Goal: Task Accomplishment & Management: Use online tool/utility

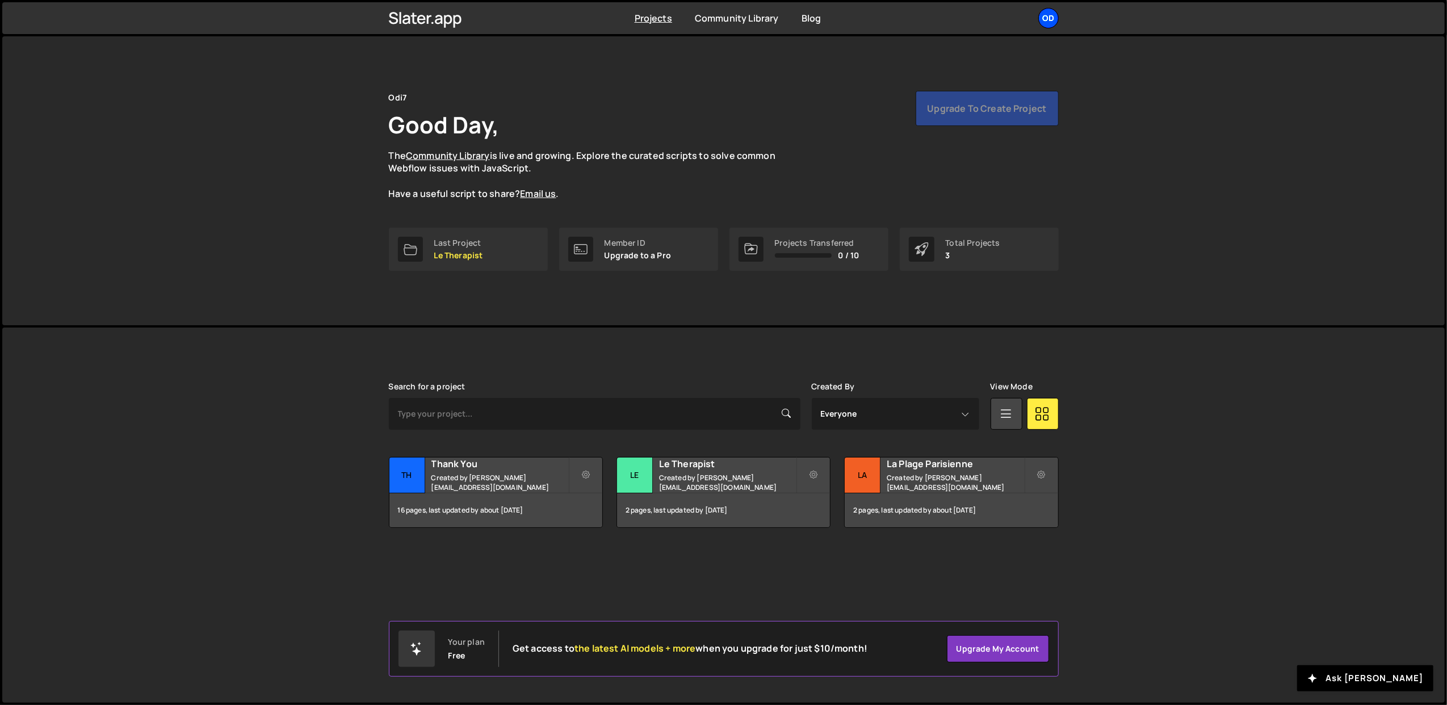
click at [1052, 15] on div "Od" at bounding box center [1048, 18] width 20 height 20
click at [960, 132] on button "Logout" at bounding box center [988, 126] width 141 height 20
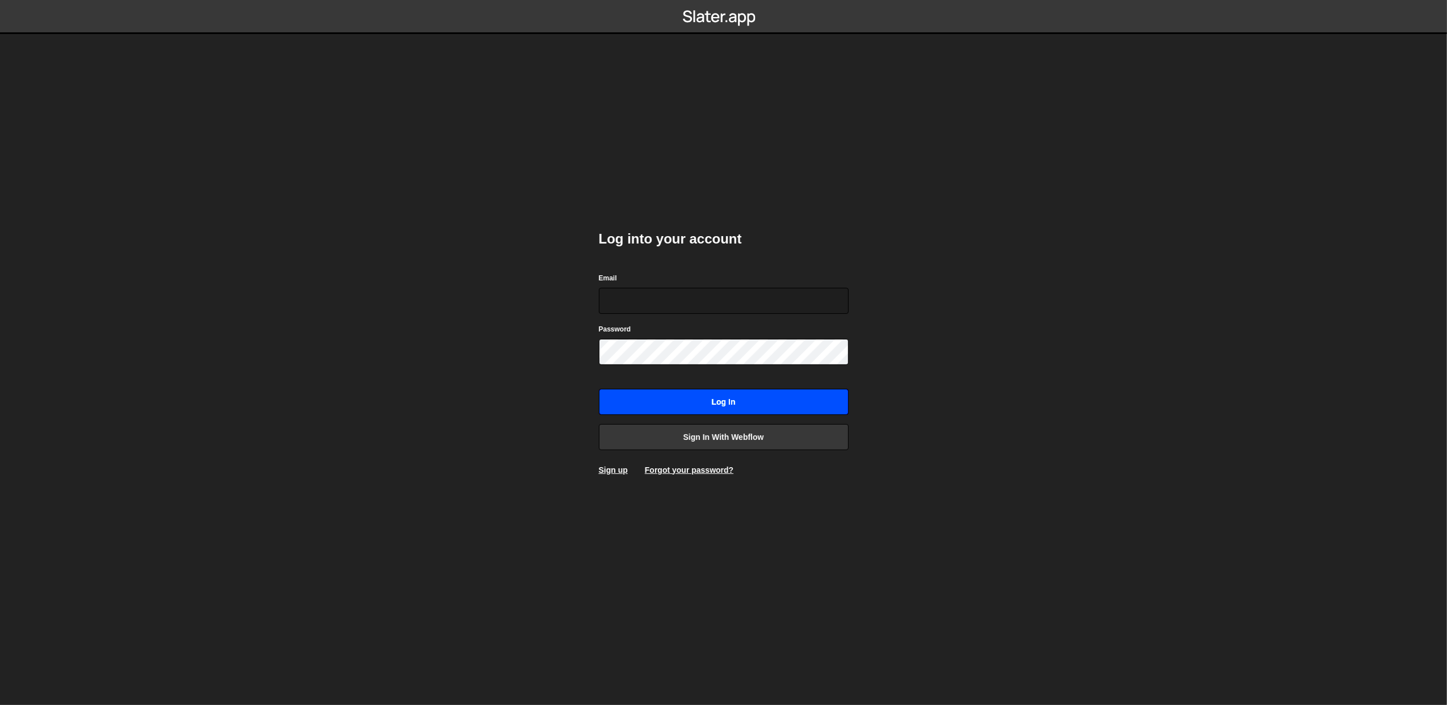
type input "[PERSON_NAME][EMAIL_ADDRESS][DOMAIN_NAME]"
click at [686, 395] on input "Log in" at bounding box center [724, 402] width 250 height 26
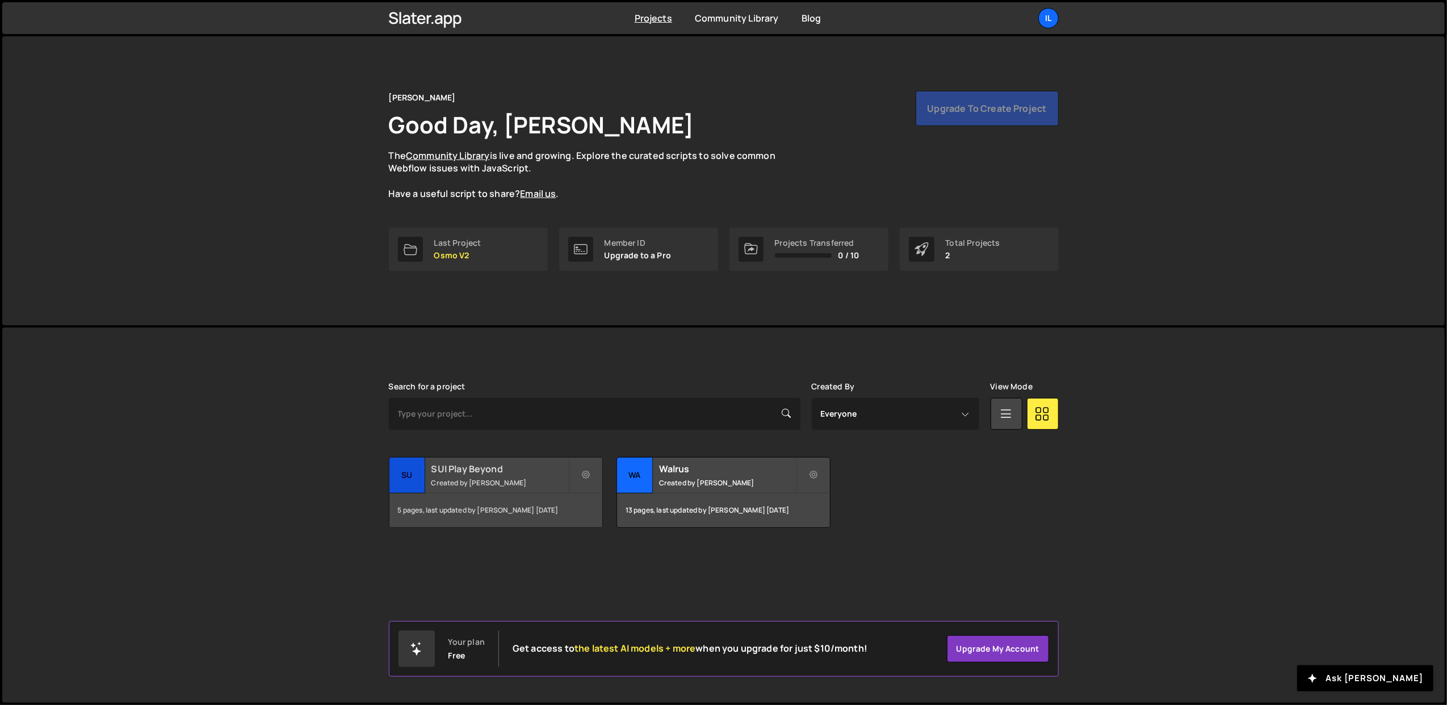
click at [533, 474] on h2 "SUI Play Beyond" at bounding box center [499, 469] width 137 height 12
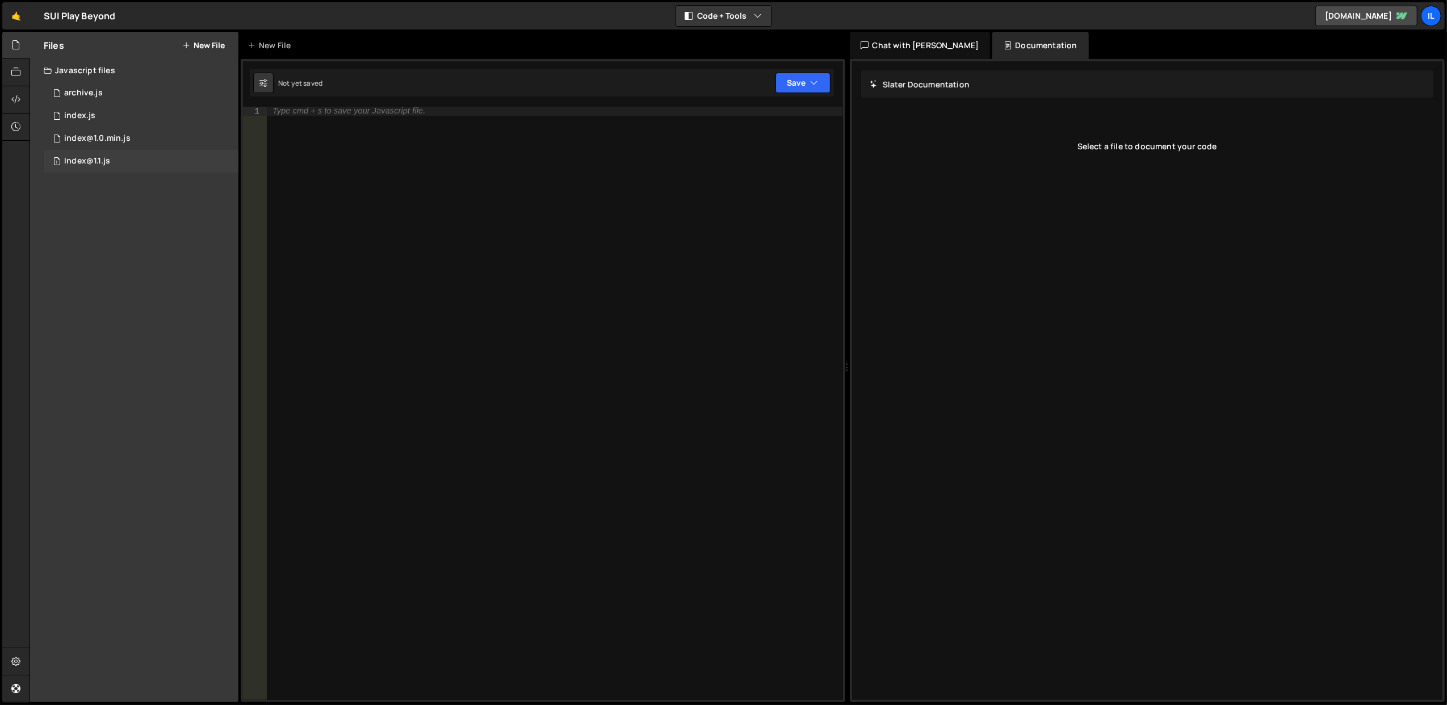
click at [120, 154] on div "1 Index@1.1.js 0" at bounding box center [141, 161] width 195 height 23
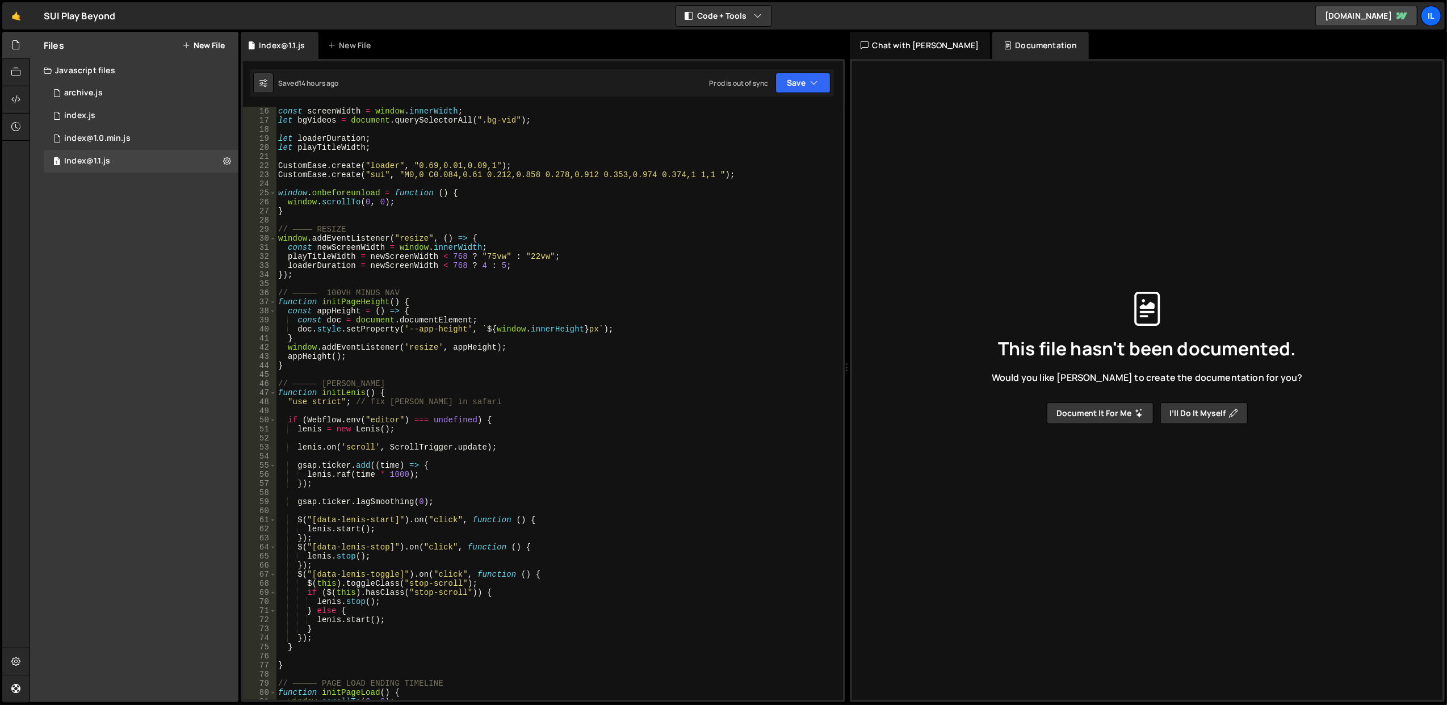
scroll to position [91, 0]
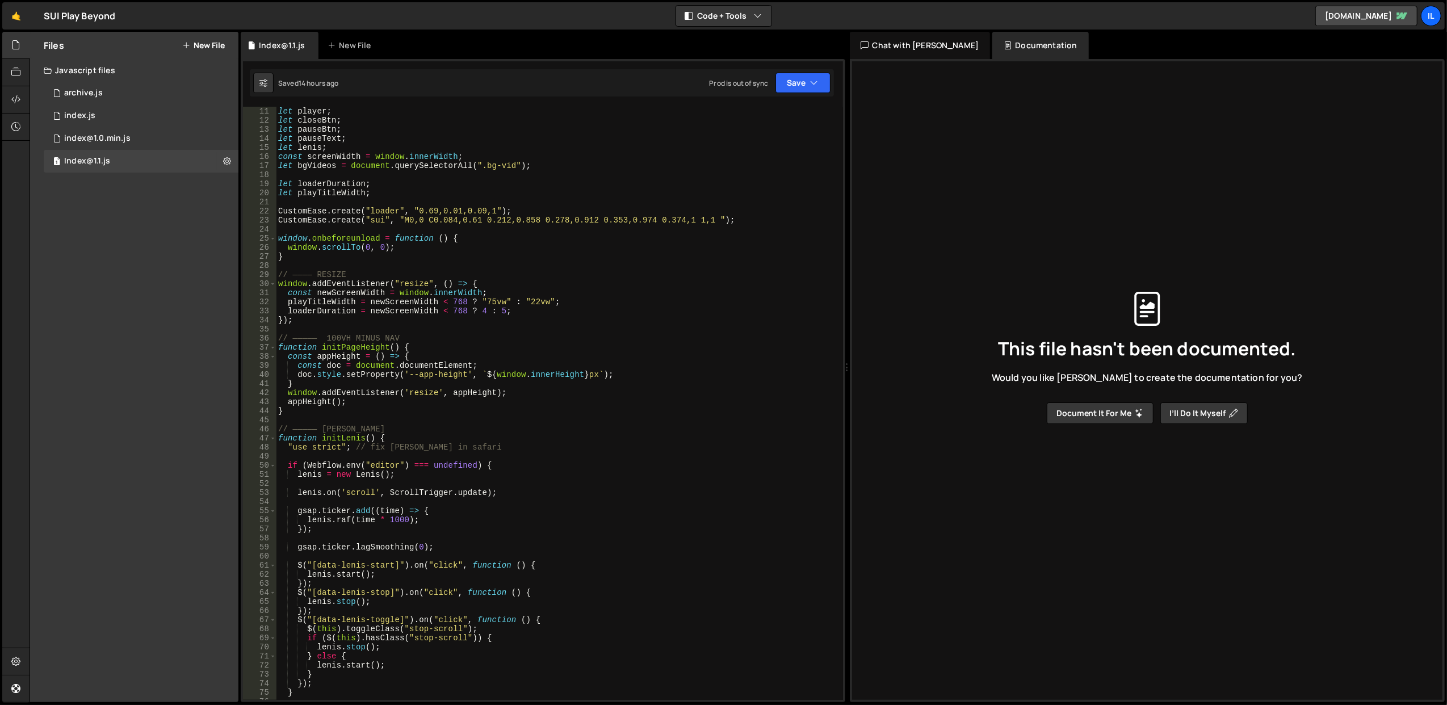
click at [396, 405] on div "let player ; let closeBtn ; let pauseBtn ; let pauseText ; let [PERSON_NAME] ; …" at bounding box center [557, 413] width 563 height 612
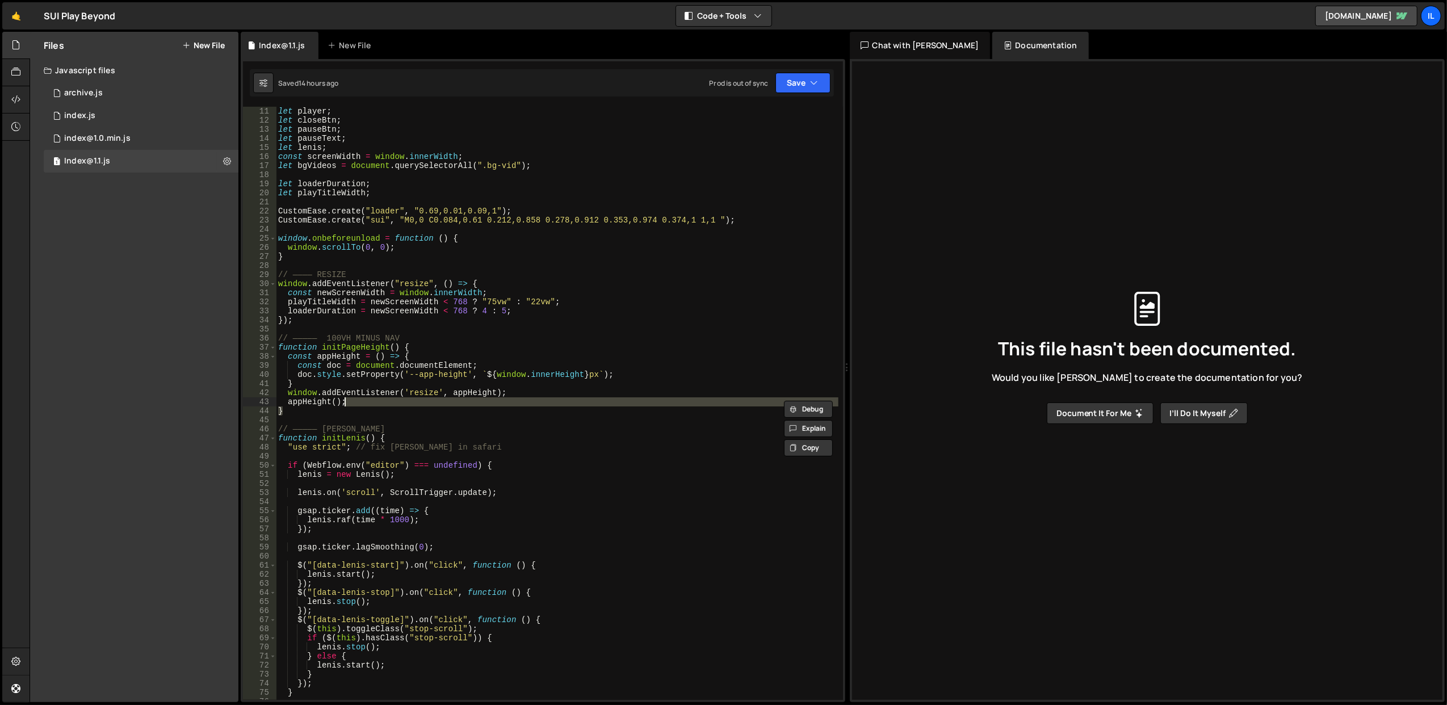
click at [396, 405] on div "let player ; let closeBtn ; let pauseBtn ; let pauseText ; let lenis ; const sc…" at bounding box center [557, 413] width 563 height 612
type textarea "appHeight(); }"
click at [400, 421] on div "let player ; let closeBtn ; let pauseBtn ; let pauseText ; let lenis ; const sc…" at bounding box center [557, 413] width 563 height 612
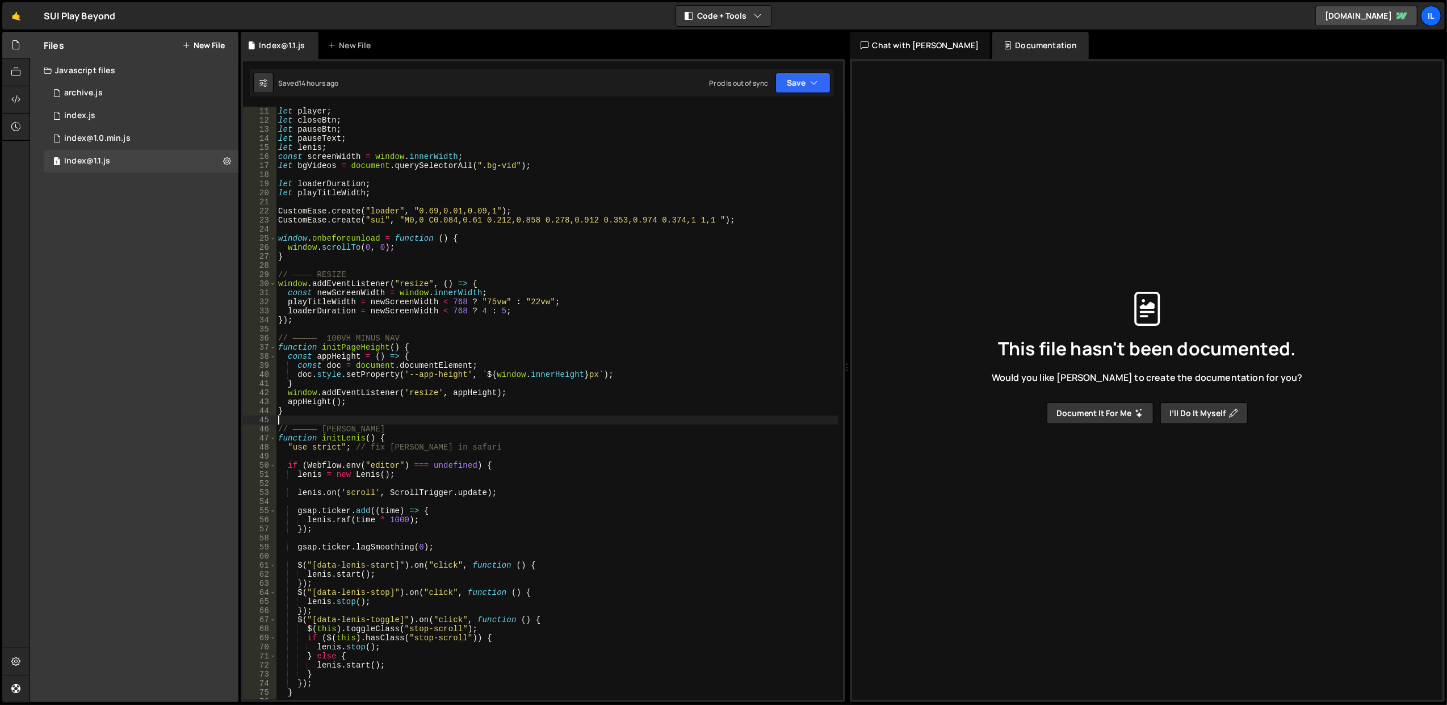
click at [400, 421] on div "let player ; let closeBtn ; let pauseBtn ; let pauseText ; let lenis ; const sc…" at bounding box center [557, 413] width 563 height 612
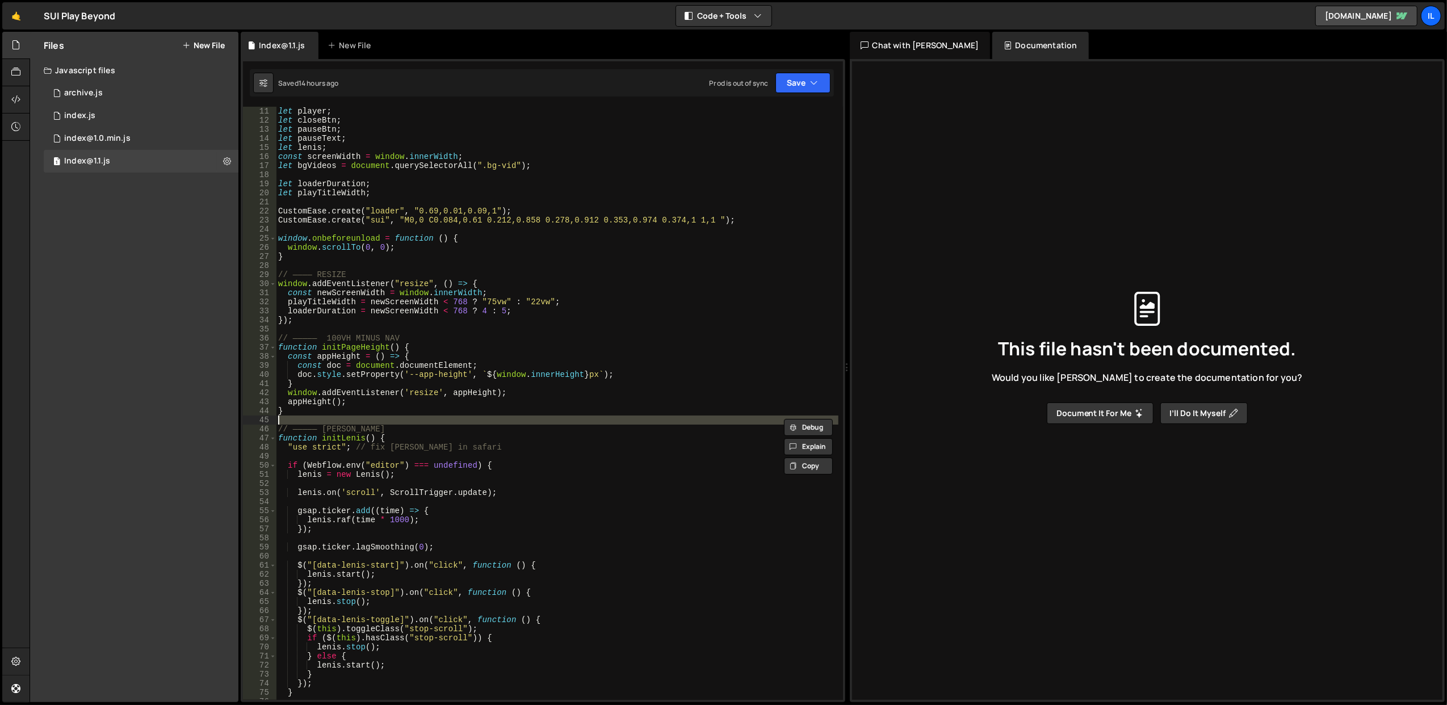
click at [433, 441] on div "let player ; let closeBtn ; let pauseBtn ; let pauseText ; let lenis ; const sc…" at bounding box center [557, 413] width 563 height 612
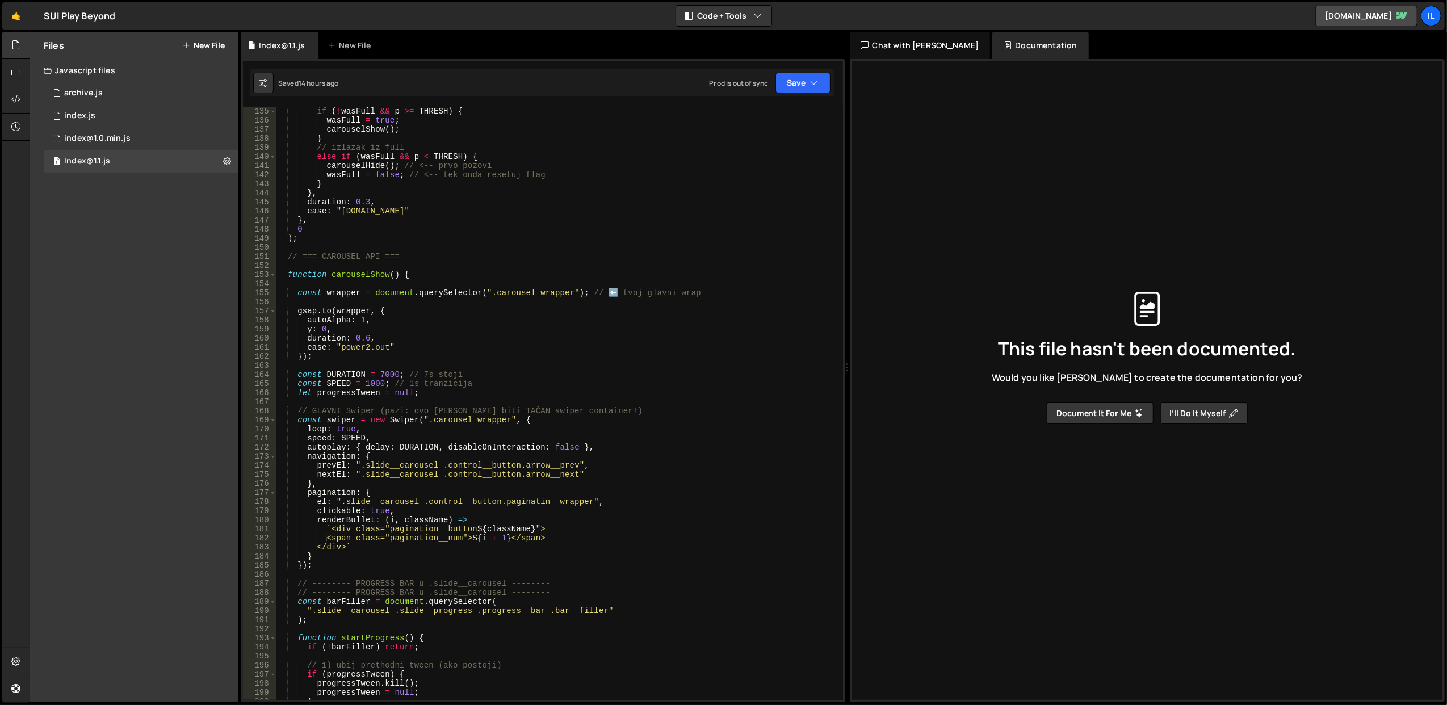
scroll to position [1226, 0]
click at [273, 275] on span at bounding box center [273, 274] width 6 height 9
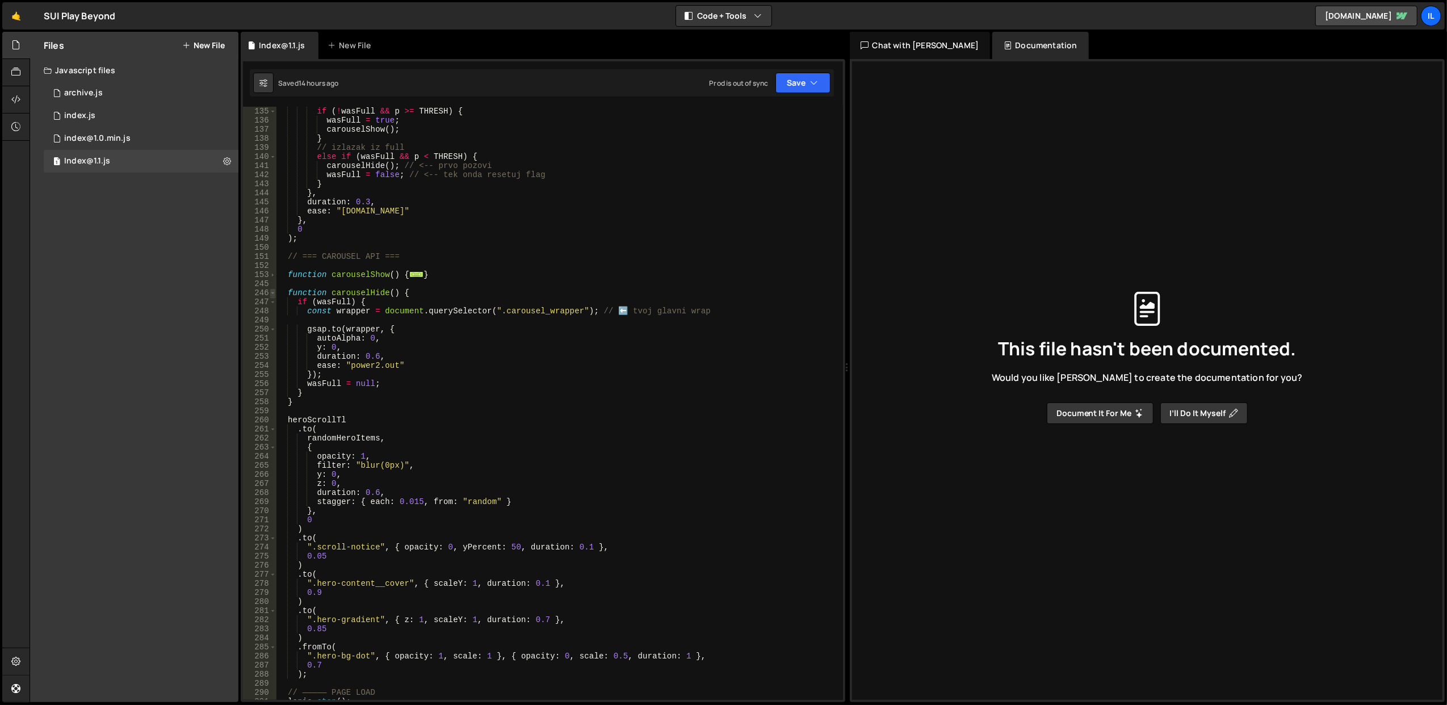
click at [274, 291] on span at bounding box center [273, 292] width 6 height 9
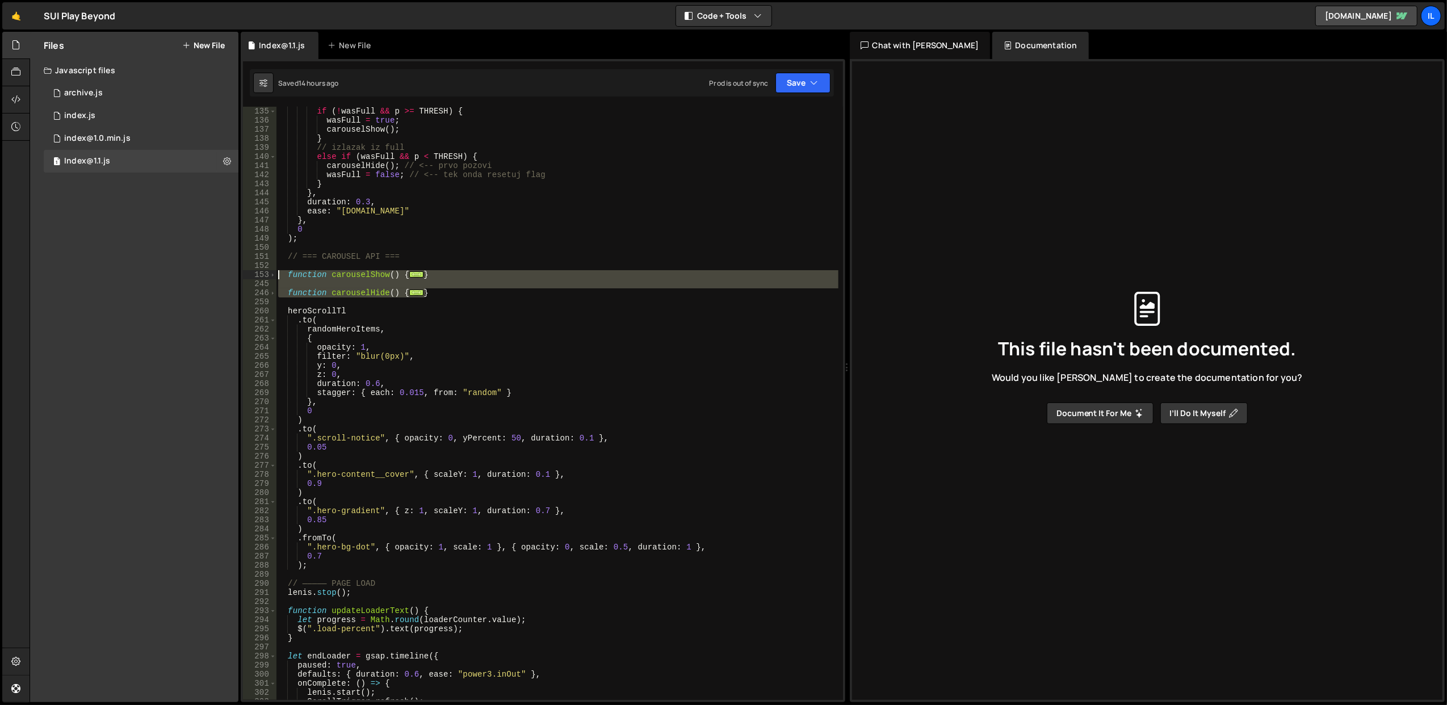
drag, startPoint x: 439, startPoint y: 291, endPoint x: 278, endPoint y: 271, distance: 162.0
click at [278, 271] on div "if ( ! wasFull && p >= THRESH ) { wasFull = true ; carouselShow ( ) ; } // izla…" at bounding box center [557, 413] width 563 height 612
click at [387, 276] on div "if ( ! wasFull && p >= THRESH ) { wasFull = true ; carouselShow ( ) ; } // izla…" at bounding box center [557, 403] width 562 height 593
drag, startPoint x: 433, startPoint y: 291, endPoint x: 274, endPoint y: 274, distance: 159.9
click at [274, 274] on div "function carouselShow() { 135 136 137 138 139 140 141 142 143 144 145 146 147 1…" at bounding box center [543, 403] width 600 height 593
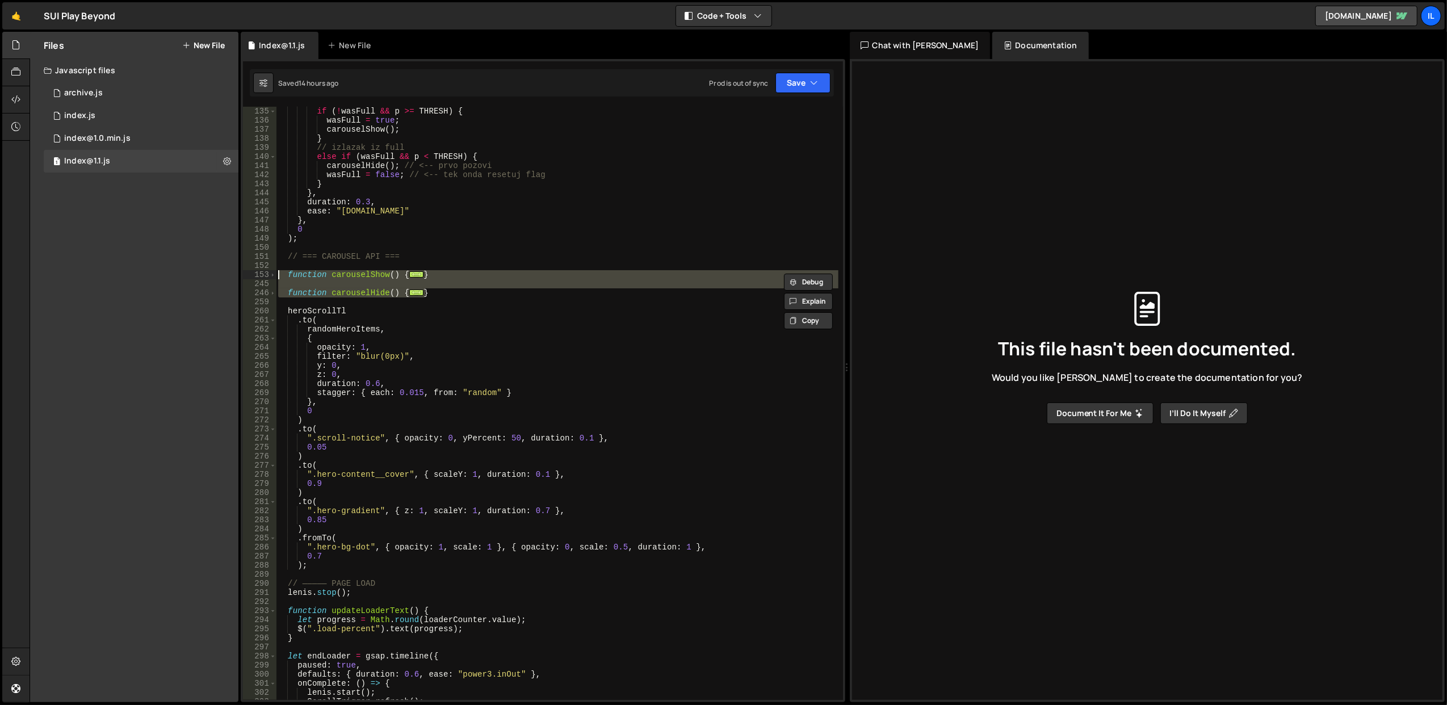
click at [341, 271] on div "if ( ! wasFull && p >= THRESH ) { wasFull = true ; carouselShow ( ) ; } // izla…" at bounding box center [557, 403] width 562 height 593
drag, startPoint x: 434, startPoint y: 294, endPoint x: 282, endPoint y: 271, distance: 153.8
click at [282, 271] on div "if ( ! wasFull && p >= THRESH ) { wasFull = true ; carouselShow ( ) ; } // izla…" at bounding box center [557, 413] width 563 height 612
type textarea "function carouselShow() {"
paste textarea
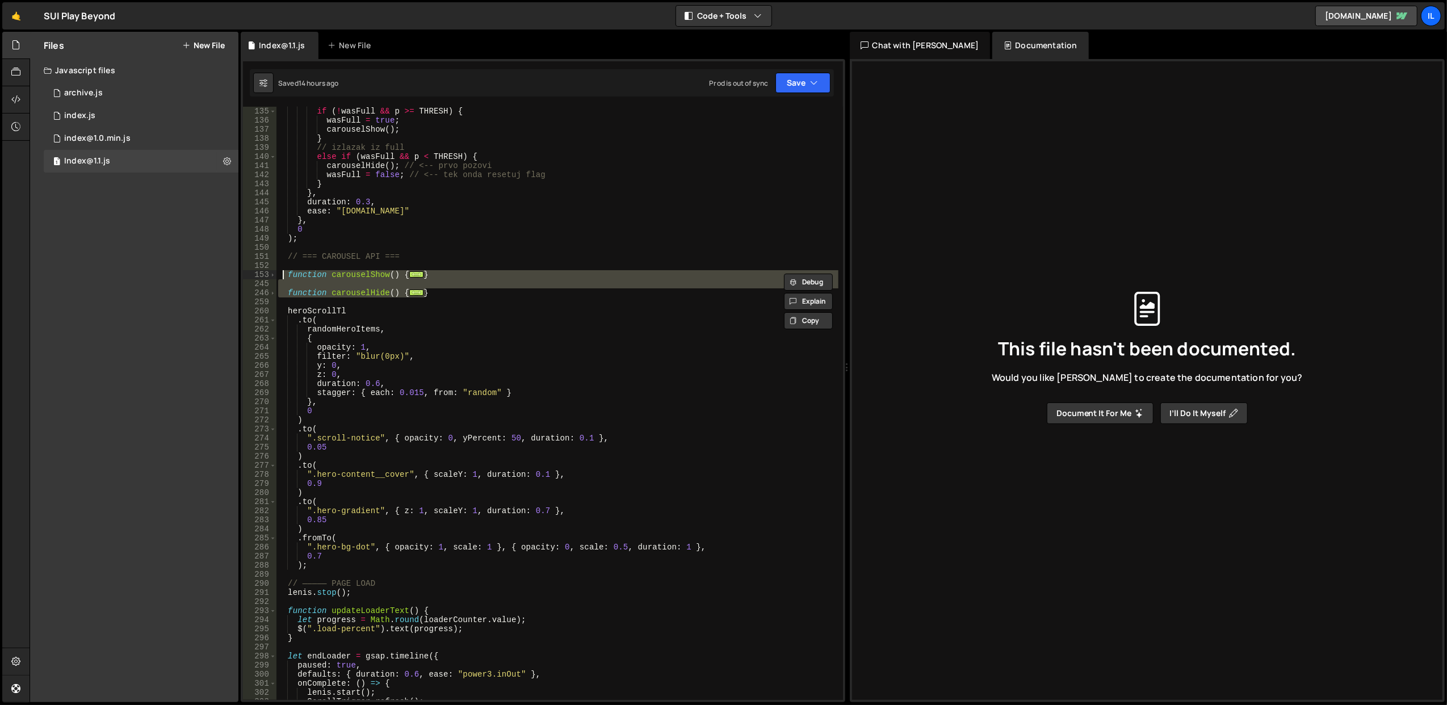
scroll to position [2322, 0]
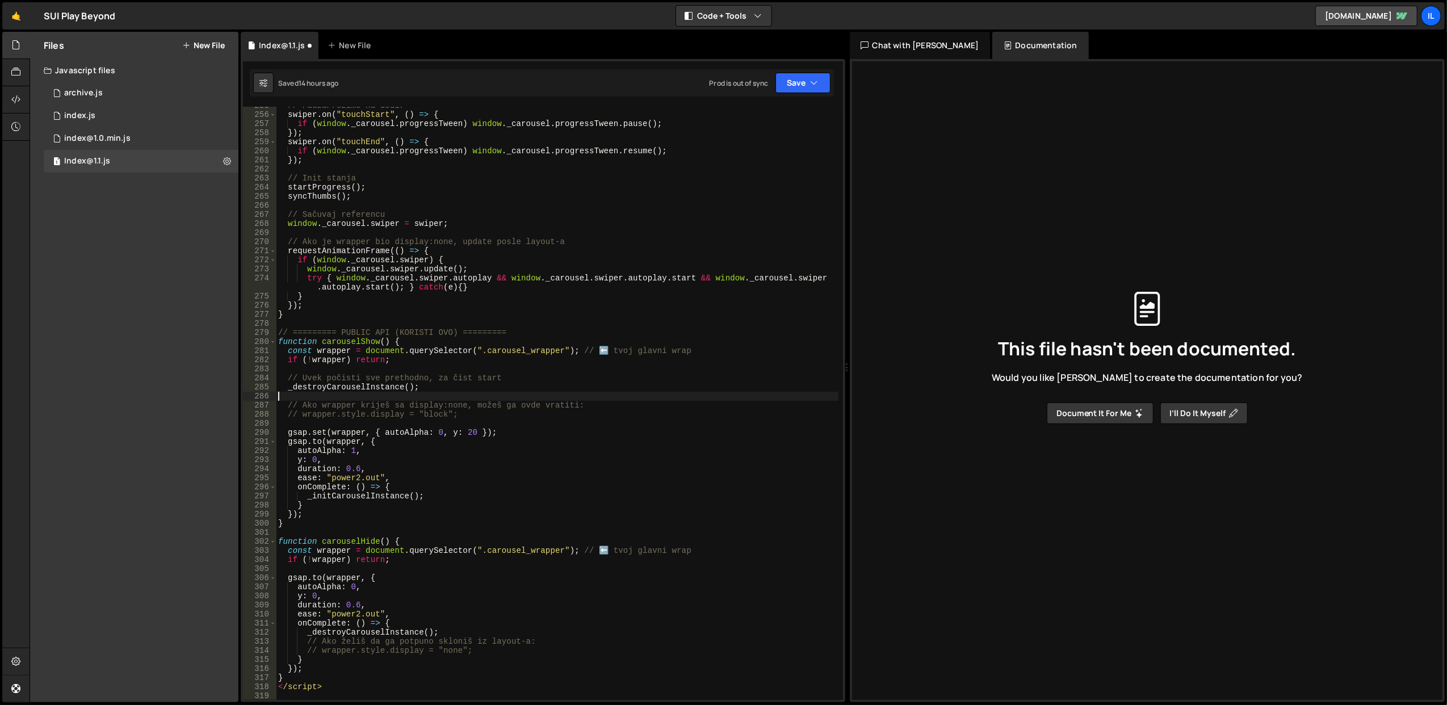
click at [513, 393] on div "// Pauza/rezime na dodir swiper . on ( "touchStart" , ( ) => { if ( window . _c…" at bounding box center [557, 407] width 563 height 612
click at [301, 689] on div "// Pauza/rezime na dodir swiper . on ( "touchStart" , ( ) => { if ( window . _c…" at bounding box center [557, 407] width 563 height 612
type textarea "</script>"
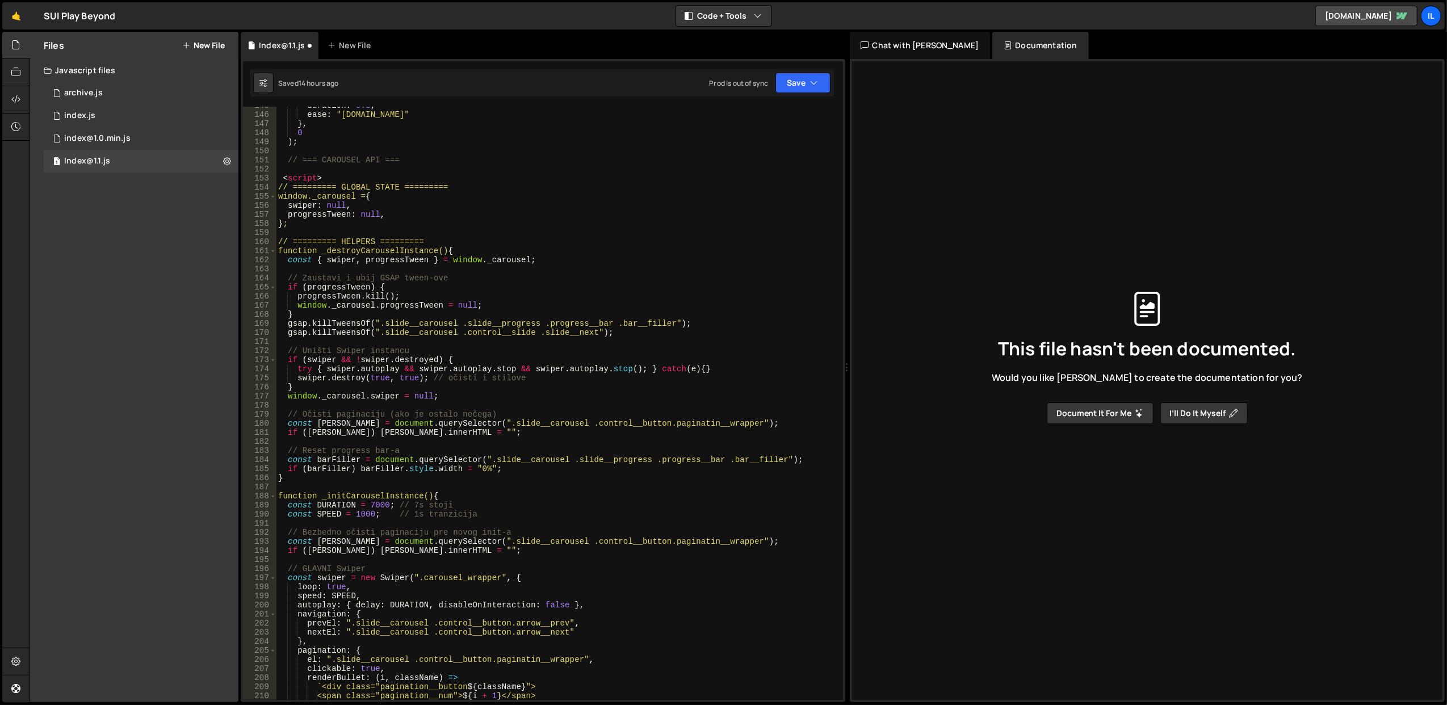
scroll to position [1187, 0]
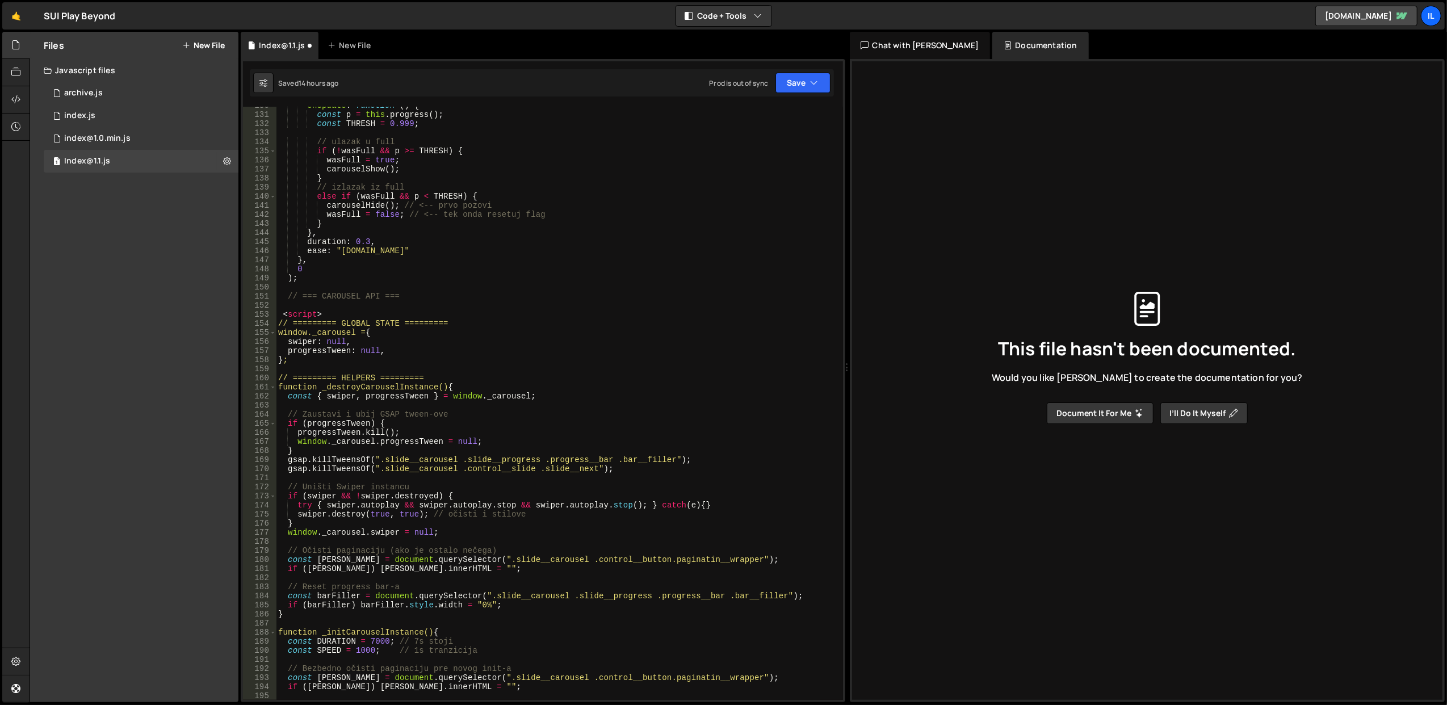
click at [295, 314] on div "onUpdate : function ( ) { const p = this . progress ( ) ; const THRESH = 0.999 …" at bounding box center [557, 407] width 563 height 612
click at [295, 313] on div "onUpdate : function ( ) { const p = this . progress ( ) ; const THRESH = 0.999 …" at bounding box center [557, 407] width 563 height 612
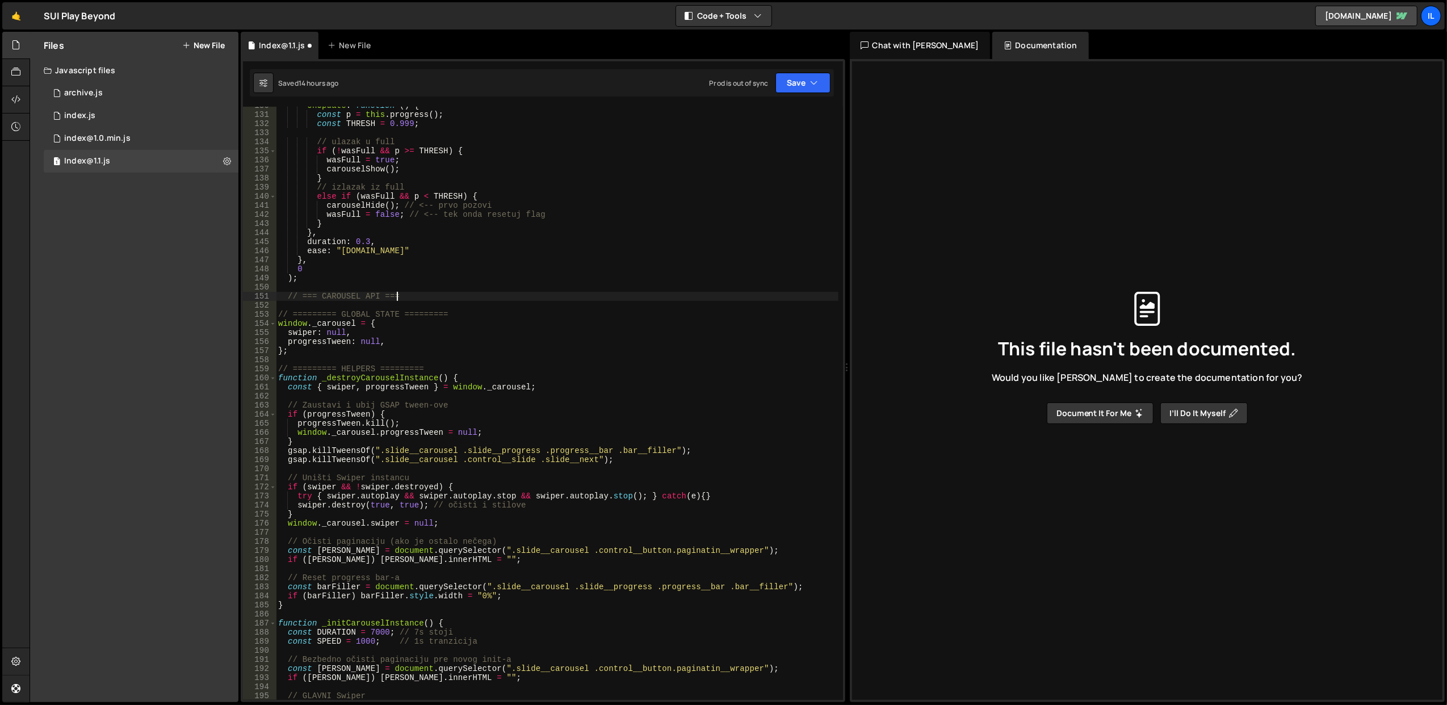
click at [462, 296] on div "onUpdate : function ( ) { const p = this . progress ( ) ; const THRESH = 0.999 …" at bounding box center [557, 407] width 563 height 612
click at [789, 83] on button "Save" at bounding box center [803, 83] width 55 height 20
click at [779, 110] on div "Save to Staging S" at bounding box center [765, 111] width 118 height 11
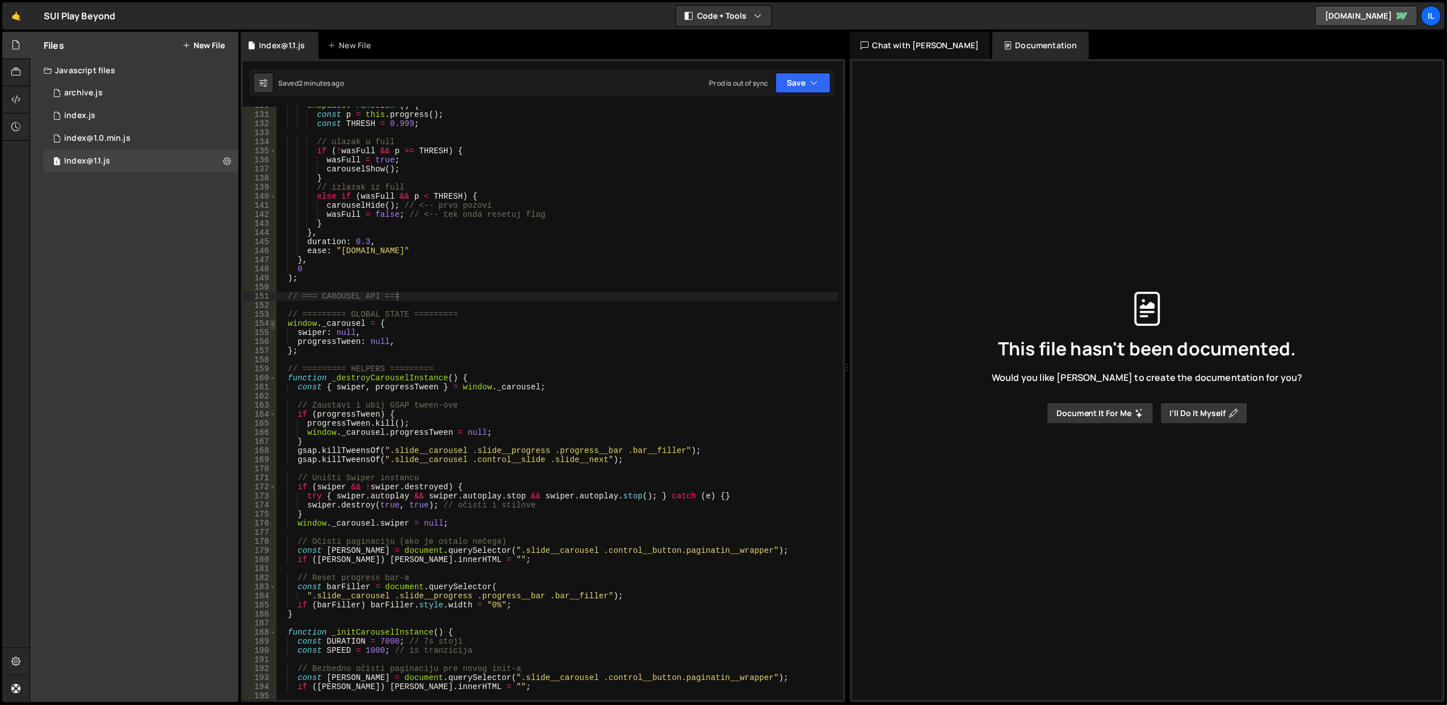
click at [274, 325] on span at bounding box center [273, 323] width 6 height 9
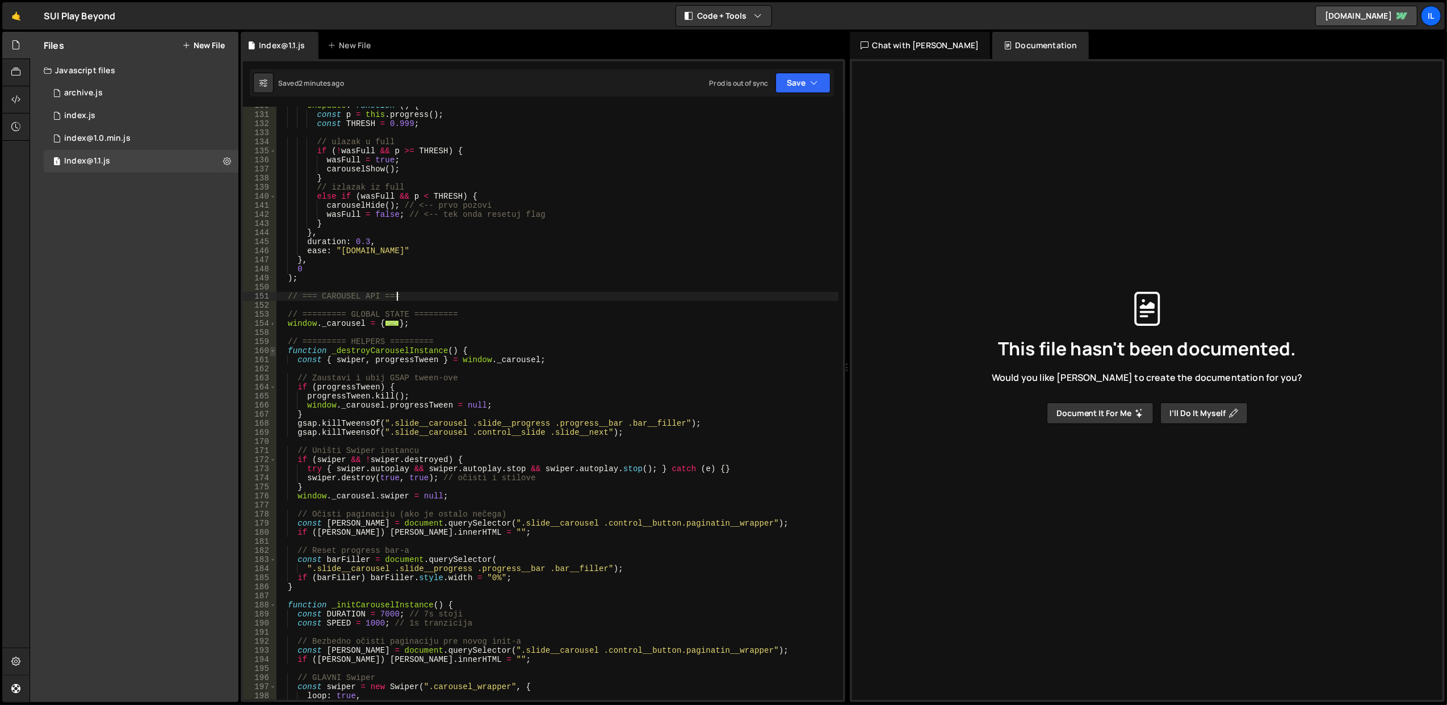
click at [273, 348] on span at bounding box center [273, 350] width 6 height 9
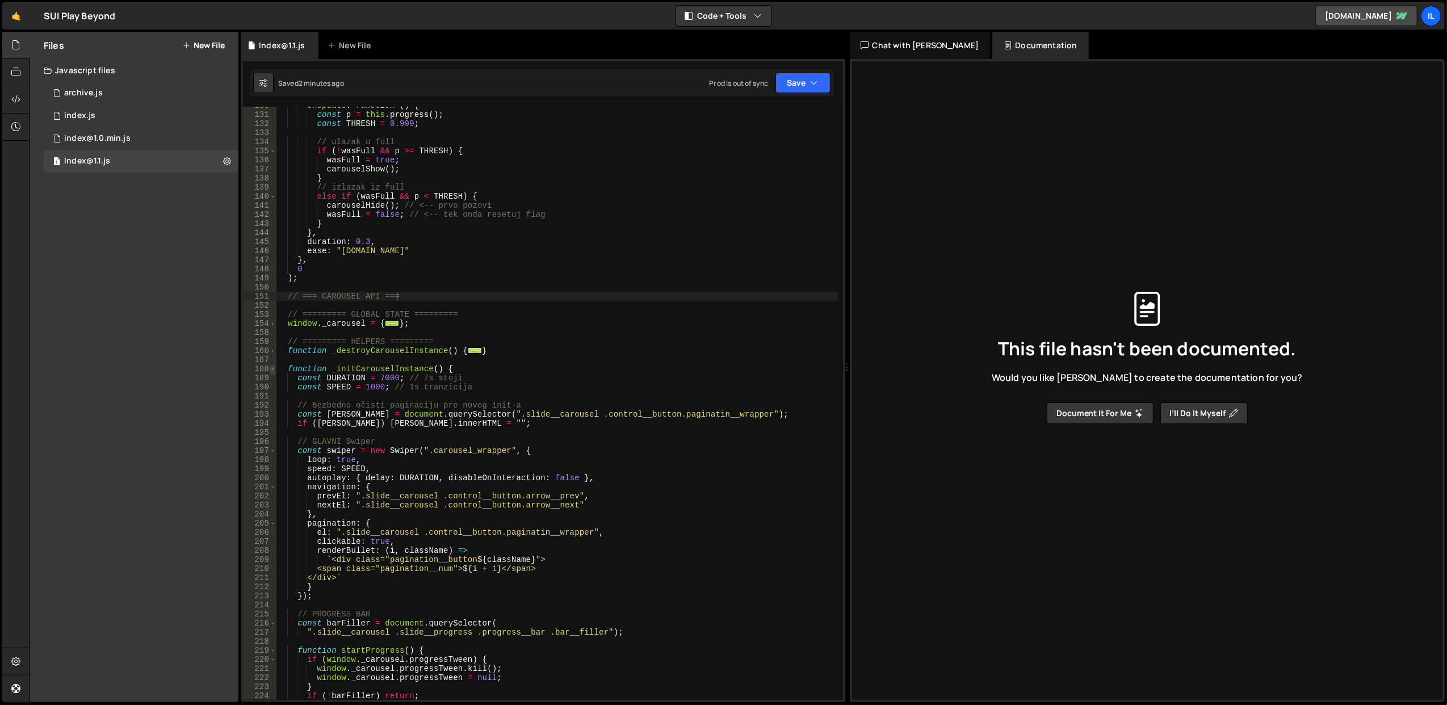
click at [270, 367] on span at bounding box center [273, 369] width 6 height 9
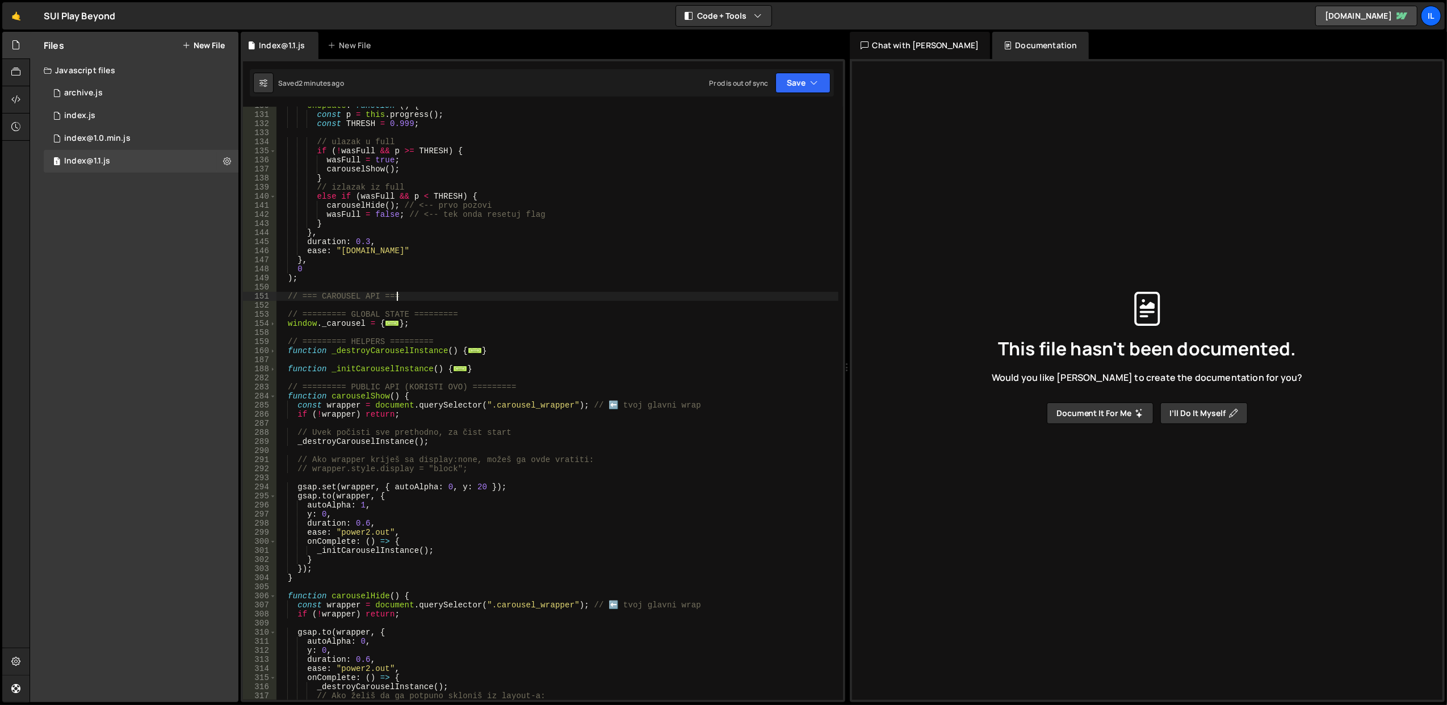
click at [273, 391] on div "283" at bounding box center [259, 387] width 33 height 9
click at [271, 393] on span at bounding box center [273, 396] width 6 height 9
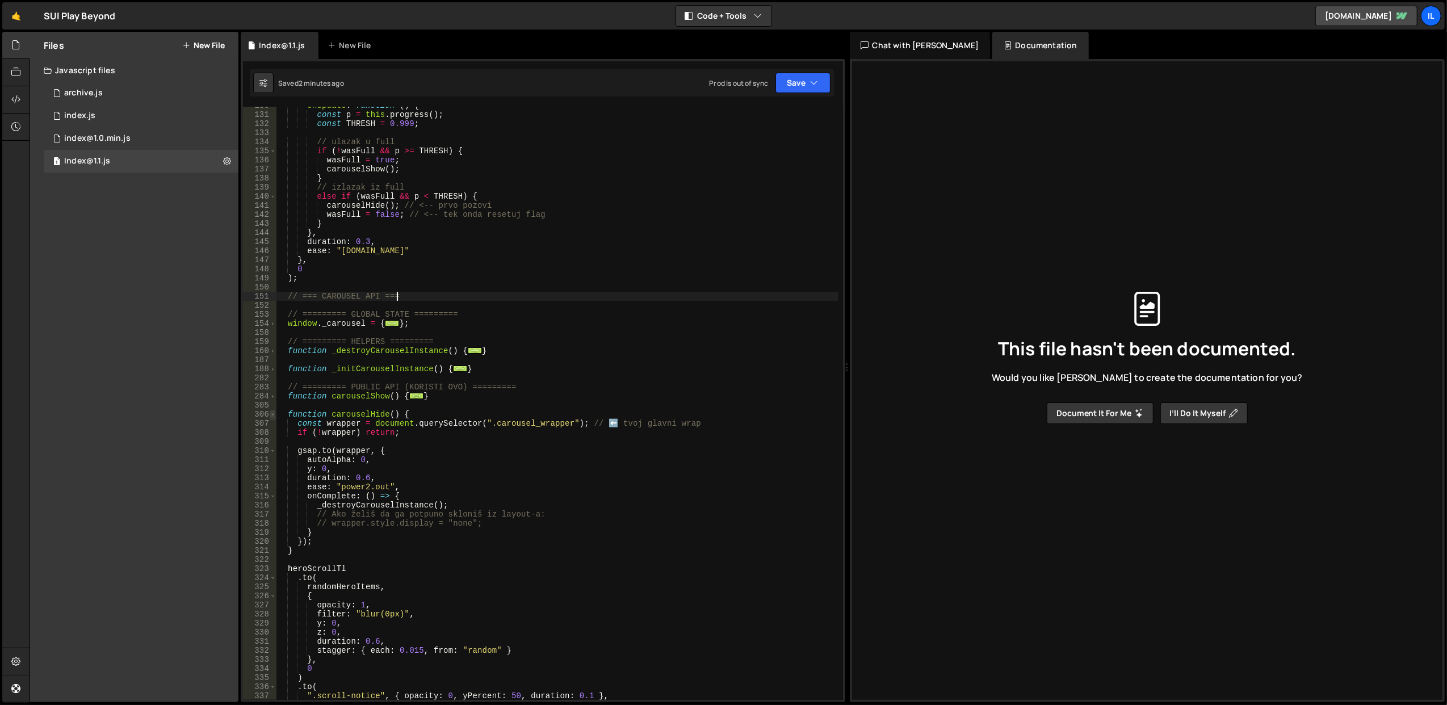
click at [273, 414] on span at bounding box center [273, 414] width 6 height 9
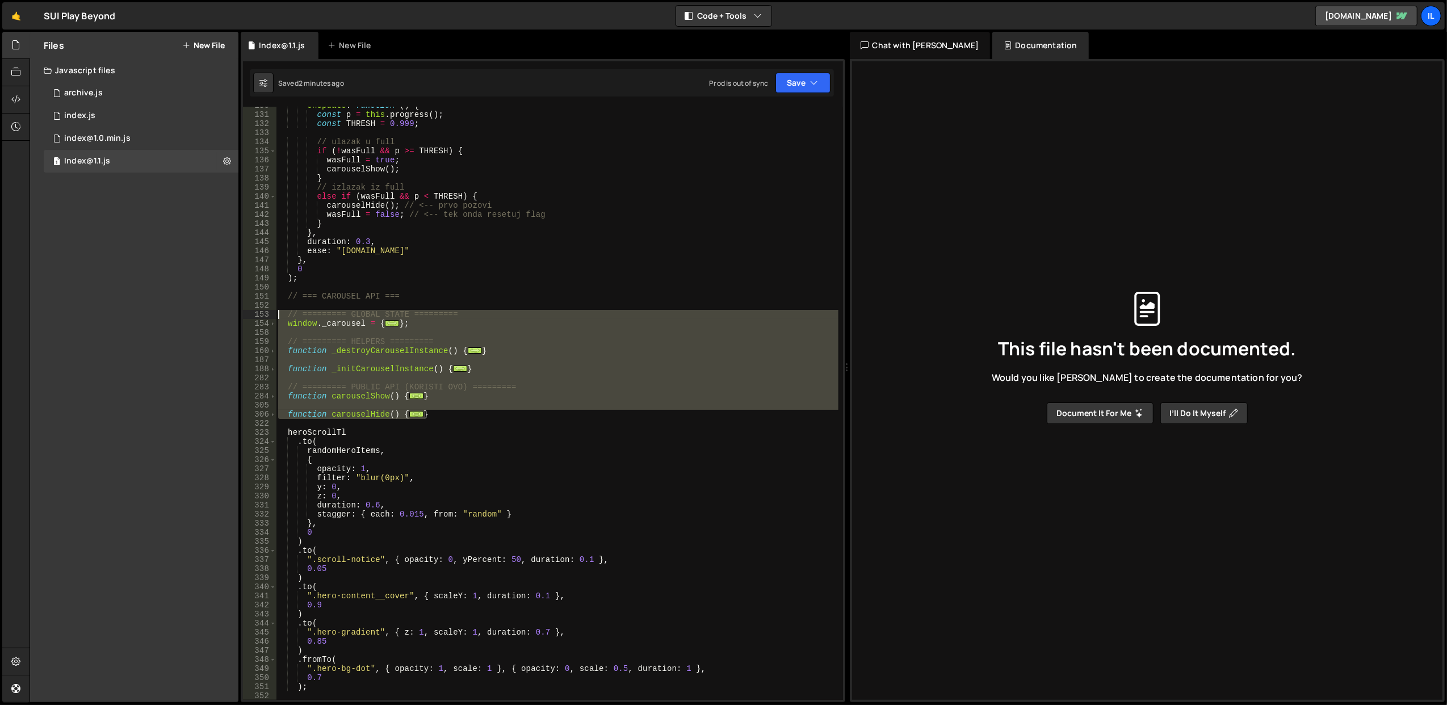
drag, startPoint x: 445, startPoint y: 416, endPoint x: 278, endPoint y: 316, distance: 195.0
click at [278, 316] on div "onUpdate : function ( ) { const p = this . progress ( ) ; const THRESH = 0.999 …" at bounding box center [557, 407] width 563 height 612
type textarea "// ========= GLOBAL STATE ========= window._carousel = {"
paste textarea
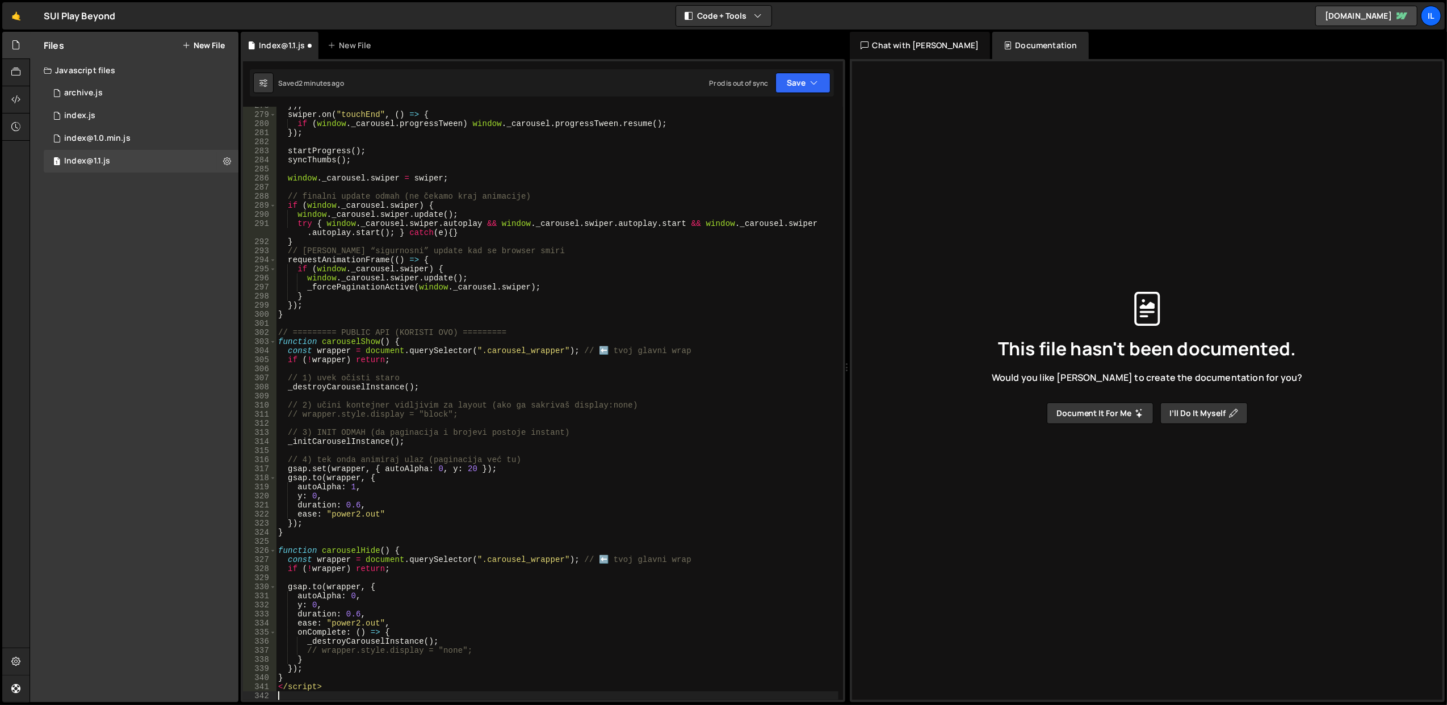
scroll to position [2531, 0]
click at [300, 689] on div "}) ; swiper . on ( "touchEnd" , ( ) => { if ( window . _carousel . progressTwee…" at bounding box center [557, 407] width 563 height 612
type textarea "</script>"
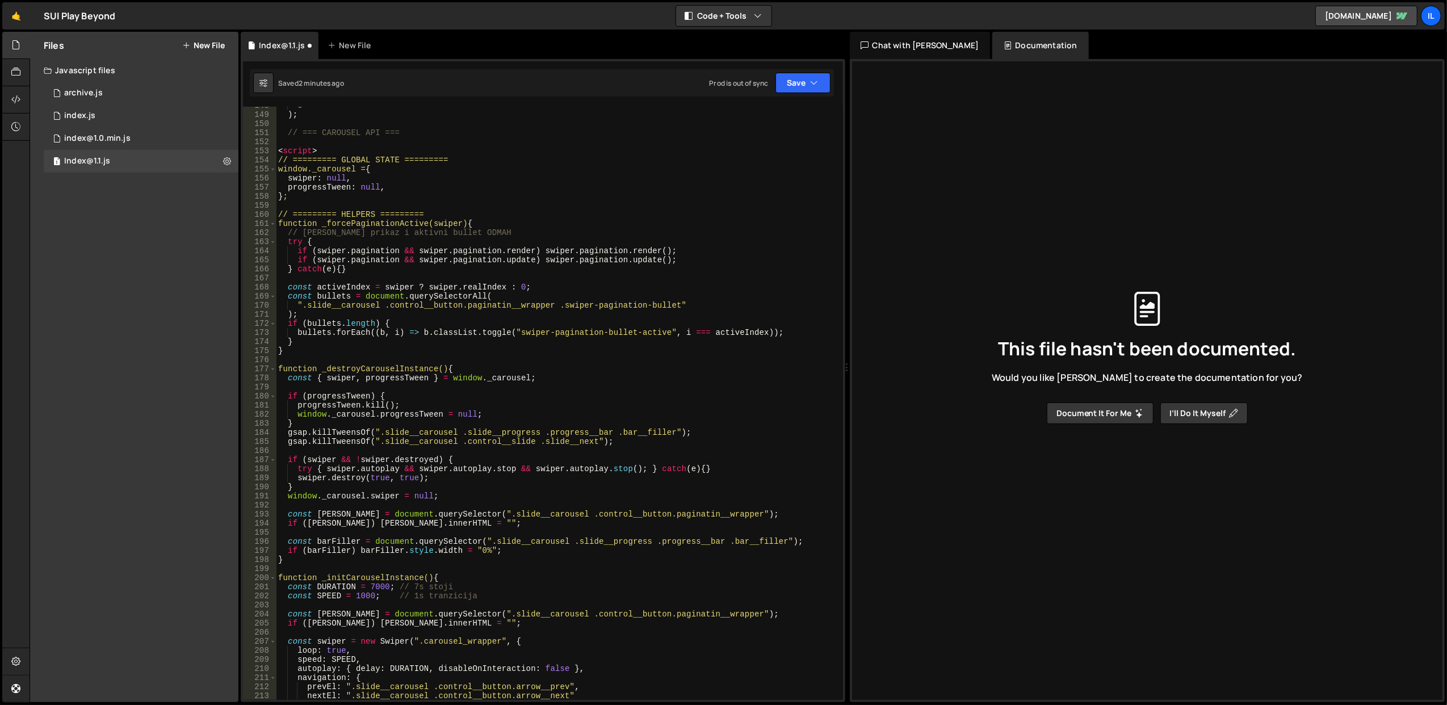
scroll to position [1259, 0]
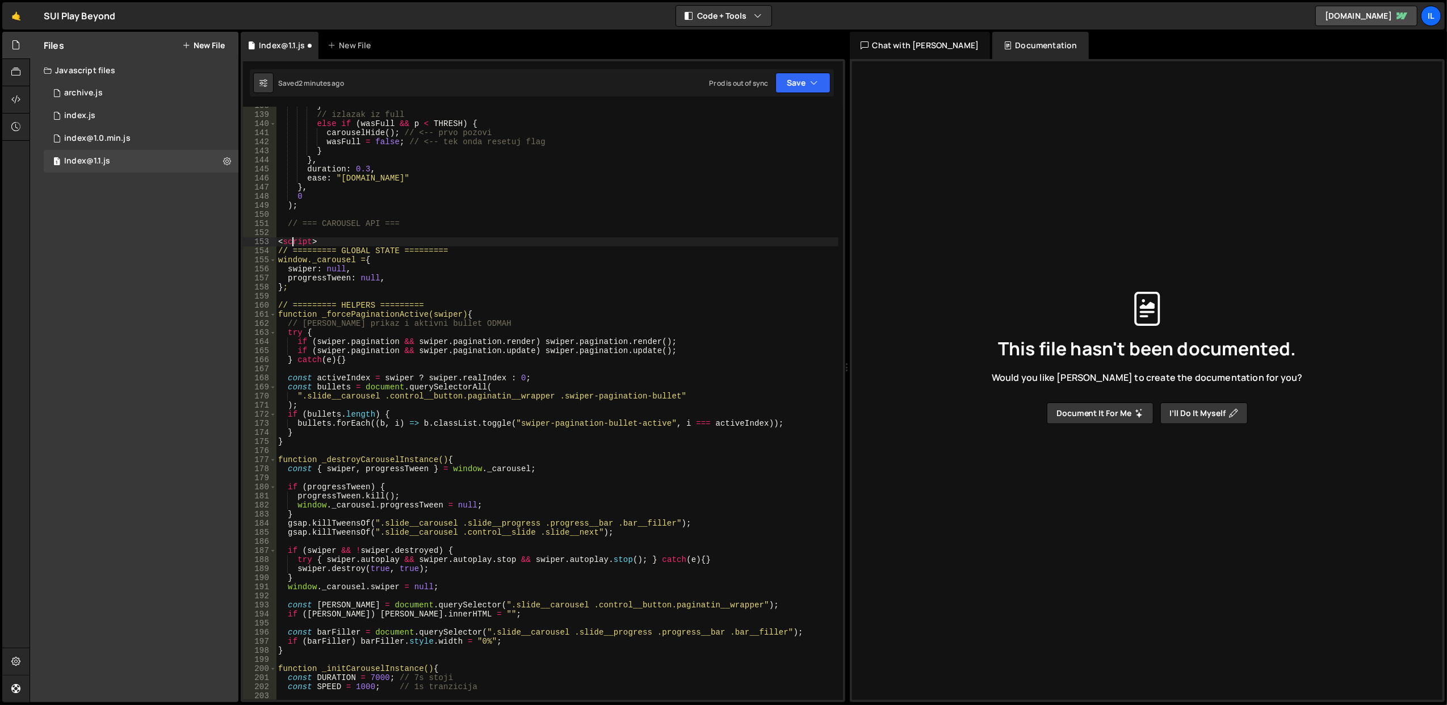
click at [292, 244] on div "} // izlazak iz full else if ( wasFull && p < THRESH ) { carouselHide ( ) ; // …" at bounding box center [557, 407] width 563 height 612
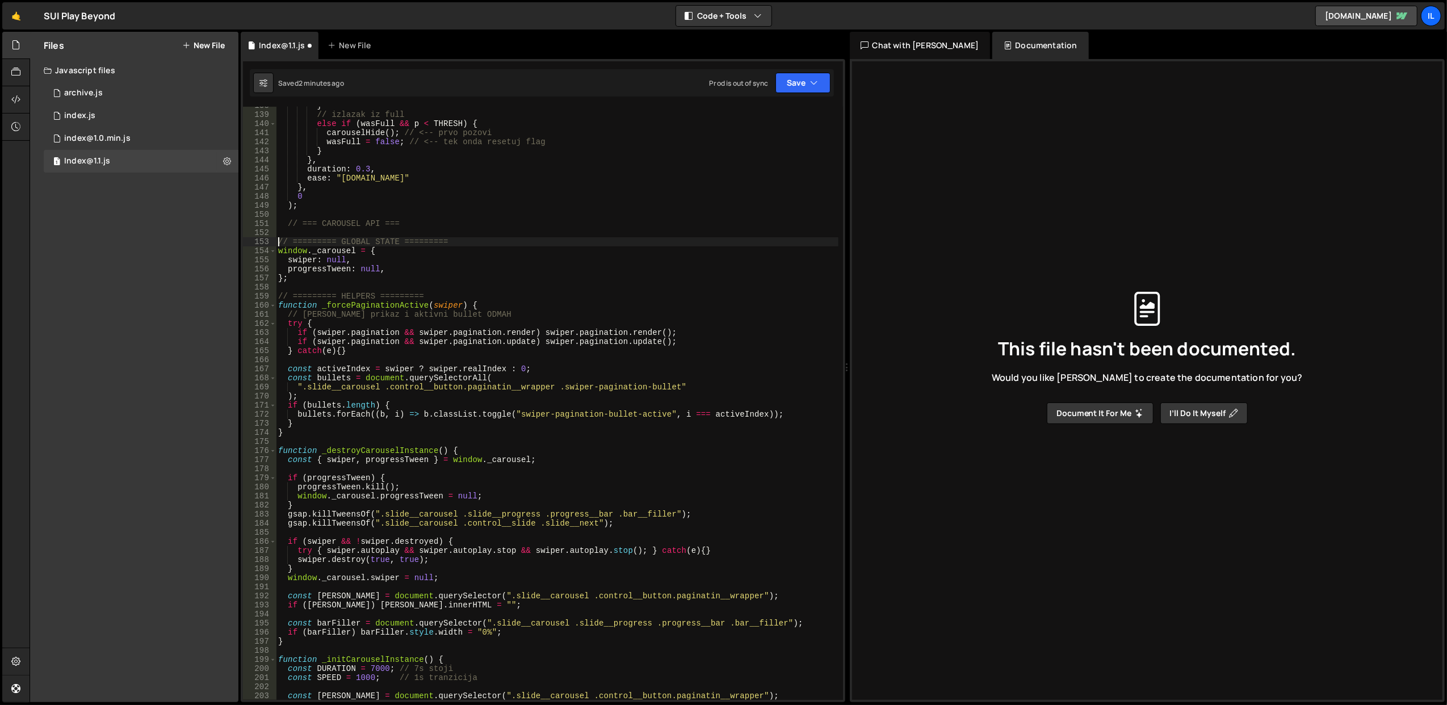
click at [462, 221] on div "} // izlazak iz full else if ( wasFull && p < THRESH ) { carouselHide ( ) ; // …" at bounding box center [557, 407] width 563 height 612
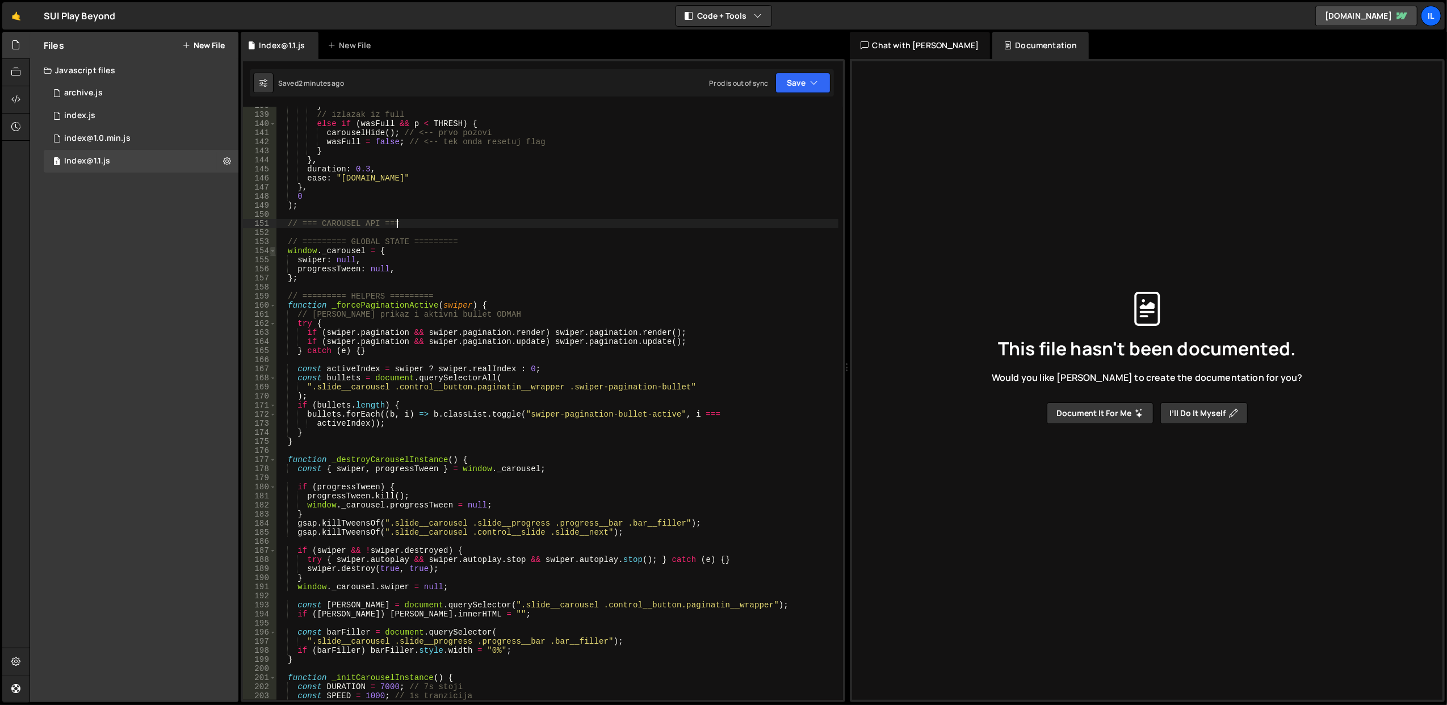
click at [270, 249] on span at bounding box center [273, 250] width 6 height 9
click at [271, 305] on span at bounding box center [273, 305] width 6 height 9
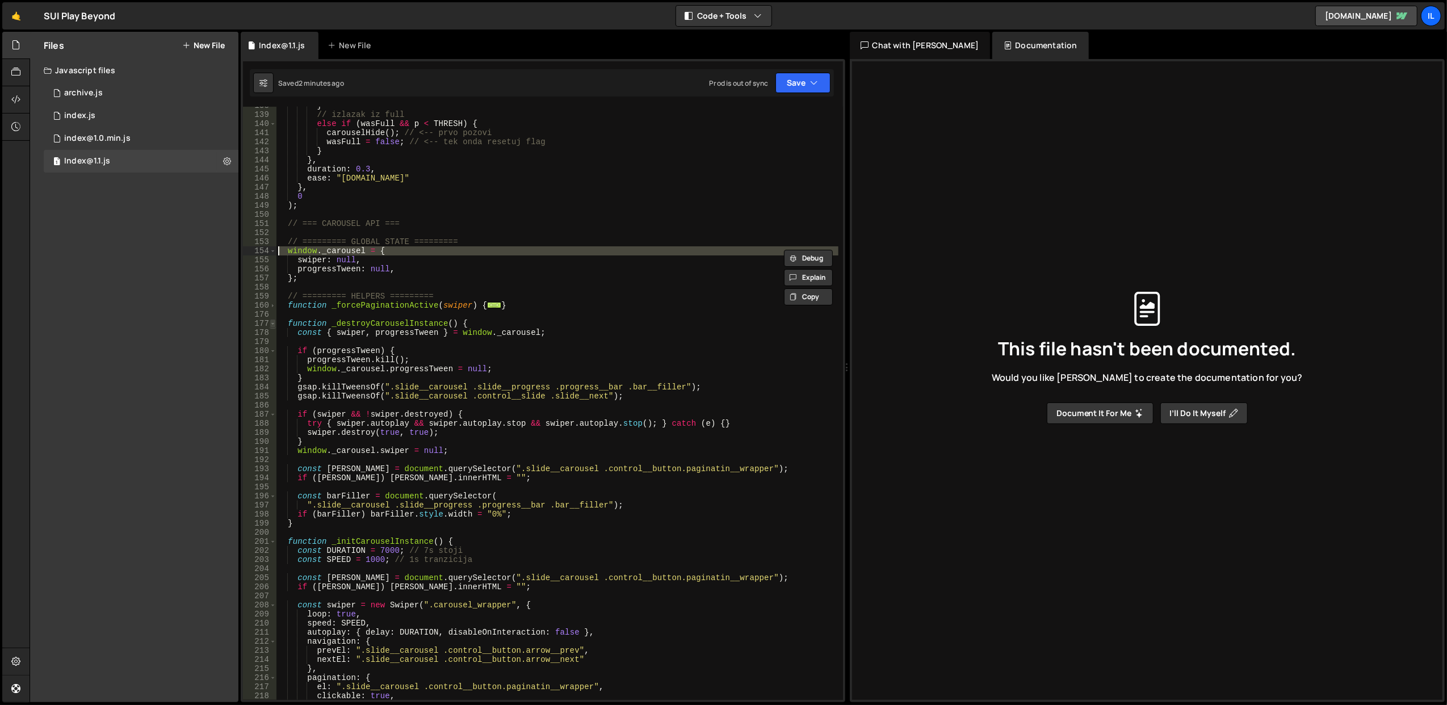
click at [273, 322] on span at bounding box center [273, 323] width 6 height 9
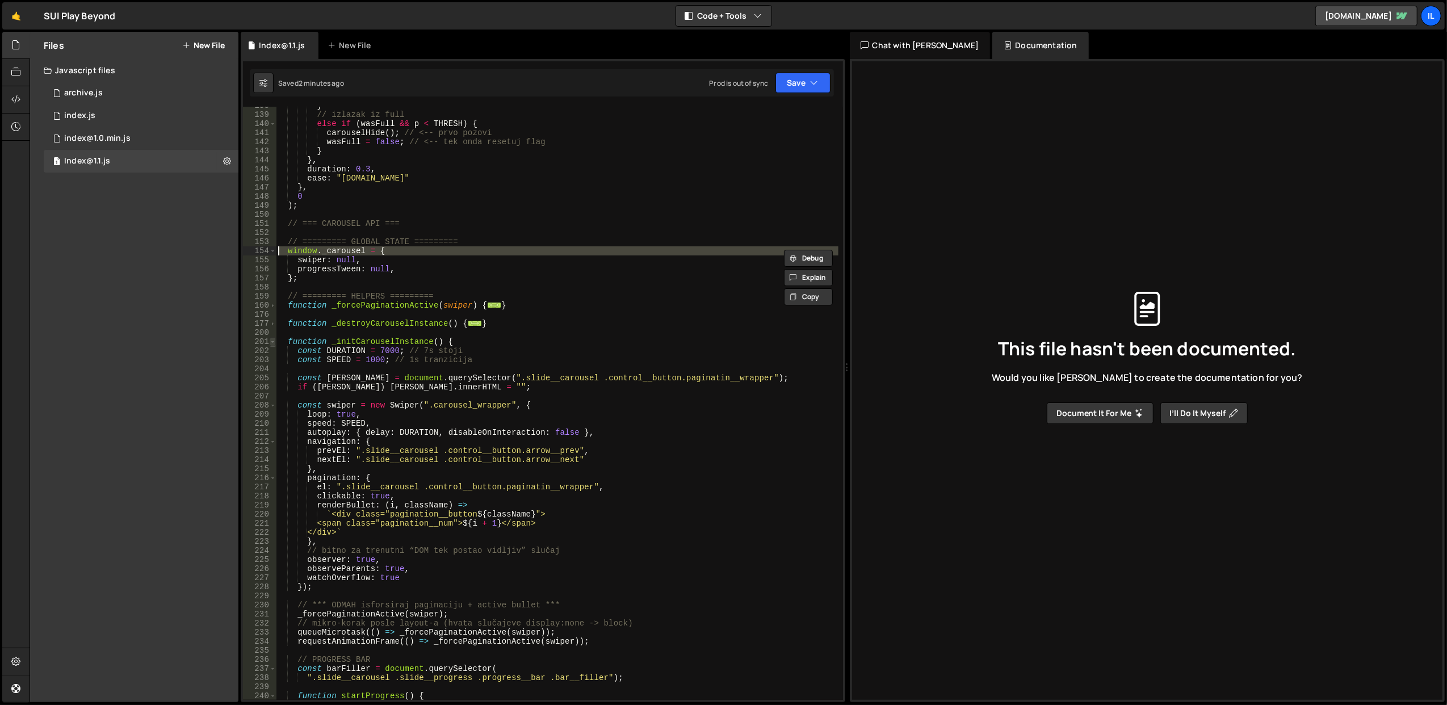
click at [273, 341] on span at bounding box center [273, 341] width 6 height 9
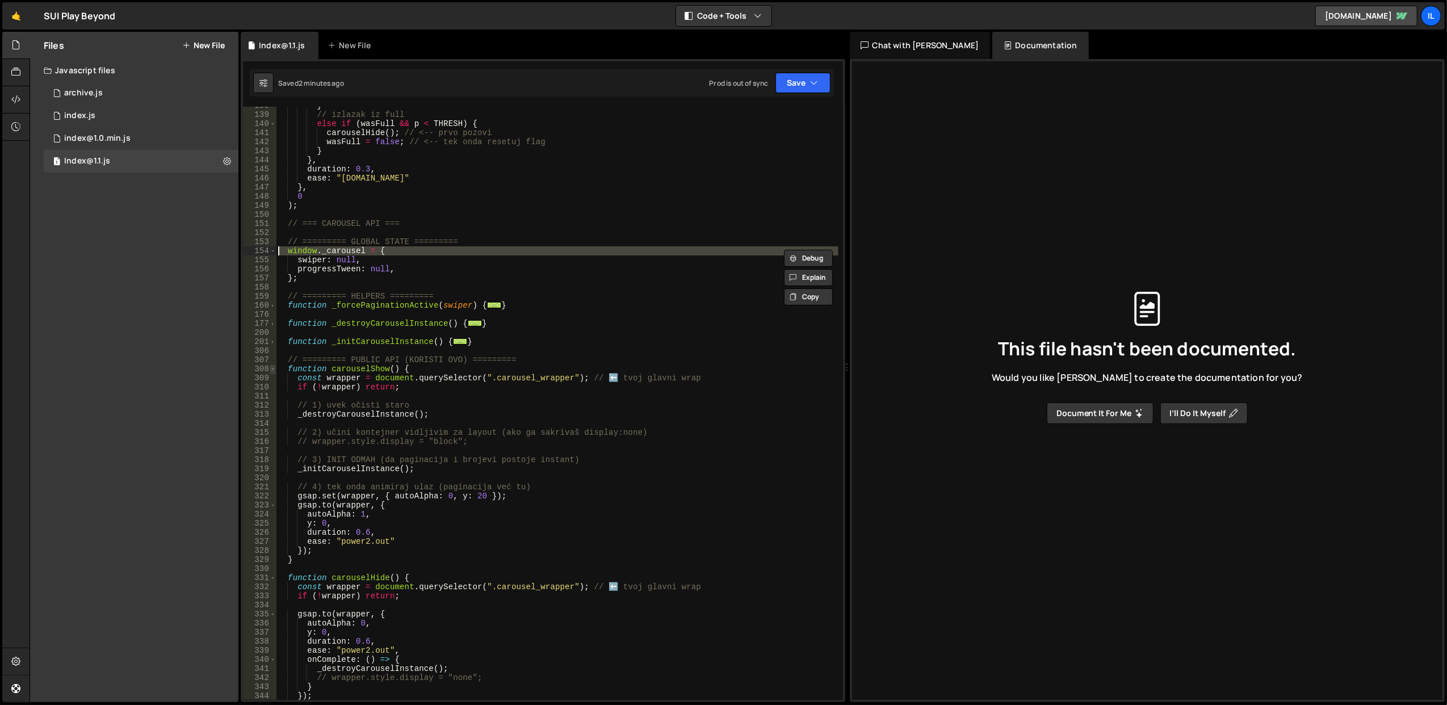
click at [273, 366] on span at bounding box center [273, 369] width 6 height 9
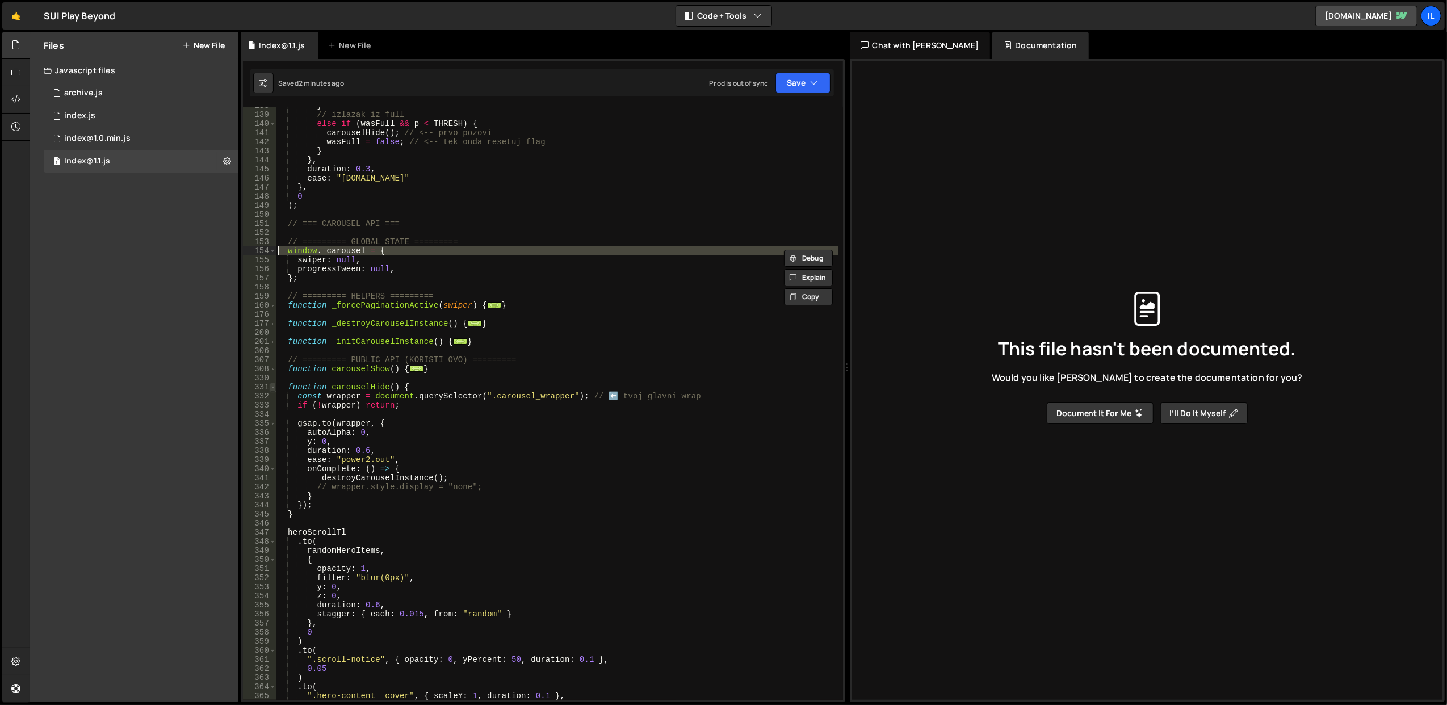
click at [271, 386] on span at bounding box center [273, 387] width 6 height 9
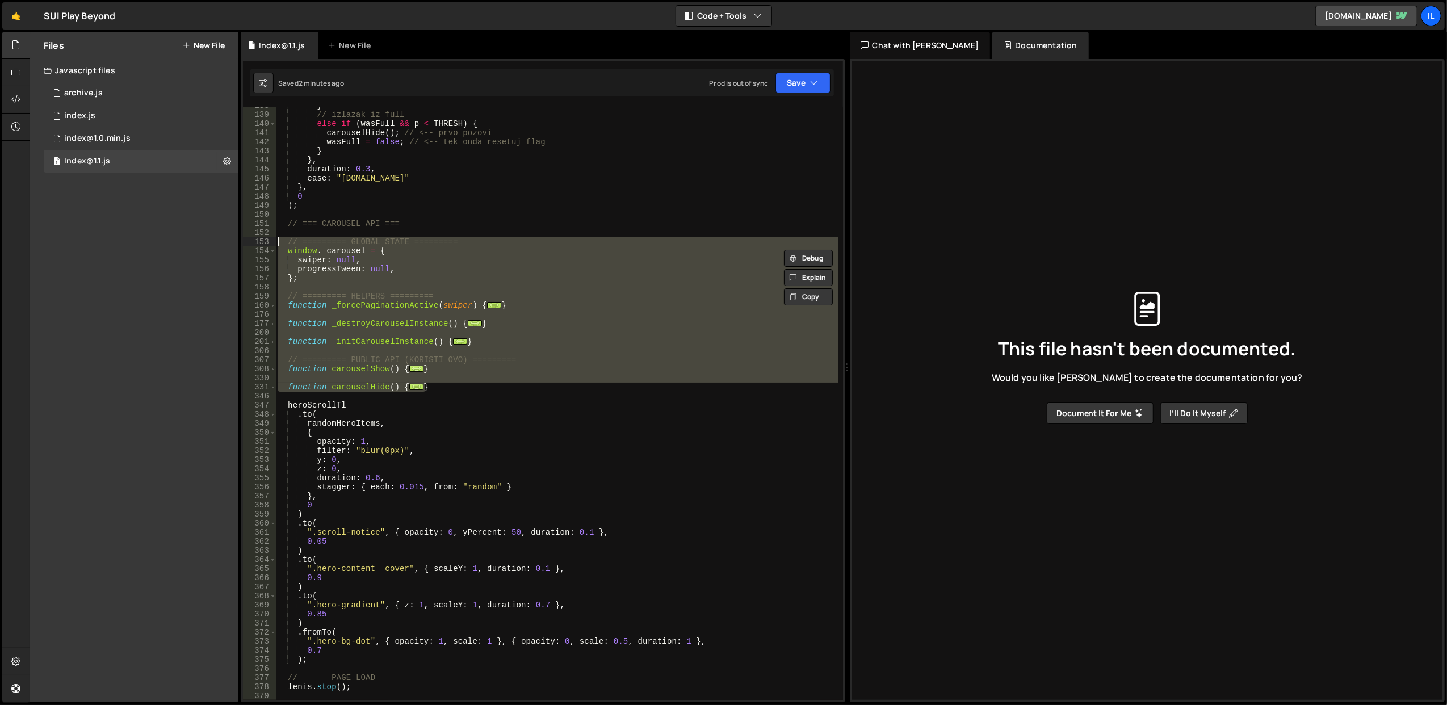
drag, startPoint x: 443, startPoint y: 387, endPoint x: 273, endPoint y: 243, distance: 222.4
click at [273, 243] on div "window._carousel = { swiper: null, 138 139 140 141 142 143 144 145 146 147 148 …" at bounding box center [543, 403] width 600 height 593
paste textarea "</script>"
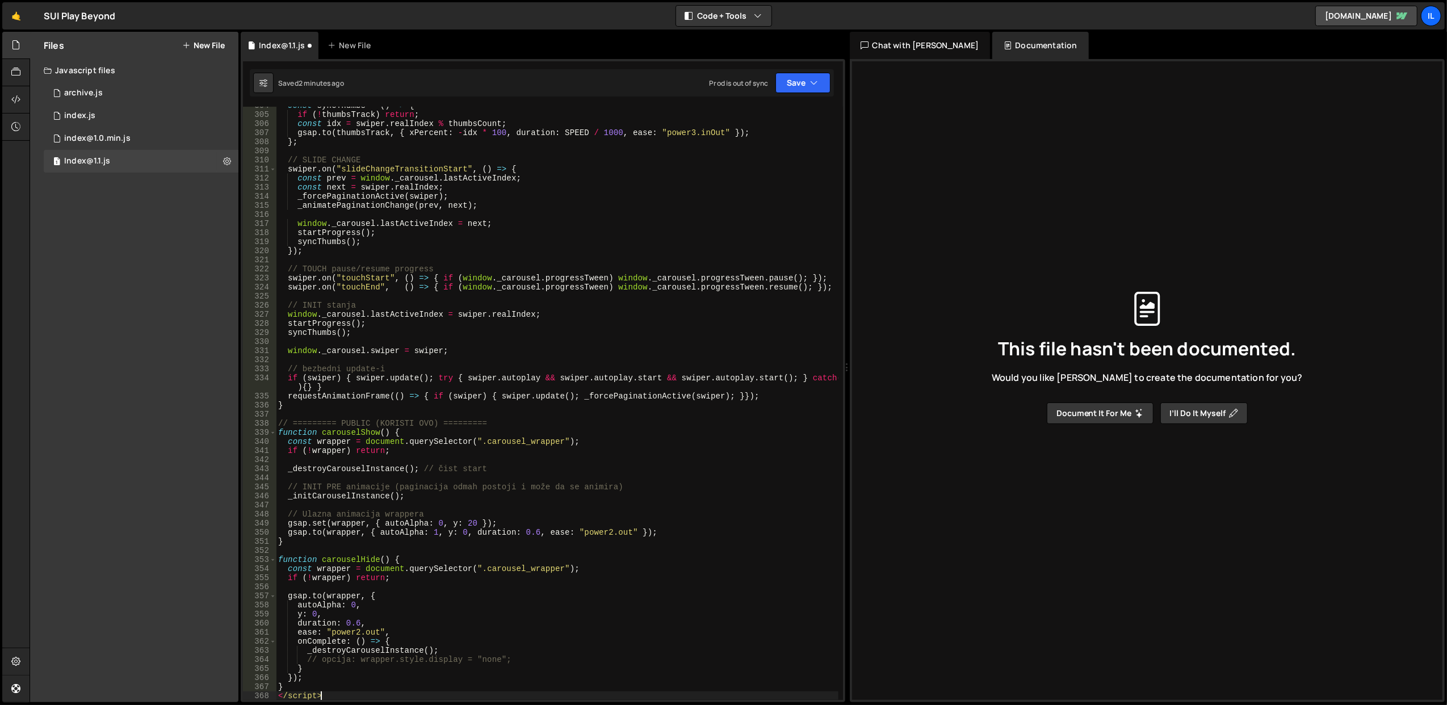
scroll to position [2785, 0]
click at [305, 694] on div "const syncThumbs = ( ) => { if ( ! thumbsTrack ) return ; const idx = swiper . …" at bounding box center [557, 407] width 563 height 612
type textarea "</script>"
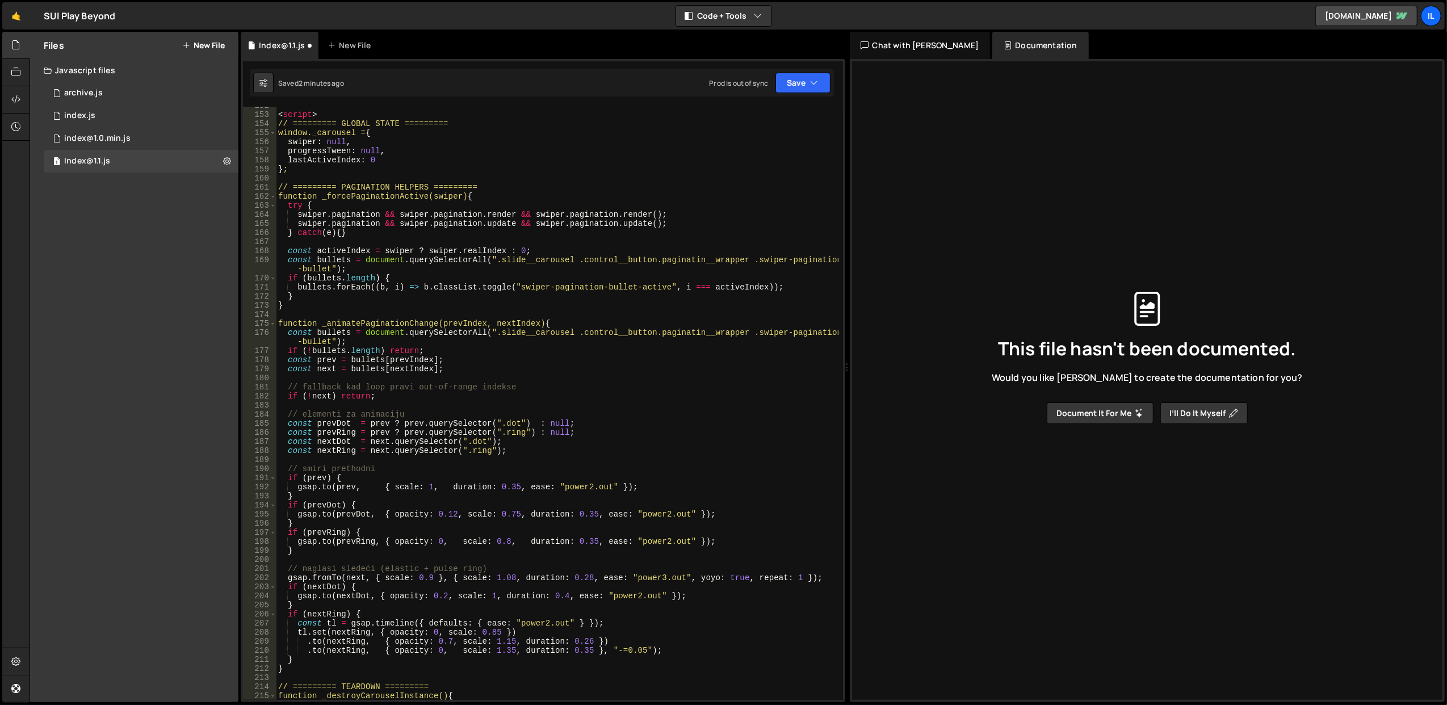
scroll to position [1205, 0]
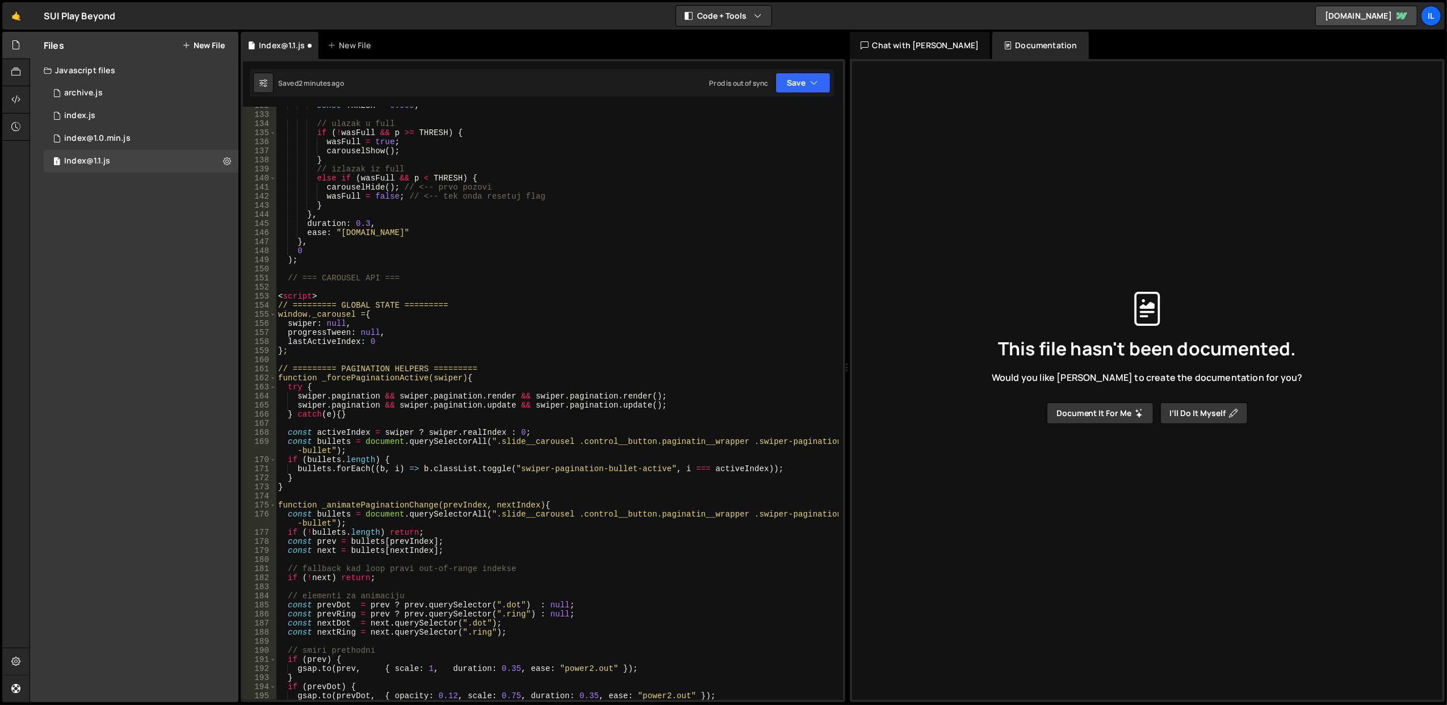
click at [302, 292] on div "const THRESH = 0.999 ; // ulazak u full if ( ! wasFull && p >= THRESH ) { wasFu…" at bounding box center [557, 407] width 563 height 612
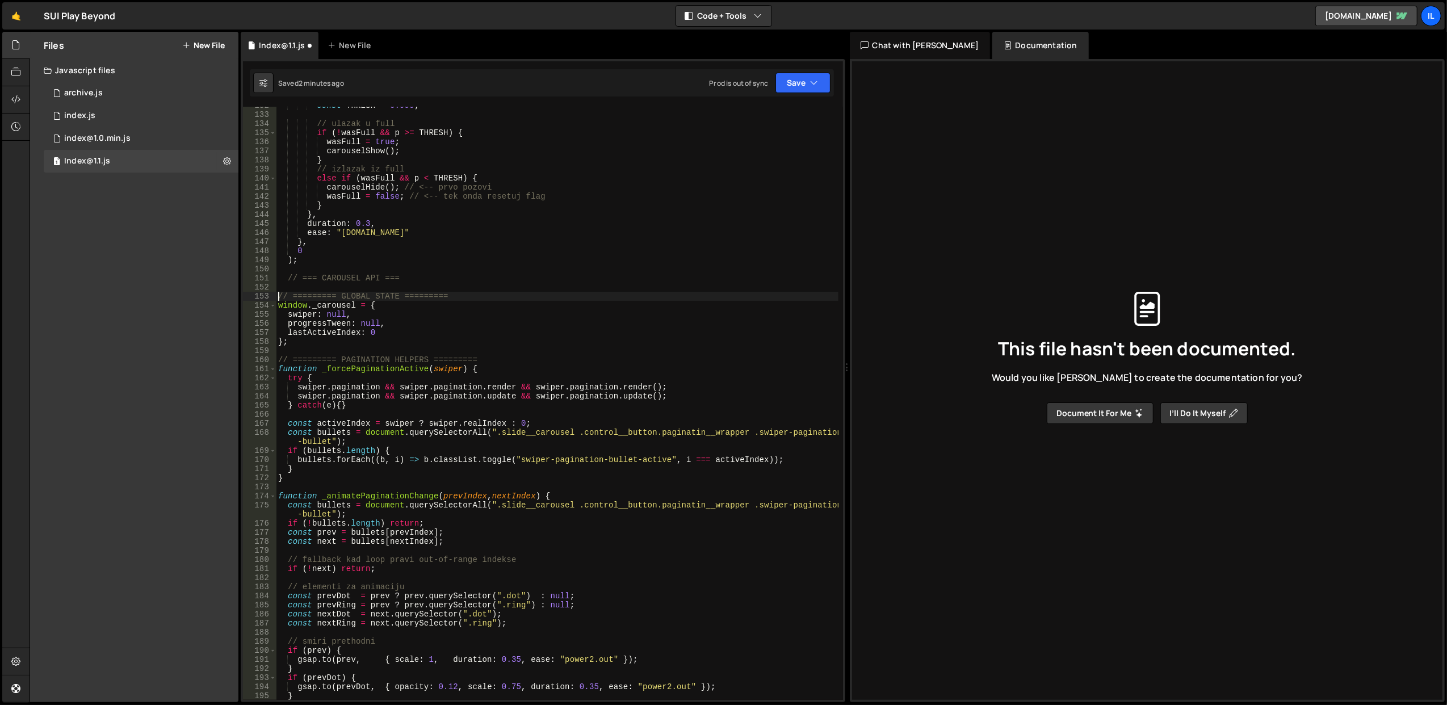
click at [401, 253] on div "const THRESH = 0.999 ; // ulazak u full if ( ! wasFull && p >= THRESH ) { wasFu…" at bounding box center [557, 407] width 563 height 612
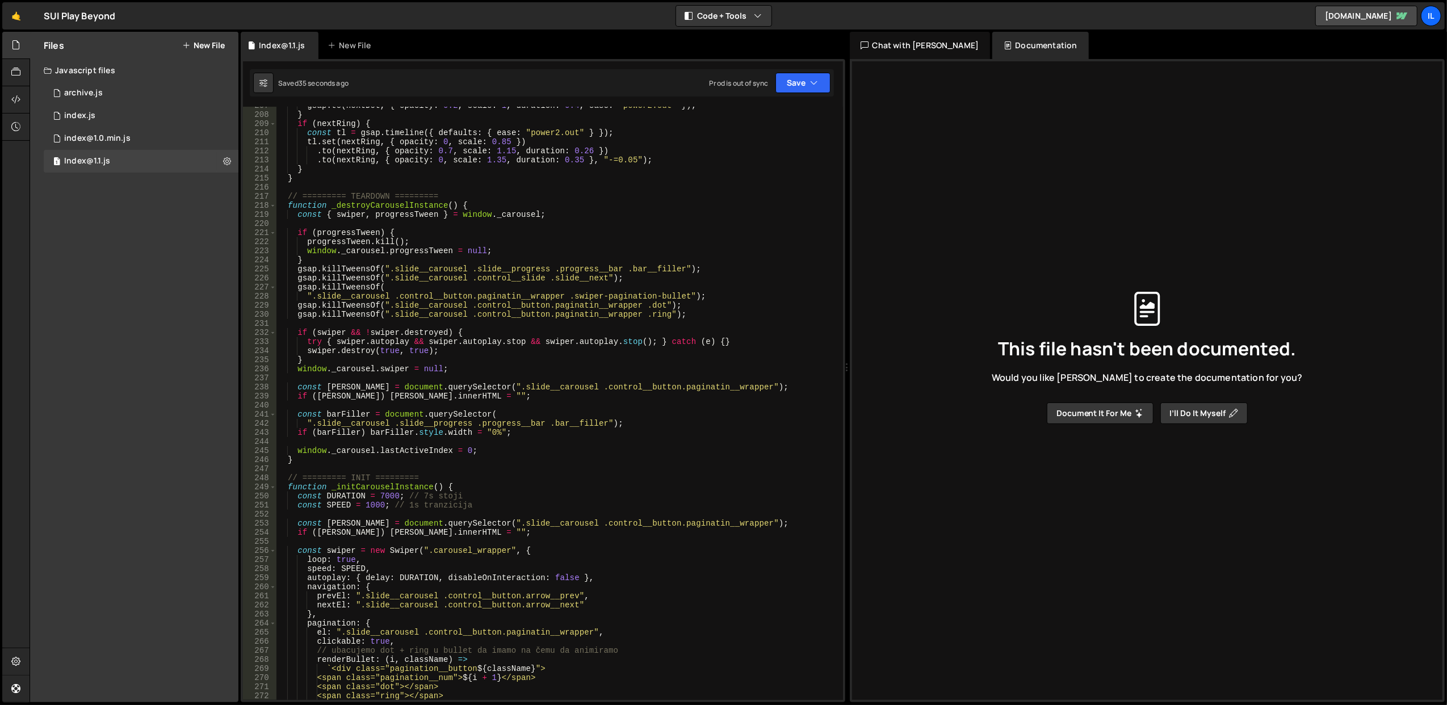
scroll to position [2022, 0]
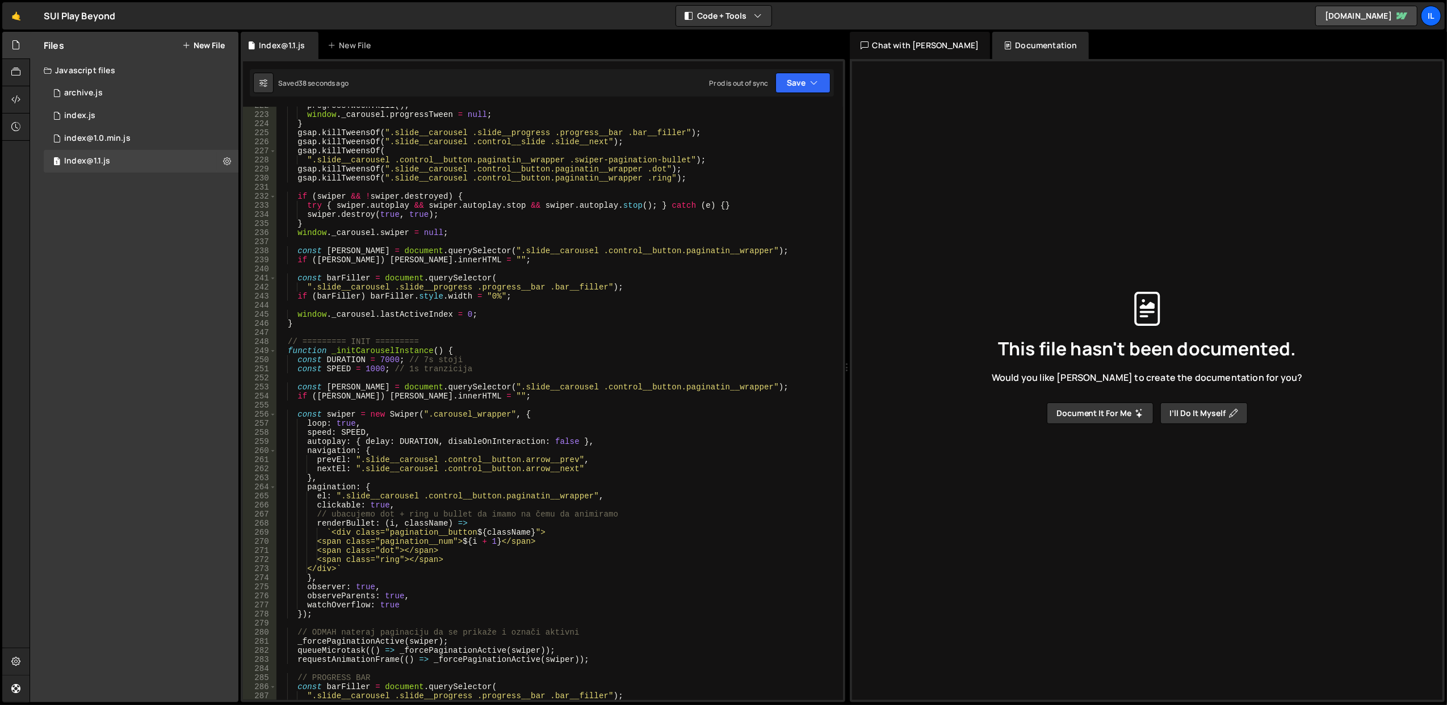
click at [460, 533] on div "progressTween . kill ( ) ; window . _carousel . progressTween = null ; } gsap .…" at bounding box center [557, 407] width 563 height 612
click at [456, 541] on div "progressTween . kill ( ) ; window . _carousel . progressTween = null ; } gsap .…" at bounding box center [557, 407] width 563 height 612
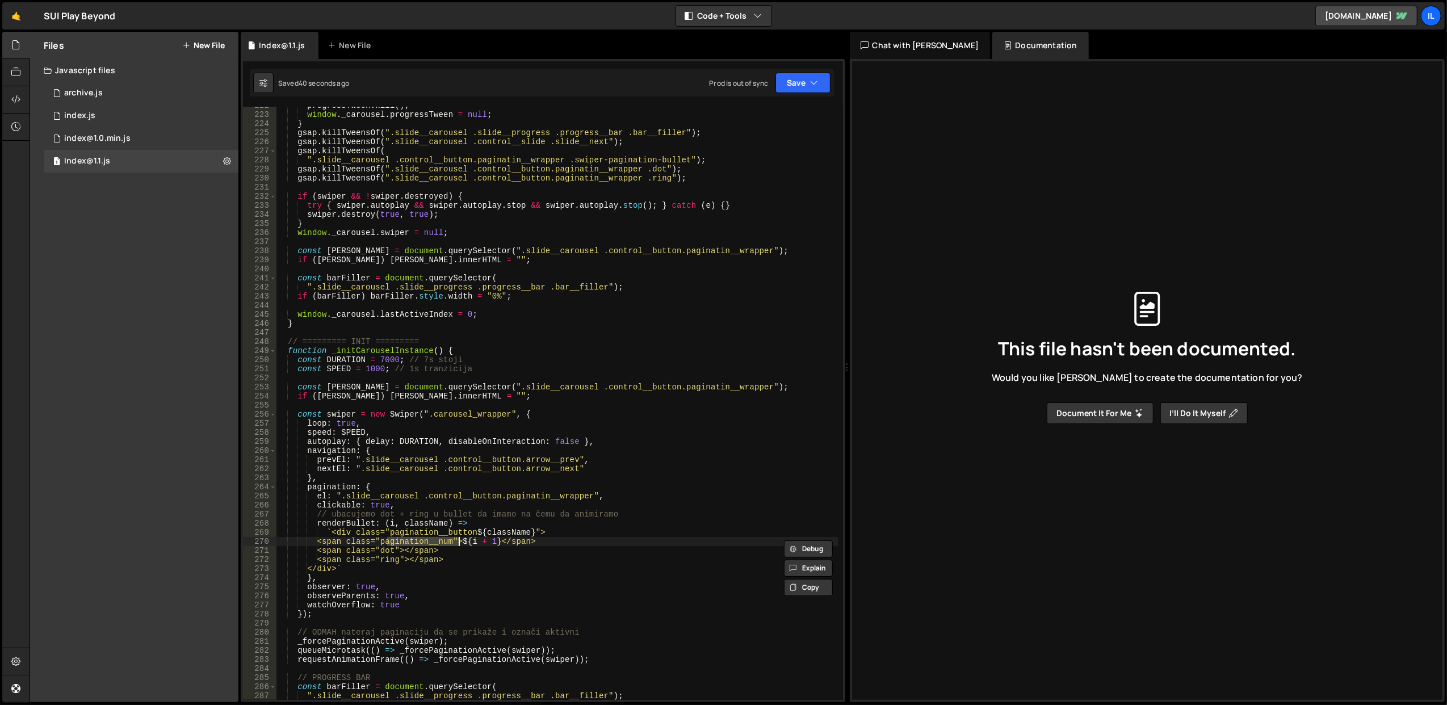
click at [459, 557] on div "progressTween . kill ( ) ; window . _carousel . progressTween = null ; } gsap .…" at bounding box center [557, 407] width 563 height 612
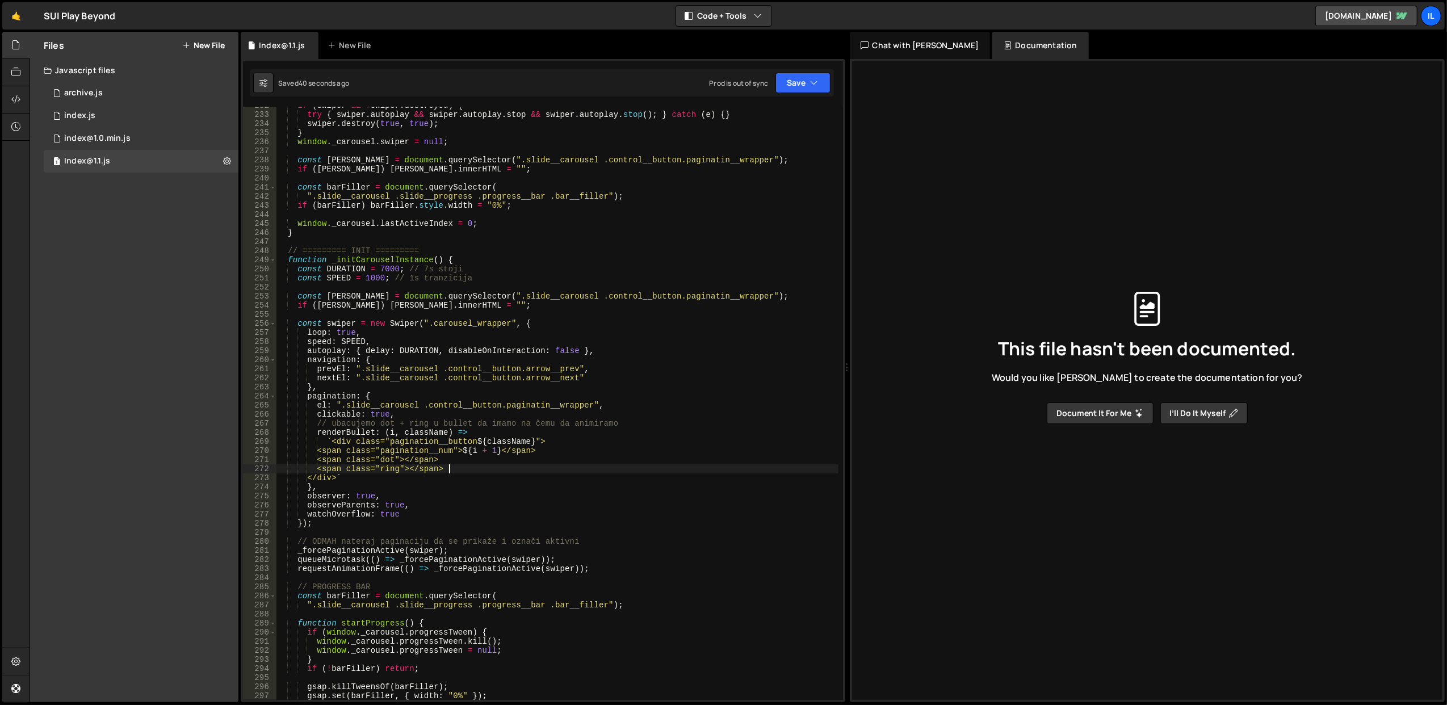
scroll to position [2159, 0]
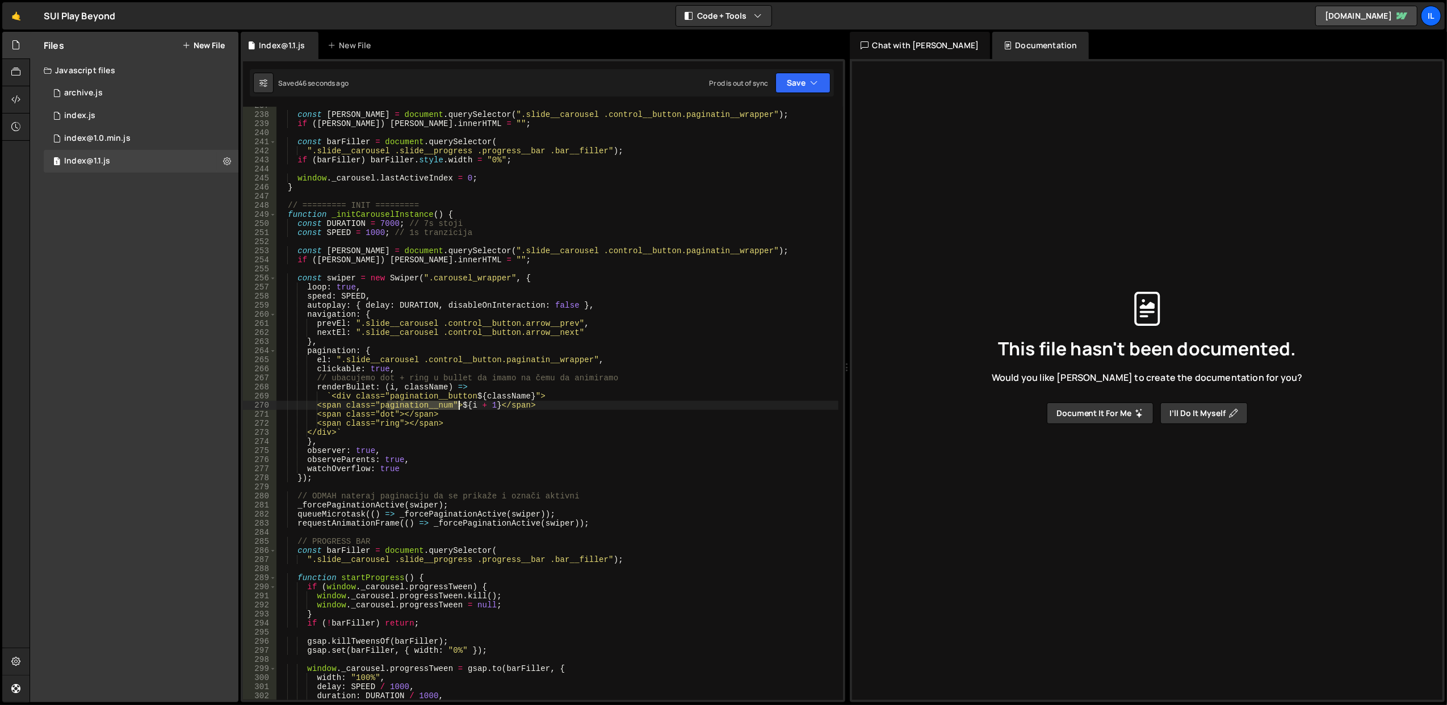
drag, startPoint x: 388, startPoint y: 405, endPoint x: 459, endPoint y: 405, distance: 71.0
click at [459, 405] on div "const pagEl = document . querySelector ( ".slide__carousel .control__button.pag…" at bounding box center [557, 407] width 563 height 612
click at [471, 425] on div "const pagEl = document . querySelector ( ".slide__carousel .control__button.pag…" at bounding box center [557, 407] width 563 height 612
type textarea "<span class="ring"></span>"
type input "pagination__num"
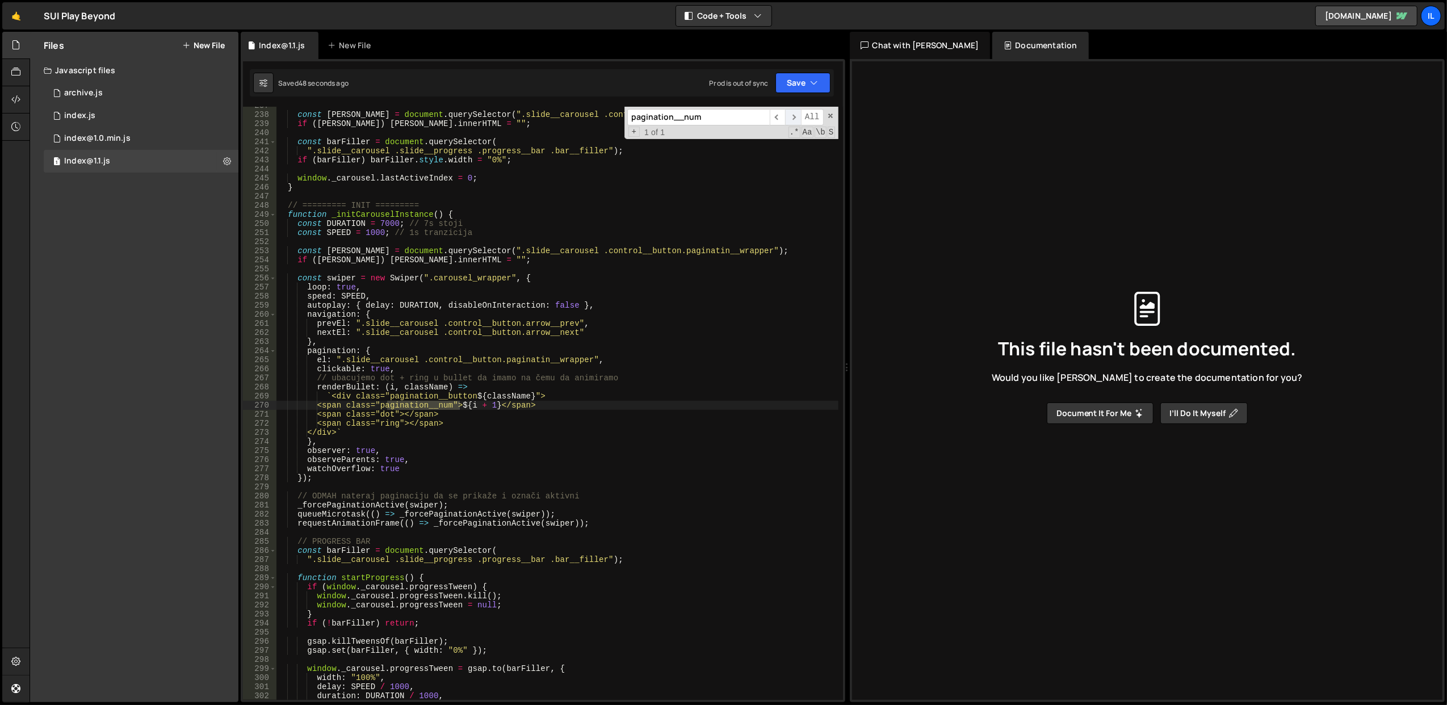
click at [791, 117] on span "​" at bounding box center [793, 117] width 16 height 16
click at [829, 115] on span at bounding box center [831, 116] width 8 height 8
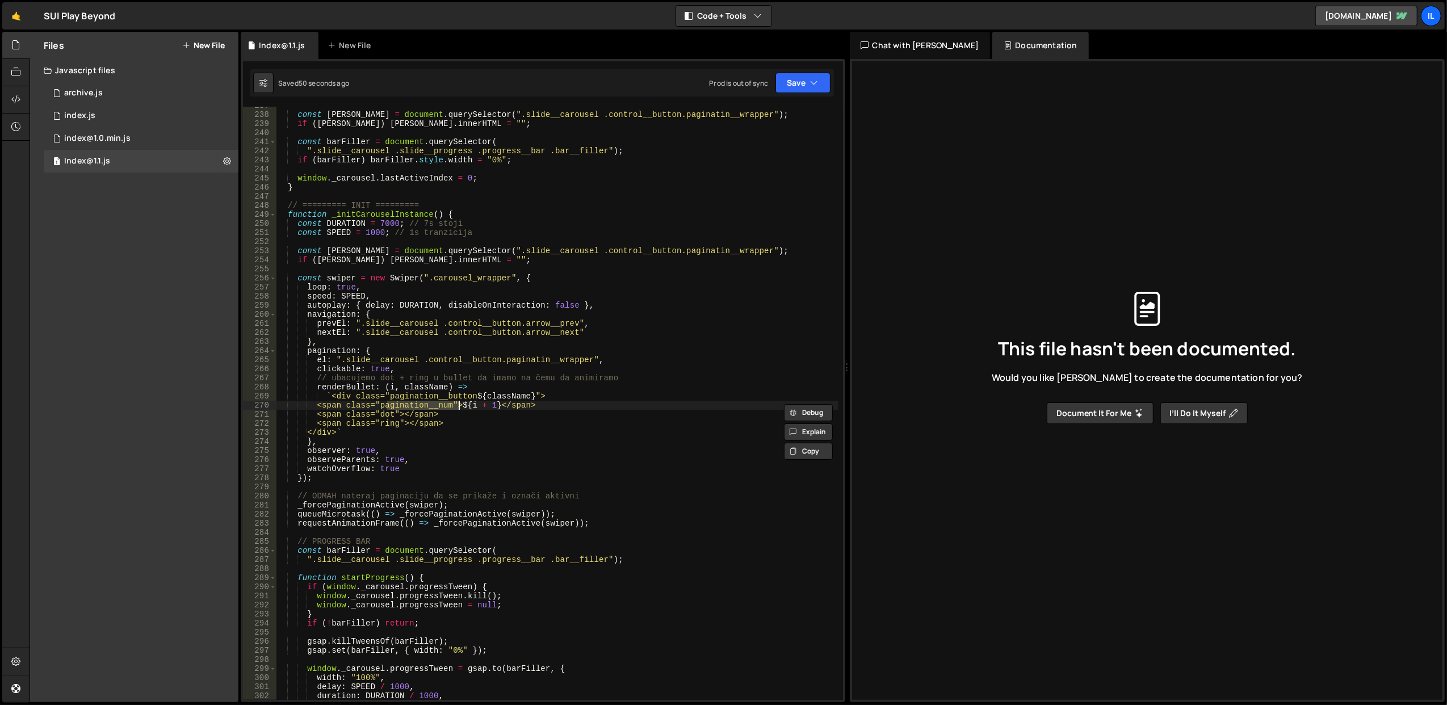
click at [553, 378] on div "const pagEl = document . querySelector ( ".slide__carousel .control__button.pag…" at bounding box center [557, 407] width 563 height 612
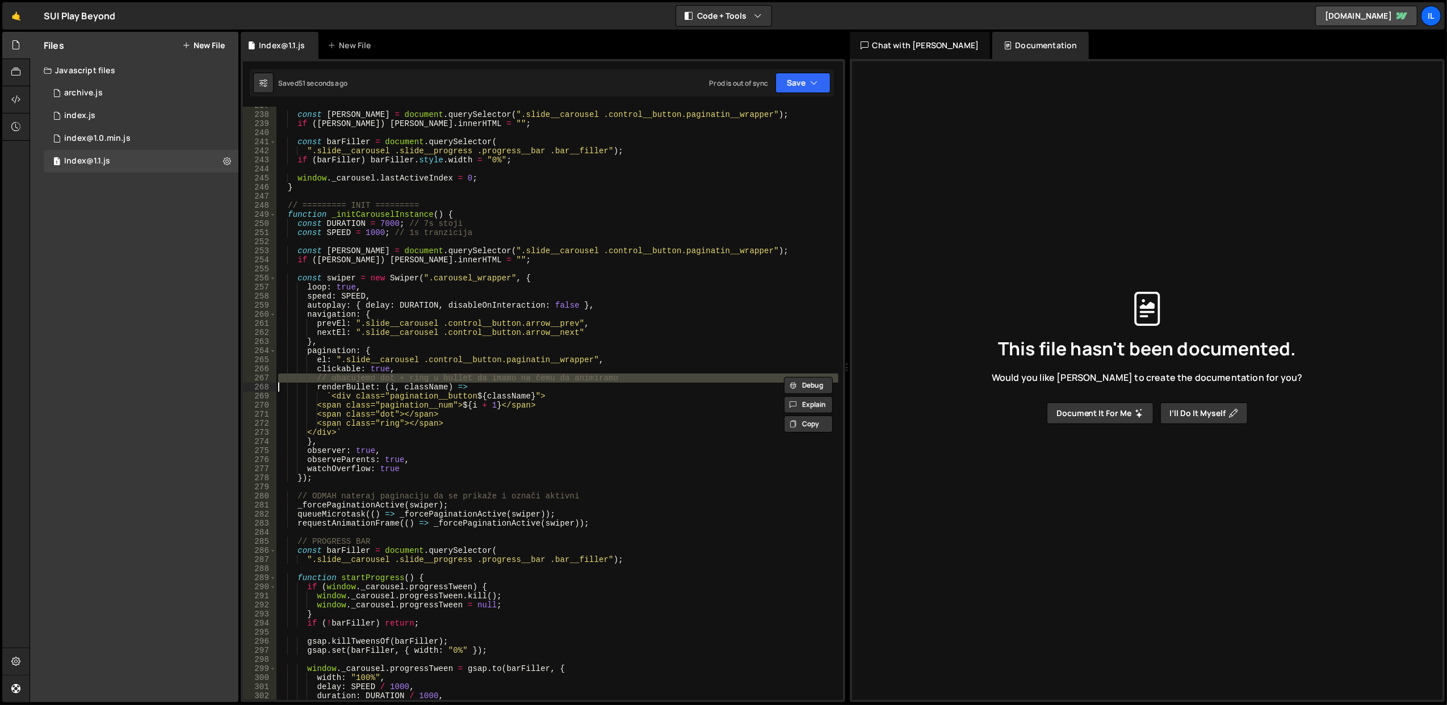
click at [553, 378] on div "const pagEl = document . querySelector ( ".slide__carousel .control__button.pag…" at bounding box center [557, 403] width 562 height 593
click at [553, 378] on div "const pagEl = document . querySelector ( ".slide__carousel .control__button.pag…" at bounding box center [557, 407] width 563 height 612
click at [553, 378] on div "const pagEl = document . querySelector ( ".slide__carousel .control__button.pag…" at bounding box center [557, 403] width 562 height 593
click at [553, 378] on div "const pagEl = document . querySelector ( ".slide__carousel .control__button.pag…" at bounding box center [557, 407] width 563 height 612
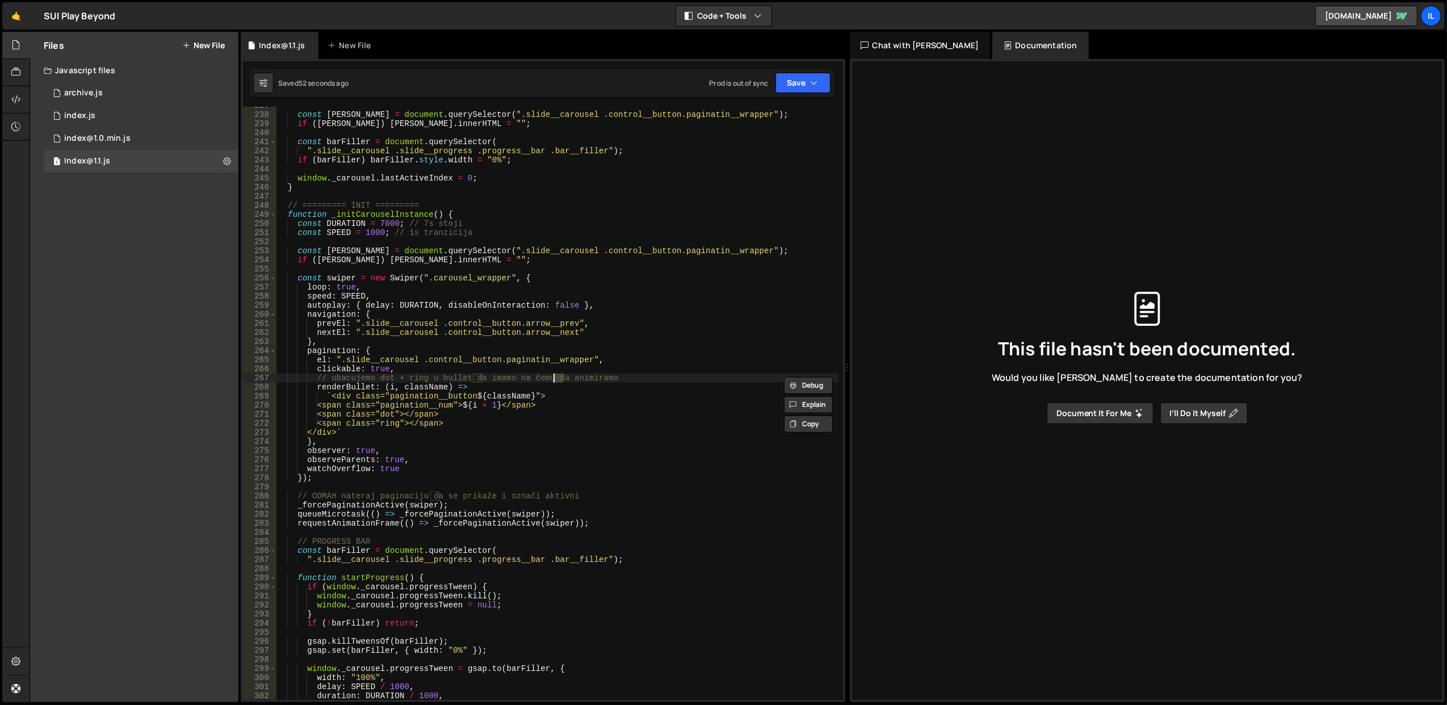
click at [553, 378] on div "const pagEl = document . querySelector ( ".slide__carousel .control__button.pag…" at bounding box center [557, 407] width 563 height 612
click at [553, 378] on div "const pagEl = document . querySelector ( ".slide__carousel .control__button.pag…" at bounding box center [557, 403] width 562 height 593
click at [553, 378] on div "const pagEl = document . querySelector ( ".slide__carousel .control__button.pag…" at bounding box center [557, 407] width 563 height 612
click at [575, 420] on div "const pagEl = document . querySelector ( ".slide__carousel .control__button.pag…" at bounding box center [557, 407] width 563 height 612
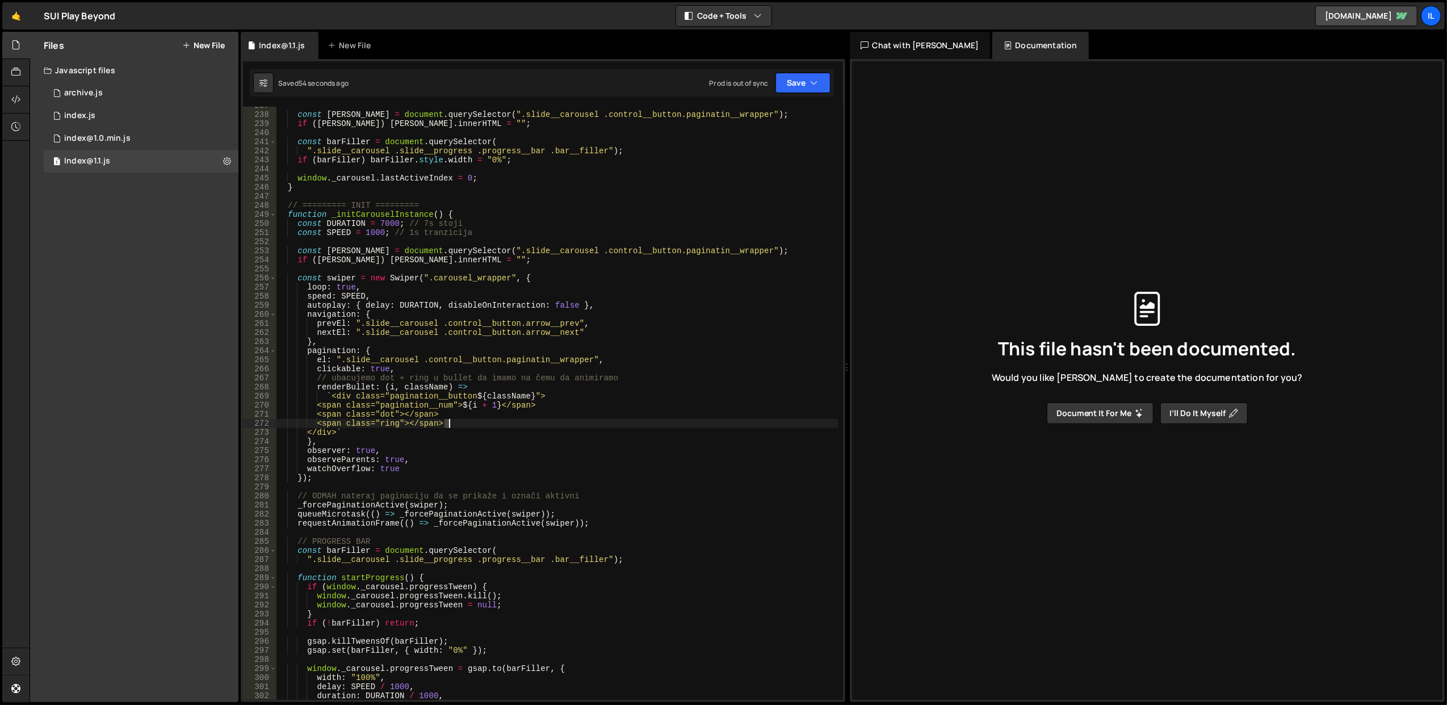
click at [575, 420] on div "const pagEl = document . querySelector ( ".slide__carousel .control__button.pag…" at bounding box center [557, 407] width 563 height 612
click at [578, 410] on div "const pagEl = document . querySelector ( ".slide__carousel .control__button.pag…" at bounding box center [557, 407] width 563 height 612
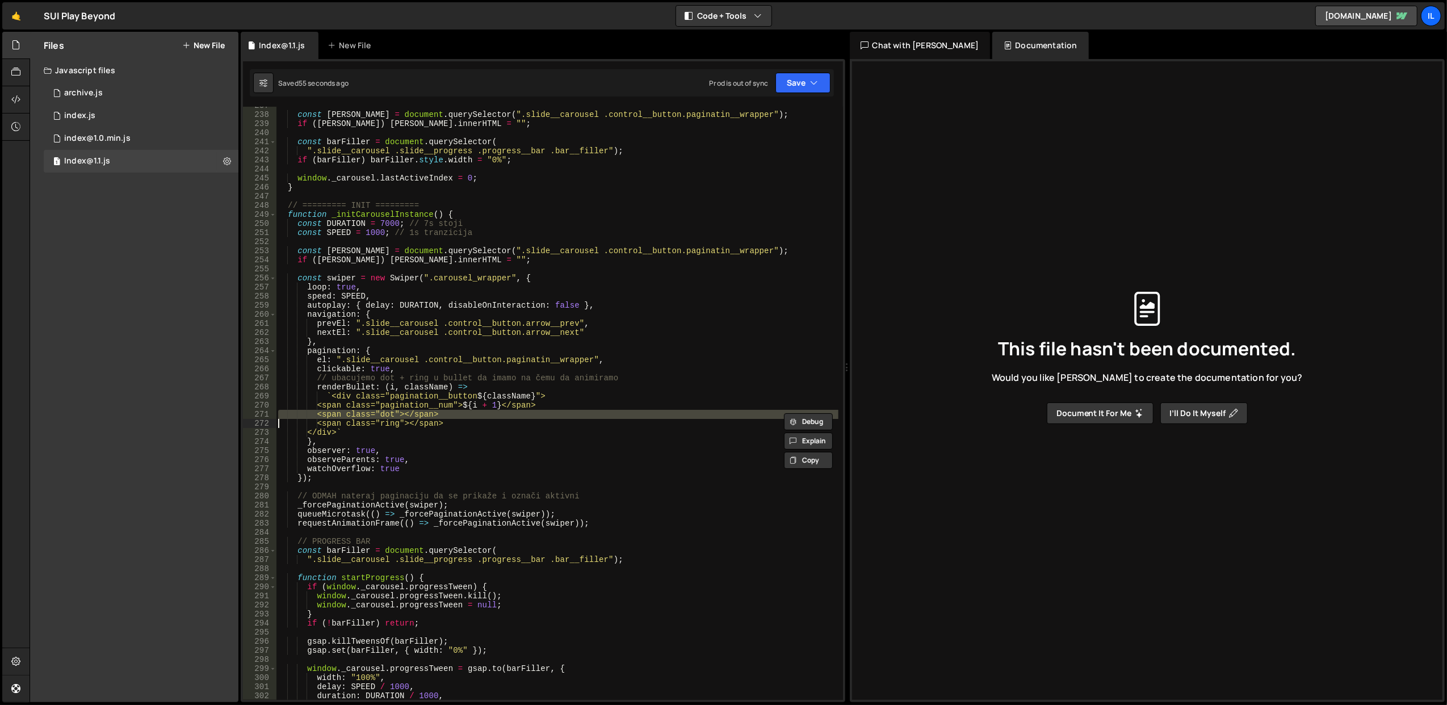
click at [580, 421] on div "const pagEl = document . querySelector ( ".slide__carousel .control__button.pag…" at bounding box center [557, 407] width 563 height 612
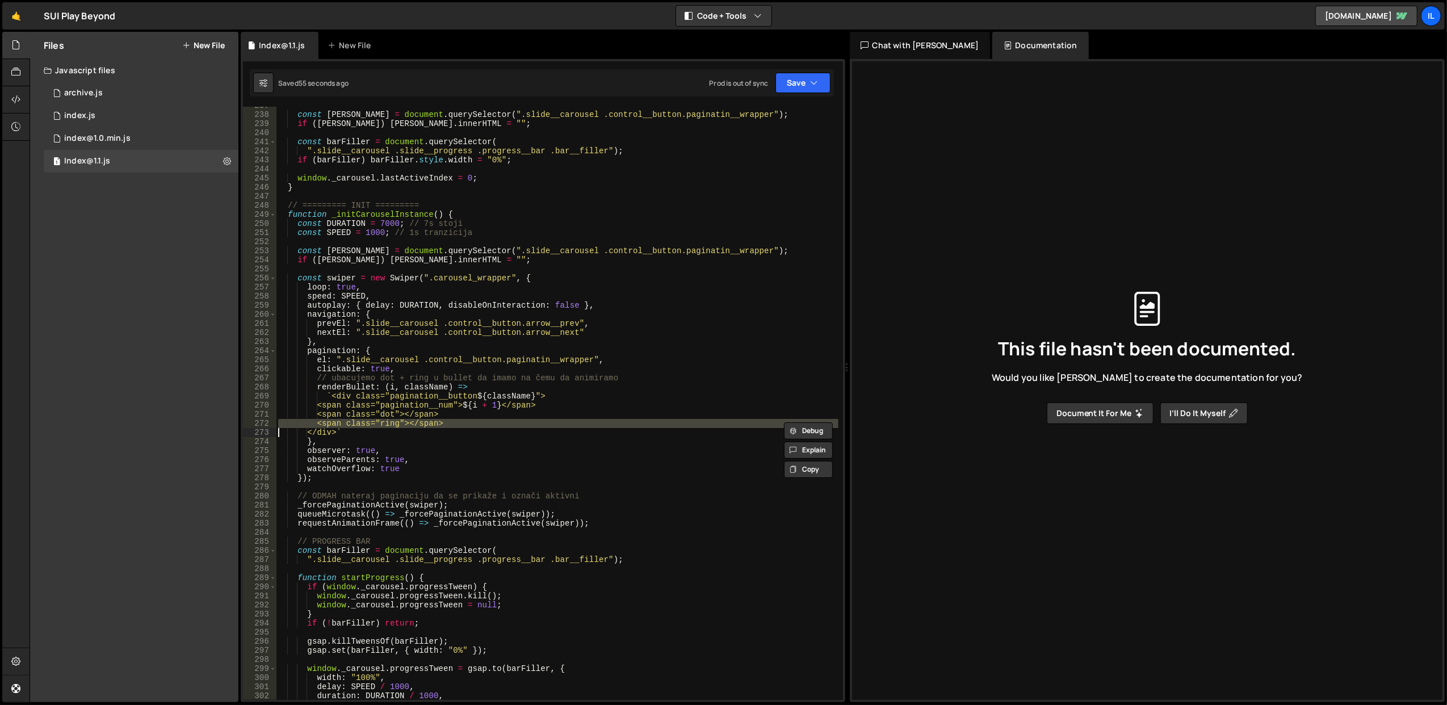
click at [581, 409] on div "const pagEl = document . querySelector ( ".slide__carousel .control__button.pag…" at bounding box center [557, 407] width 563 height 612
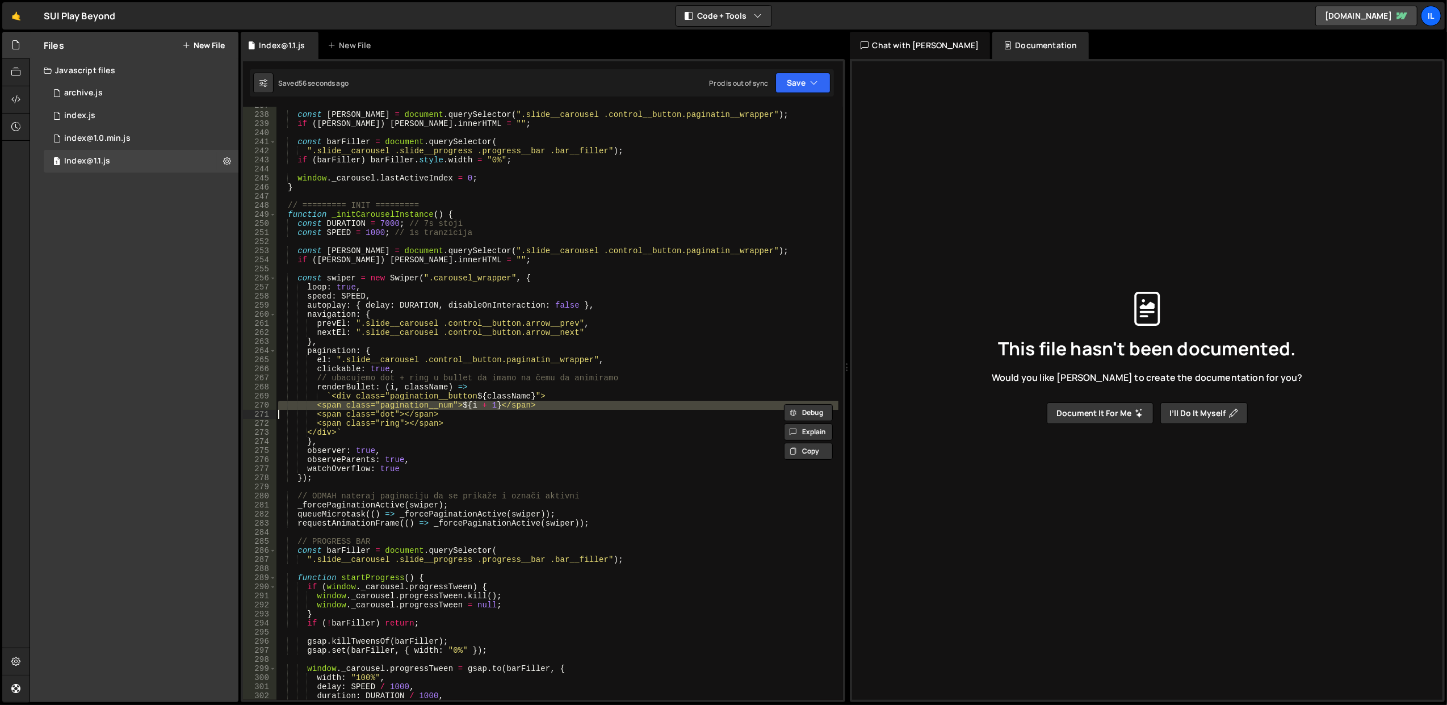
click at [580, 428] on div "const pagEl = document . querySelector ( ".slide__carousel .control__button.pag…" at bounding box center [557, 407] width 563 height 612
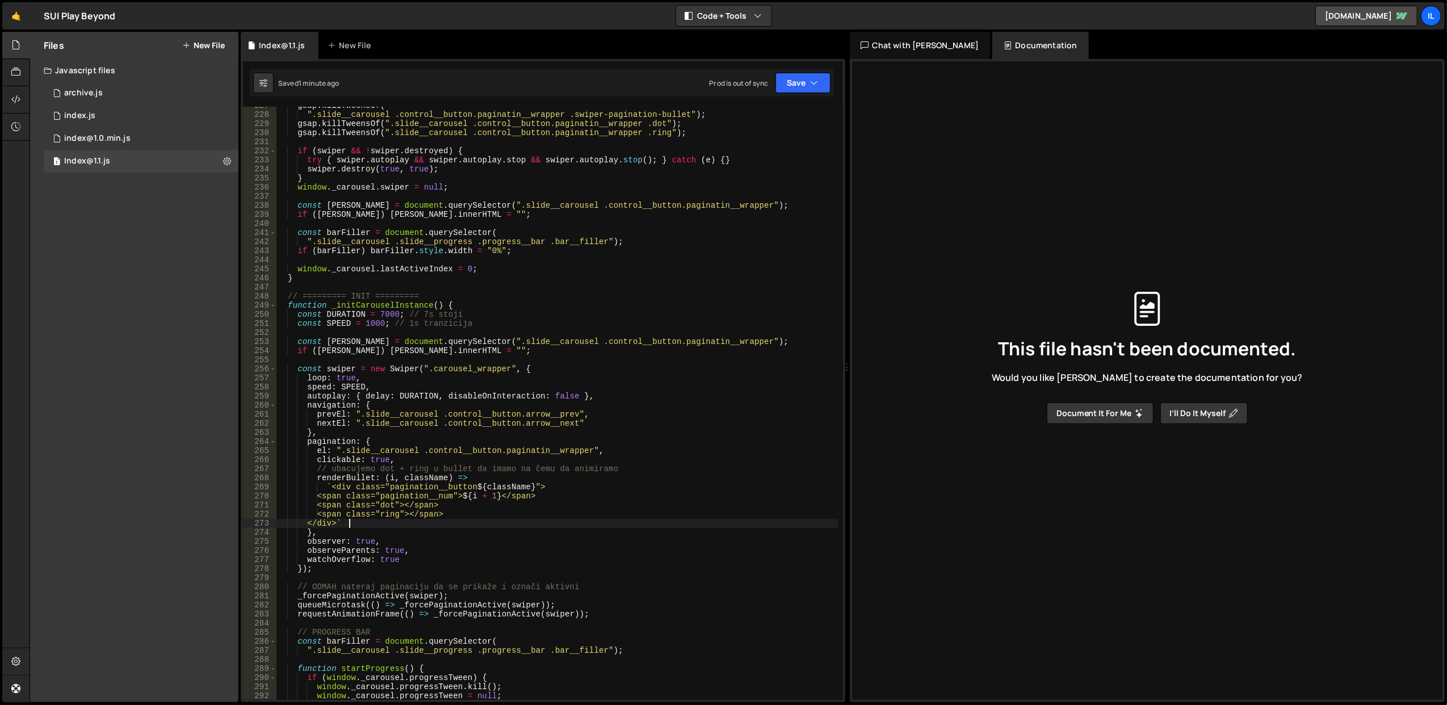
scroll to position [2022, 0]
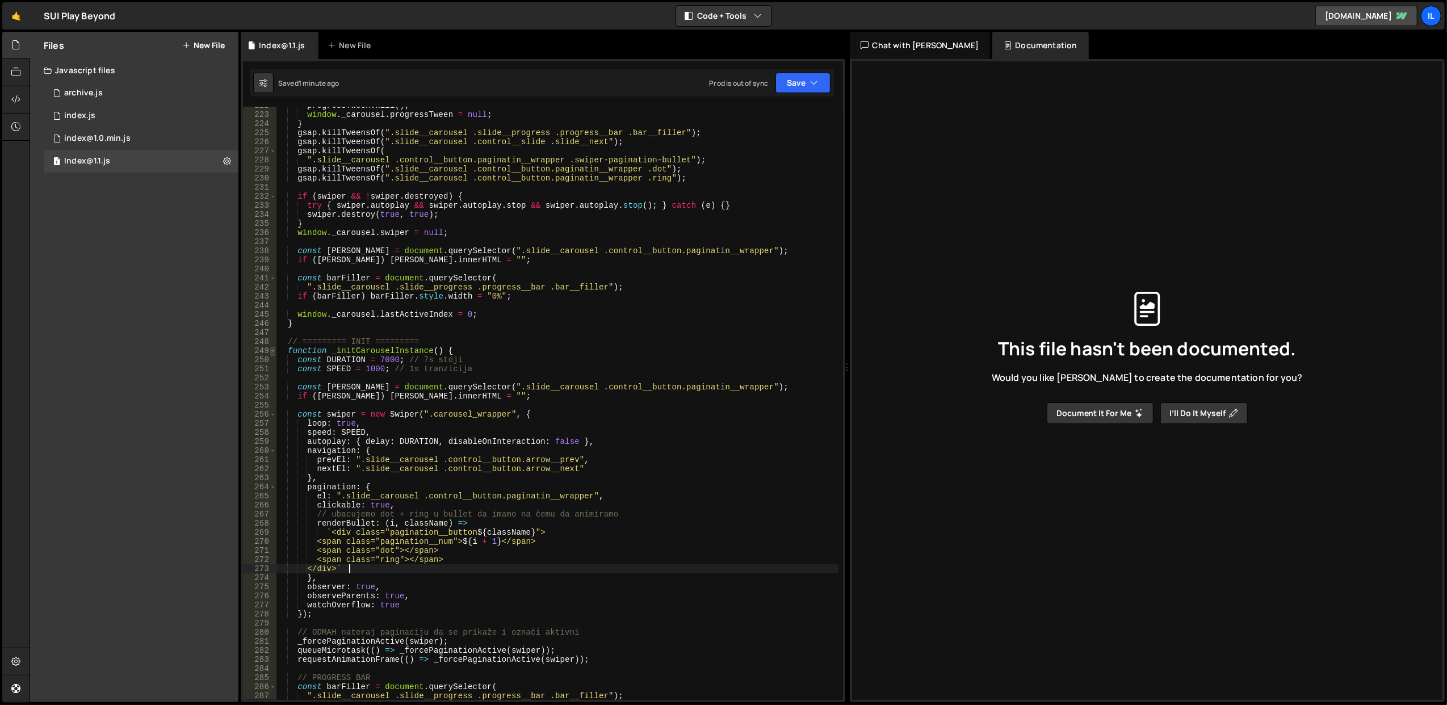
click at [271, 353] on span at bounding box center [273, 350] width 6 height 9
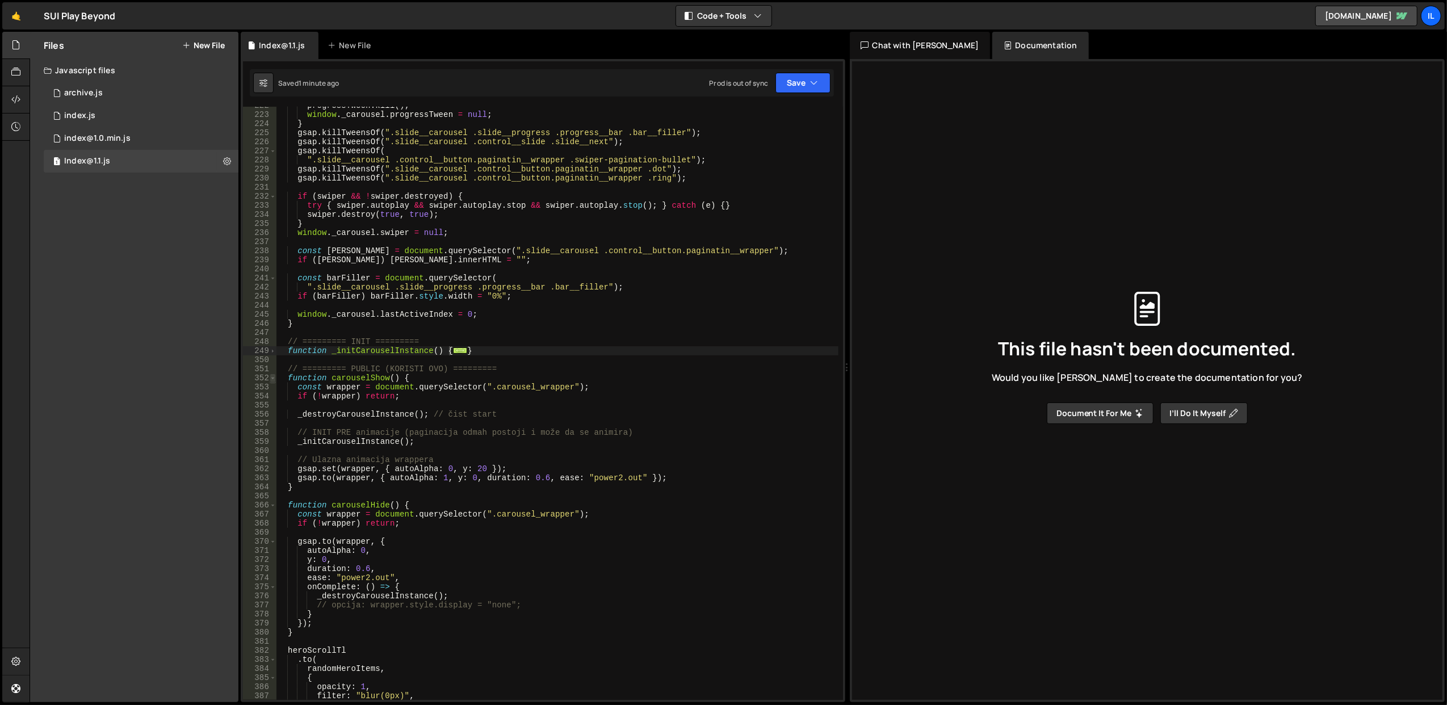
click at [273, 378] on span at bounding box center [273, 378] width 6 height 9
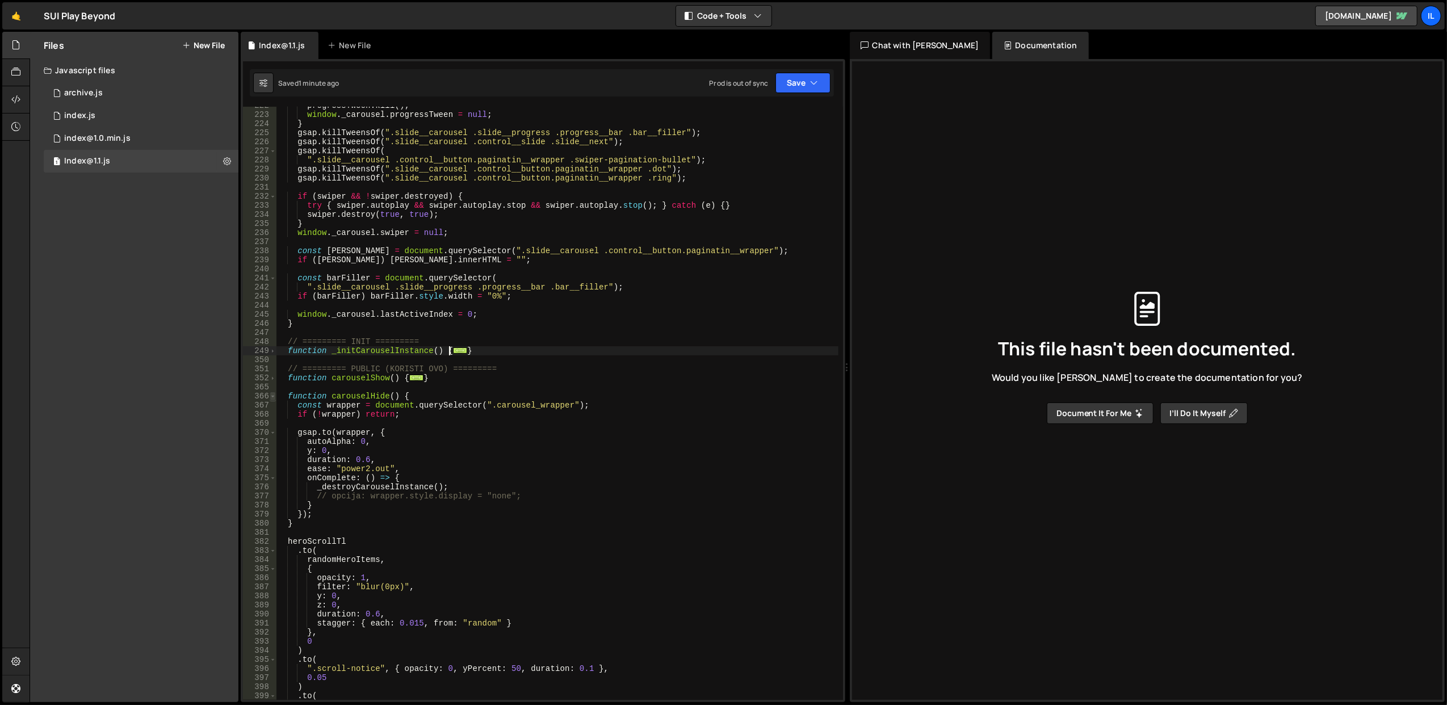
click at [273, 394] on span at bounding box center [273, 396] width 6 height 9
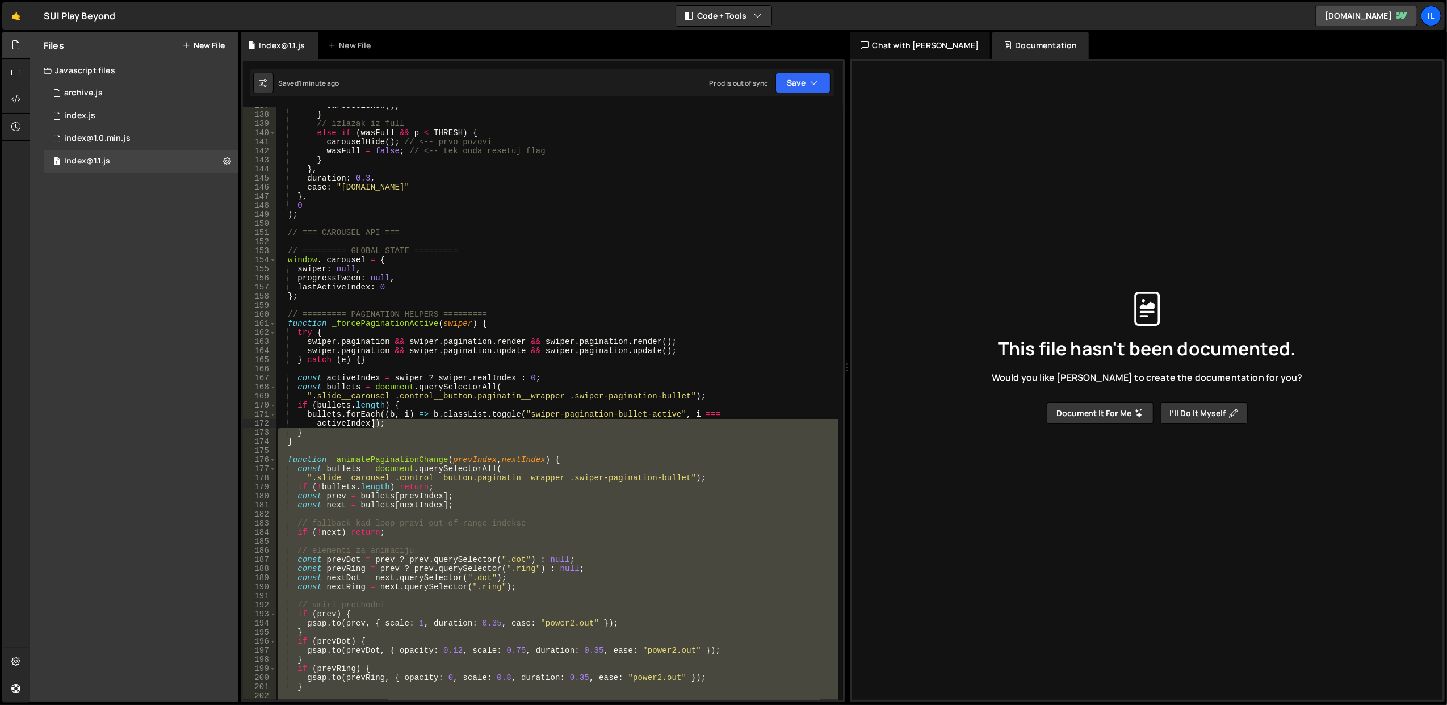
scroll to position [1205, 0]
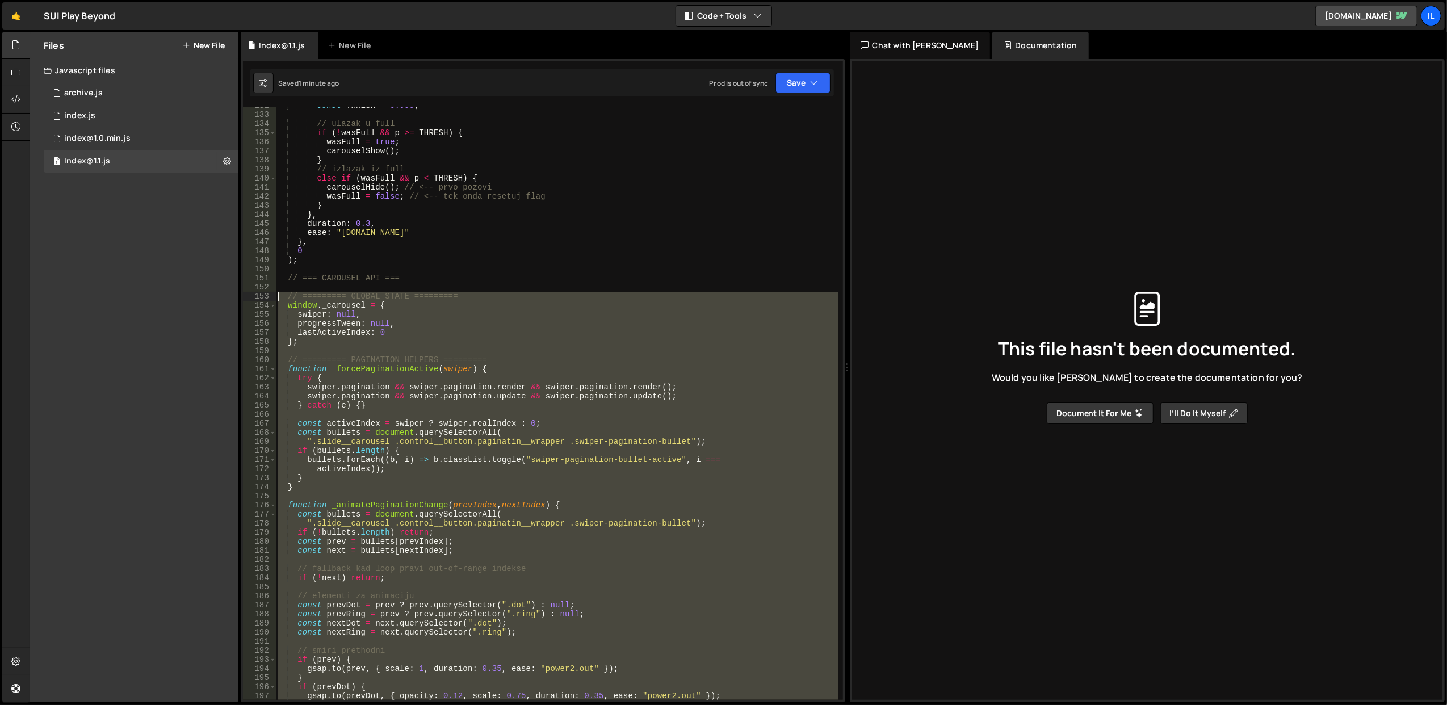
drag, startPoint x: 450, startPoint y: 396, endPoint x: 278, endPoint y: 296, distance: 198.9
click at [278, 296] on div "const THRESH = 0.999 ; // ulazak u full if ( ! wasFull && p >= THRESH ) { wasFu…" at bounding box center [557, 407] width 563 height 612
paste textarea "</script>"
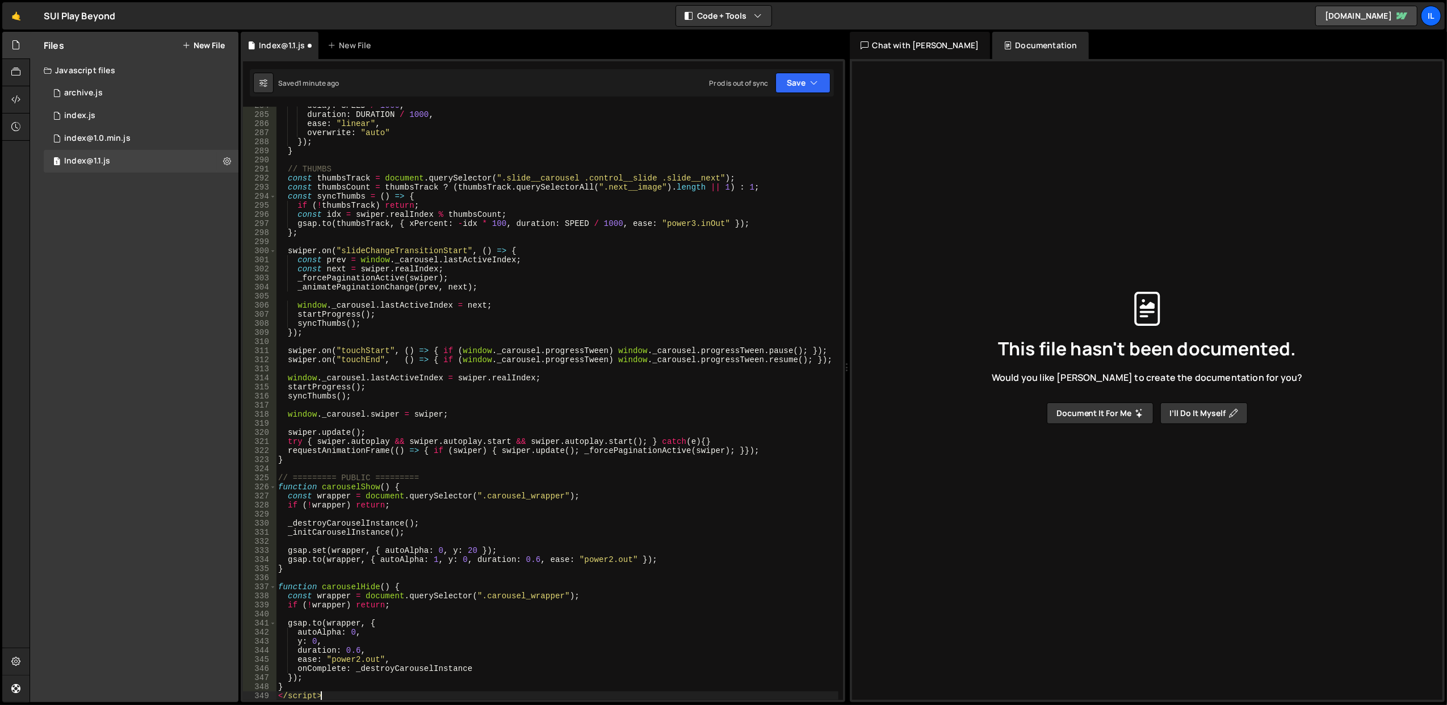
scroll to position [2604, 0]
click at [312, 694] on div "delay : SPEED / 1000 , duration : DURATION / 1000 , ease : "linear" , overwrite…" at bounding box center [557, 407] width 563 height 612
click at [312, 693] on div "delay : SPEED / 1000 , duration : DURATION / 1000 , ease : "linear" , overwrite…" at bounding box center [557, 407] width 563 height 612
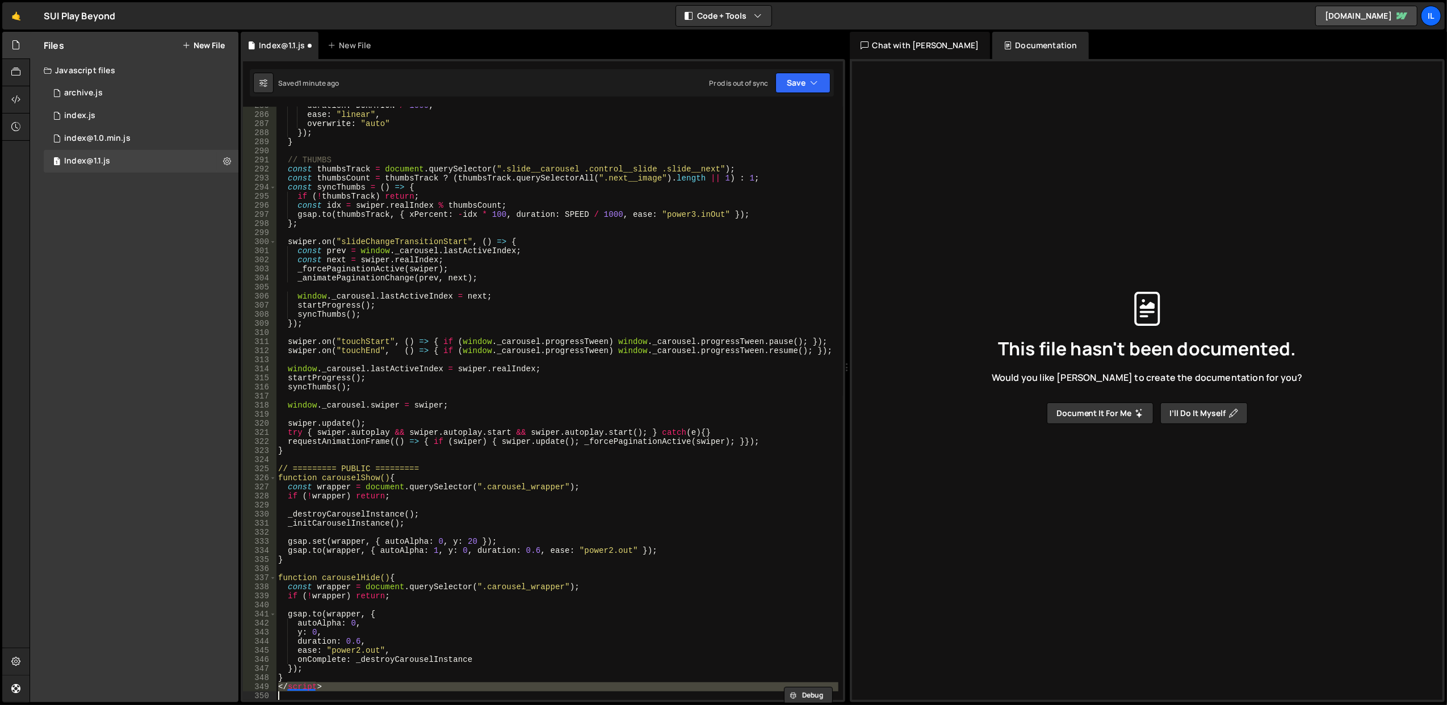
click at [312, 693] on div "duration : DURATION / 1000 , ease : "linear" , overwrite : "auto" }) ; } // THU…" at bounding box center [557, 407] width 563 height 612
type textarea "</script>"
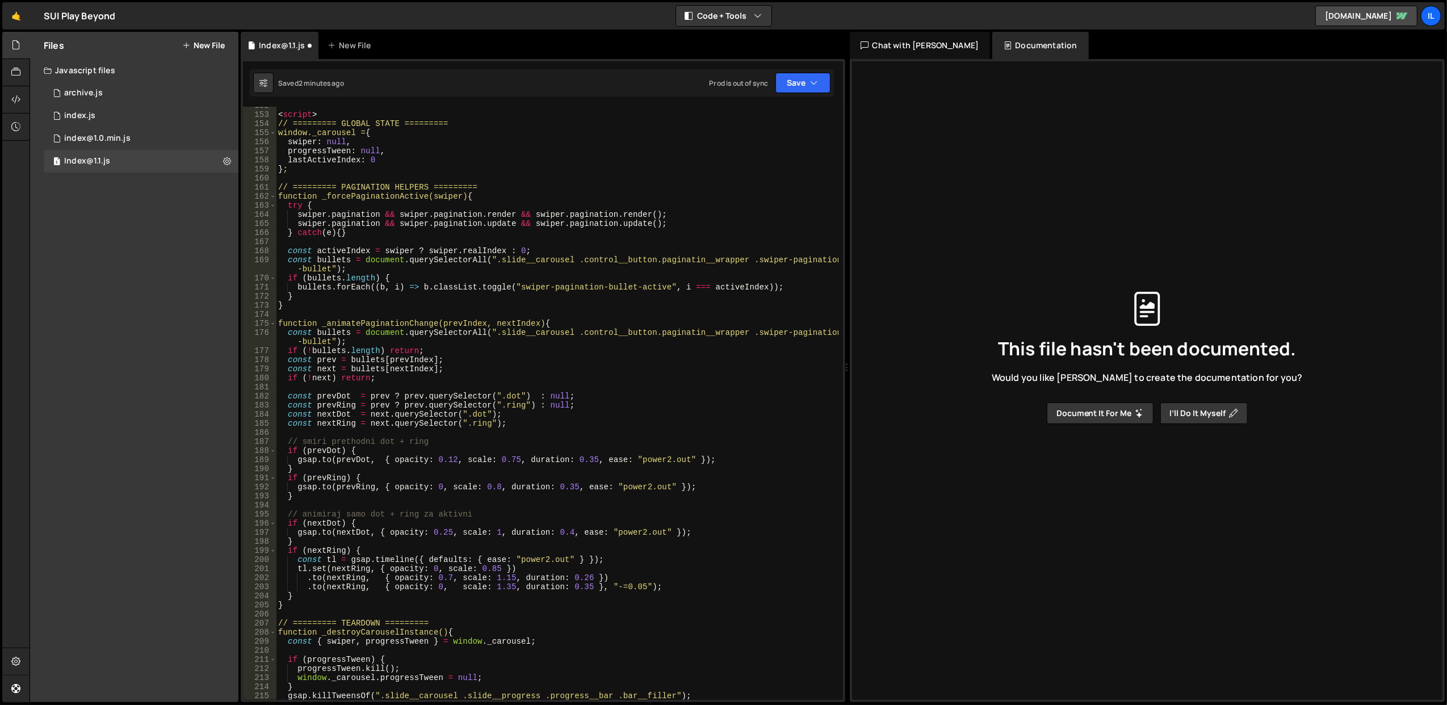
scroll to position [1069, 0]
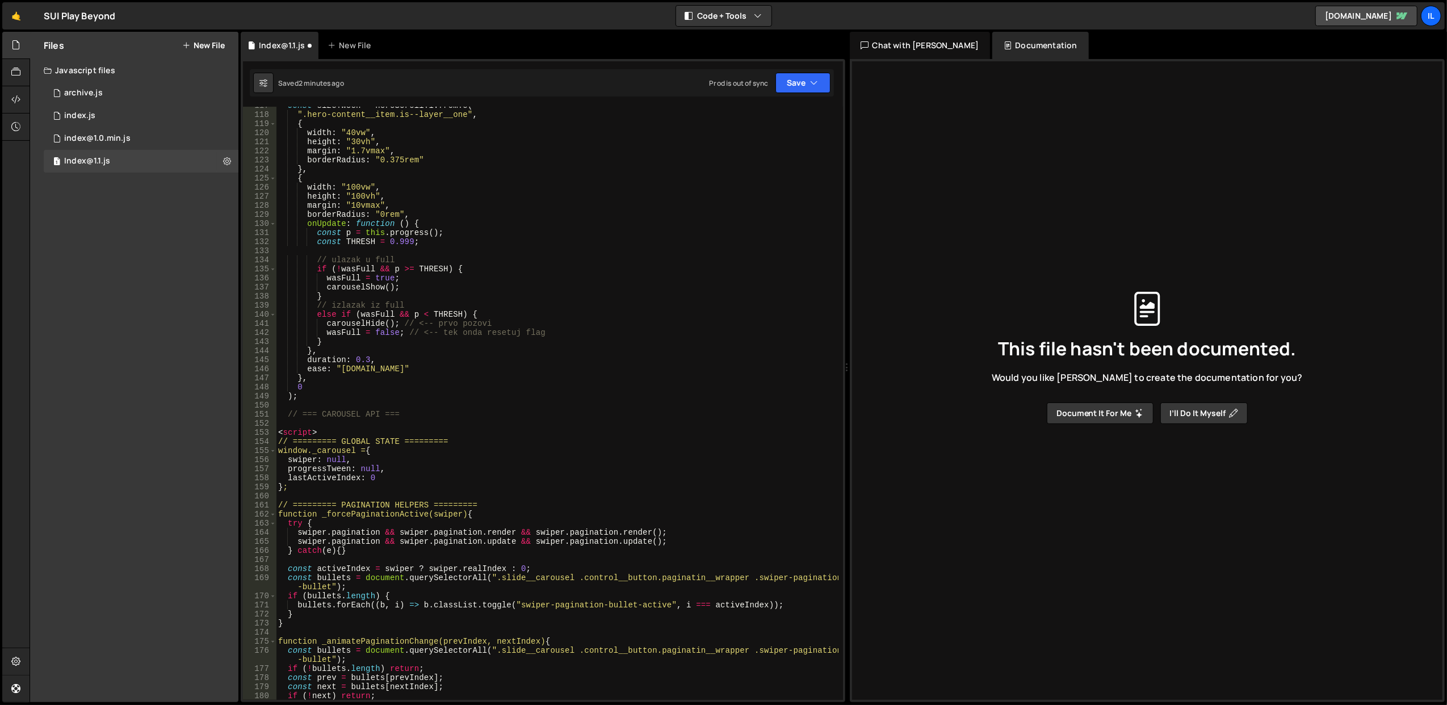
click at [303, 430] on div "const sizeTween = heroScrollTl . fromTo ( ".hero-content__item.is--layer__one" …" at bounding box center [557, 407] width 563 height 612
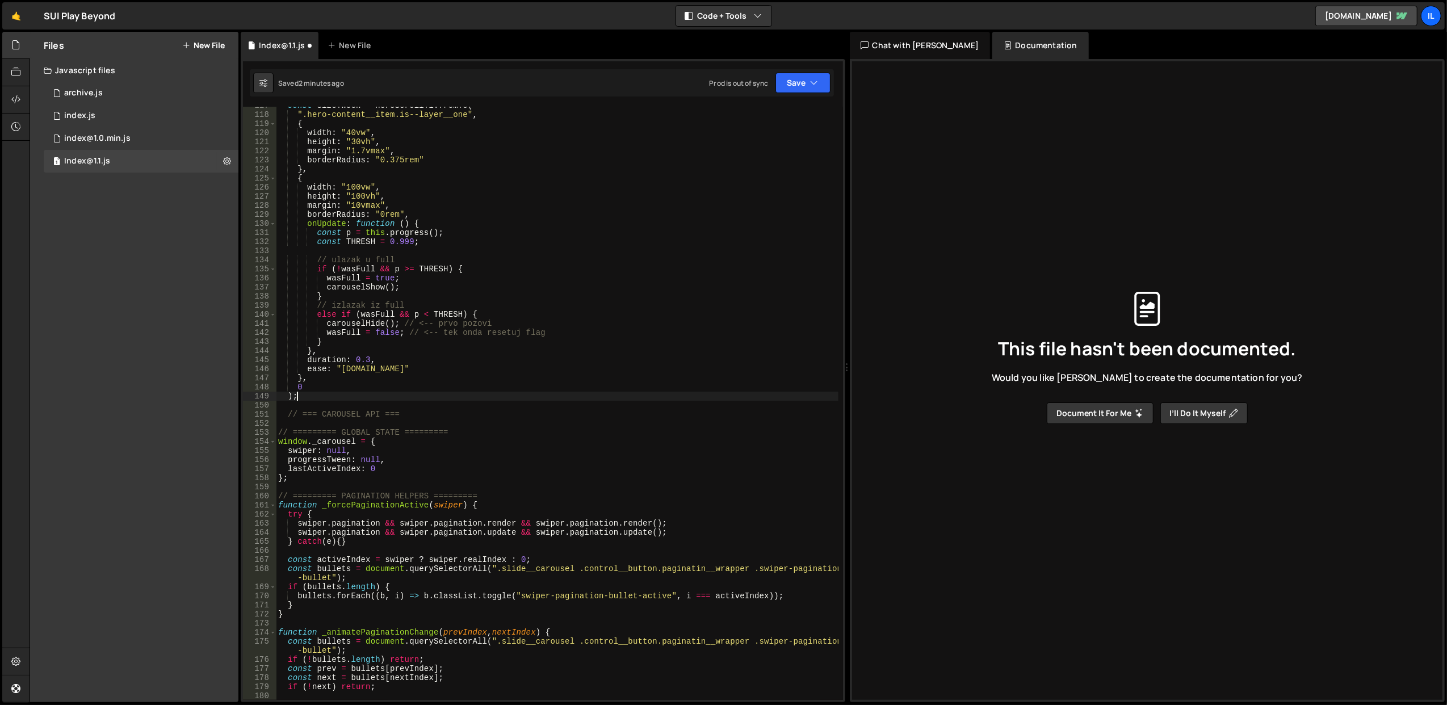
click at [496, 399] on div "const sizeTween = heroScrollTl . fromTo ( ".hero-content__item.is--layer__one" …" at bounding box center [557, 407] width 563 height 612
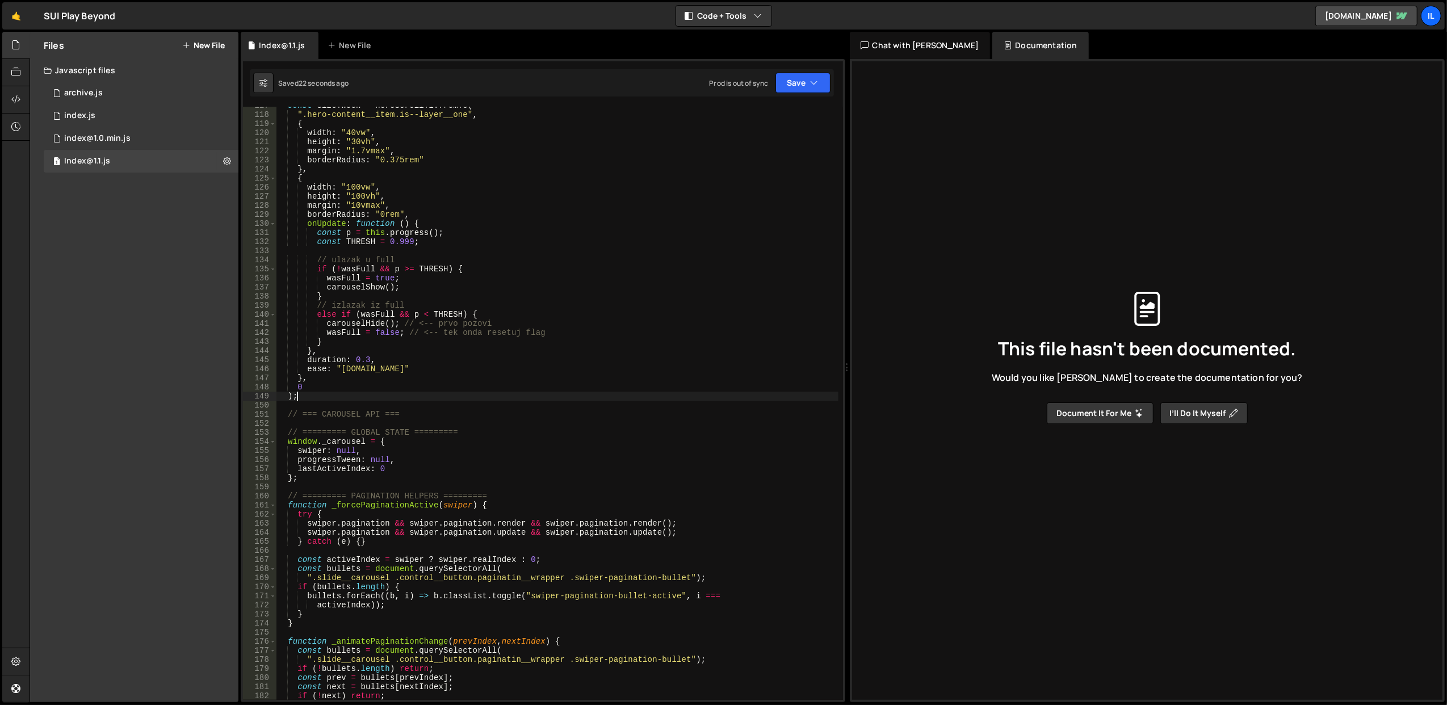
click at [507, 345] on div "const sizeTween = heroScrollTl . fromTo ( ".hero-content__item.is--layer__one" …" at bounding box center [557, 407] width 563 height 612
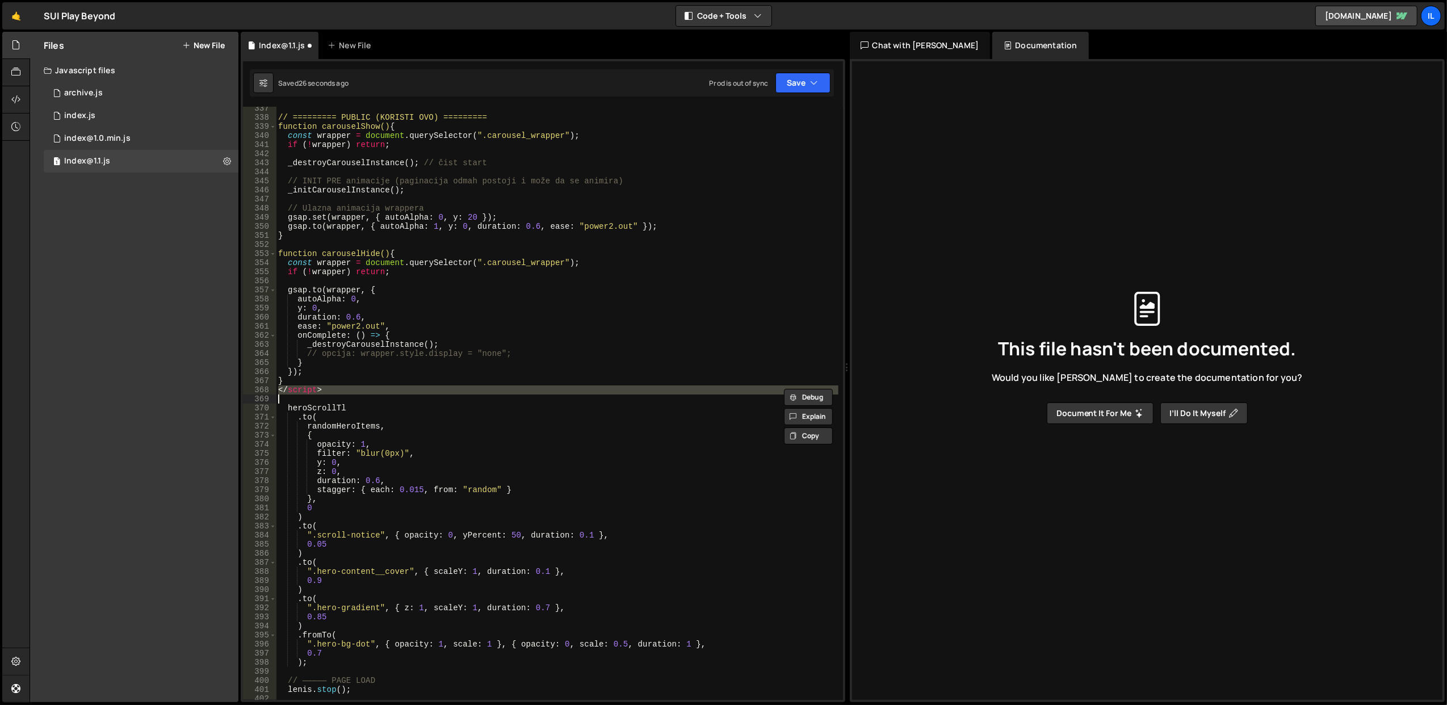
scroll to position [3091, 0]
click at [307, 388] on div "// ========= PUBLIC (KORISTI OVO) ========= function carouselShow() { const wra…" at bounding box center [557, 403] width 562 height 593
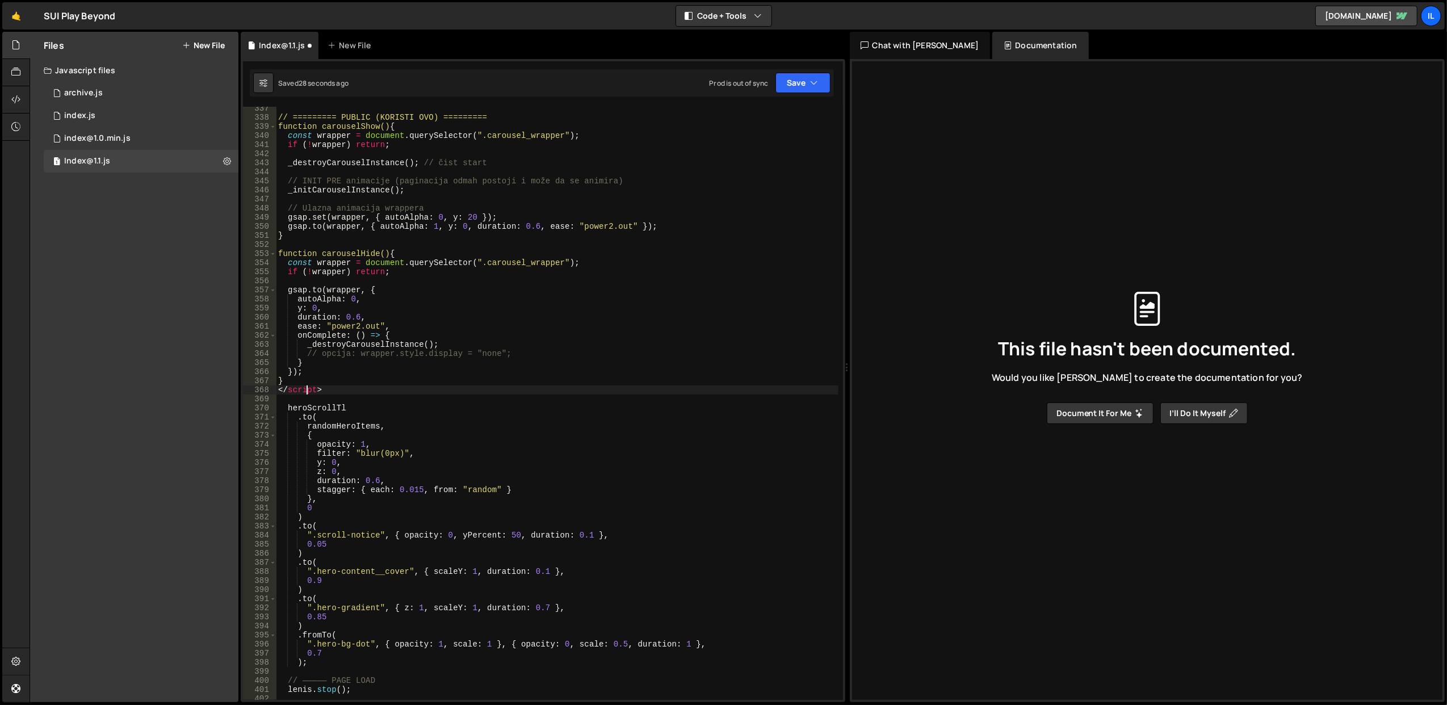
click at [307, 388] on div "// ========= PUBLIC (KORISTI OVO) ========= function carouselShow() { const wra…" at bounding box center [557, 410] width 563 height 612
type textarea "</script>"
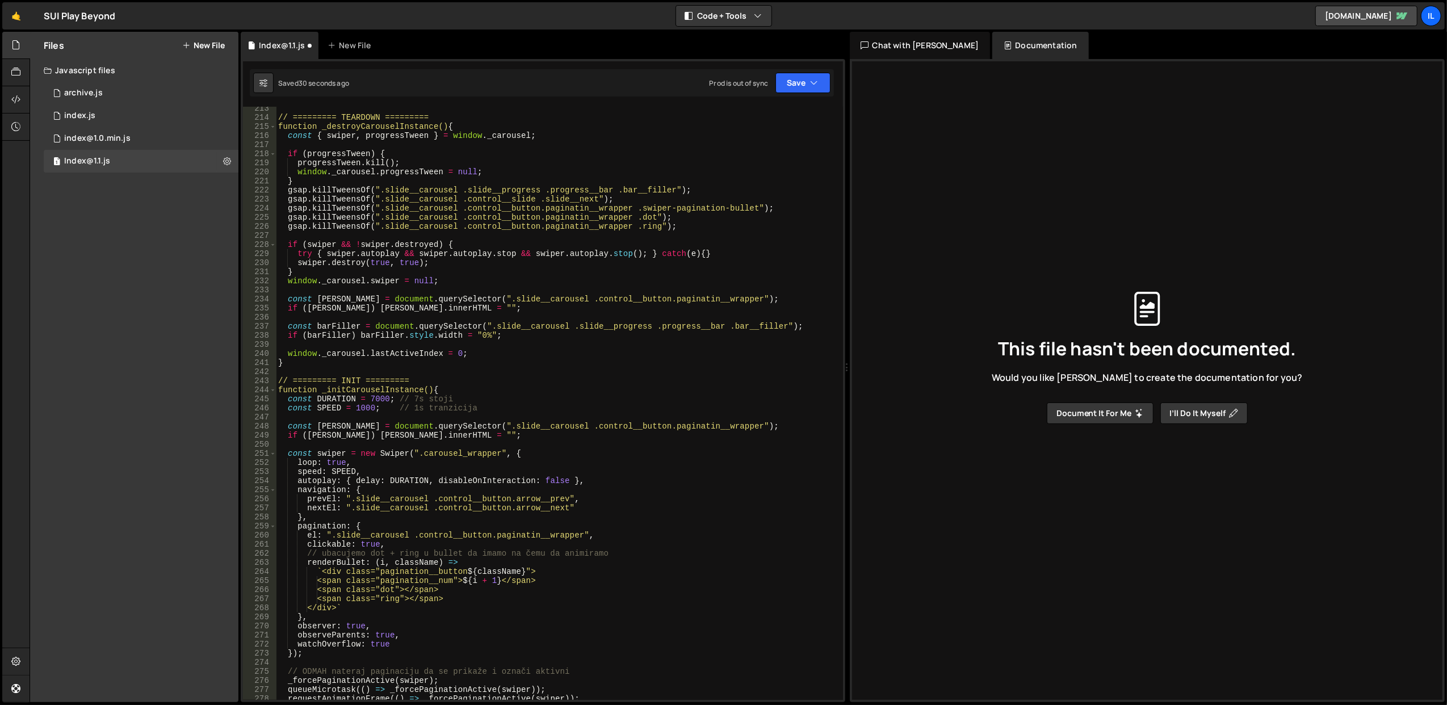
scroll to position [1911, 0]
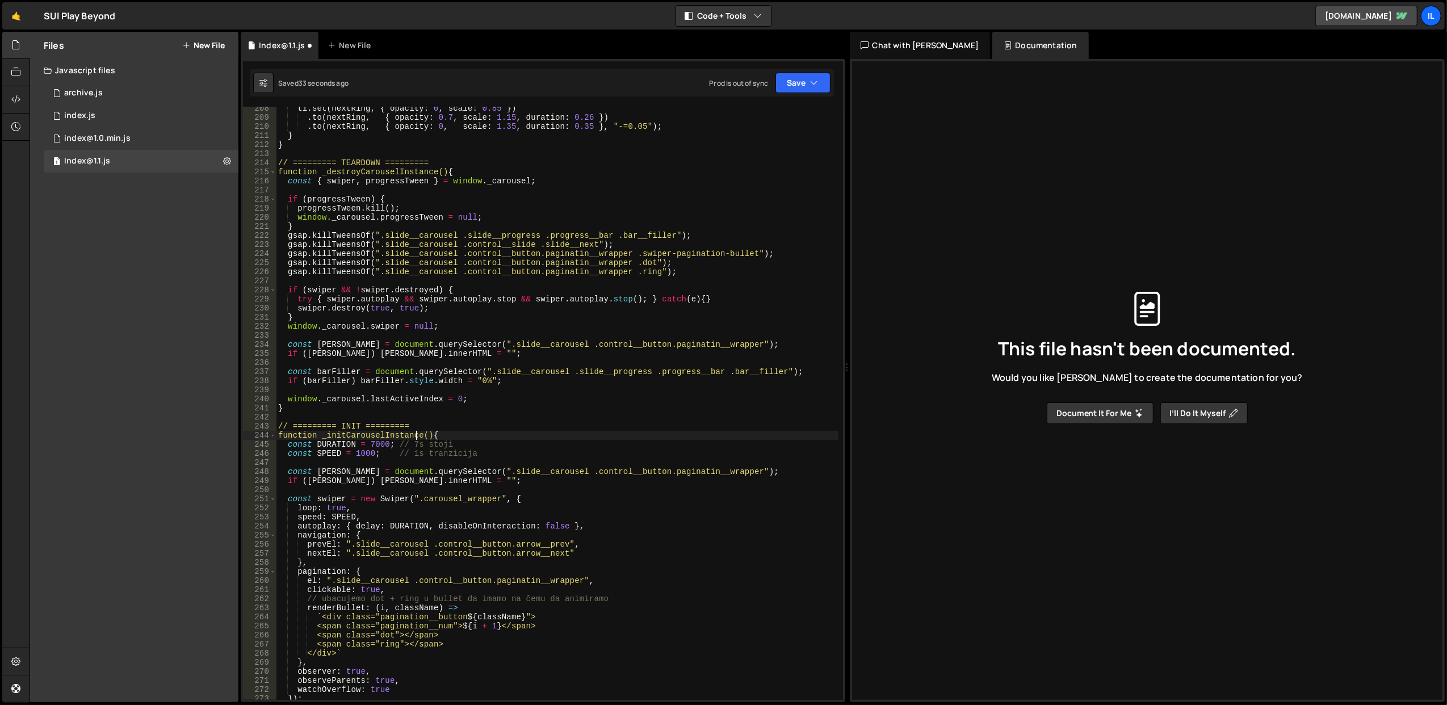
click at [414, 434] on div "tl . set ( nextRing , { opacity : 0 , scale : 0.85 }) . to ( nextRing , { opaci…" at bounding box center [557, 410] width 563 height 612
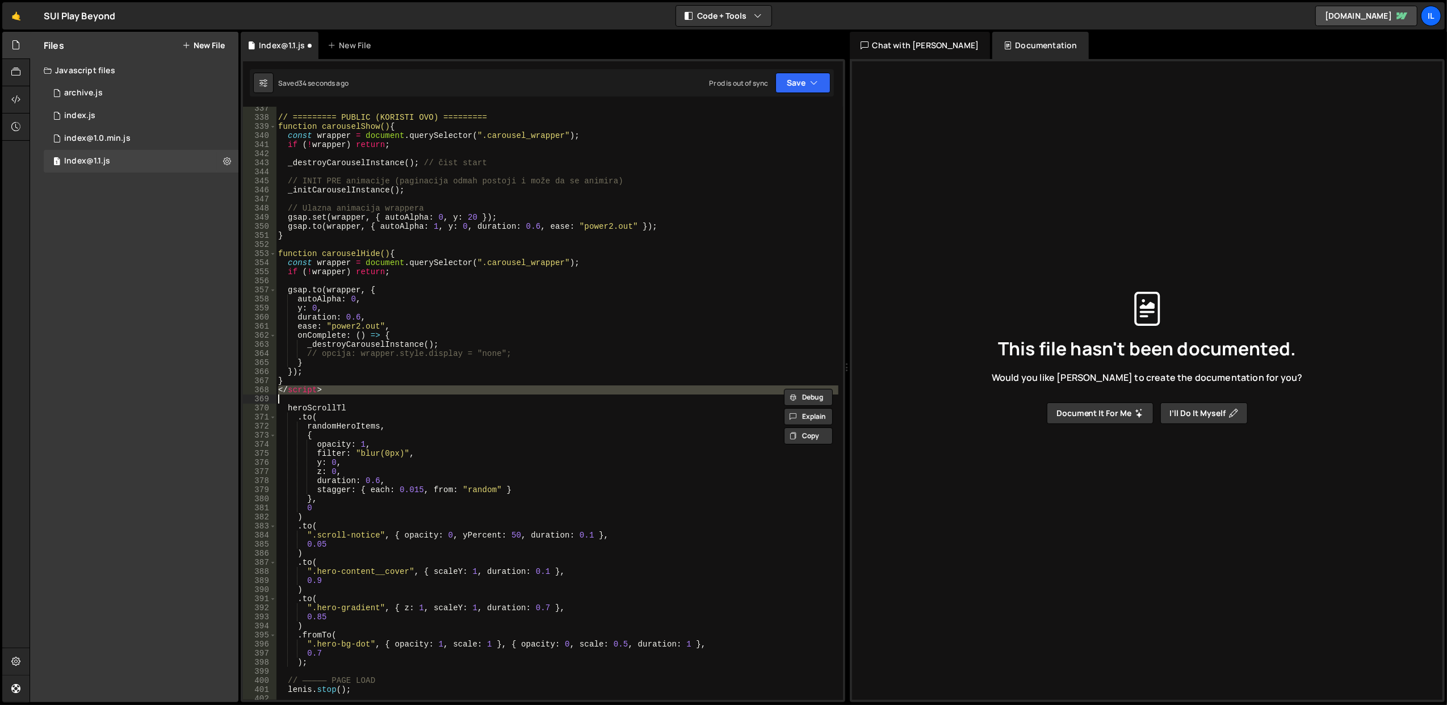
type textarea "}); }"
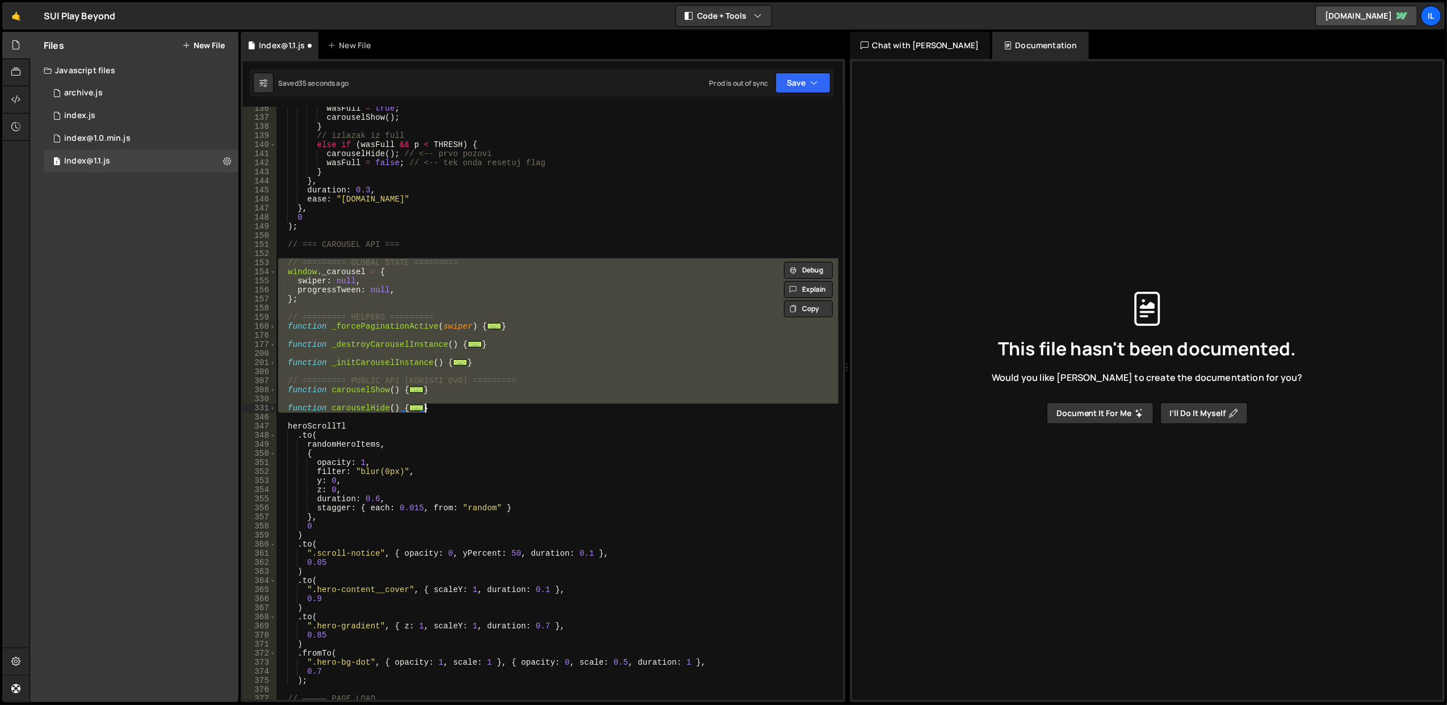
click at [321, 376] on div "wasFull = true ; carouselShow ( ) ; } // izlazak iz full else if ( wasFull && p…" at bounding box center [557, 403] width 562 height 593
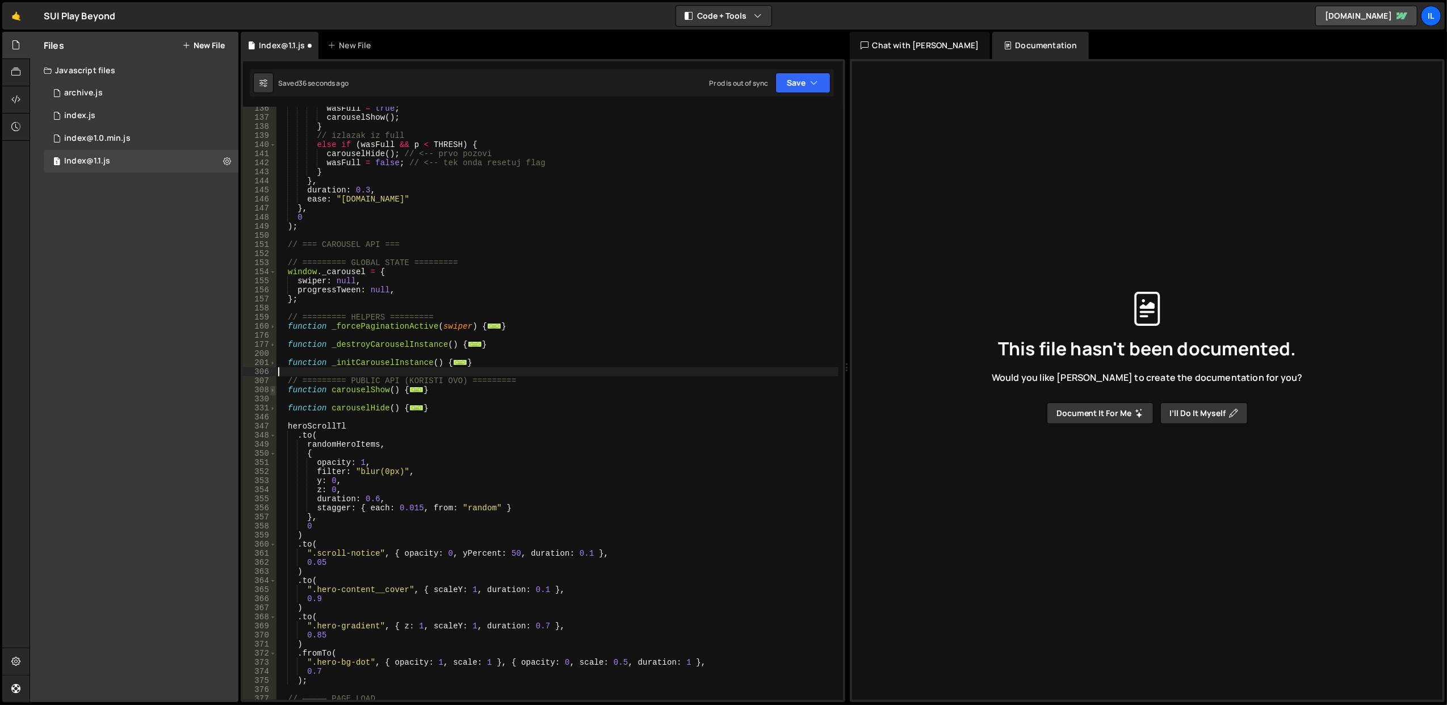
click at [270, 389] on span at bounding box center [273, 390] width 6 height 9
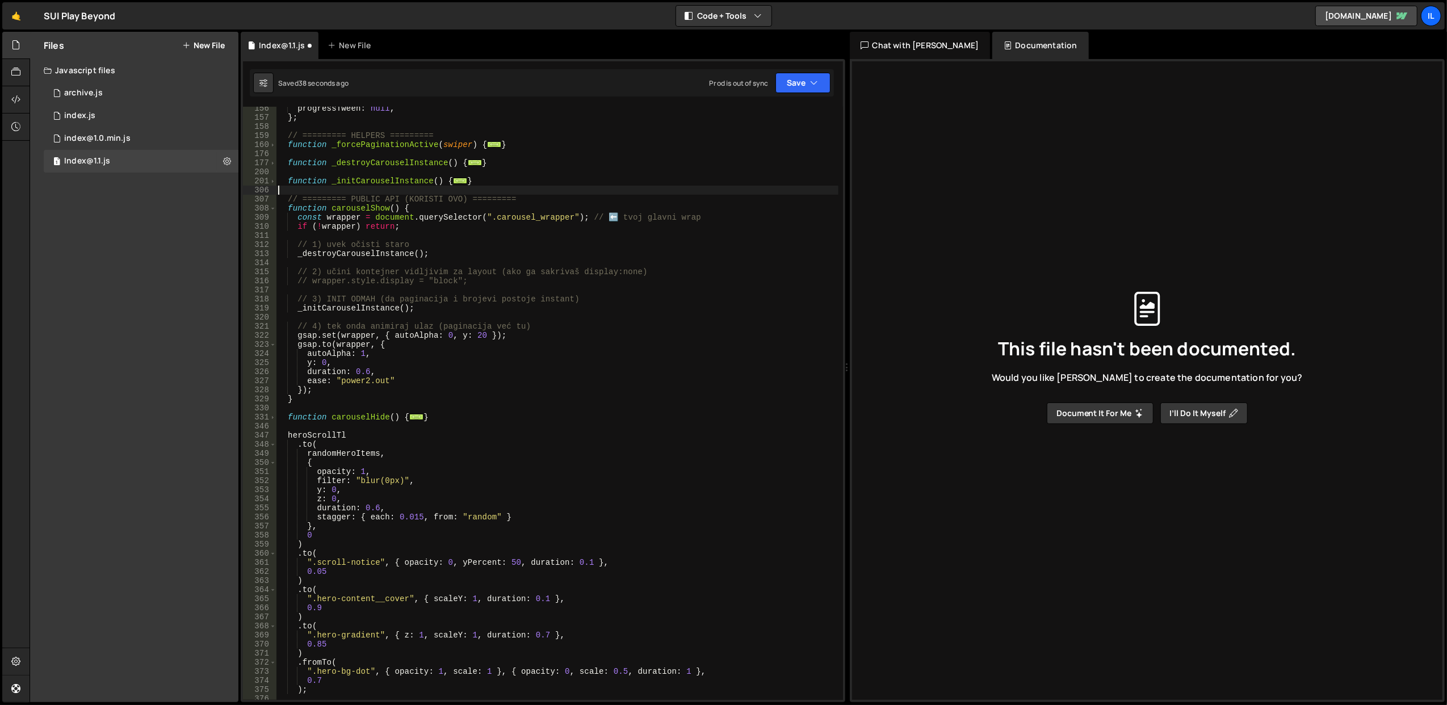
scroll to position [1329, 0]
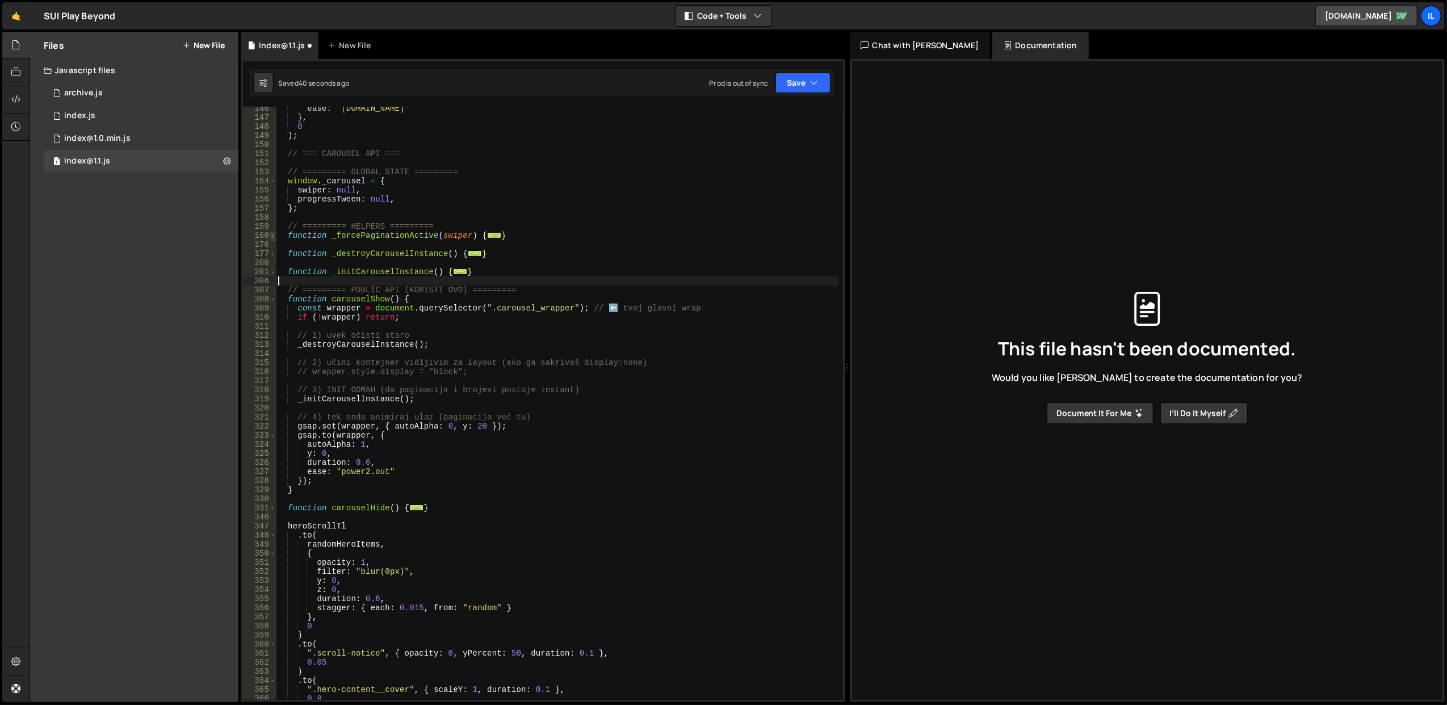
click at [271, 234] on span at bounding box center [273, 235] width 6 height 9
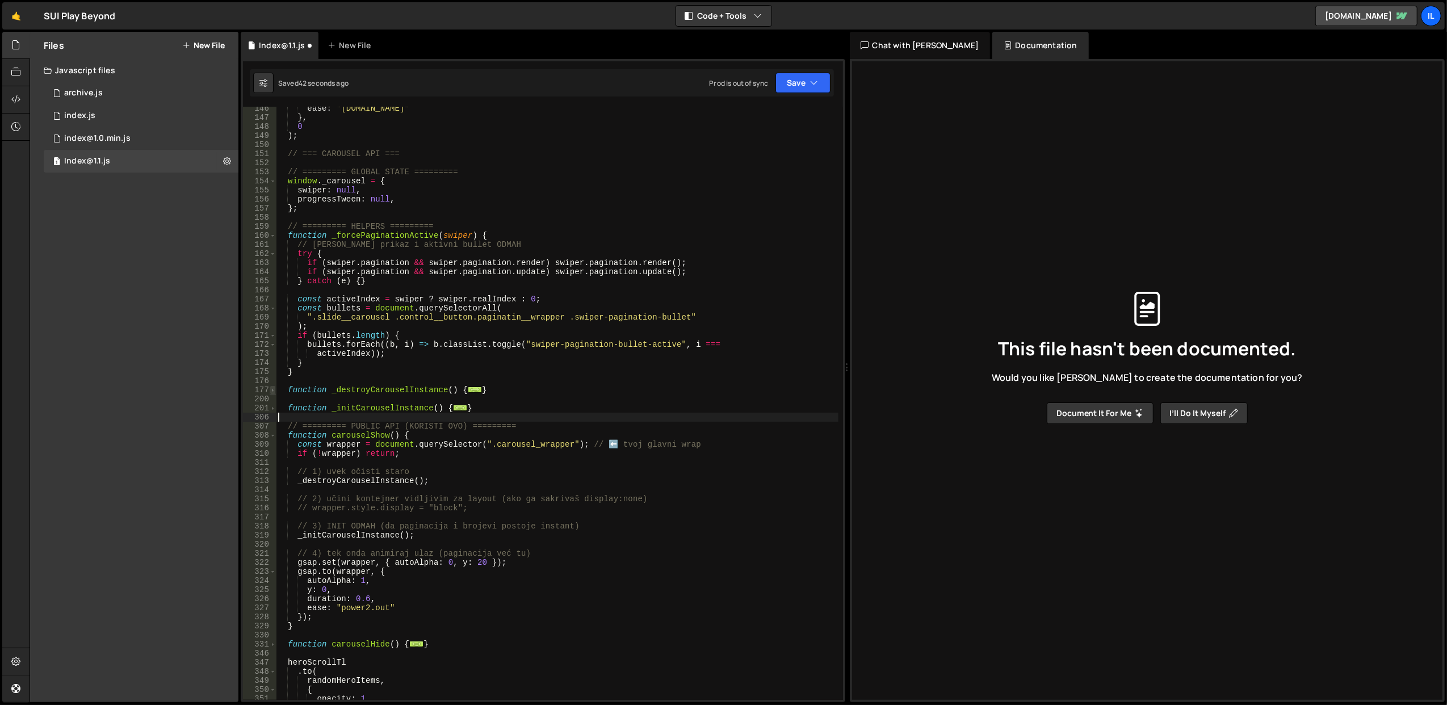
click at [270, 389] on span at bounding box center [273, 390] width 6 height 9
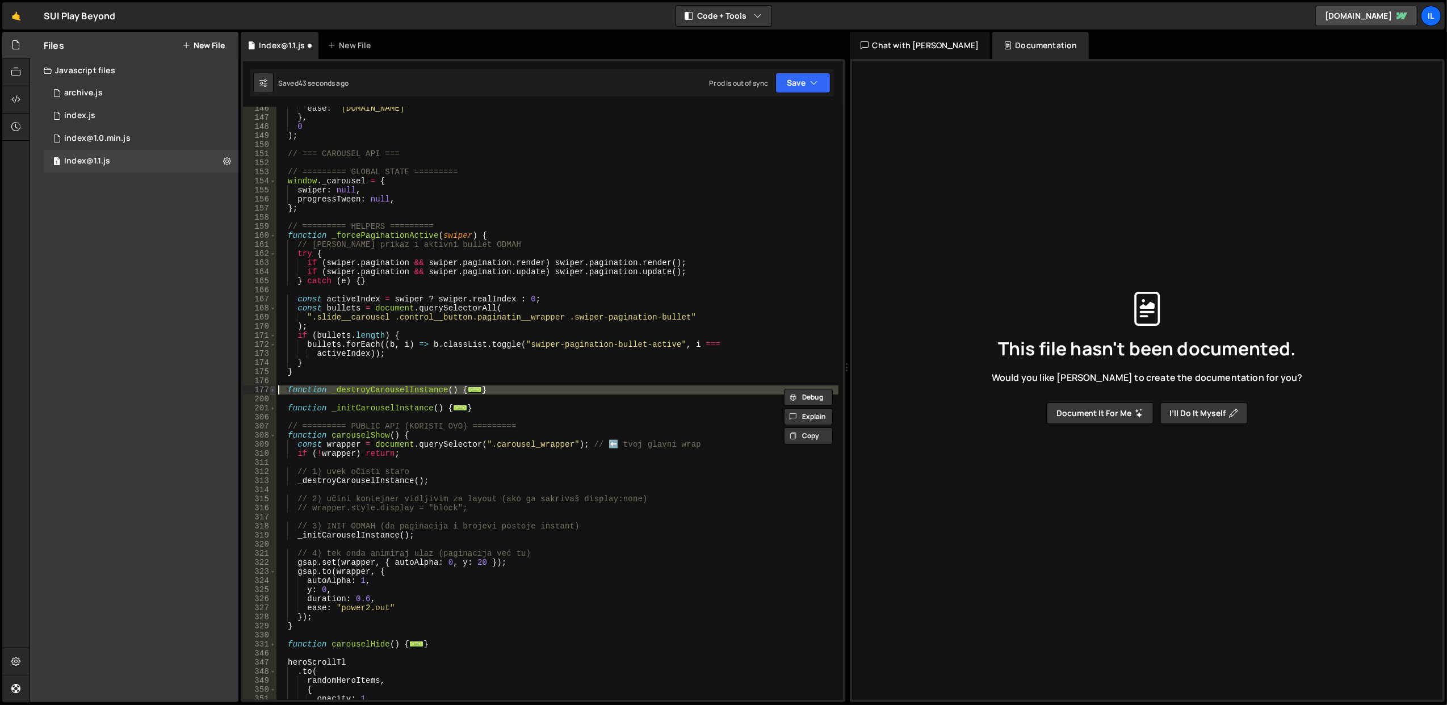
click at [273, 391] on span at bounding box center [273, 390] width 6 height 9
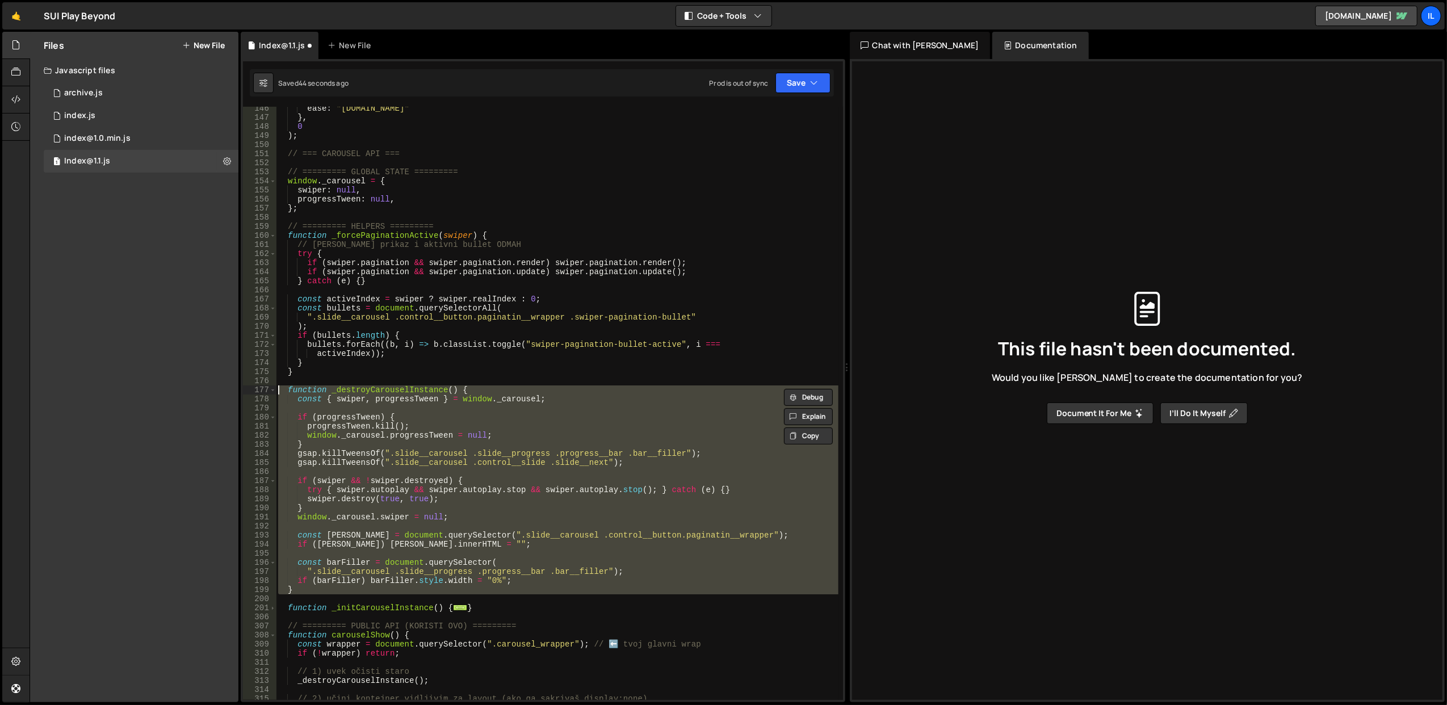
click at [352, 443] on div "ease : "power4.in" } , 0 ) ; // === CAROUSEL API === // ========= GLOBAL STATE …" at bounding box center [557, 403] width 562 height 593
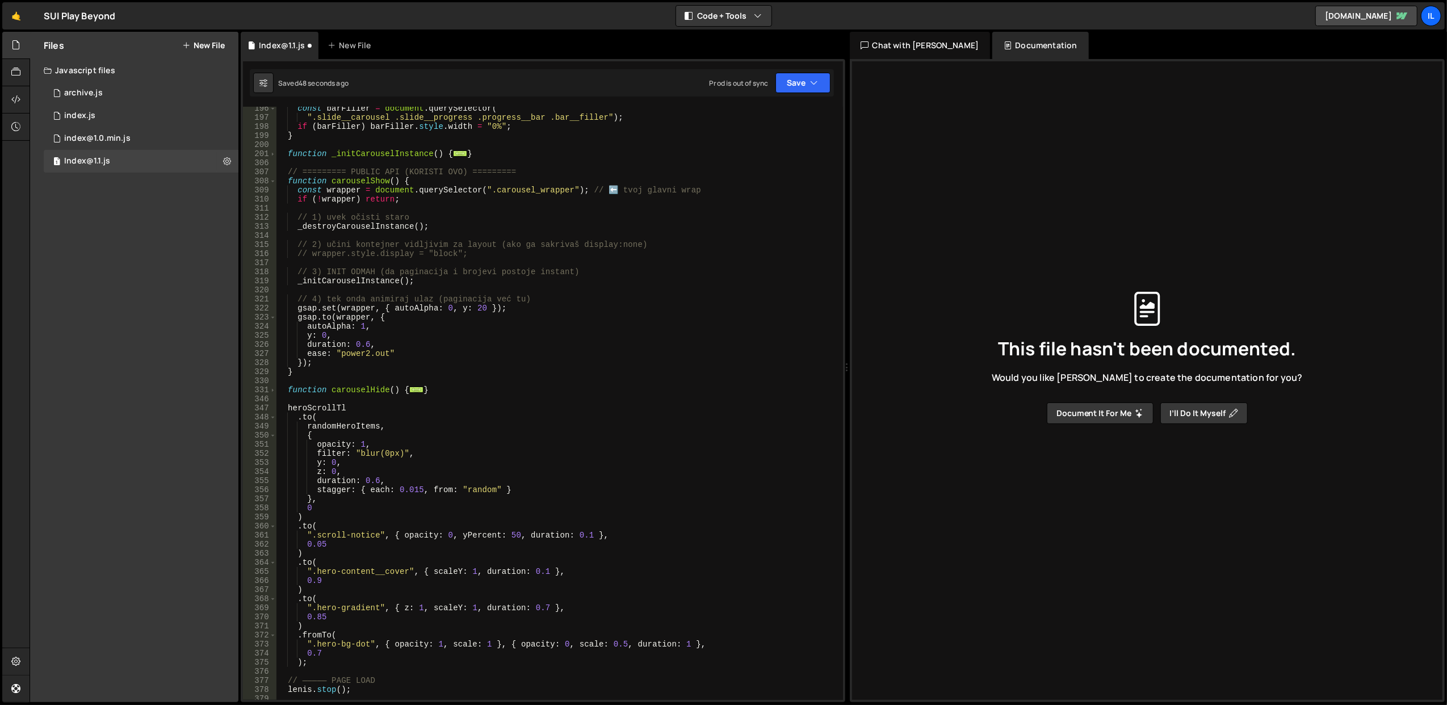
scroll to position [1783, 0]
click at [271, 389] on span at bounding box center [273, 390] width 6 height 9
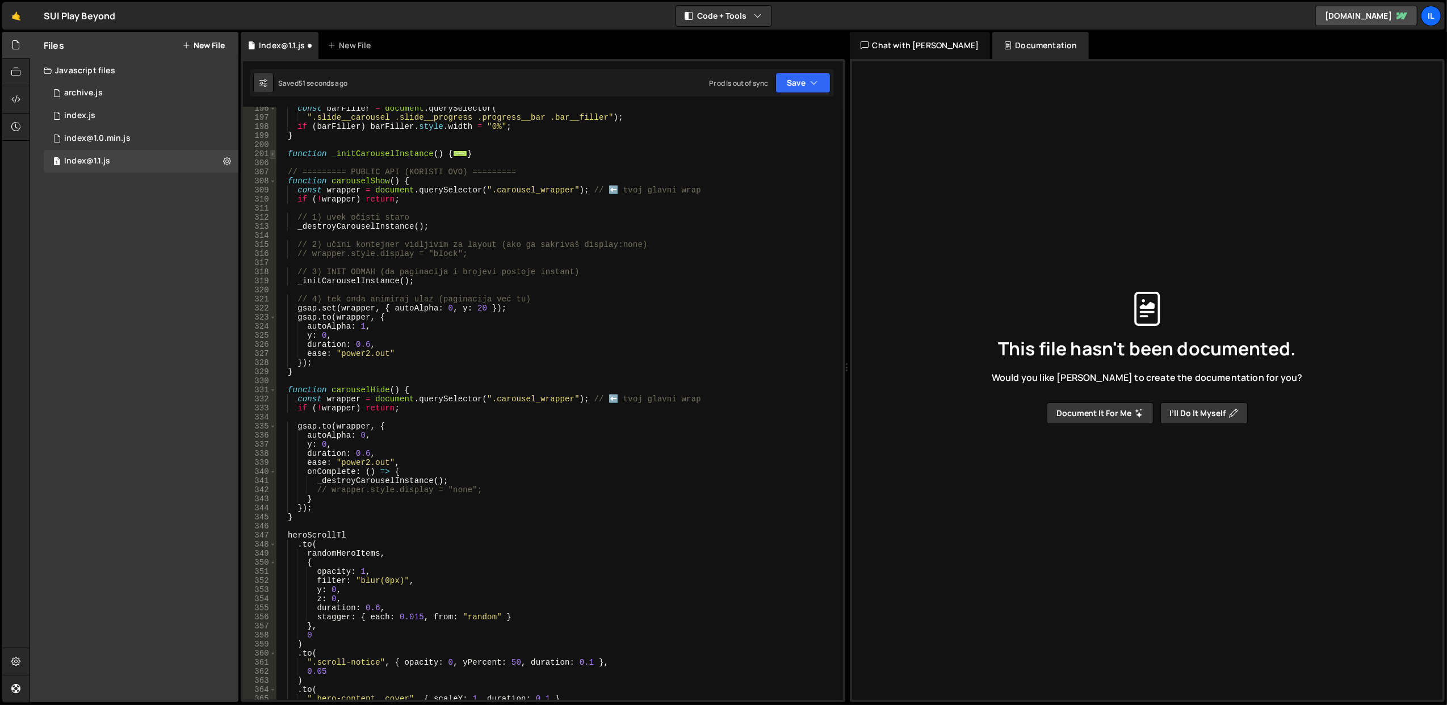
click at [273, 152] on span at bounding box center [273, 153] width 6 height 9
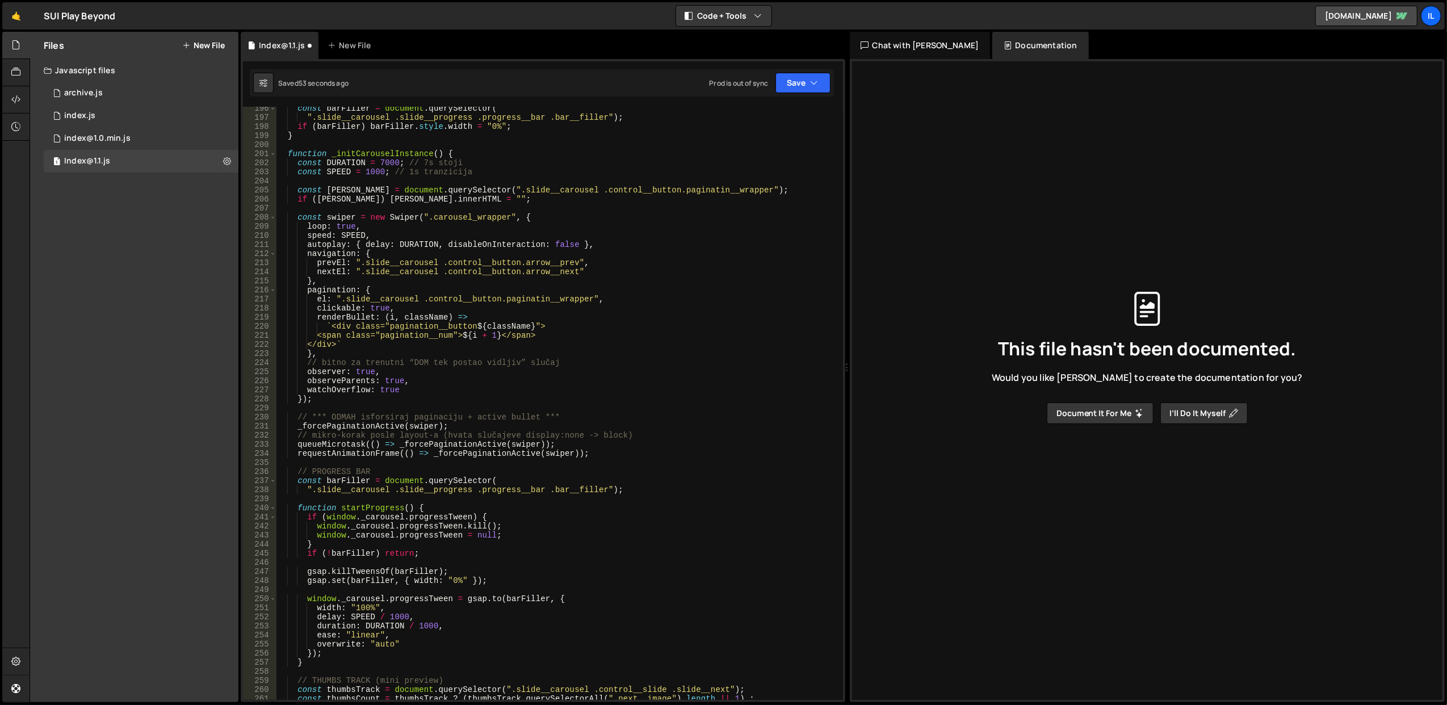
click at [539, 274] on div "const barFiller = document . querySelector ( ".slide__carousel .slide__progress…" at bounding box center [557, 410] width 563 height 612
click at [785, 82] on button "Save" at bounding box center [803, 83] width 55 height 20
click at [773, 114] on div "Save to Staging S" at bounding box center [765, 111] width 118 height 11
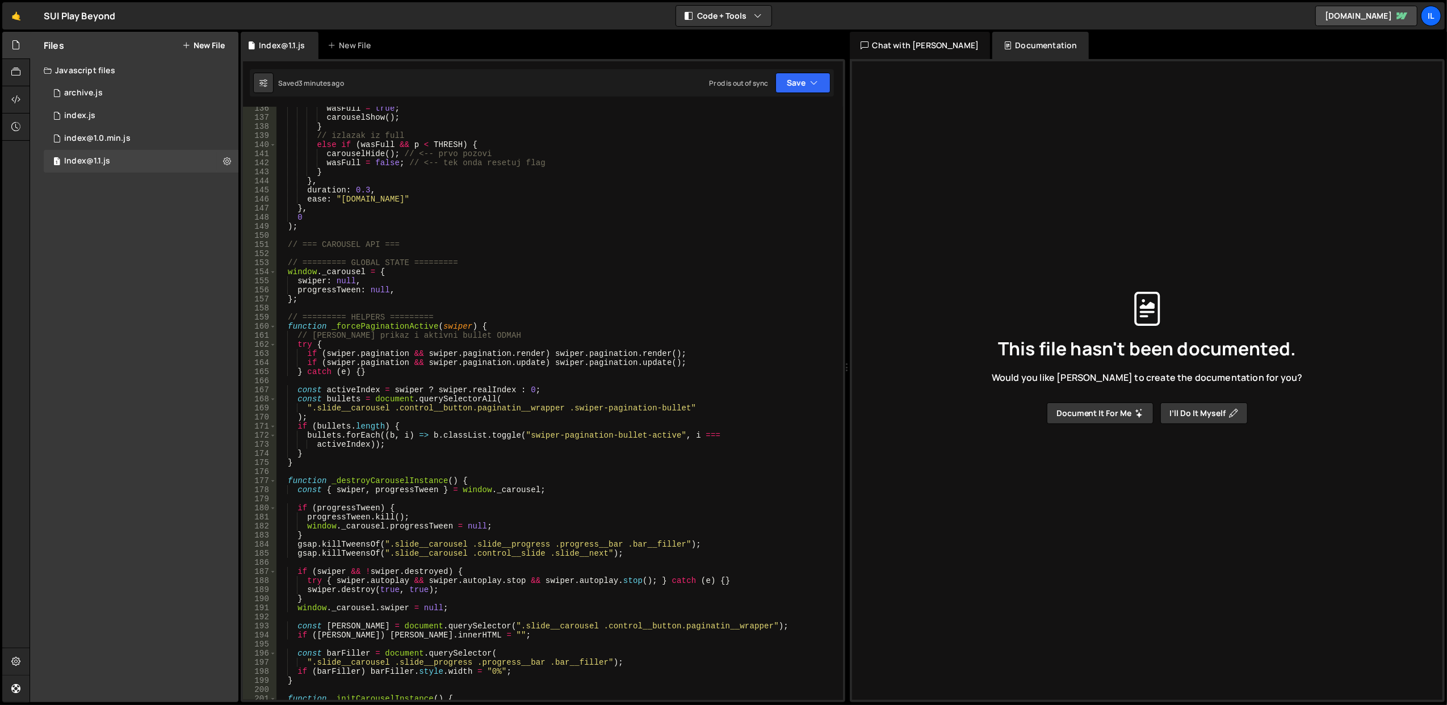
scroll to position [1193, 0]
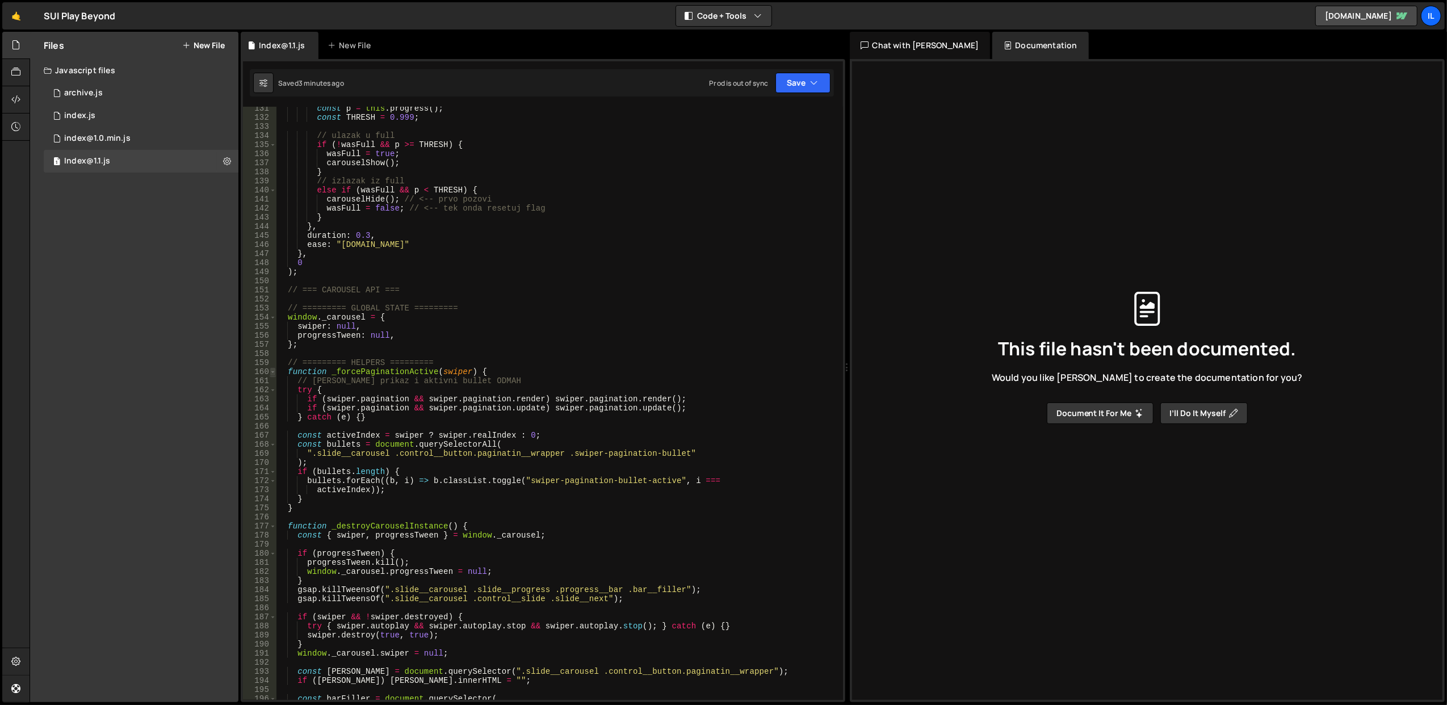
click at [273, 372] on span at bounding box center [273, 371] width 6 height 9
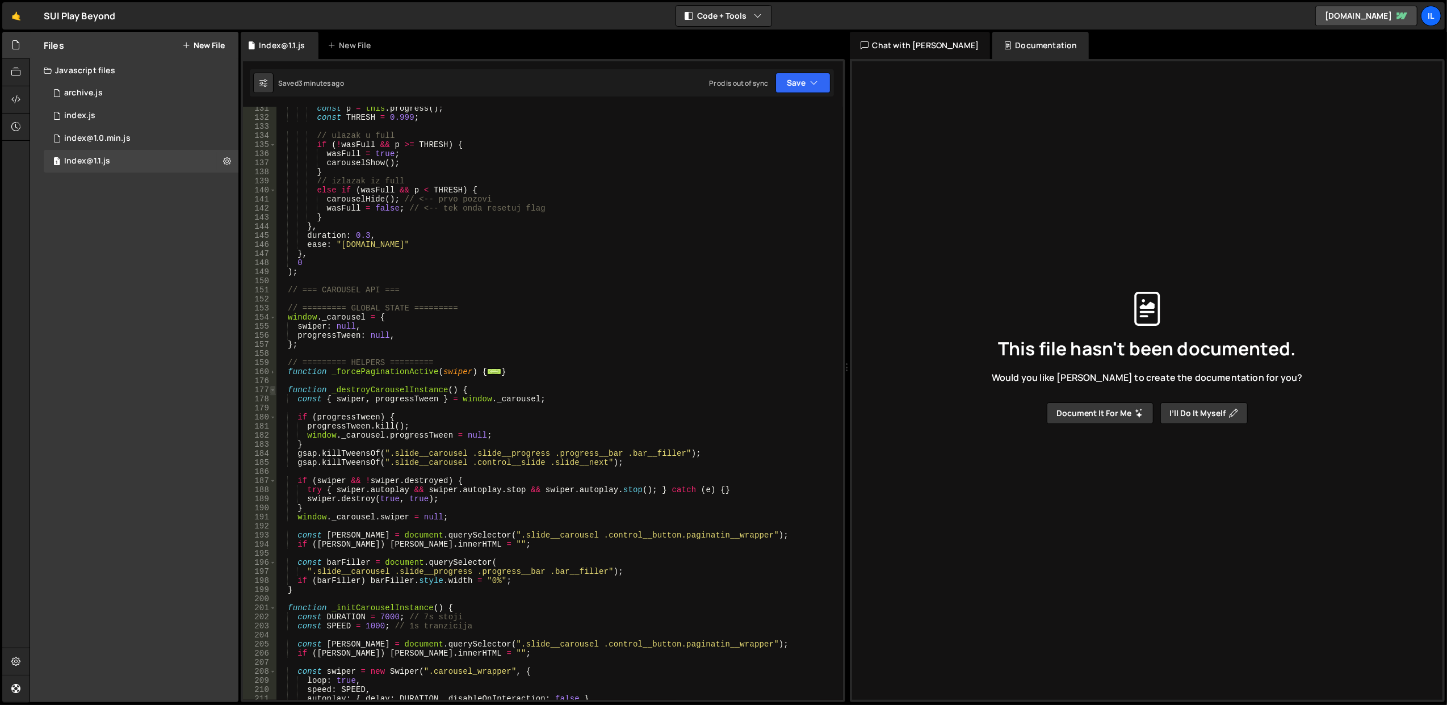
click at [274, 388] on span at bounding box center [273, 390] width 6 height 9
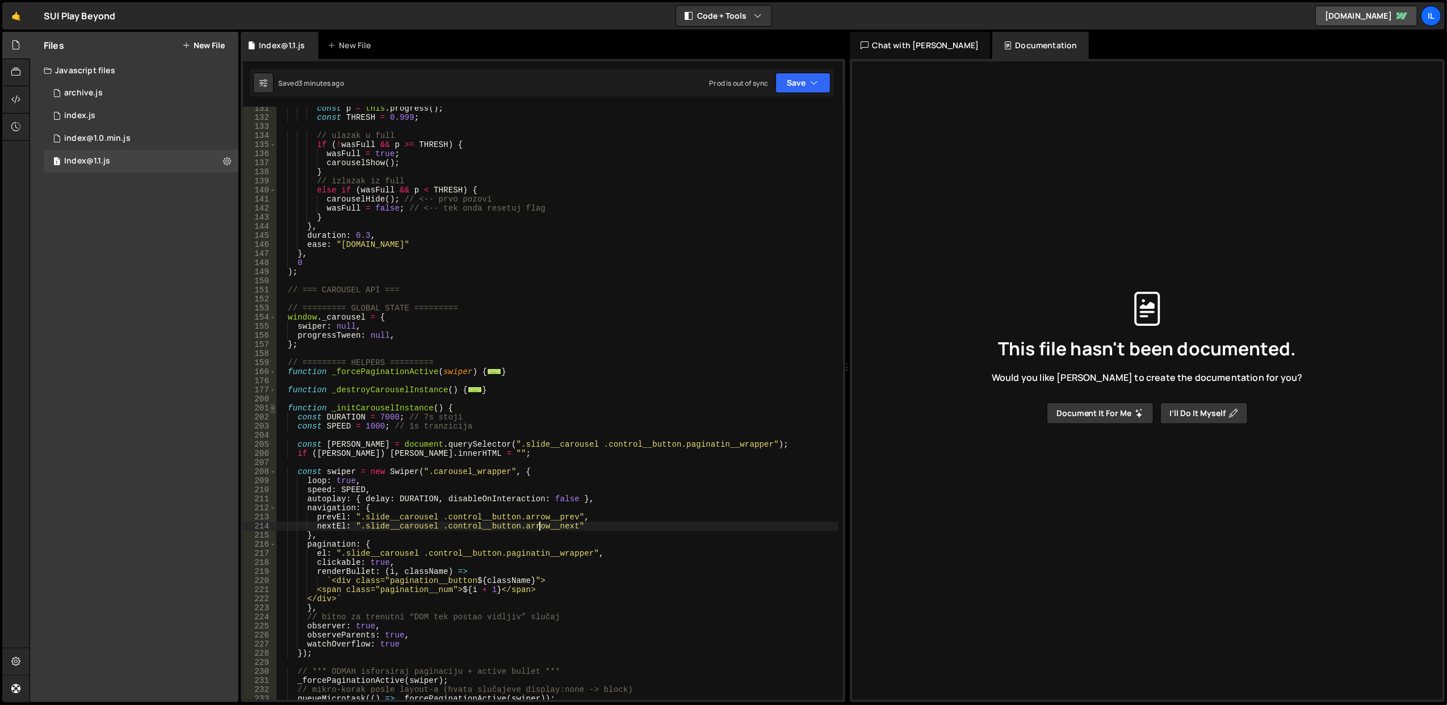
click at [273, 409] on span at bounding box center [273, 408] width 6 height 9
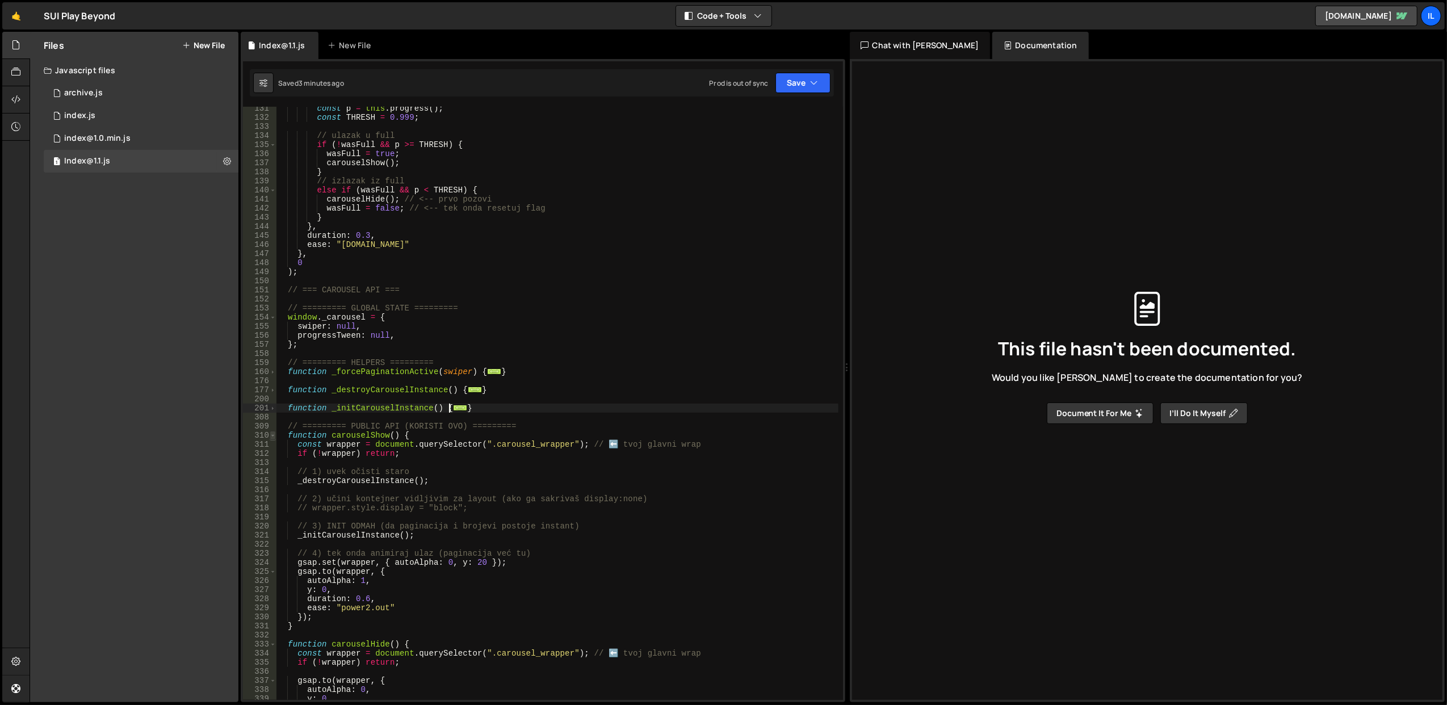
click at [273, 434] on span at bounding box center [273, 435] width 6 height 9
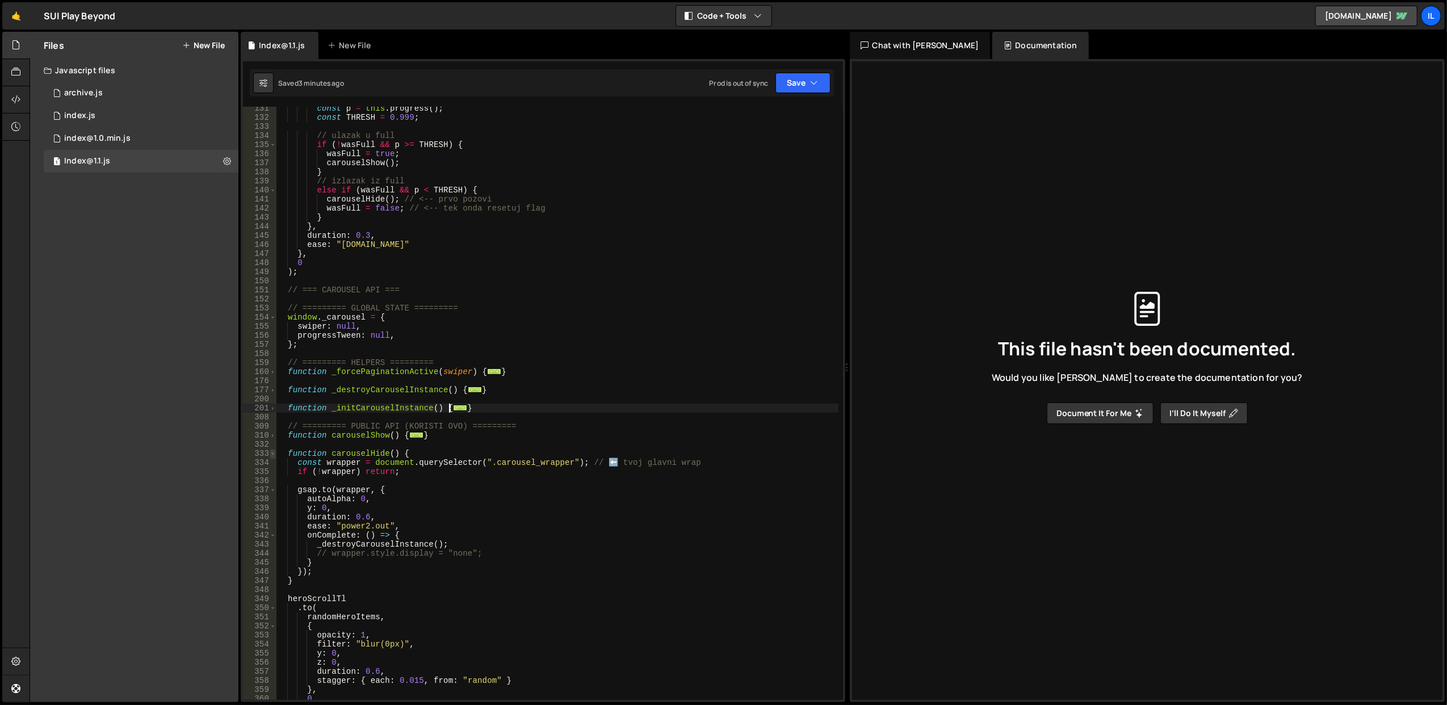
click at [274, 450] on span at bounding box center [273, 453] width 6 height 9
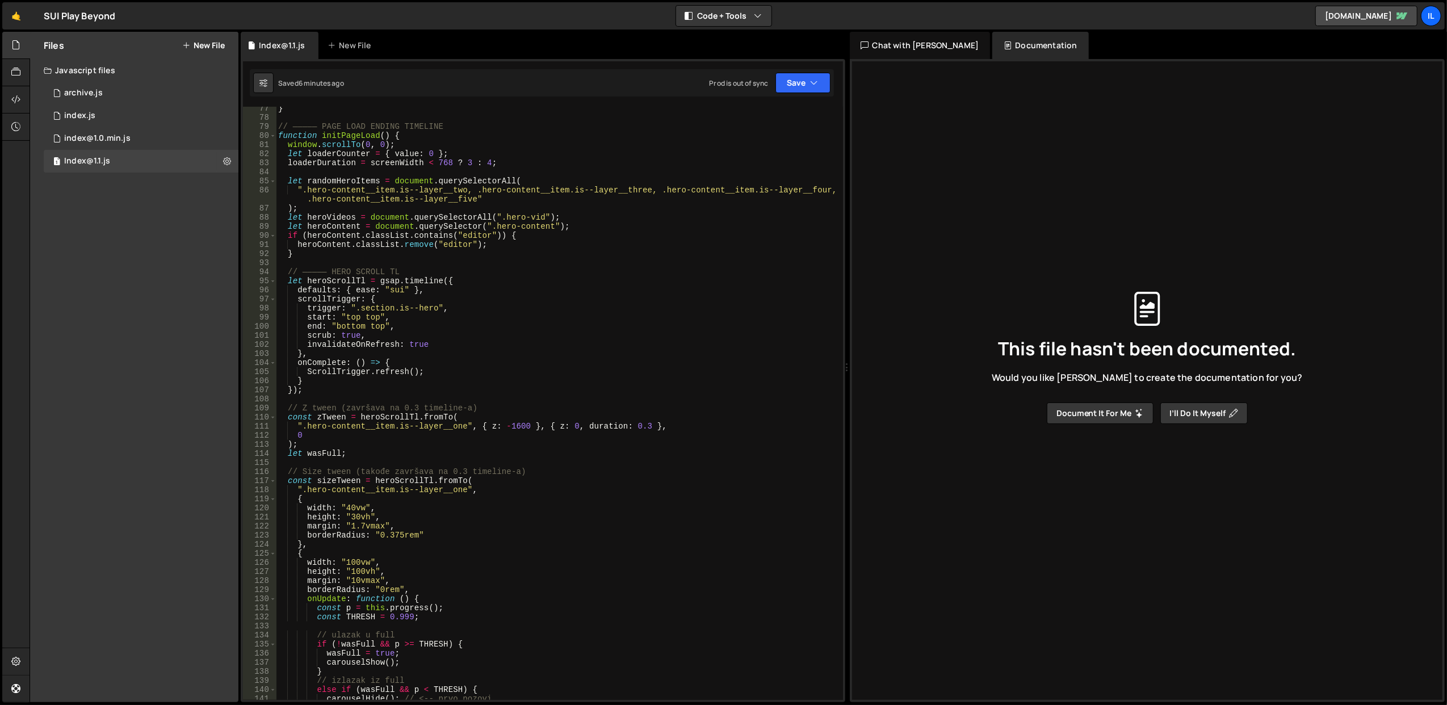
scroll to position [693, 0]
click at [416, 321] on div "} // ————— PAGE LOAD ENDING TIMELINE function initPageLoad ( ) { window . scrol…" at bounding box center [557, 410] width 563 height 612
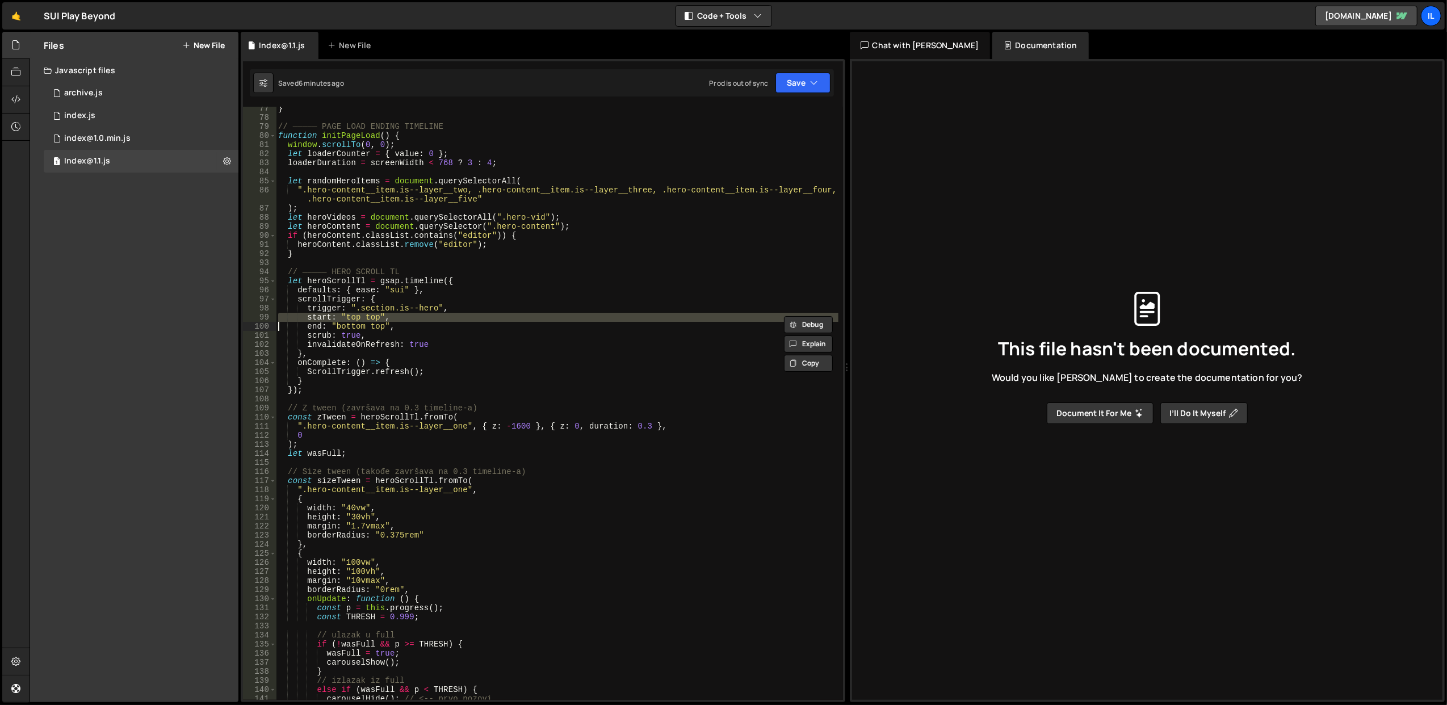
click at [456, 302] on div "} // ————— PAGE LOAD ENDING TIMELINE function initPageLoad ( ) { window . scrol…" at bounding box center [557, 410] width 563 height 612
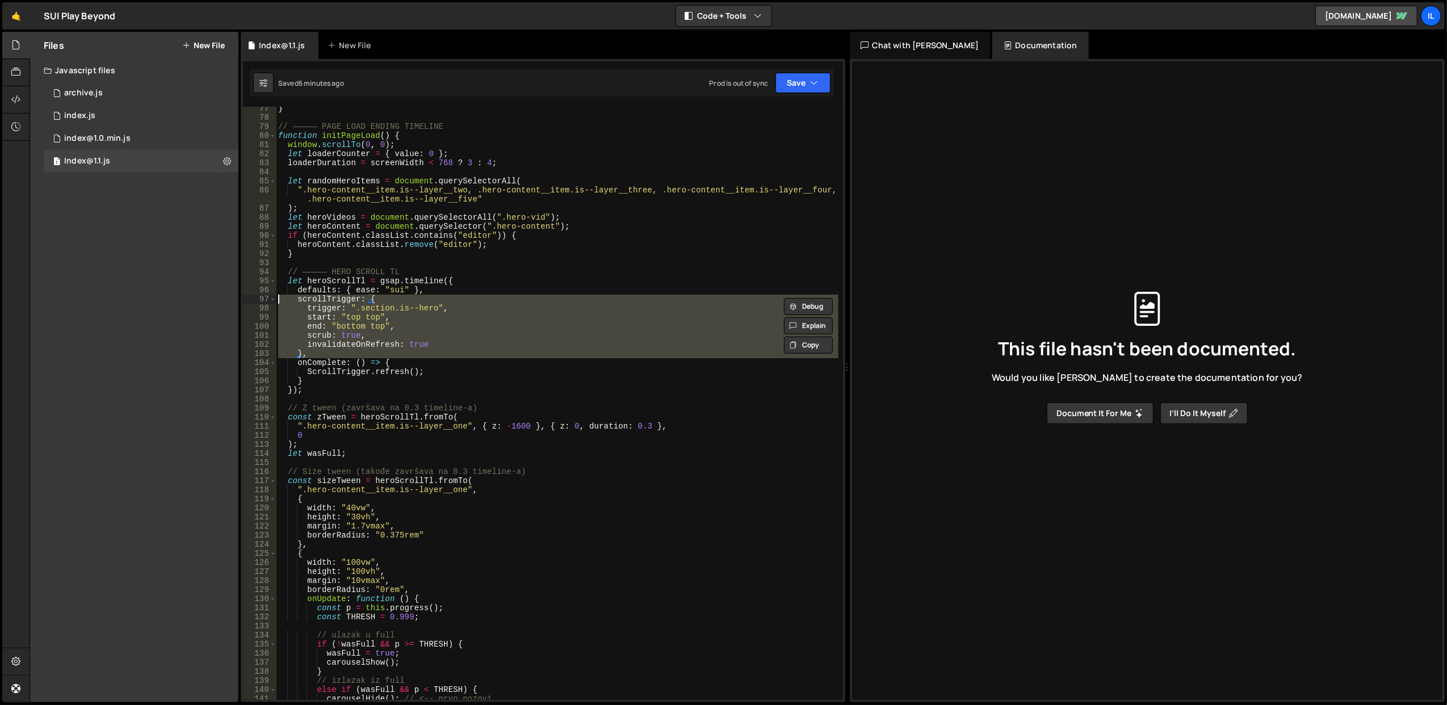
click at [456, 302] on div "} // ————— PAGE LOAD ENDING TIMELINE function initPageLoad ( ) { window . scrol…" at bounding box center [557, 410] width 563 height 612
click at [458, 312] on div "} // ————— PAGE LOAD ENDING TIMELINE function initPageLoad ( ) { window . scrol…" at bounding box center [557, 403] width 562 height 593
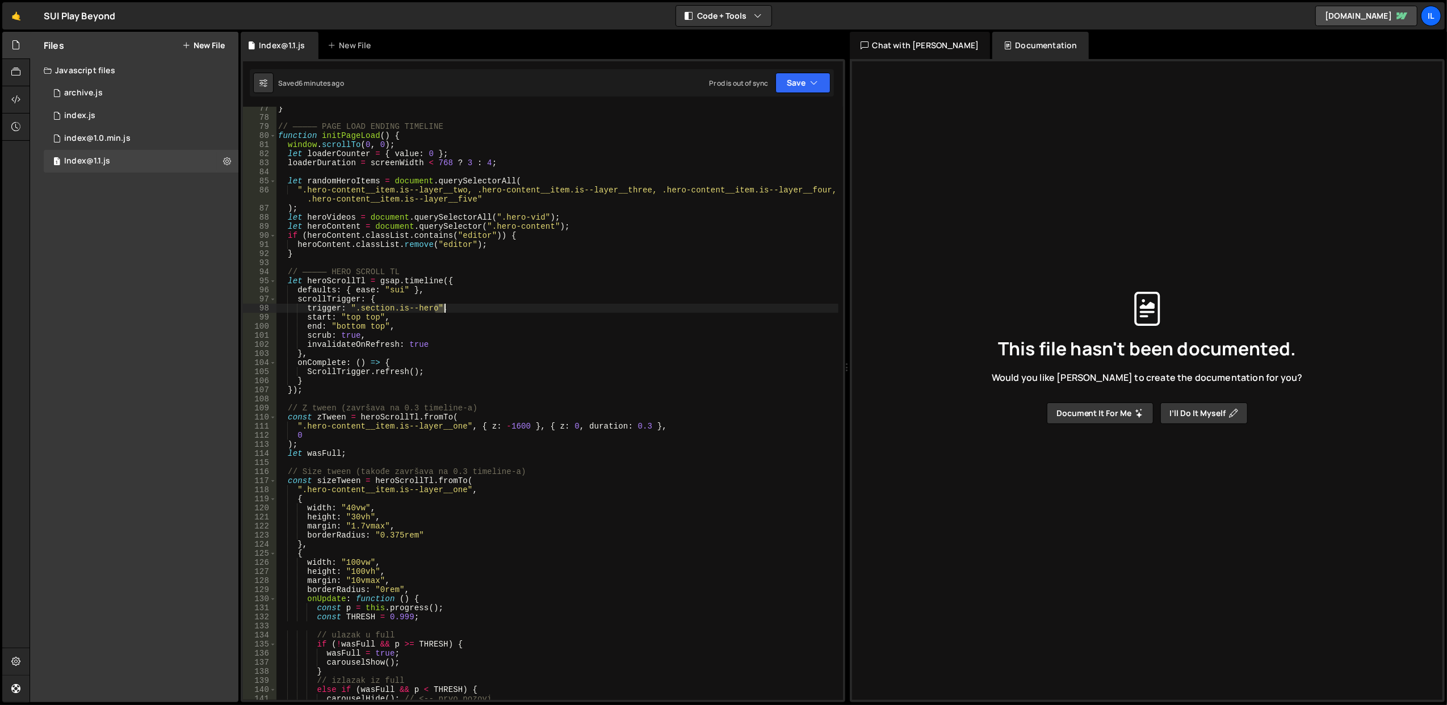
click at [458, 312] on div "} // ————— PAGE LOAD ENDING TIMELINE function initPageLoad ( ) { window . scrol…" at bounding box center [557, 410] width 563 height 612
click at [462, 302] on div "} // ————— PAGE LOAD ENDING TIMELINE function initPageLoad ( ) { window . scrol…" at bounding box center [557, 410] width 563 height 612
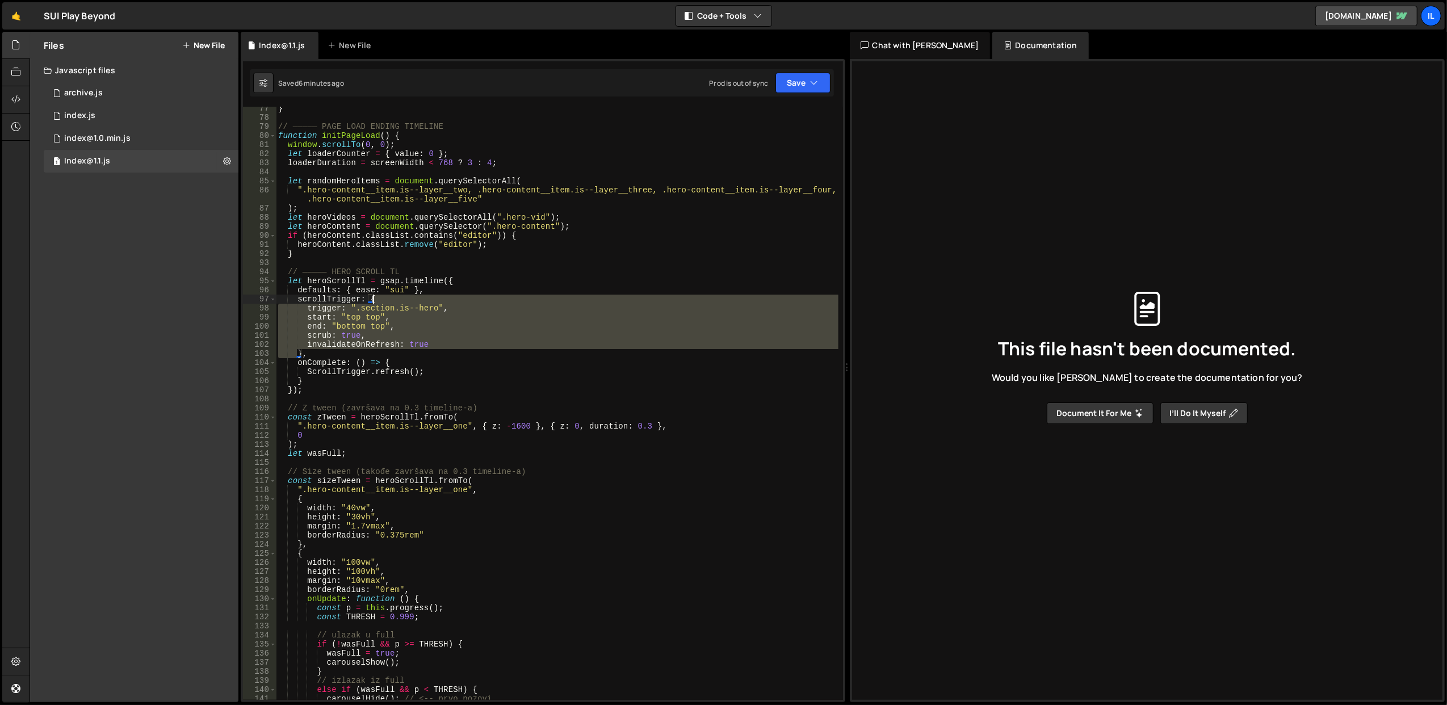
click at [462, 302] on div "} // ————— PAGE LOAD ENDING TIMELINE function initPageLoad ( ) { window . scrol…" at bounding box center [557, 410] width 563 height 612
click at [462, 302] on div "} // ————— PAGE LOAD ENDING TIMELINE function initPageLoad ( ) { window . scrol…" at bounding box center [557, 403] width 562 height 593
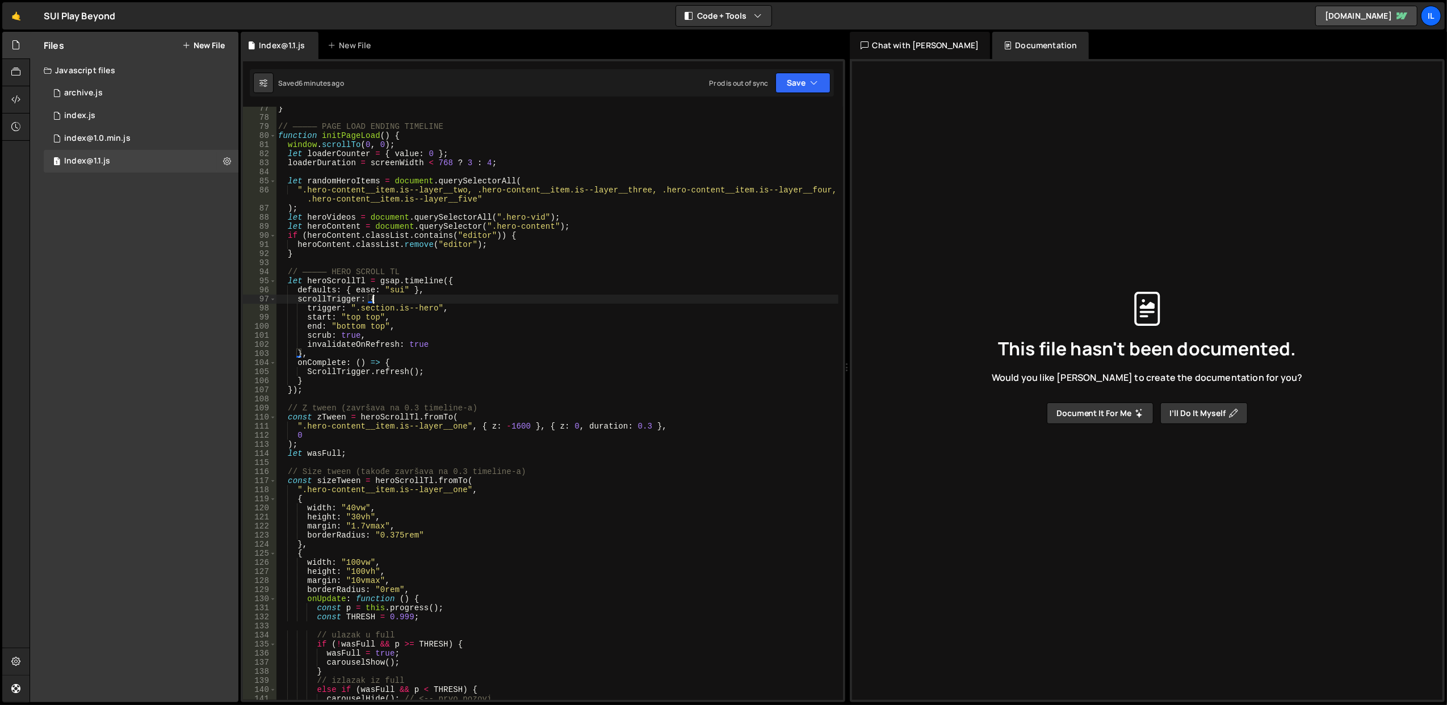
click at [462, 302] on div "} // ————— PAGE LOAD ENDING TIMELINE function initPageLoad ( ) { window . scrol…" at bounding box center [557, 410] width 563 height 612
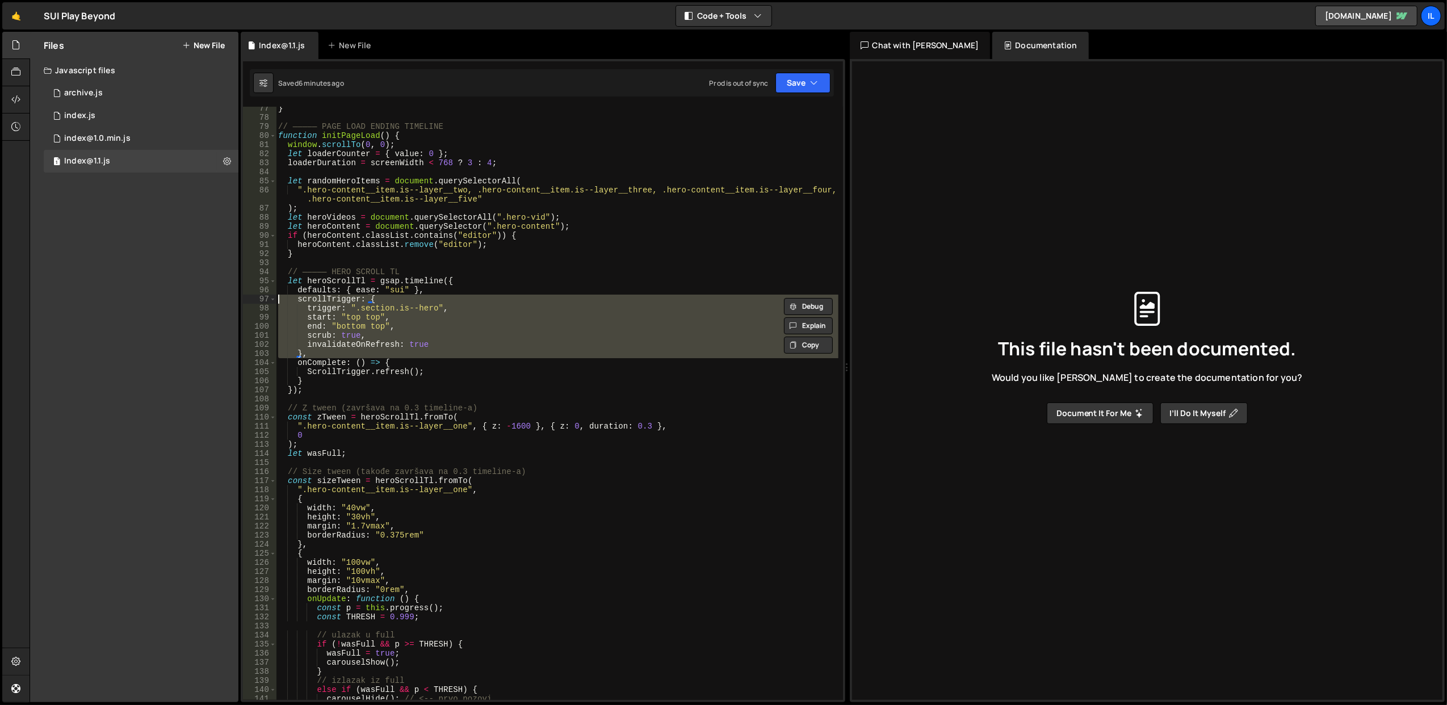
click at [462, 302] on div "} // ————— PAGE LOAD ENDING TIMELINE function initPageLoad ( ) { window . scrol…" at bounding box center [557, 410] width 563 height 612
click at [462, 302] on div "} // ————— PAGE LOAD ENDING TIMELINE function initPageLoad ( ) { window . scrol…" at bounding box center [557, 403] width 562 height 593
click at [462, 302] on div "} // ————— PAGE LOAD ENDING TIMELINE function initPageLoad ( ) { window . scrol…" at bounding box center [557, 410] width 563 height 612
click at [462, 302] on div "} // ————— PAGE LOAD ENDING TIMELINE function initPageLoad ( ) { window . scrol…" at bounding box center [557, 403] width 562 height 593
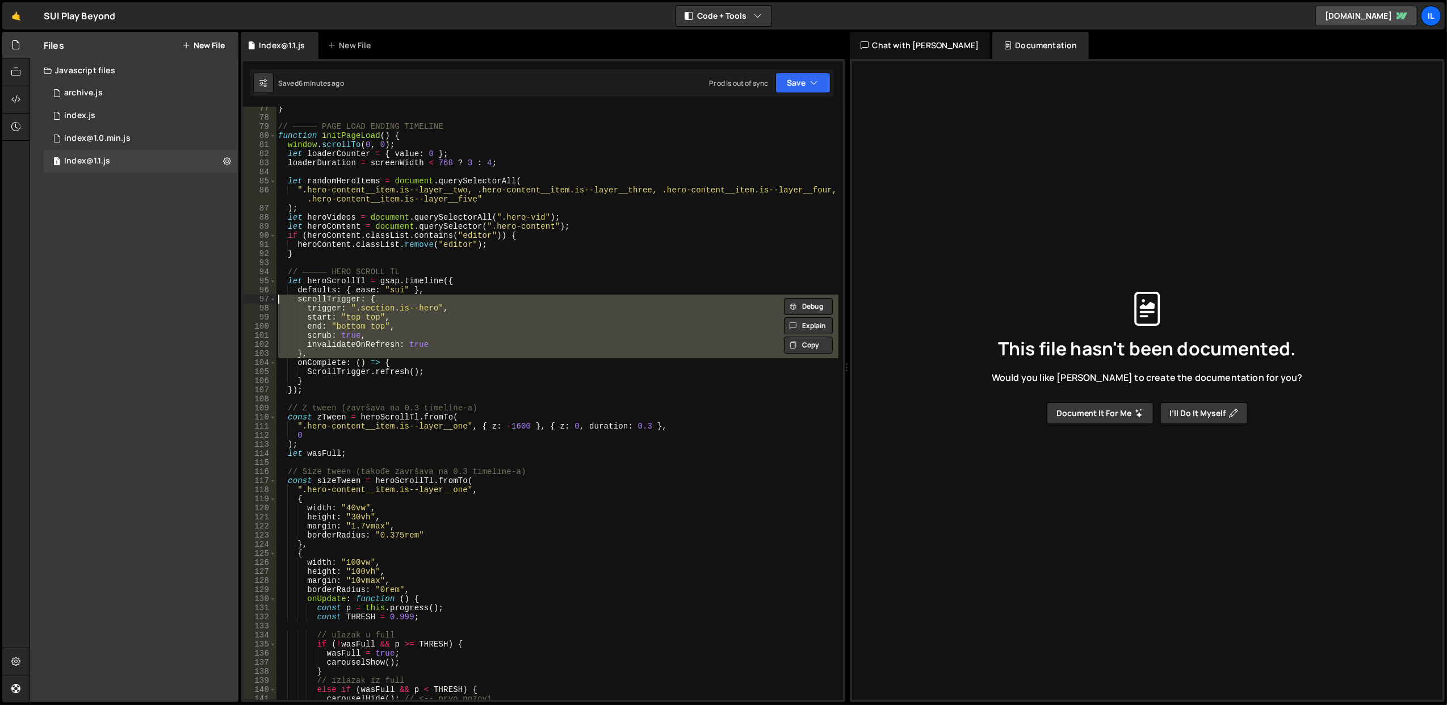
click at [462, 302] on div "} // ————— PAGE LOAD ENDING TIMELINE function initPageLoad ( ) { window . scrol…" at bounding box center [557, 410] width 563 height 612
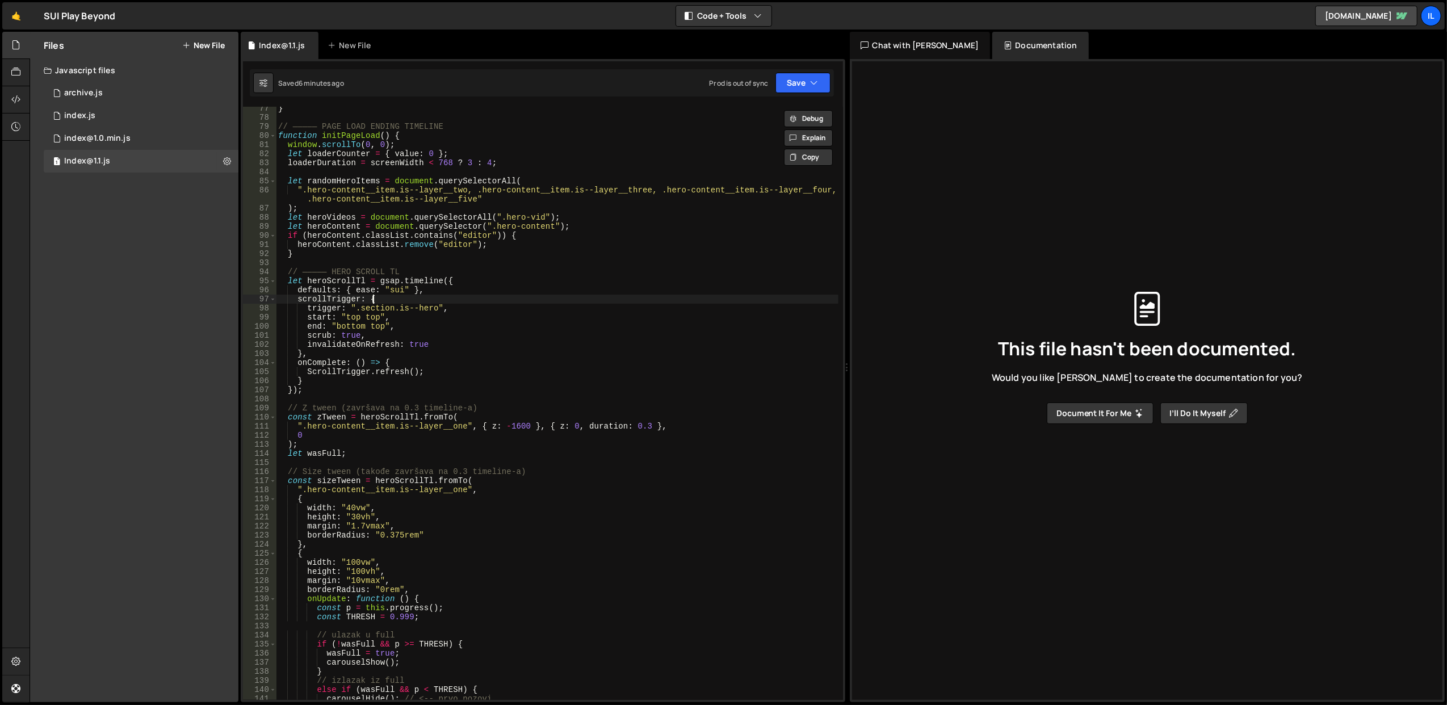
click at [462, 302] on div "} // ————— PAGE LOAD ENDING TIMELINE function initPageLoad ( ) { window . scrol…" at bounding box center [557, 410] width 563 height 612
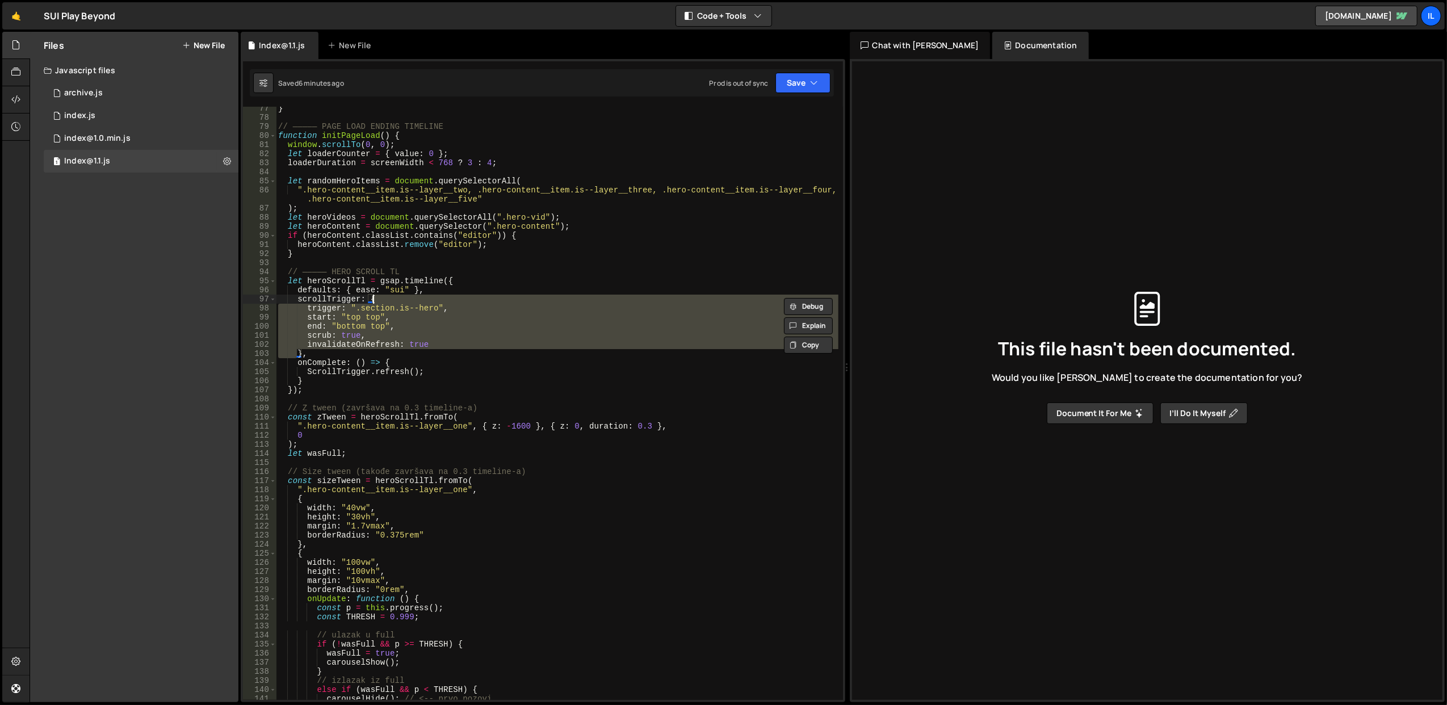
click at [462, 302] on div "} // ————— PAGE LOAD ENDING TIMELINE function initPageLoad ( ) { window . scrol…" at bounding box center [557, 410] width 563 height 612
click at [462, 302] on div "} // ————— PAGE LOAD ENDING TIMELINE function initPageLoad ( ) { window . scrol…" at bounding box center [557, 403] width 562 height 593
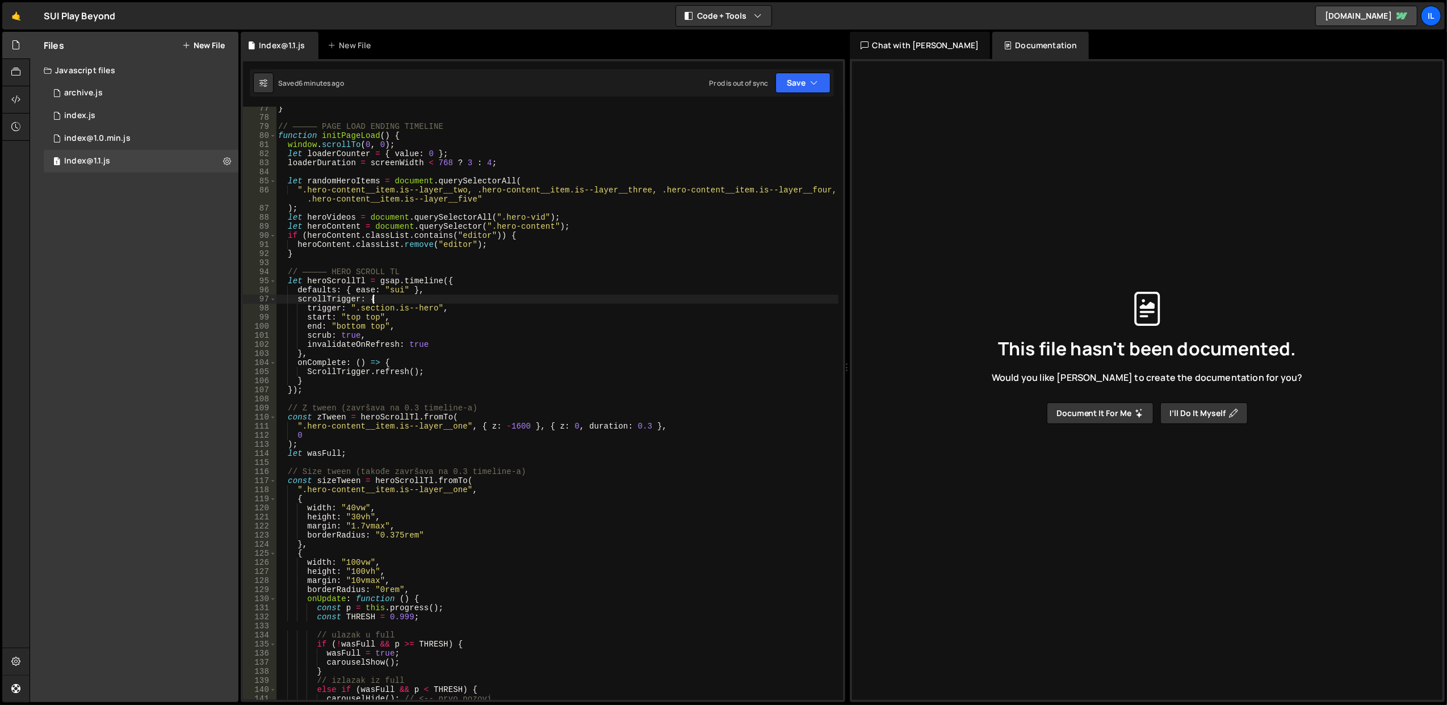
click at [462, 302] on div "} // ————— PAGE LOAD ENDING TIMELINE function initPageLoad ( ) { window . scrol…" at bounding box center [557, 410] width 563 height 612
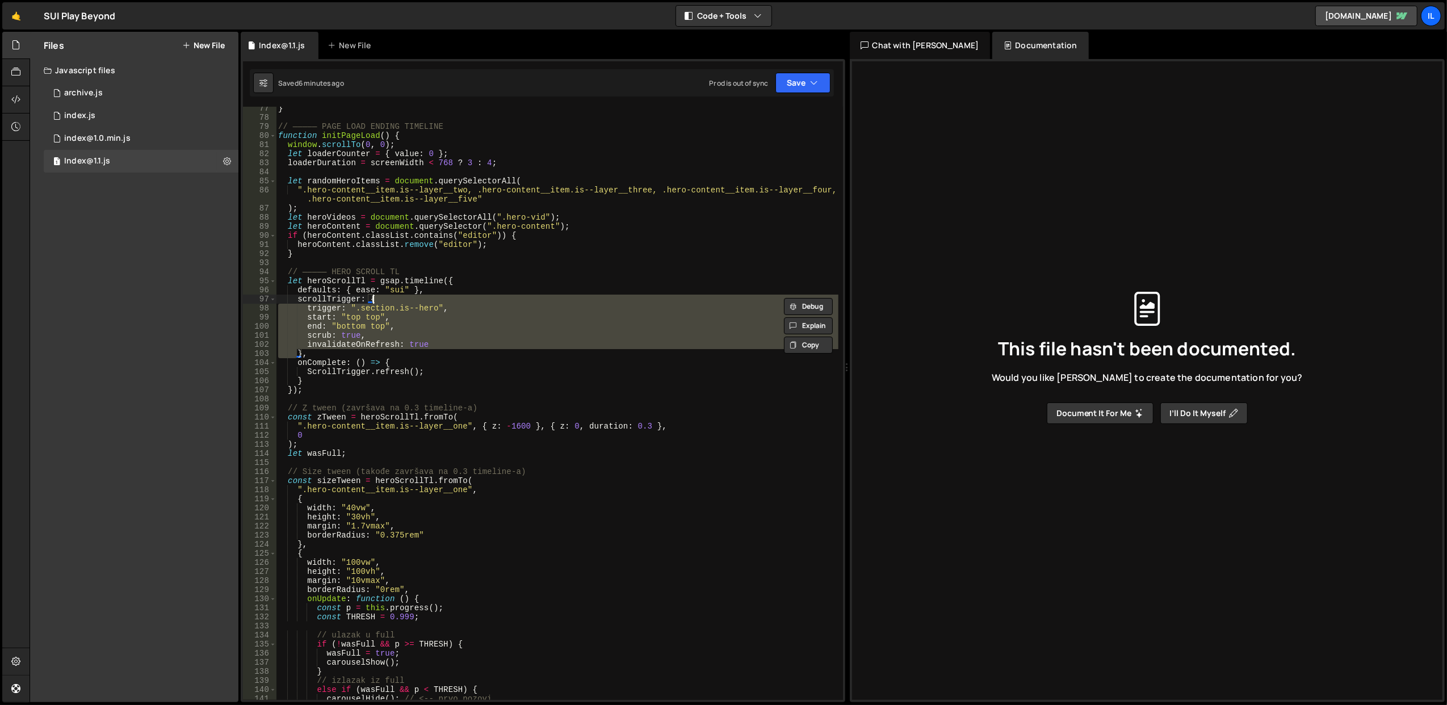
click at [462, 302] on div "} // ————— PAGE LOAD ENDING TIMELINE function initPageLoad ( ) { window . scrol…" at bounding box center [557, 410] width 563 height 612
click at [462, 302] on div "} // ————— PAGE LOAD ENDING TIMELINE function initPageLoad ( ) { window . scrol…" at bounding box center [557, 403] width 562 height 593
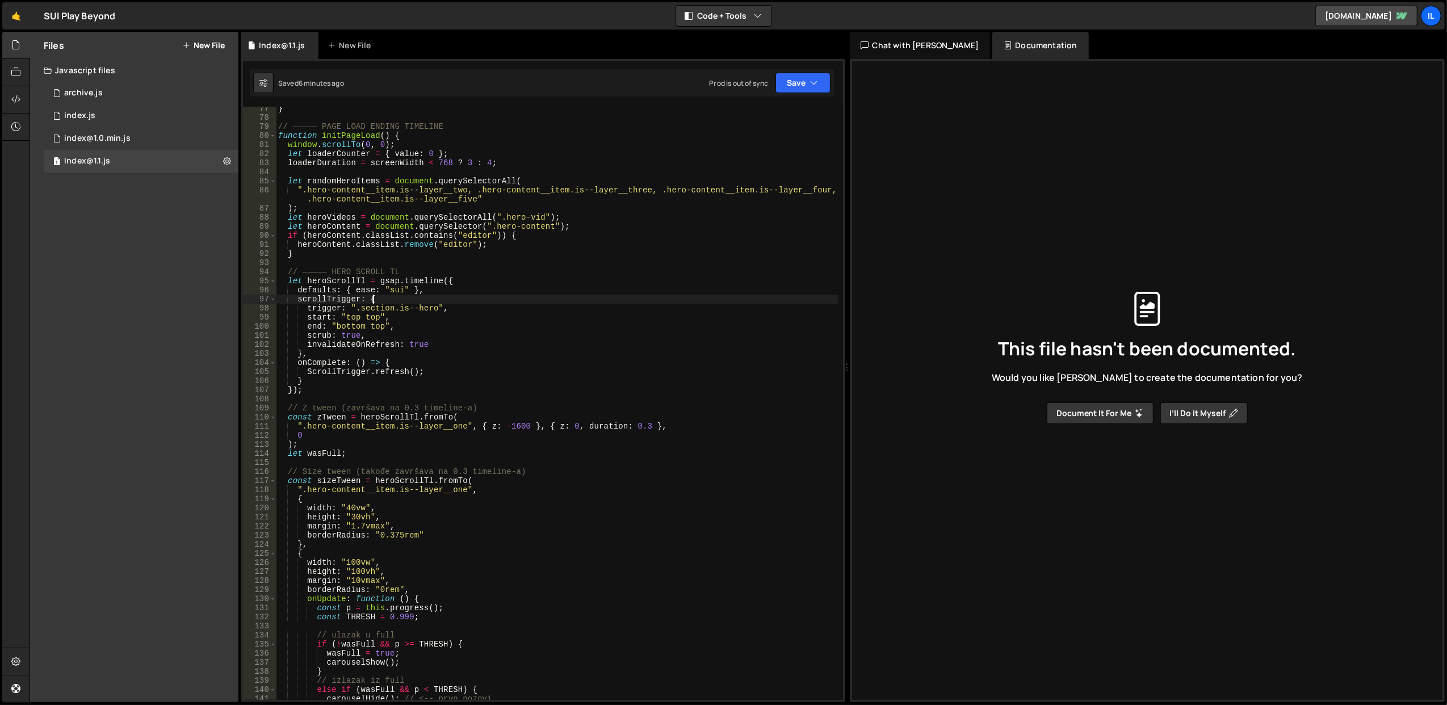
click at [462, 302] on div "} // ————— PAGE LOAD ENDING TIMELINE function initPageLoad ( ) { window . scrol…" at bounding box center [557, 410] width 563 height 612
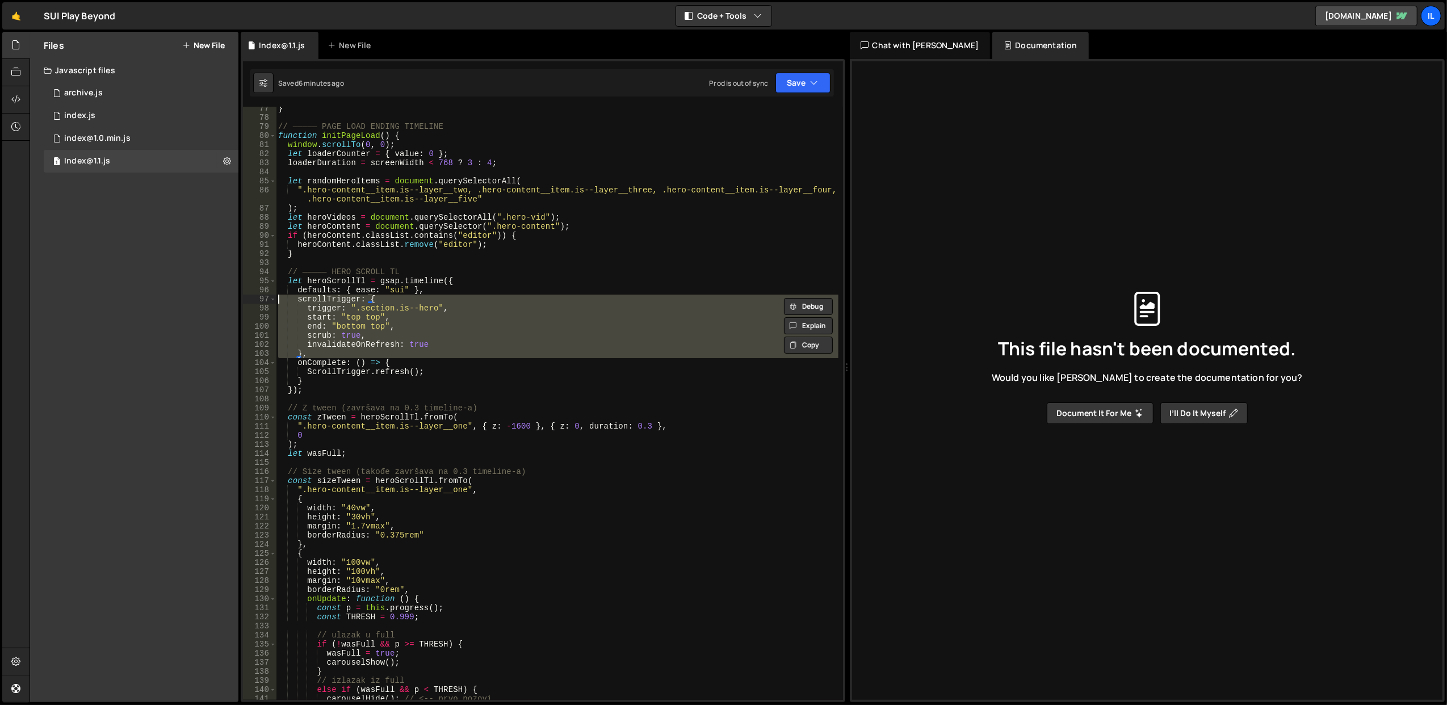
click at [462, 302] on div "} // ————— PAGE LOAD ENDING TIMELINE function initPageLoad ( ) { window . scrol…" at bounding box center [557, 410] width 563 height 612
click at [462, 302] on div "} // ————— PAGE LOAD ENDING TIMELINE function initPageLoad ( ) { window . scrol…" at bounding box center [557, 403] width 562 height 593
click at [462, 302] on div "} // ————— PAGE LOAD ENDING TIMELINE function initPageLoad ( ) { window . scrol…" at bounding box center [557, 410] width 563 height 612
click at [462, 302] on div "} // ————— PAGE LOAD ENDING TIMELINE function initPageLoad ( ) { window . scrol…" at bounding box center [557, 403] width 562 height 593
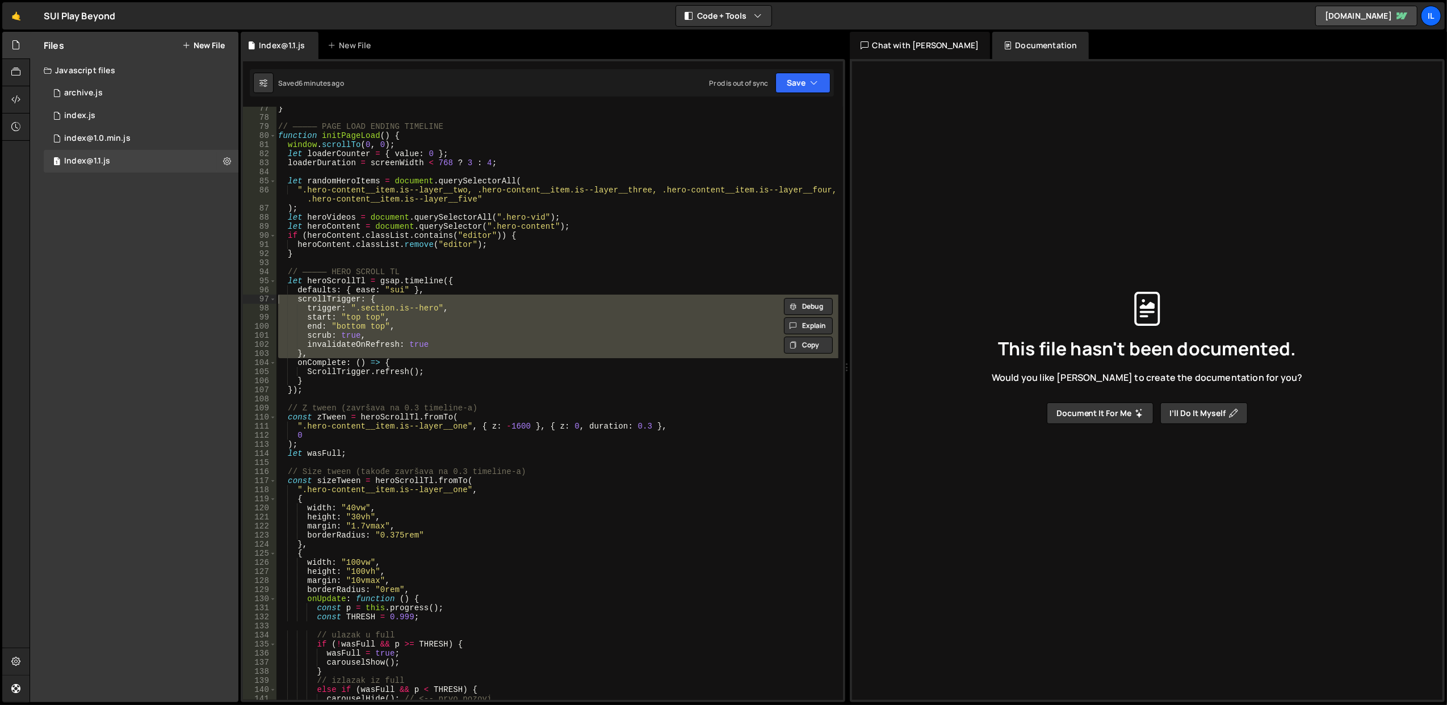
click at [462, 302] on div "} // ————— PAGE LOAD ENDING TIMELINE function initPageLoad ( ) { window . scrol…" at bounding box center [557, 410] width 563 height 612
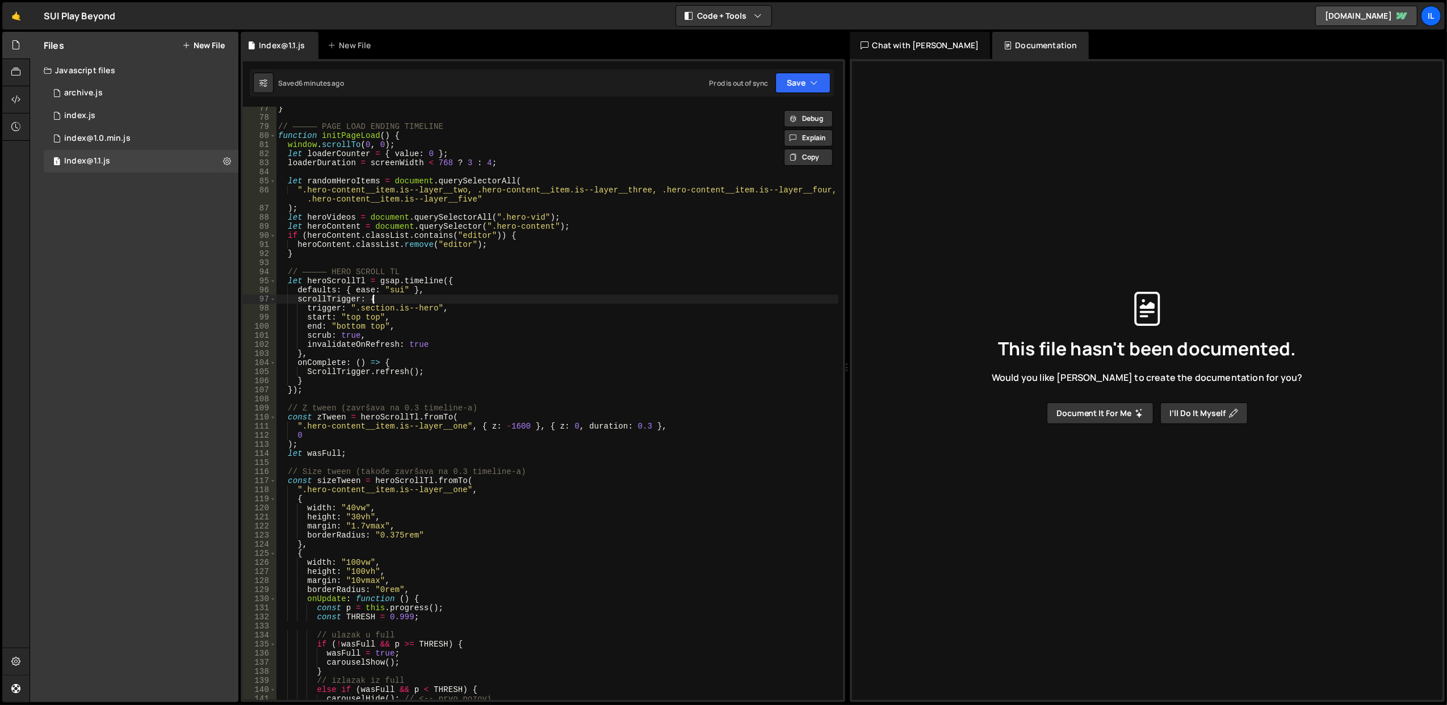
click at [462, 302] on div "} // ————— PAGE LOAD ENDING TIMELINE function initPageLoad ( ) { window . scrol…" at bounding box center [557, 410] width 563 height 612
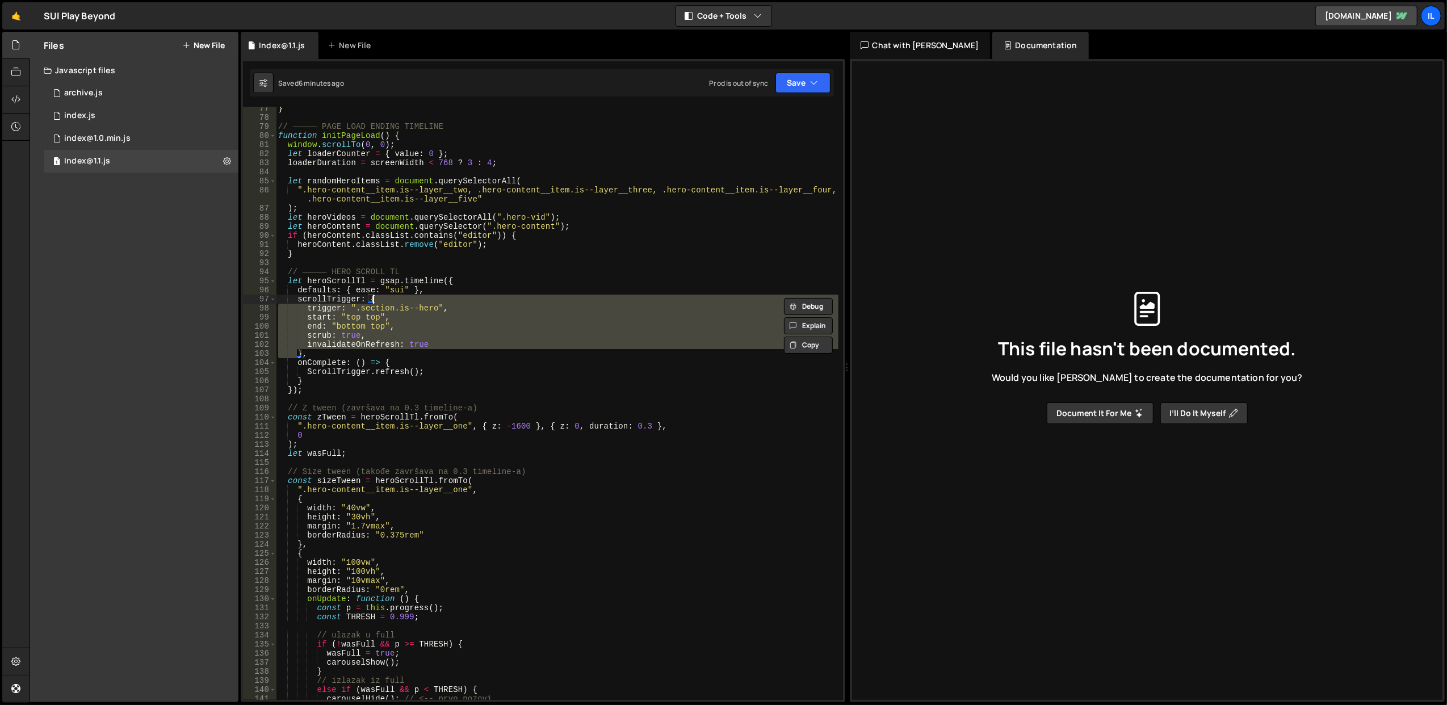
click at [462, 302] on div "} // ————— PAGE LOAD ENDING TIMELINE function initPageLoad ( ) { window . scrol…" at bounding box center [557, 403] width 562 height 593
click at [462, 302] on div "} // ————— PAGE LOAD ENDING TIMELINE function initPageLoad ( ) { window . scrol…" at bounding box center [557, 410] width 563 height 612
click at [462, 302] on div "} // ————— PAGE LOAD ENDING TIMELINE function initPageLoad ( ) { window . scrol…" at bounding box center [557, 403] width 562 height 593
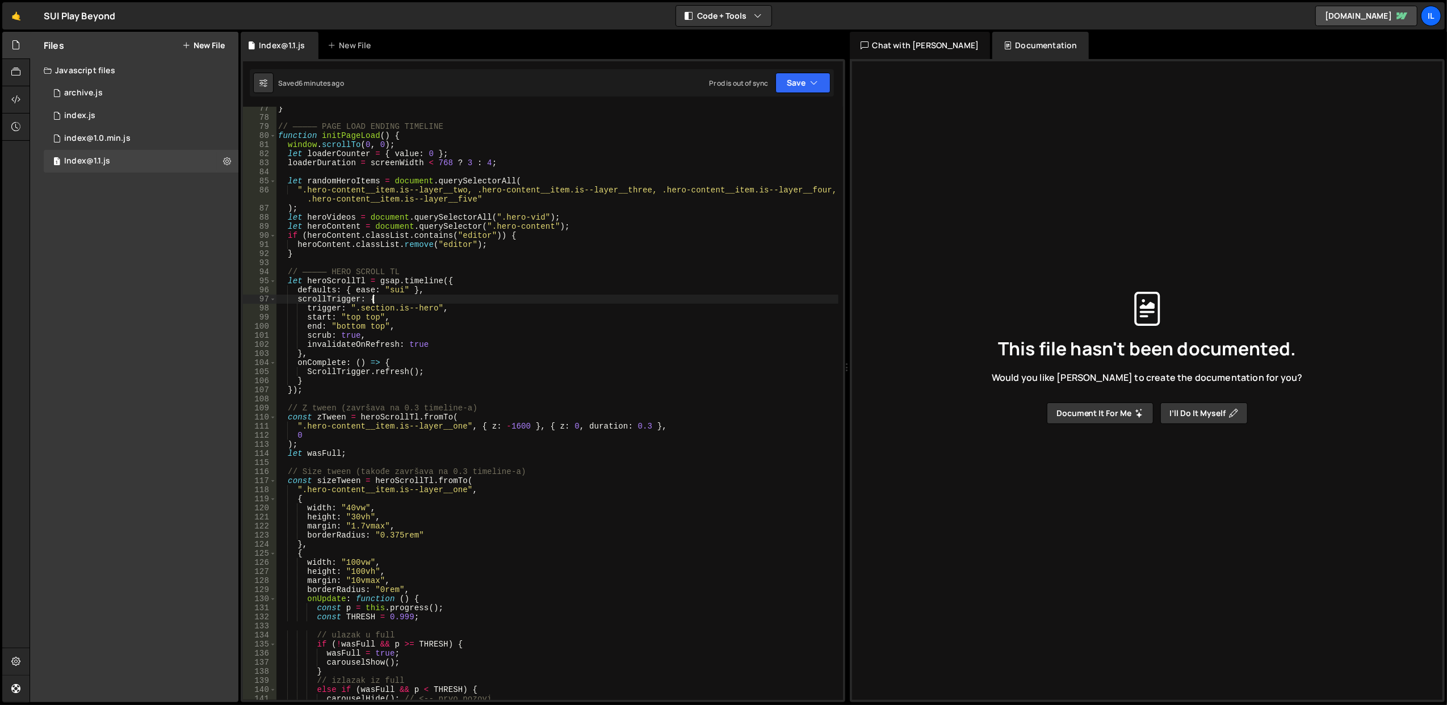
click at [462, 302] on div "} // ————— PAGE LOAD ENDING TIMELINE function initPageLoad ( ) { window . scrol…" at bounding box center [557, 410] width 563 height 612
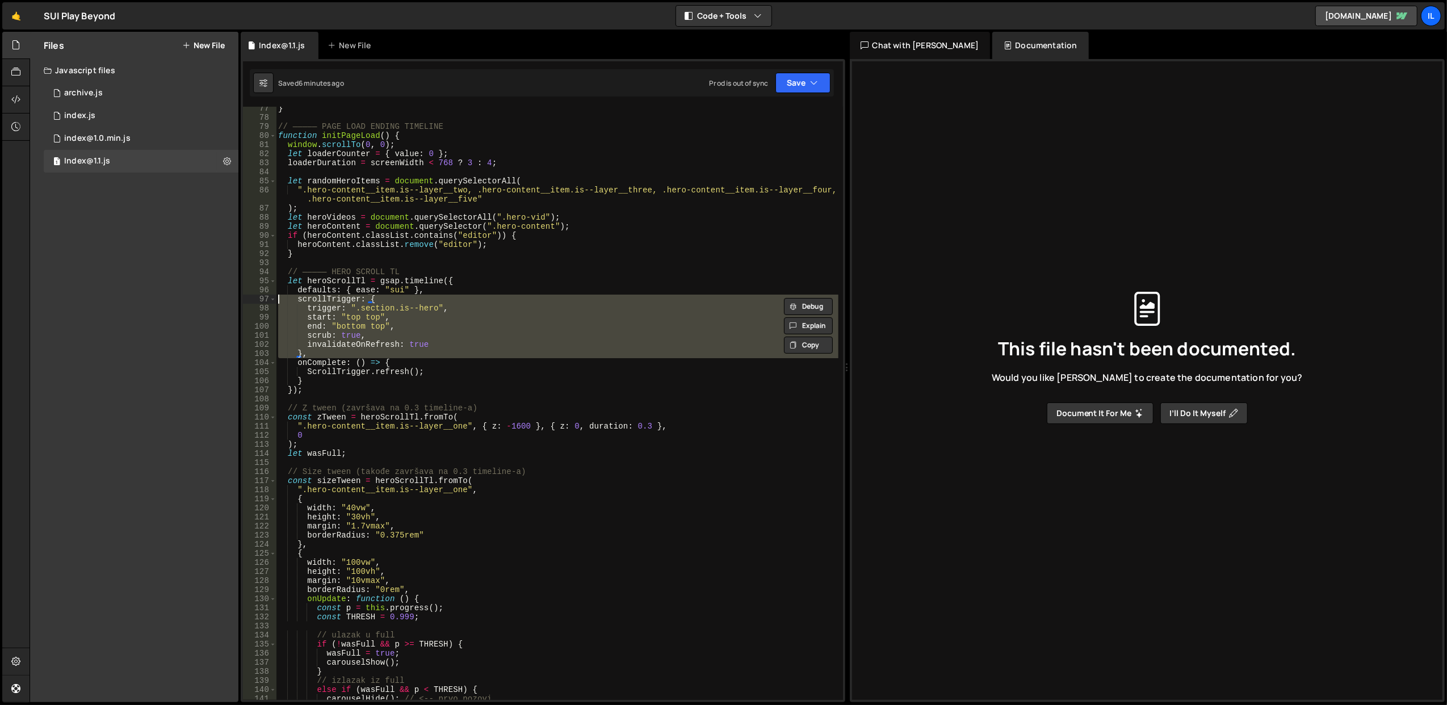
click at [462, 302] on div "} // ————— PAGE LOAD ENDING TIMELINE function initPageLoad ( ) { window . scrol…" at bounding box center [557, 410] width 563 height 612
click at [462, 302] on div "} // ————— PAGE LOAD ENDING TIMELINE function initPageLoad ( ) { window . scrol…" at bounding box center [557, 403] width 562 height 593
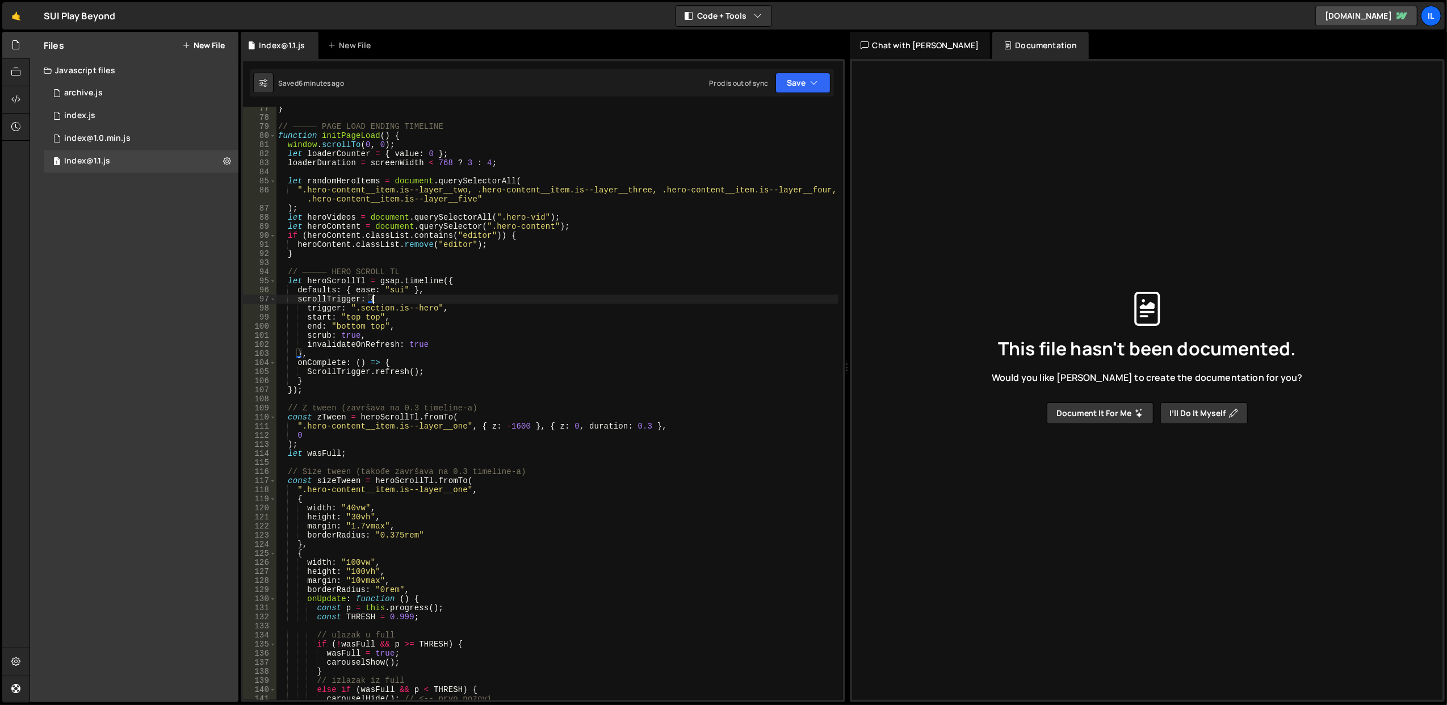
click at [462, 302] on div "} // ————— PAGE LOAD ENDING TIMELINE function initPageLoad ( ) { window . scrol…" at bounding box center [557, 410] width 563 height 612
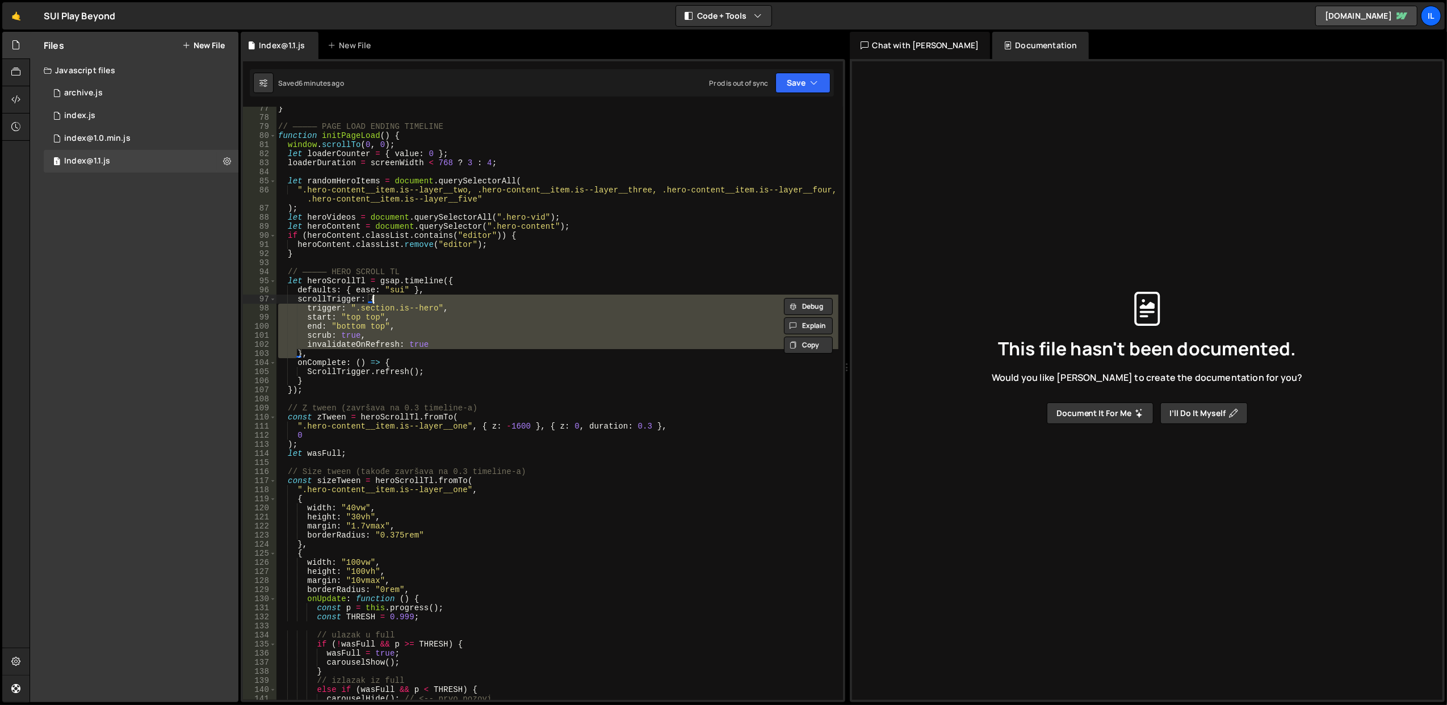
click at [462, 302] on div "} // ————— PAGE LOAD ENDING TIMELINE function initPageLoad ( ) { window . scrol…" at bounding box center [557, 403] width 562 height 593
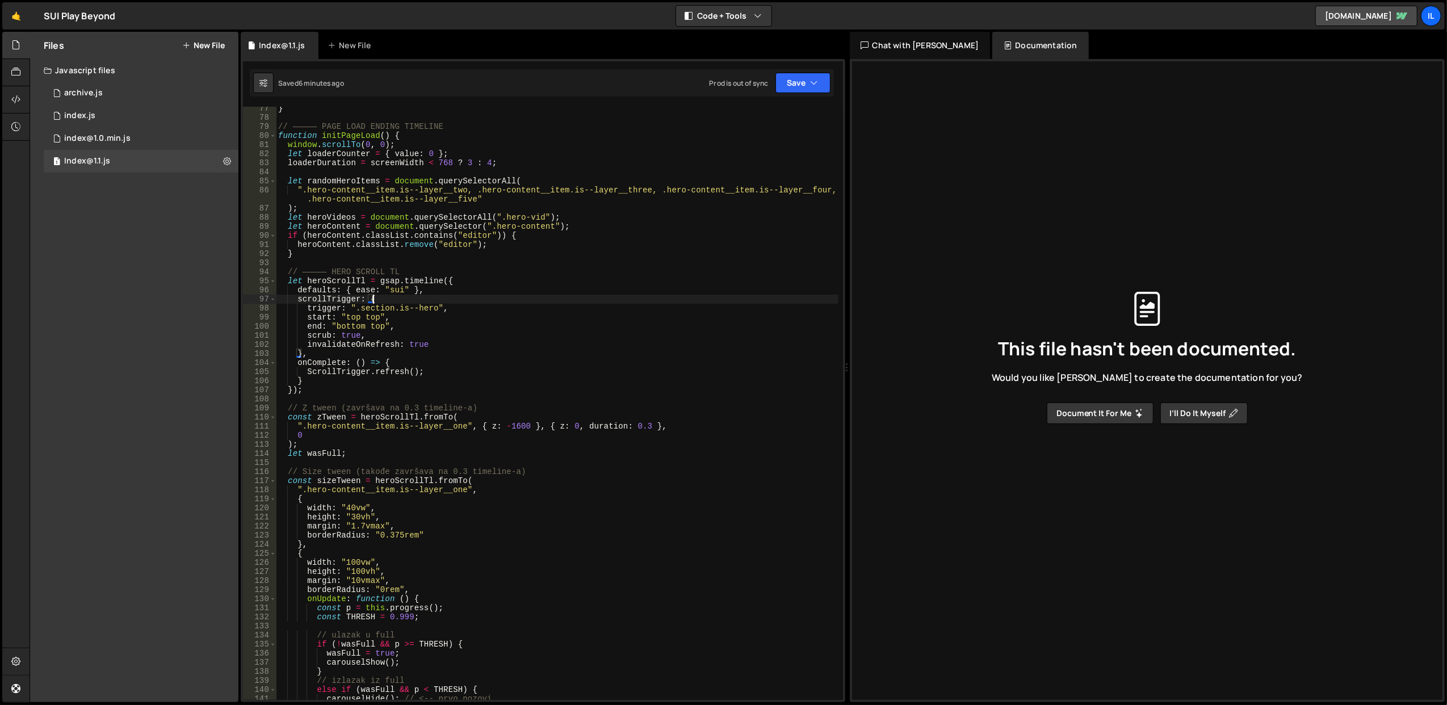
click at [462, 302] on div "} // ————— PAGE LOAD ENDING TIMELINE function initPageLoad ( ) { window . scrol…" at bounding box center [557, 410] width 563 height 612
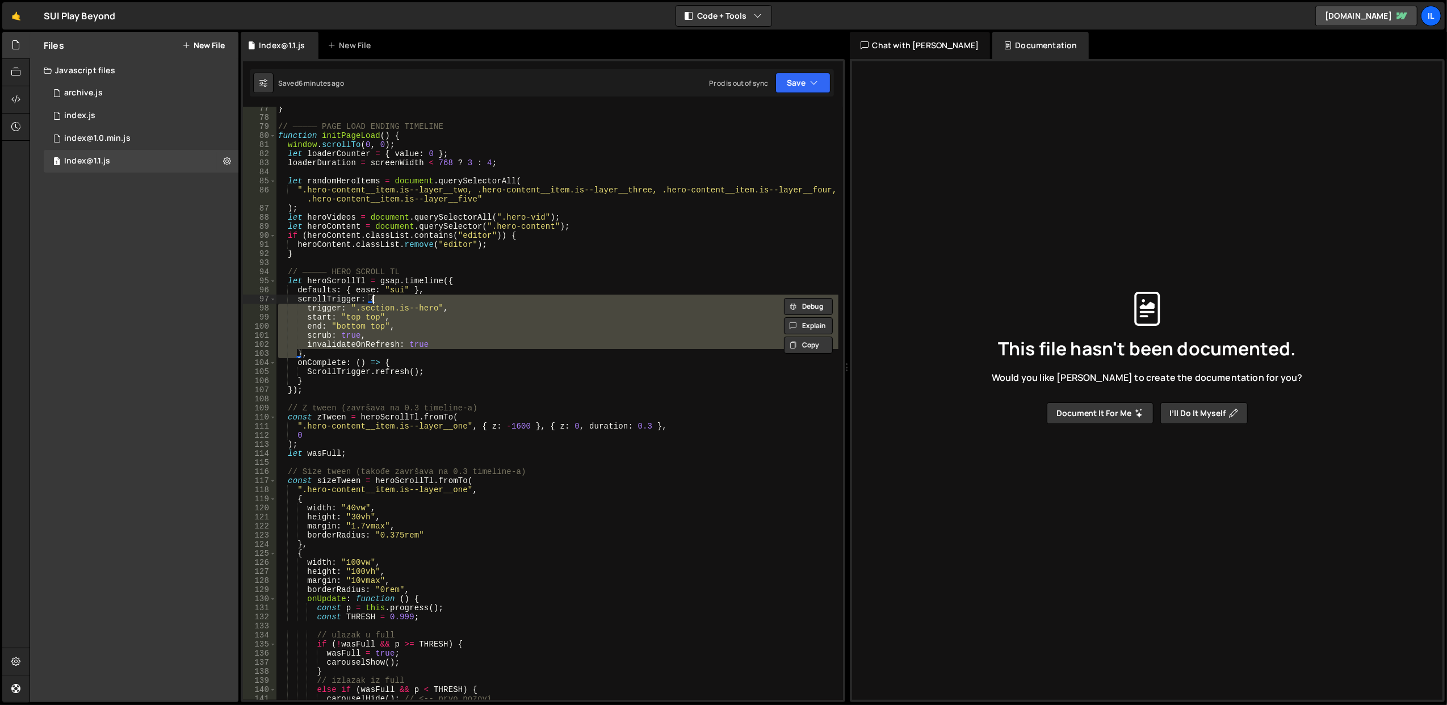
click at [462, 302] on div "} // ————— PAGE LOAD ENDING TIMELINE function initPageLoad ( ) { window . scrol…" at bounding box center [557, 410] width 563 height 612
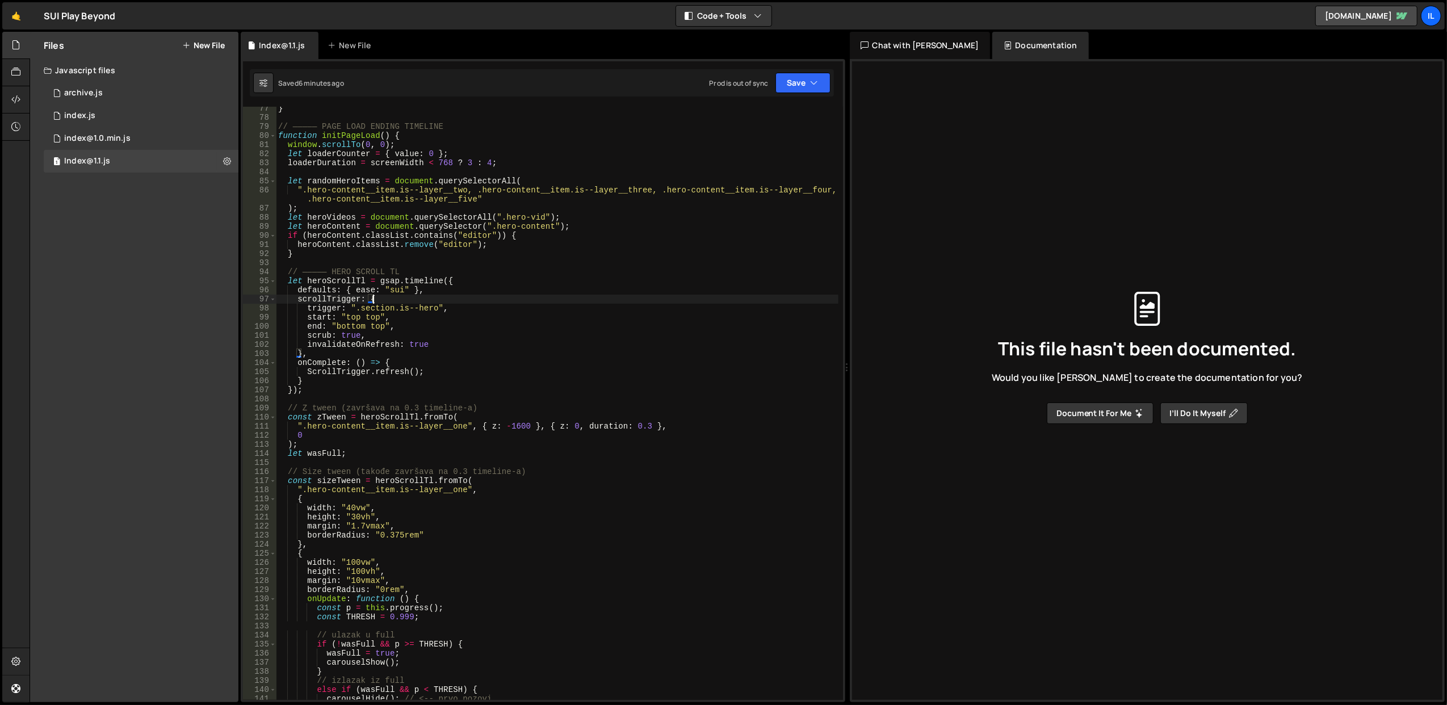
click at [460, 302] on div "} // ————— PAGE LOAD ENDING TIMELINE function initPageLoad ( ) { window . scrol…" at bounding box center [557, 410] width 563 height 612
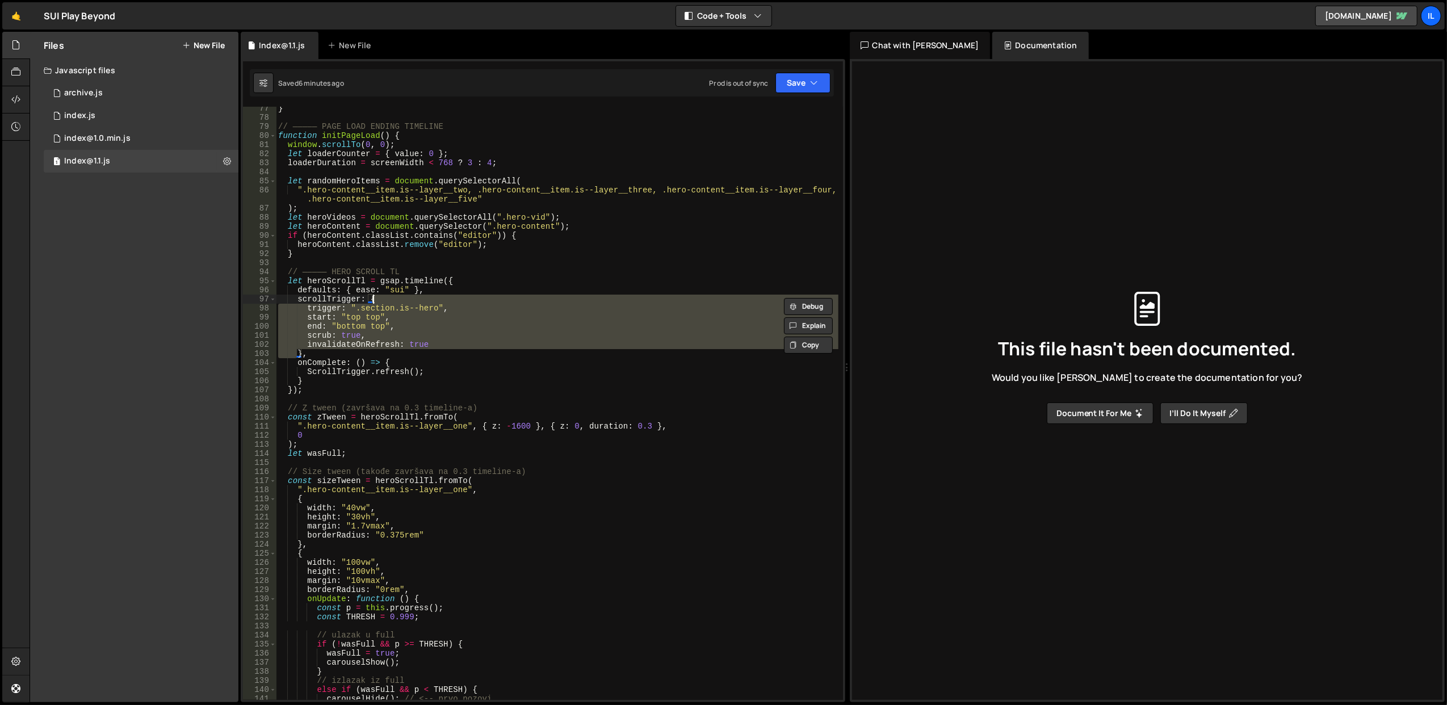
click at [460, 302] on div "} // ————— PAGE LOAD ENDING TIMELINE function initPageLoad ( ) { window . scrol…" at bounding box center [557, 403] width 562 height 593
click at [460, 302] on div "} // ————— PAGE LOAD ENDING TIMELINE function initPageLoad ( ) { window . scrol…" at bounding box center [557, 410] width 563 height 612
click at [460, 302] on div "} // ————— PAGE LOAD ENDING TIMELINE function initPageLoad ( ) { window . scrol…" at bounding box center [557, 403] width 562 height 593
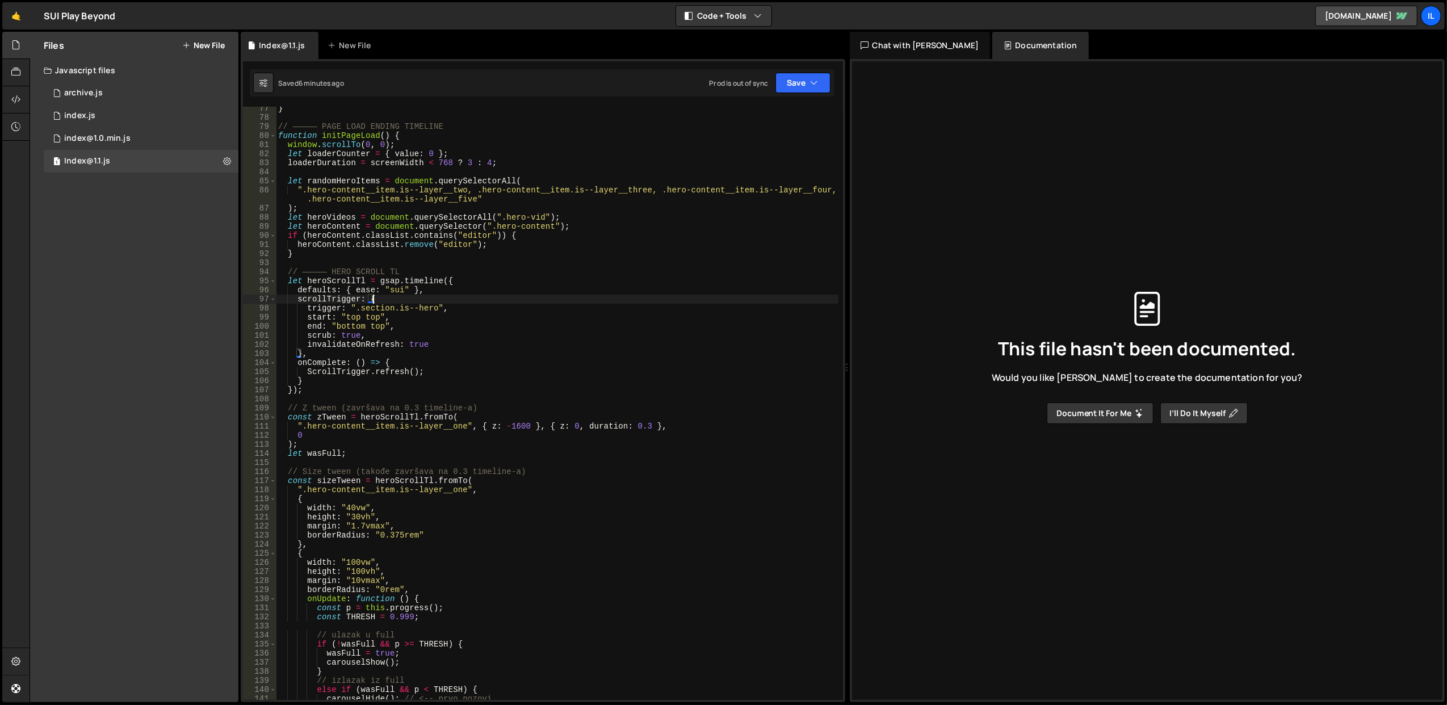
click at [460, 302] on div "} // ————— PAGE LOAD ENDING TIMELINE function initPageLoad ( ) { window . scrol…" at bounding box center [557, 410] width 563 height 612
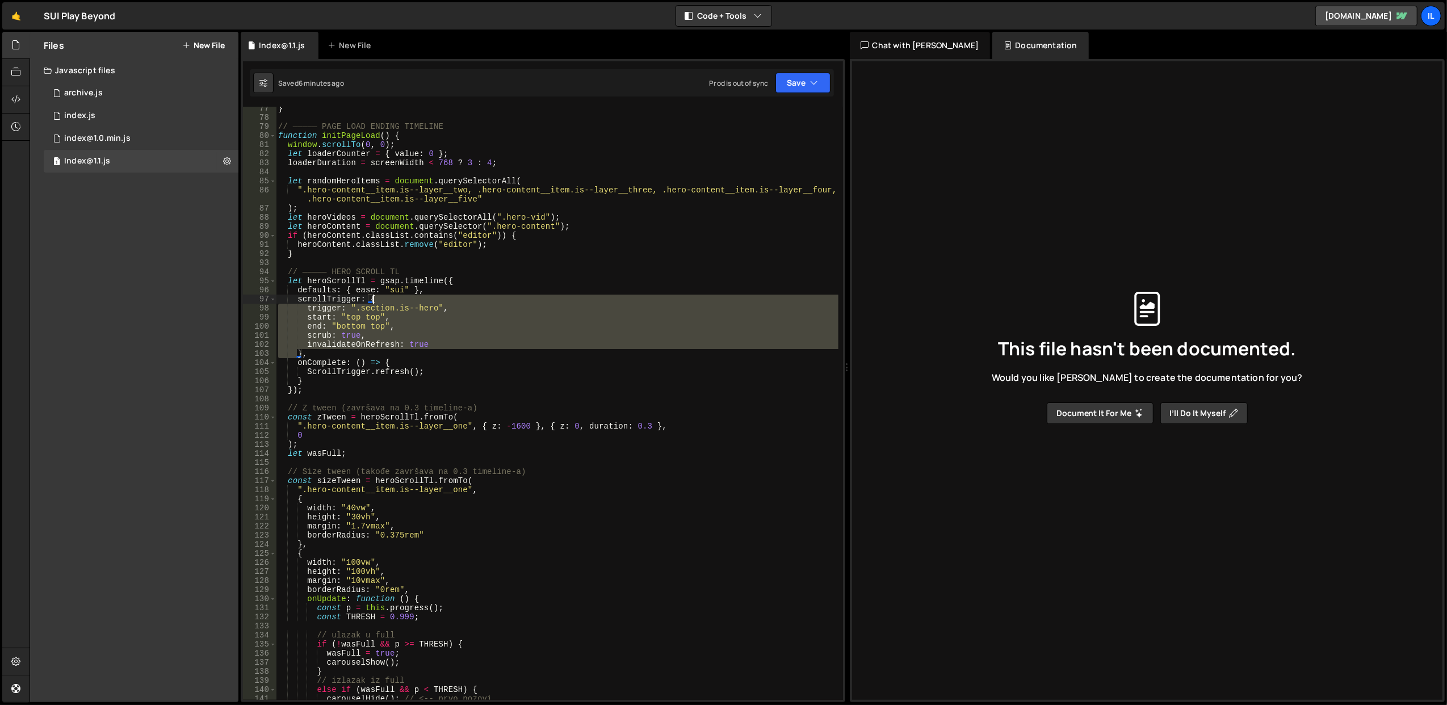
click at [460, 302] on div "} // ————— PAGE LOAD ENDING TIMELINE function initPageLoad ( ) { window . scrol…" at bounding box center [557, 410] width 563 height 612
click at [460, 302] on div "} // ————— PAGE LOAD ENDING TIMELINE function initPageLoad ( ) { window . scrol…" at bounding box center [557, 403] width 562 height 593
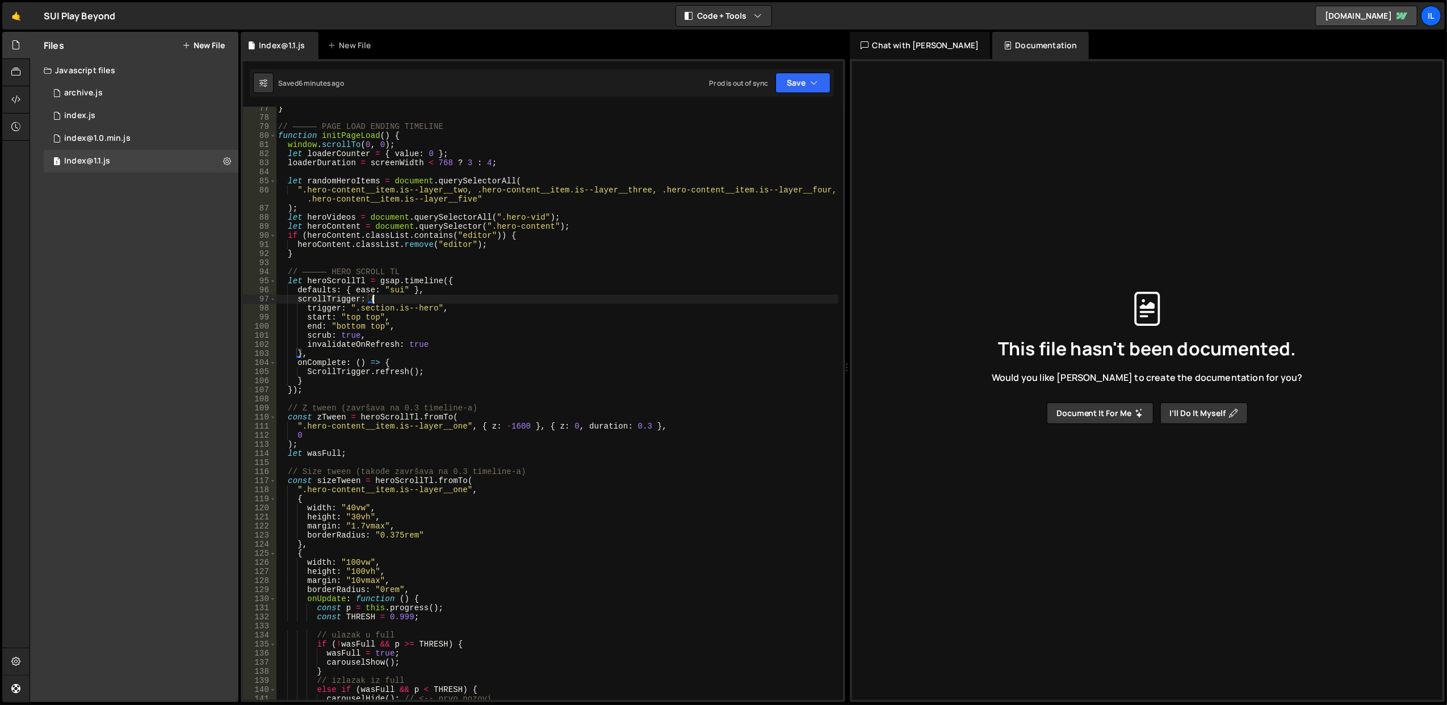
click at [460, 302] on div "} // ————— PAGE LOAD ENDING TIMELINE function initPageLoad ( ) { window . scrol…" at bounding box center [557, 410] width 563 height 612
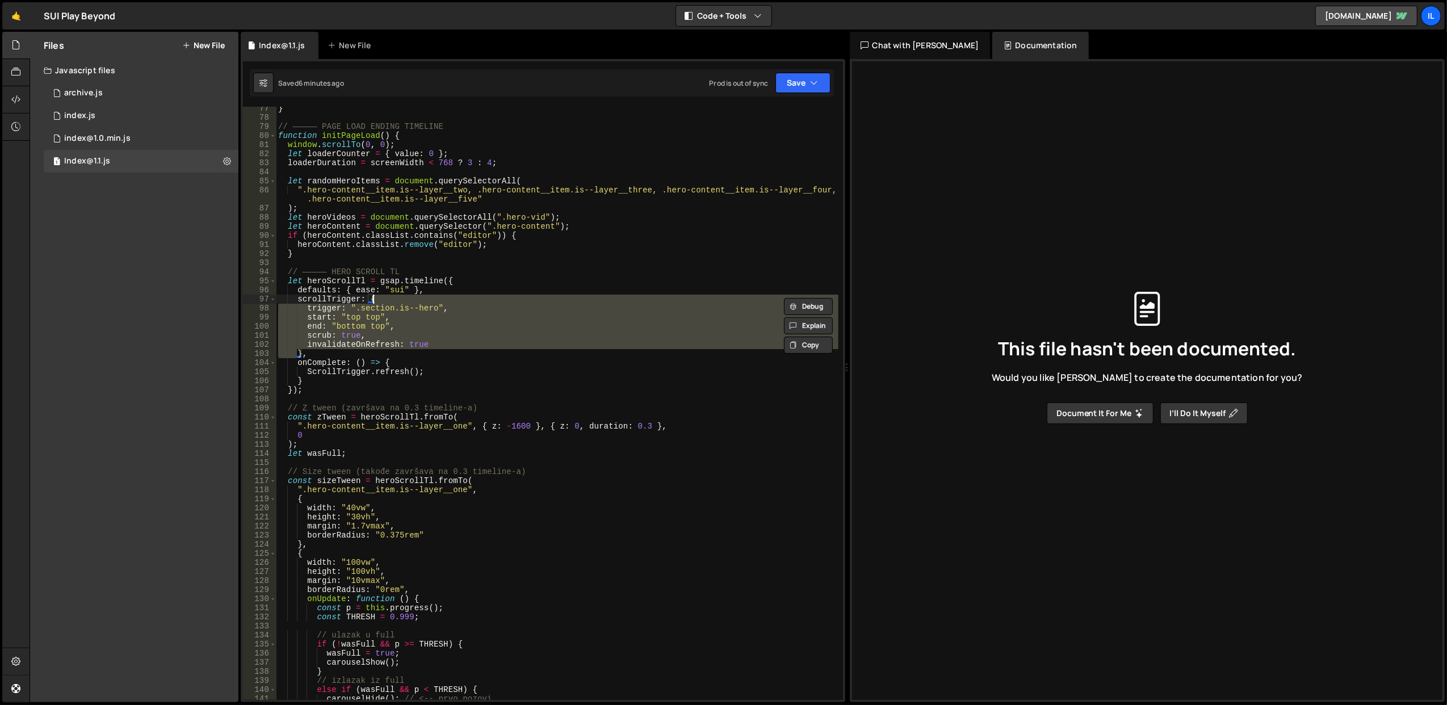
click at [460, 302] on div "} // ————— PAGE LOAD ENDING TIMELINE function initPageLoad ( ) { window . scrol…" at bounding box center [557, 403] width 562 height 593
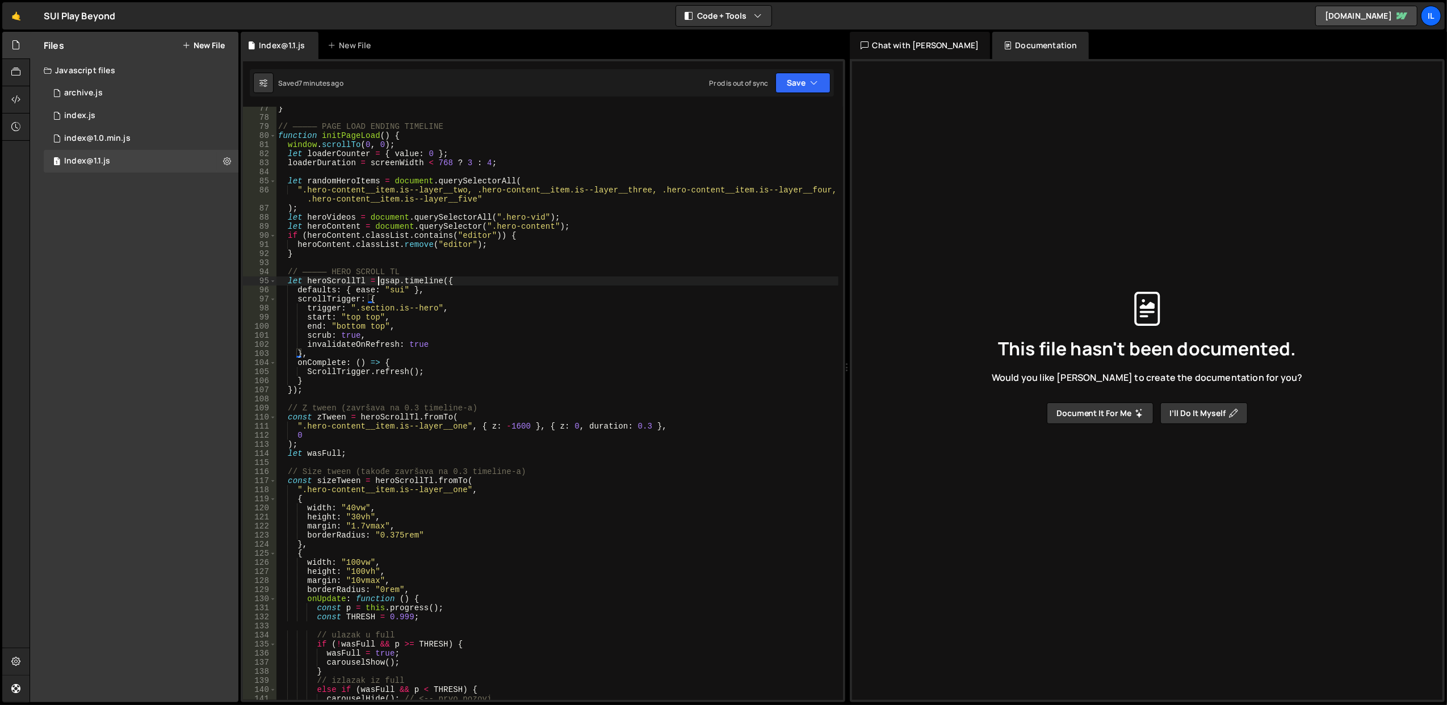
click at [377, 282] on div "} // ————— PAGE LOAD ENDING TIMELINE function initPageLoad ( ) { window . scrol…" at bounding box center [557, 410] width 563 height 612
click at [366, 269] on div "} // ————— PAGE LOAD ENDING TIMELINE function initPageLoad ( ) { window . scrol…" at bounding box center [557, 410] width 563 height 612
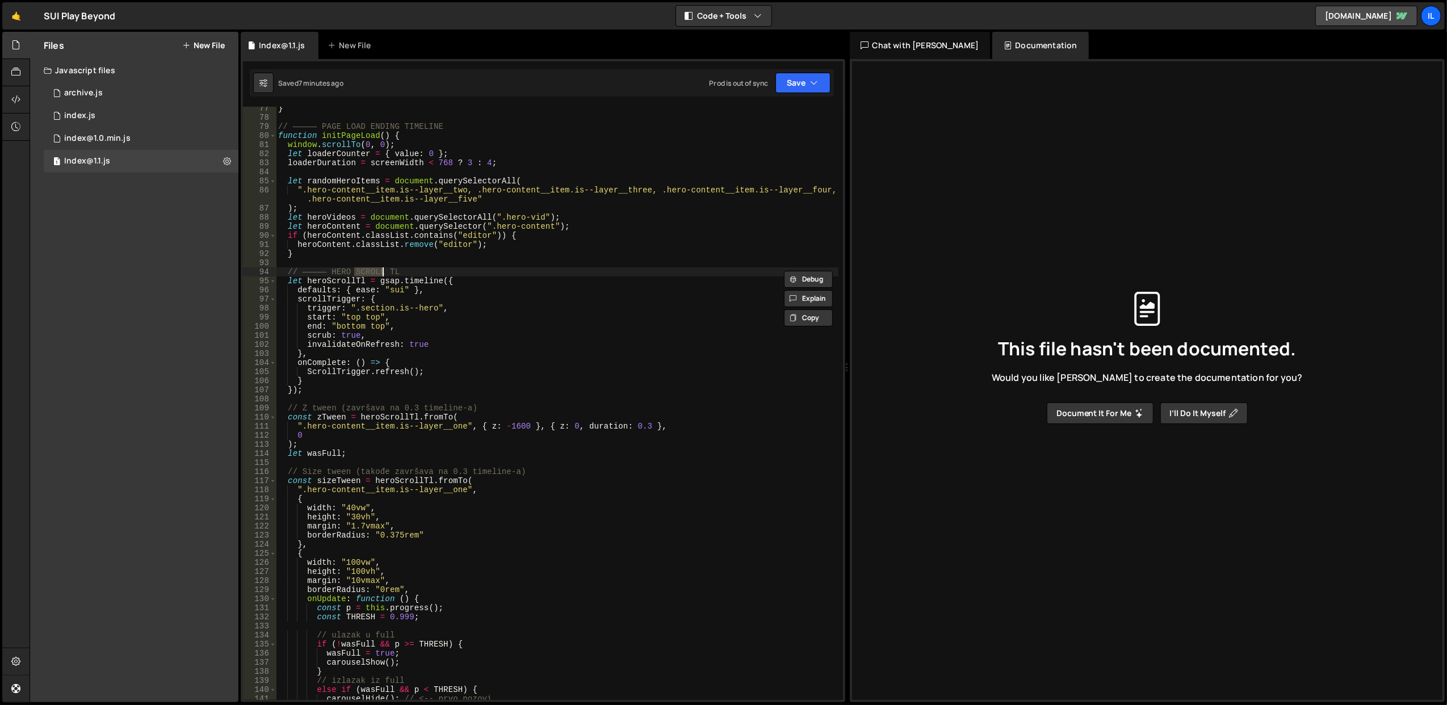
click at [338, 271] on div "} // ————— PAGE LOAD ENDING TIMELINE function initPageLoad ( ) { window . scrol…" at bounding box center [557, 410] width 563 height 612
click at [363, 274] on div "} // ————— PAGE LOAD ENDING TIMELINE function initPageLoad ( ) { window . scrol…" at bounding box center [557, 410] width 563 height 612
click at [380, 274] on div "} // ————— PAGE LOAD ENDING TIMELINE function initPageLoad ( ) { window . scrol…" at bounding box center [557, 403] width 562 height 593
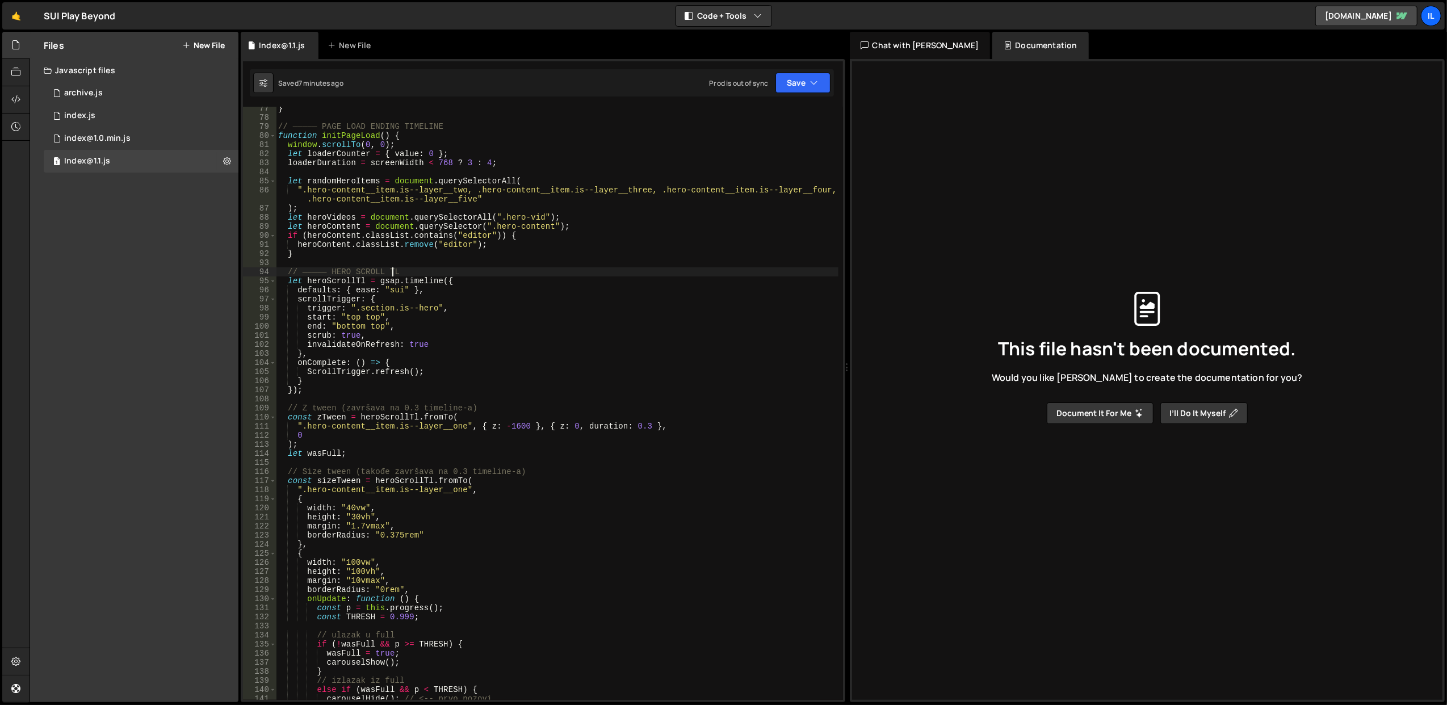
click at [393, 273] on div "} // ————— PAGE LOAD ENDING TIMELINE function initPageLoad ( ) { window . scrol…" at bounding box center [557, 410] width 563 height 612
click at [375, 273] on div "} // ————— PAGE LOAD ENDING TIMELINE function initPageLoad ( ) { window . scrol…" at bounding box center [557, 410] width 563 height 612
click at [339, 273] on div "} // ————— PAGE LOAD ENDING TIMELINE function initPageLoad ( ) { window . scrol…" at bounding box center [557, 410] width 563 height 612
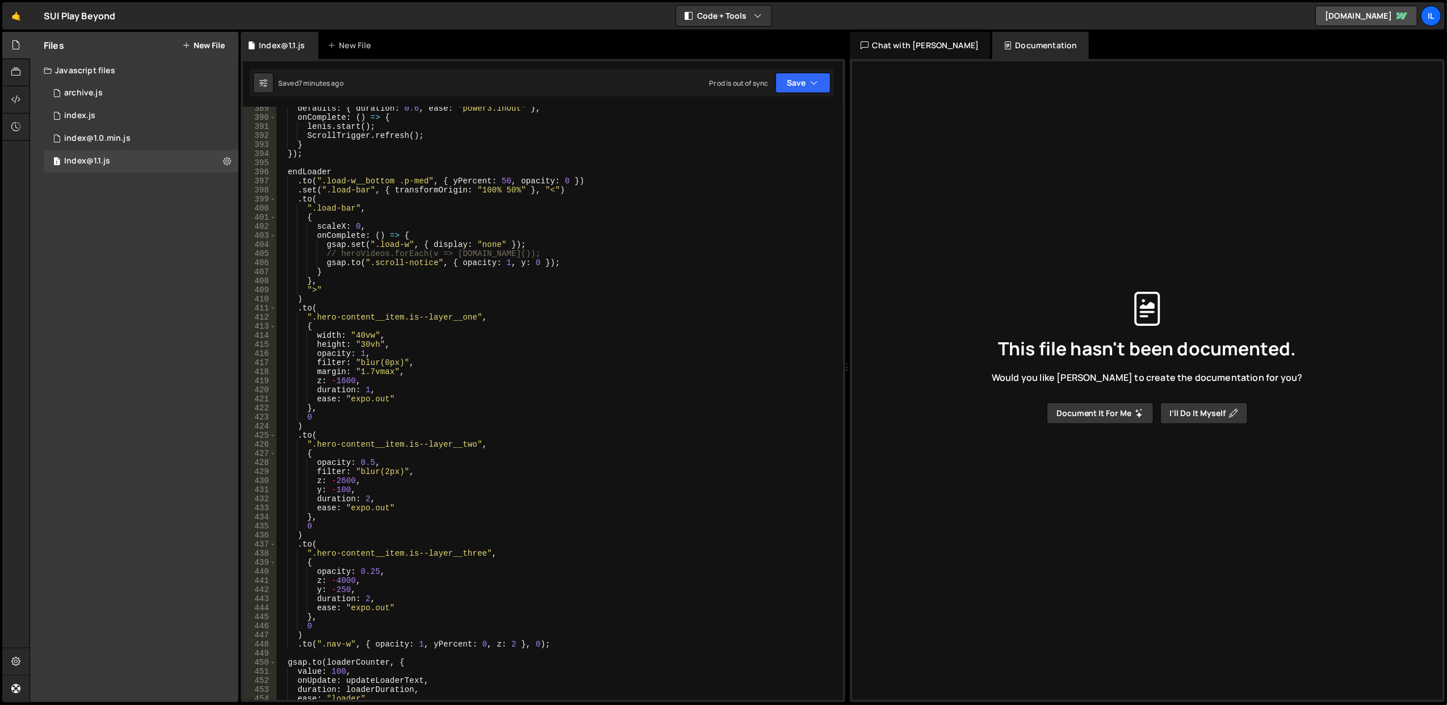
scroll to position [1965, 0]
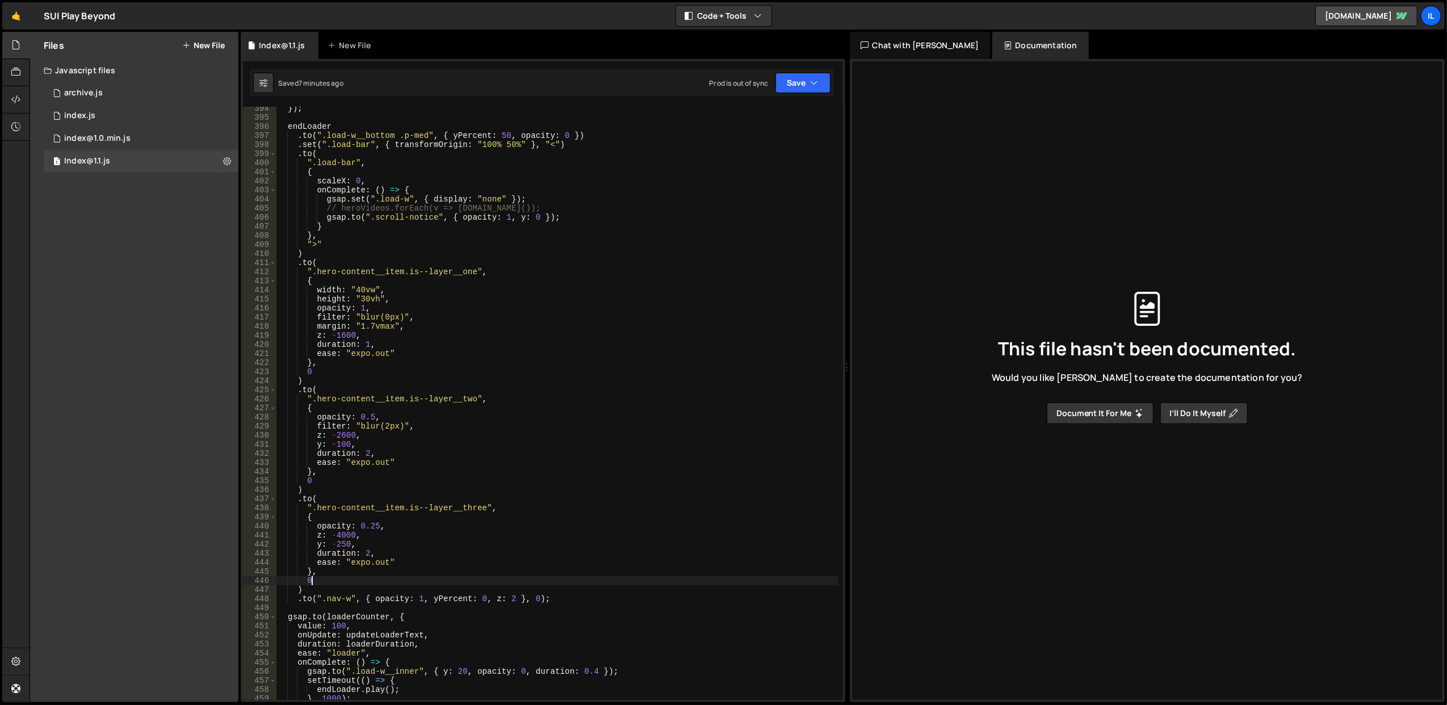
drag, startPoint x: 427, startPoint y: 567, endPoint x: 430, endPoint y: 584, distance: 17.8
click at [430, 584] on div "}) ; endLoader . to ( ".load-w__bottom .p-med" , { yPercent : 50 , opacity : 0 …" at bounding box center [557, 410] width 563 height 612
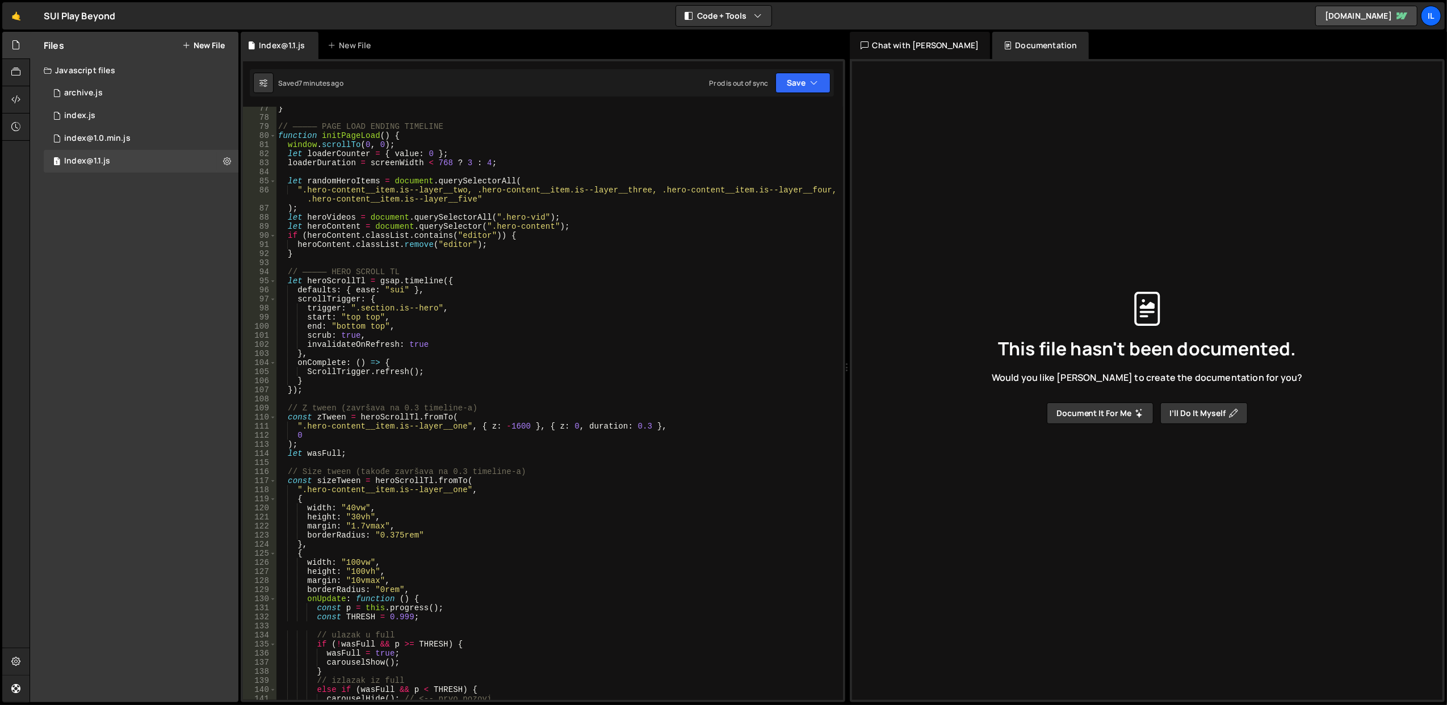
scroll to position [512, 0]
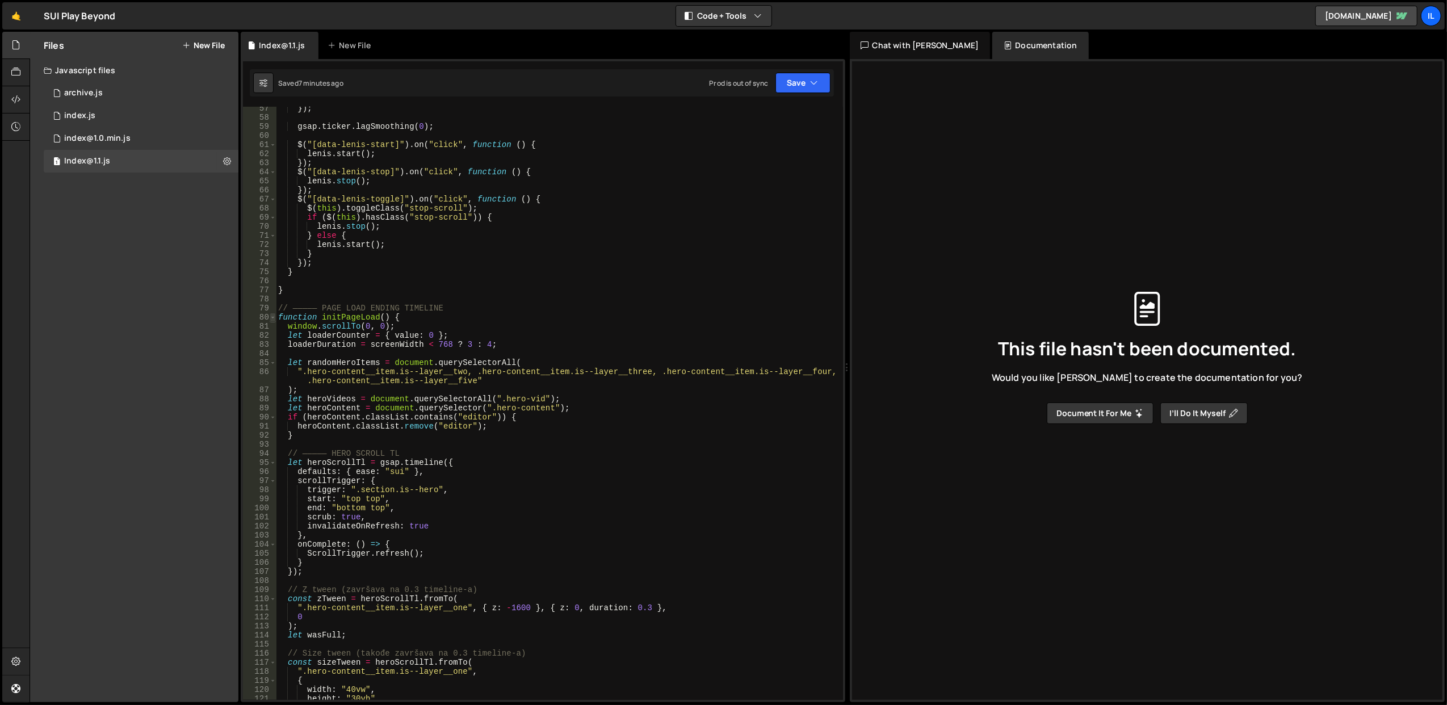
click at [271, 315] on span at bounding box center [273, 317] width 6 height 9
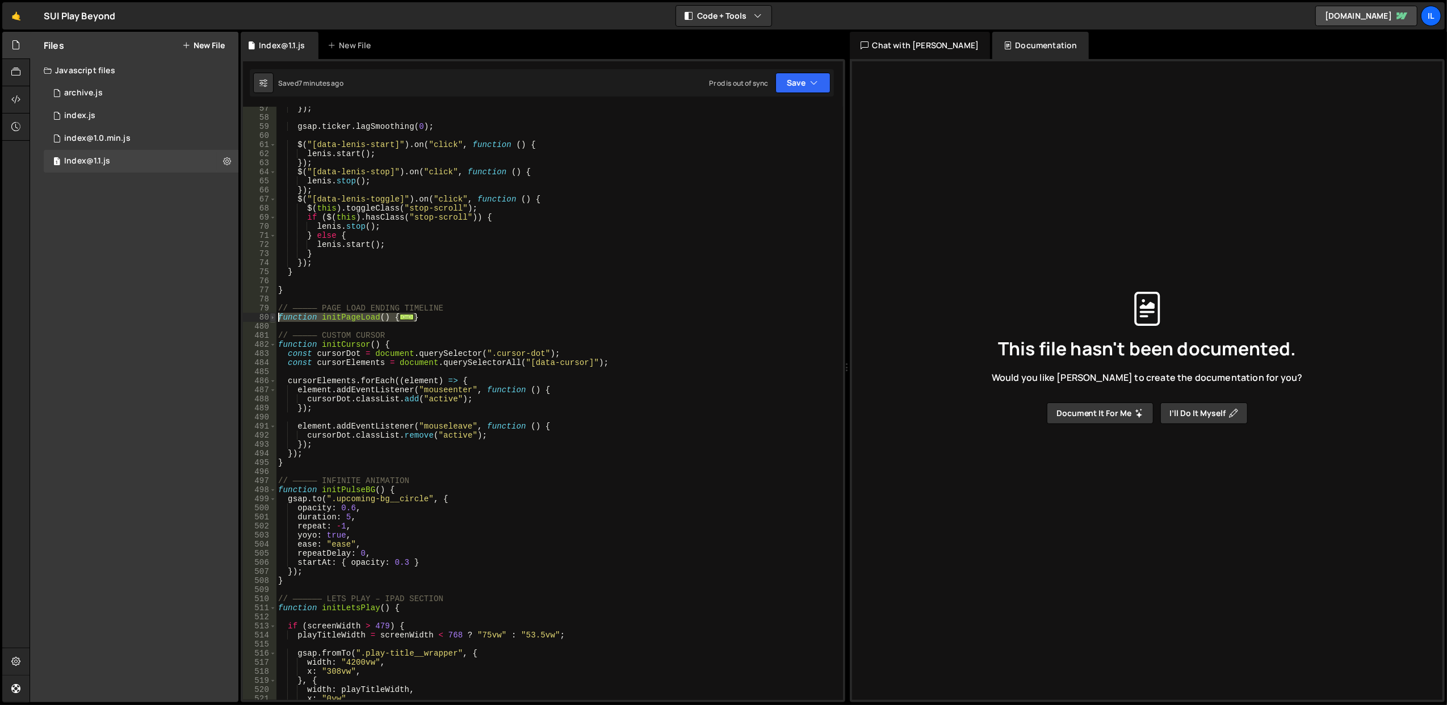
drag, startPoint x: 441, startPoint y: 315, endPoint x: 275, endPoint y: 321, distance: 166.5
click at [275, 321] on div "0 57 58 59 60 61 62 63 64 65 66 67 68 69 70 71 72 73 74 75 76 77 78 79 80 480 4…" at bounding box center [543, 403] width 600 height 593
click at [403, 317] on span "..." at bounding box center [407, 317] width 14 height 6
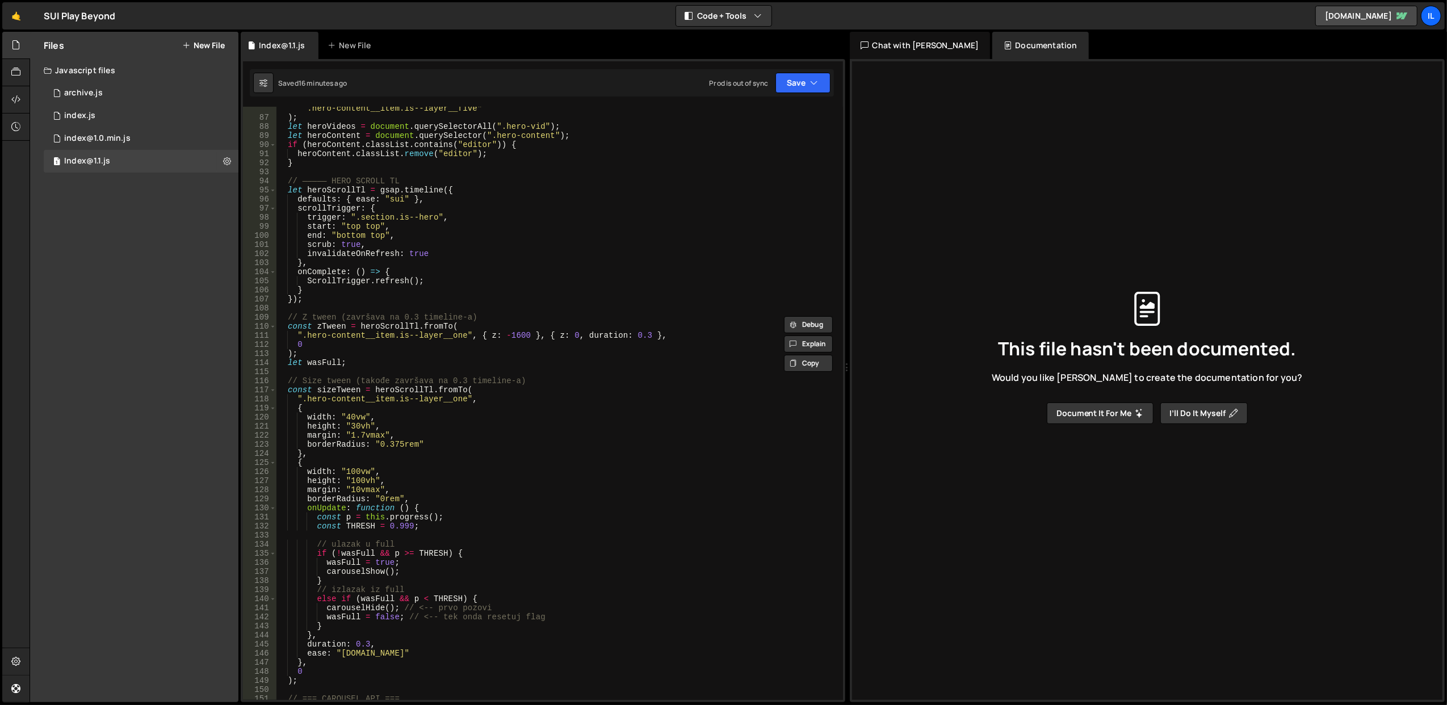
scroll to position [648, 0]
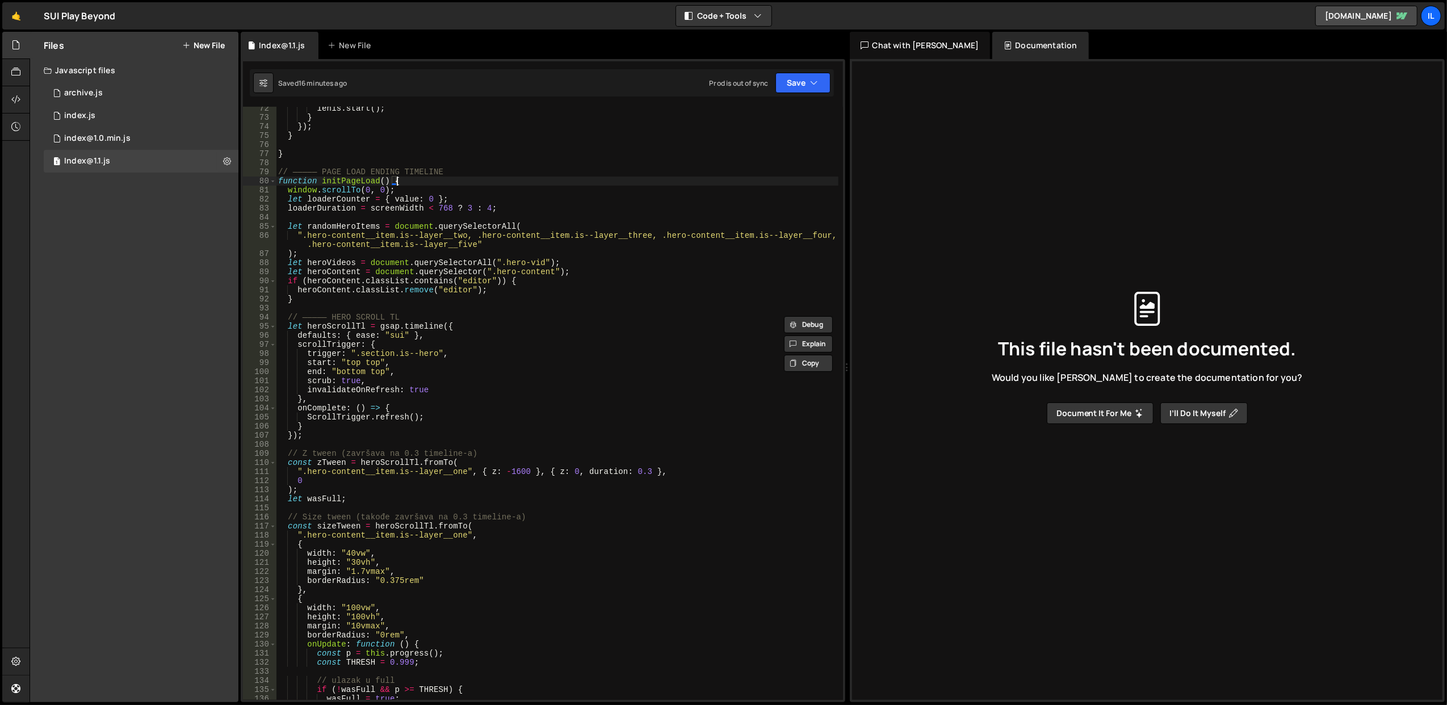
click at [352, 322] on div "lenis . start ( ) ; } }) ; } } // ————— PAGE LOAD ENDING TIMELINE function init…" at bounding box center [557, 410] width 563 height 612
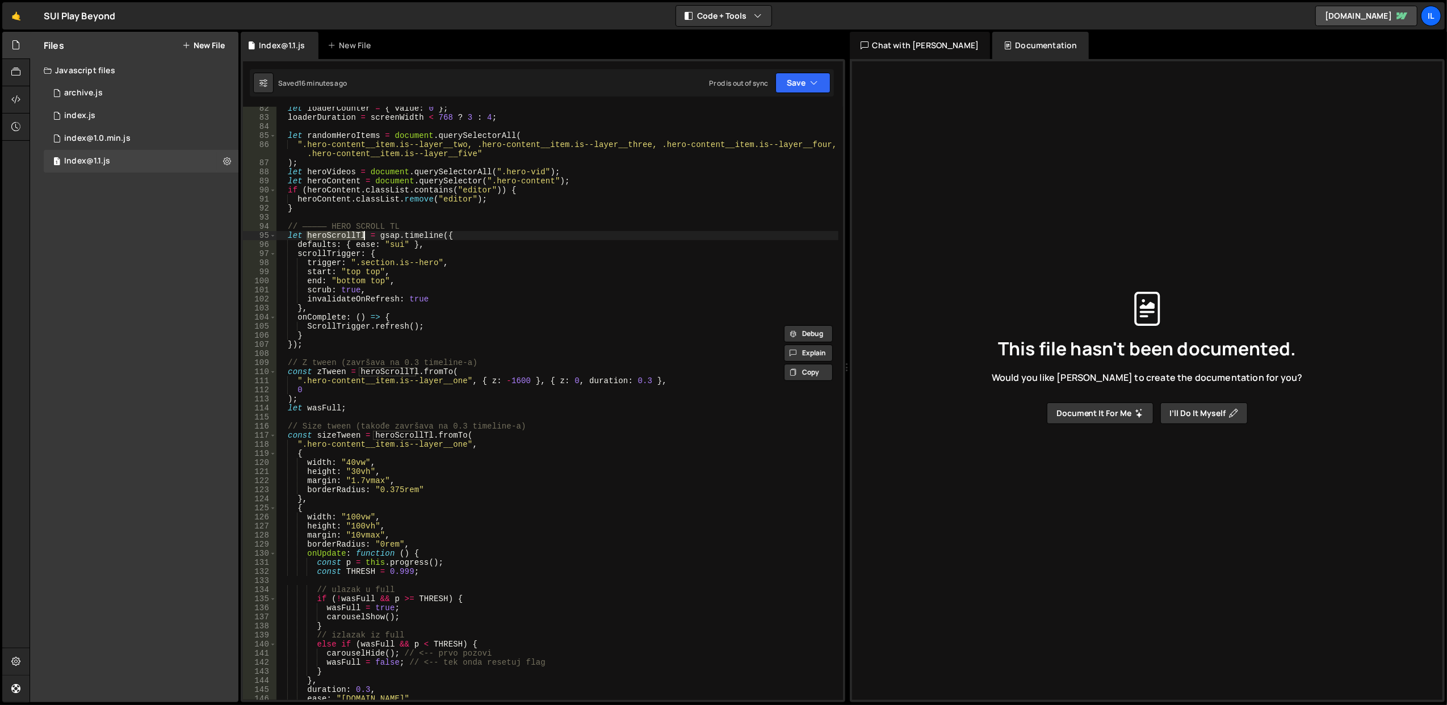
scroll to position [829, 0]
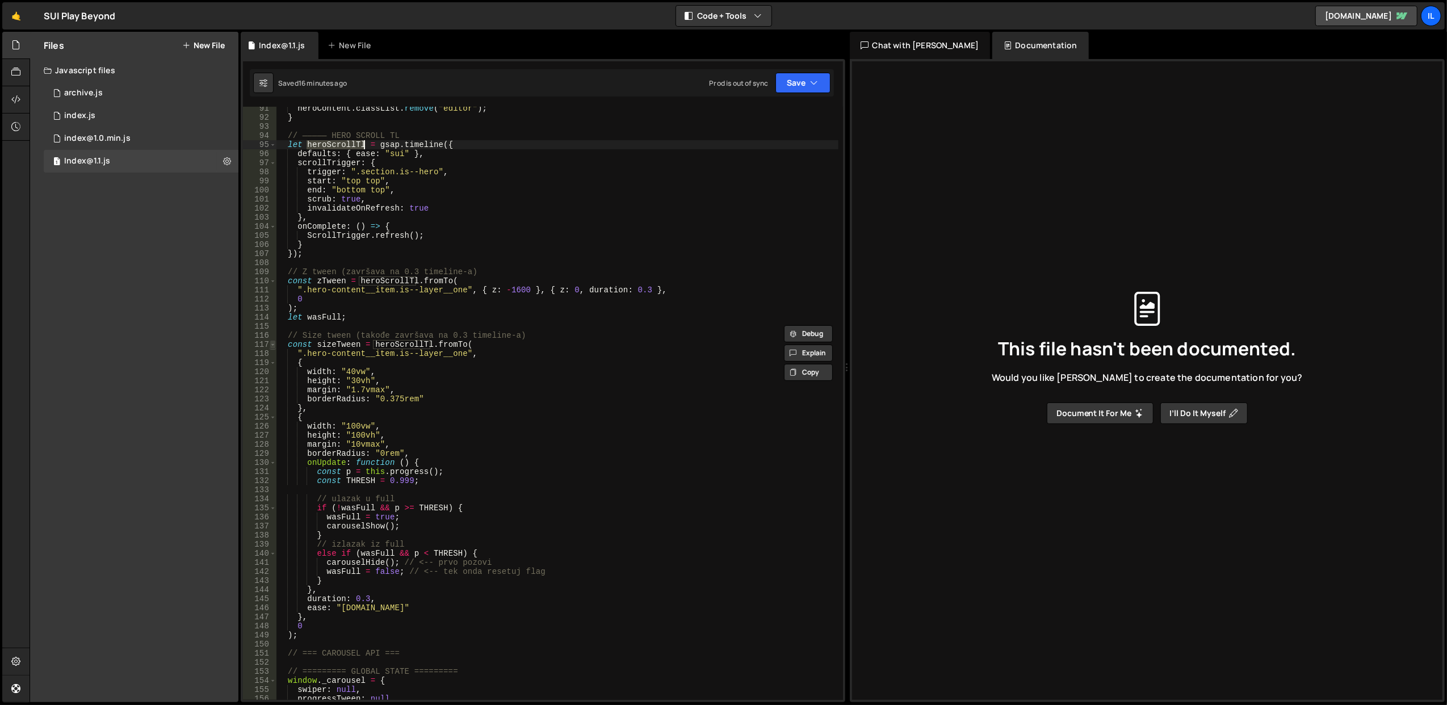
click at [273, 344] on span at bounding box center [273, 344] width 6 height 9
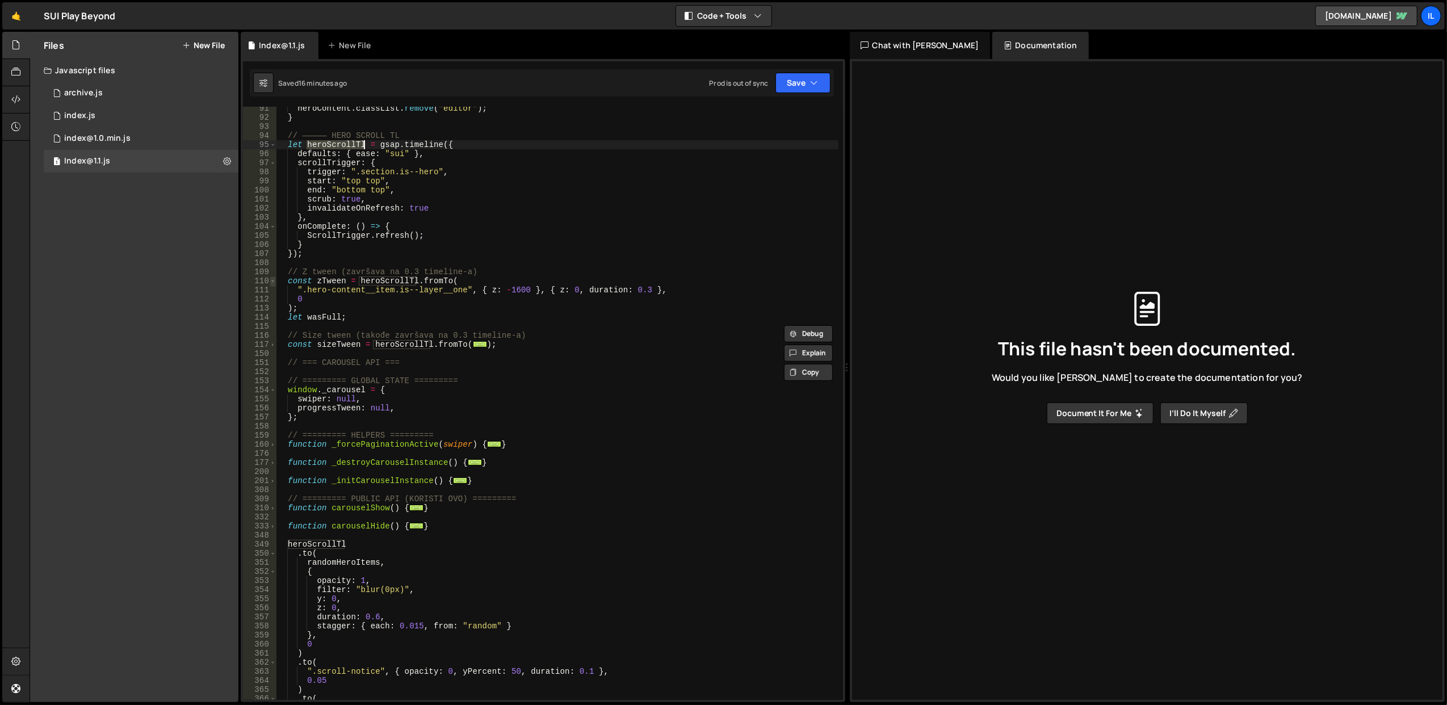
click at [273, 280] on span at bounding box center [273, 280] width 6 height 9
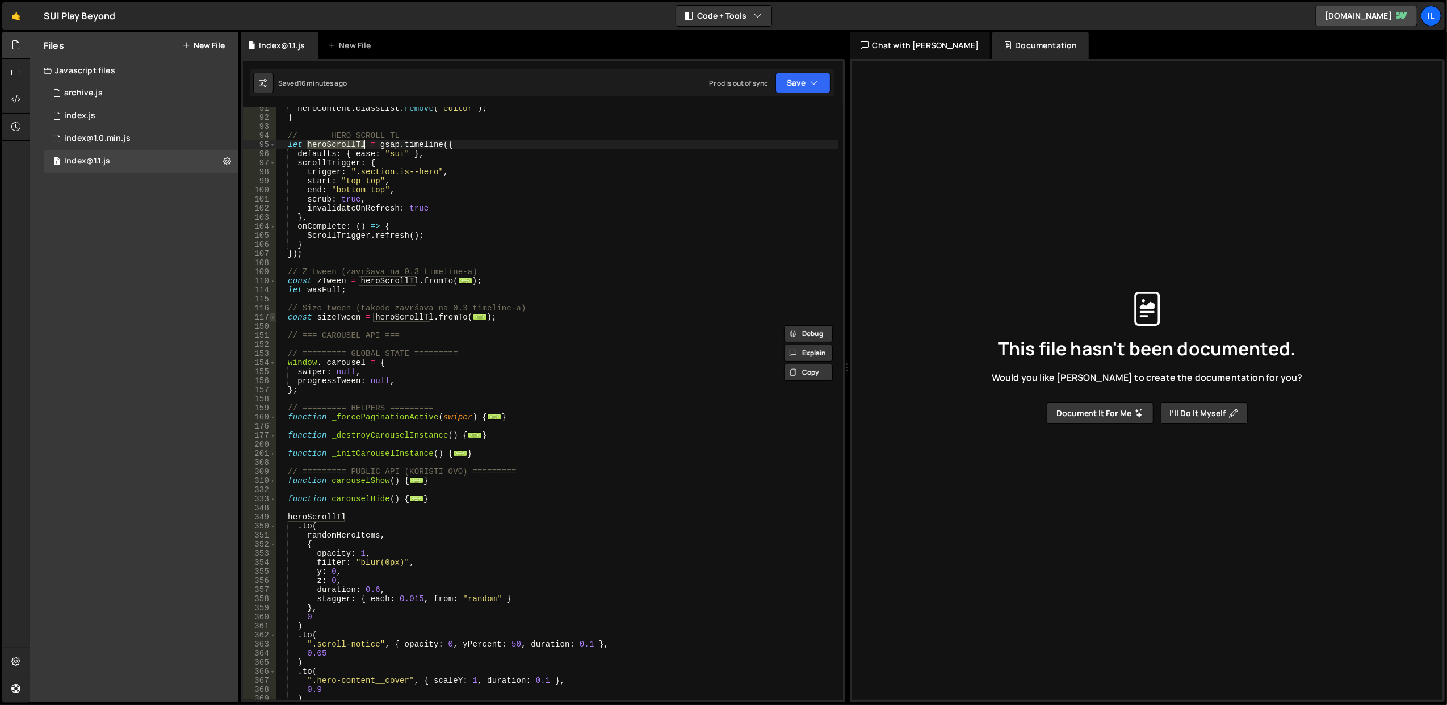
click at [270, 315] on span at bounding box center [273, 317] width 6 height 9
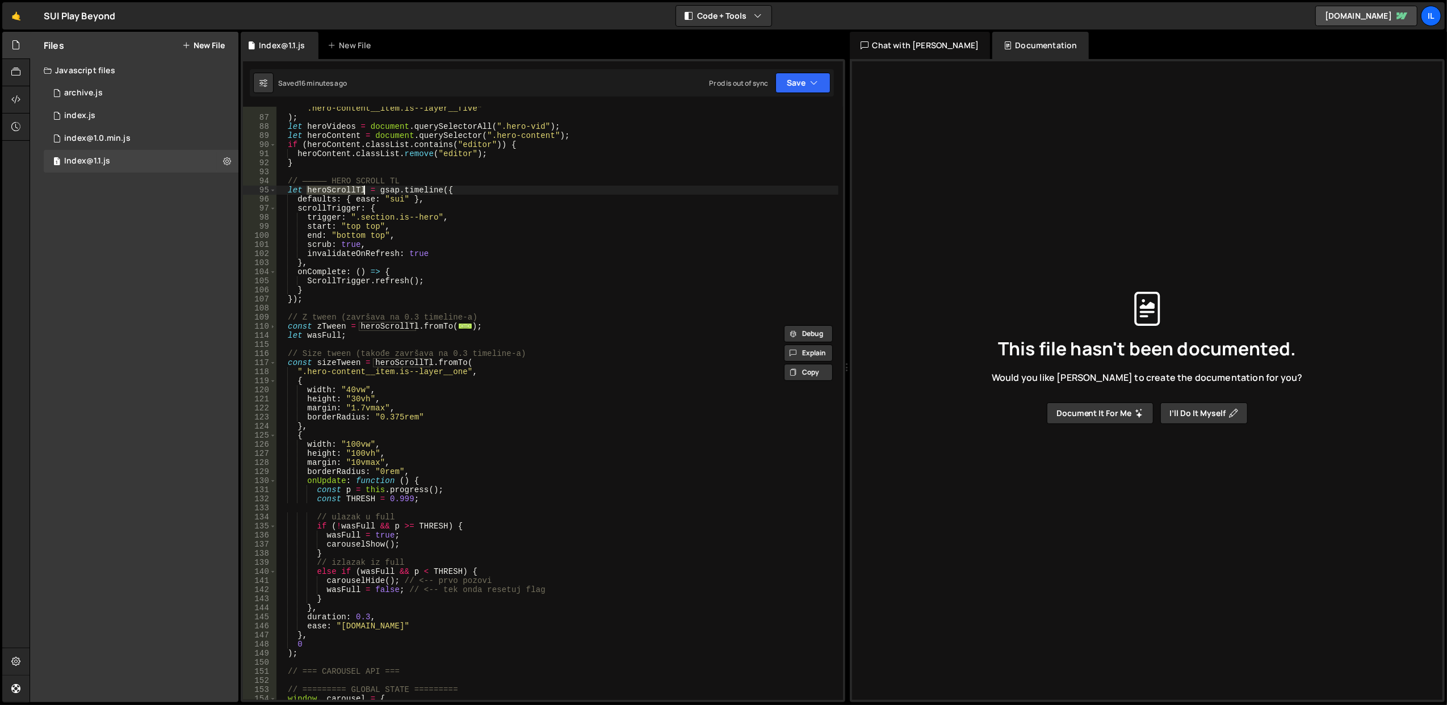
scroll to position [739, 0]
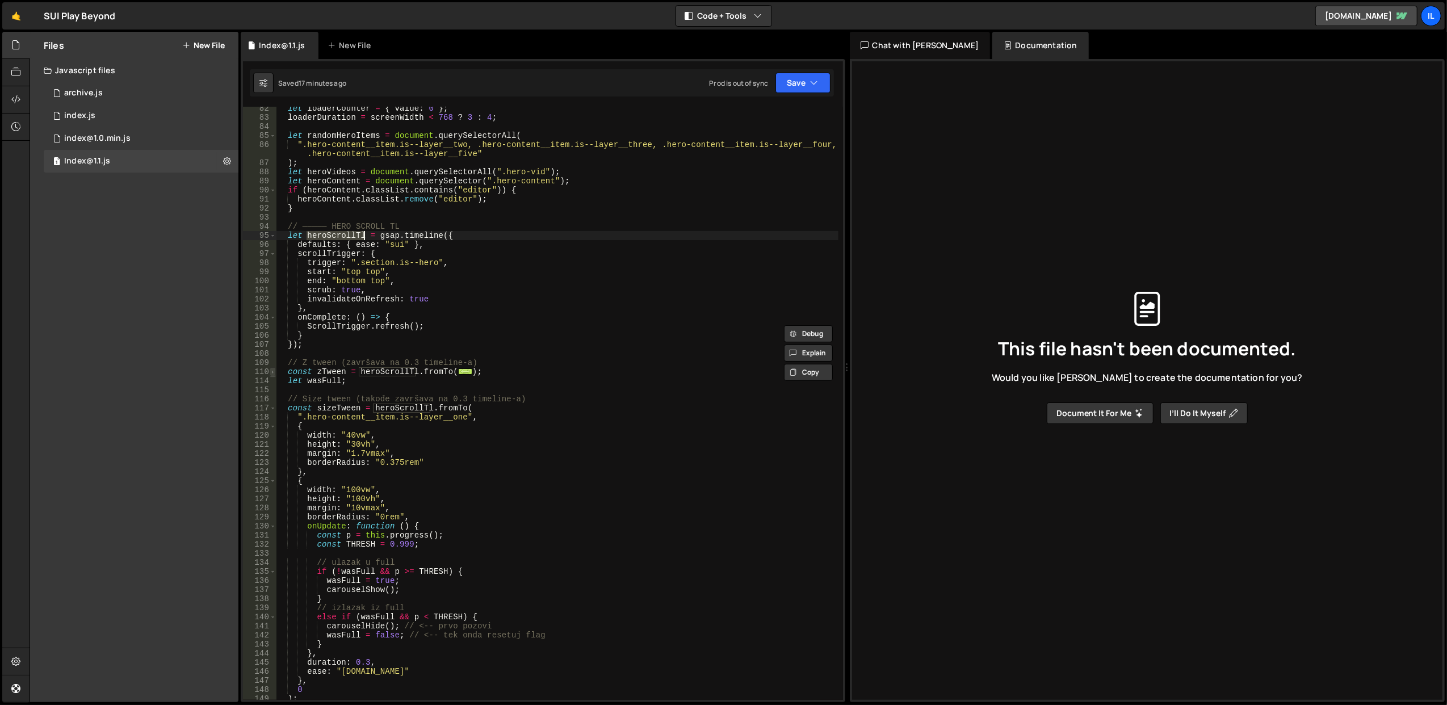
click at [275, 369] on span at bounding box center [273, 371] width 6 height 9
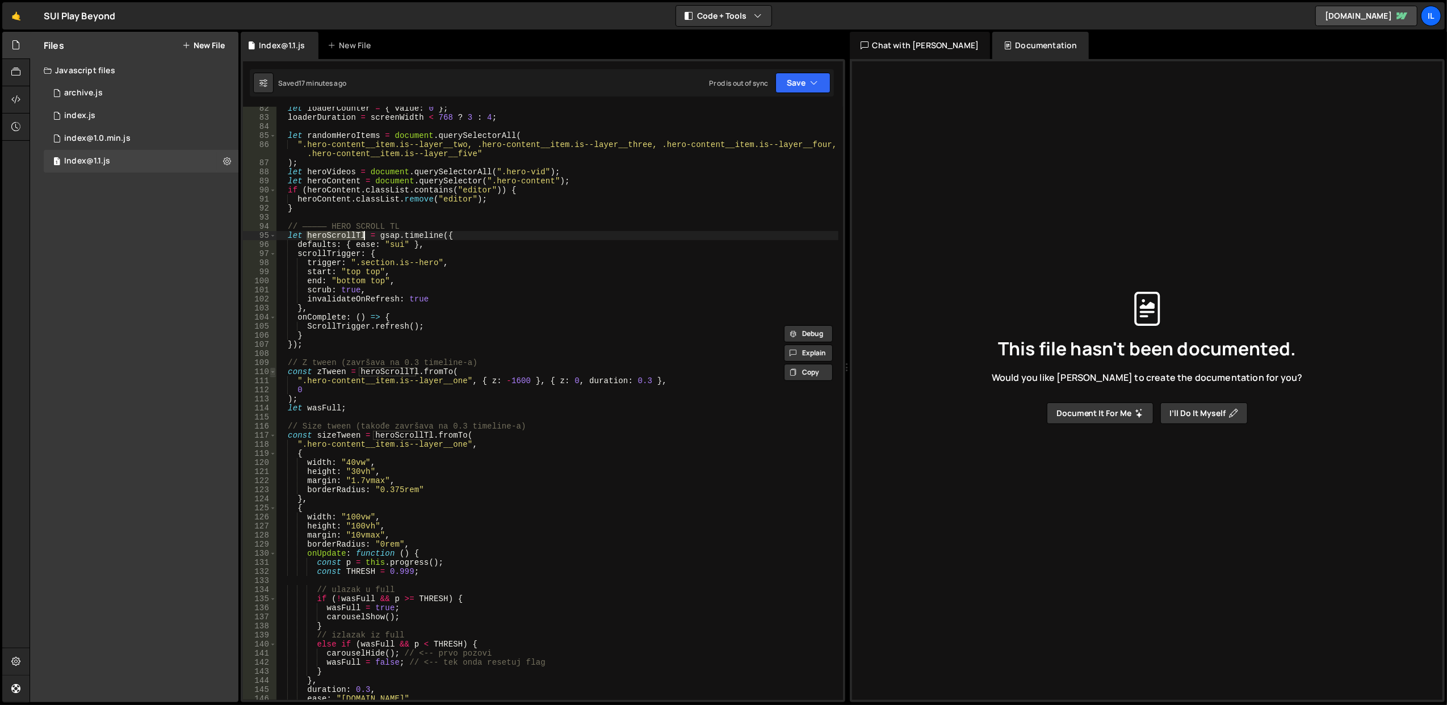
click at [275, 369] on span at bounding box center [273, 371] width 6 height 9
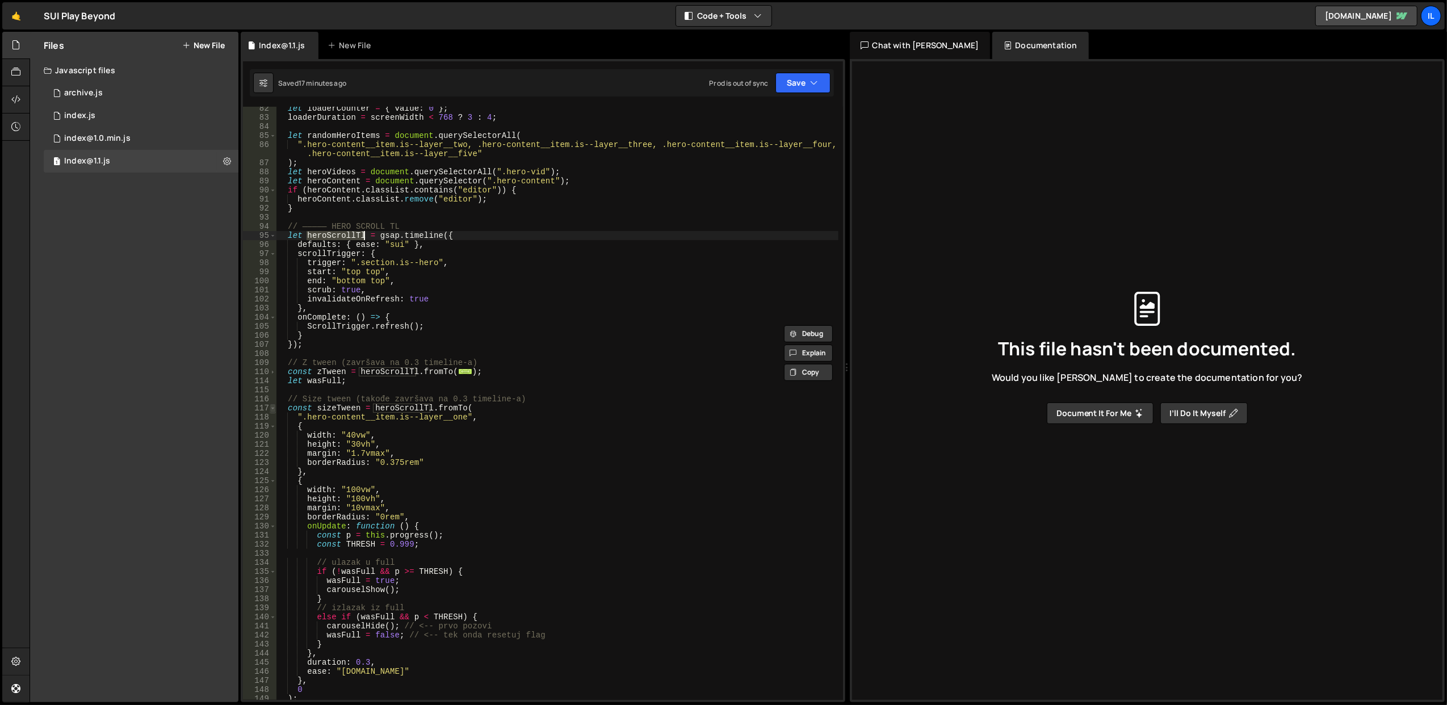
click at [273, 405] on span at bounding box center [273, 408] width 6 height 9
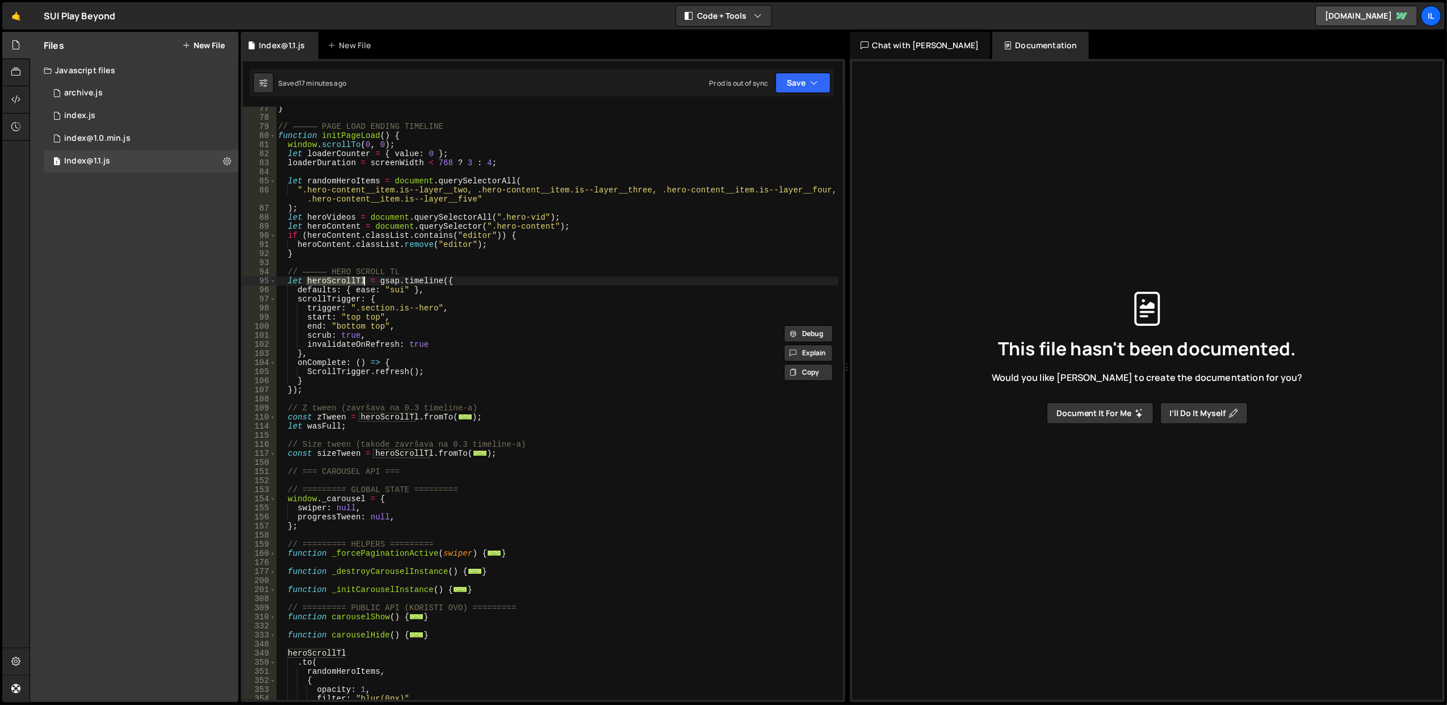
scroll to position [648, 0]
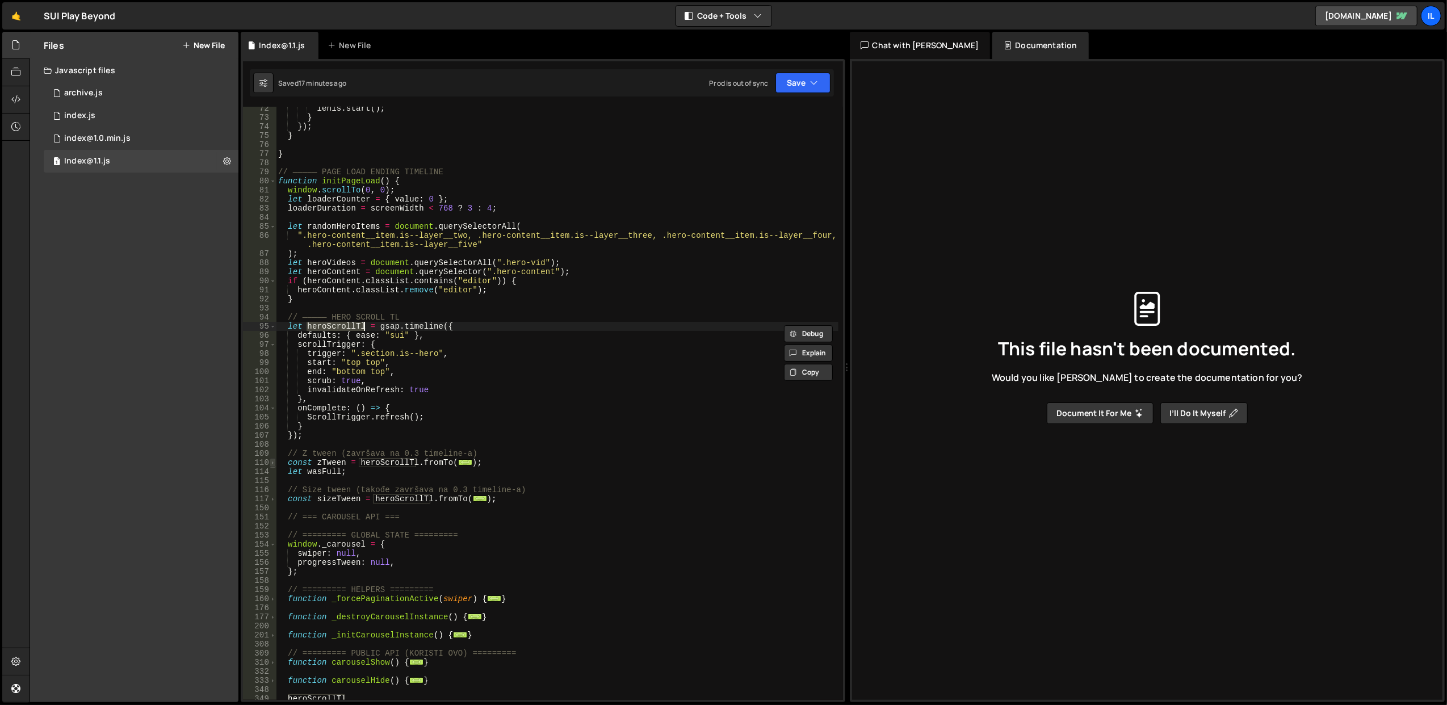
click at [274, 466] on span at bounding box center [273, 462] width 6 height 9
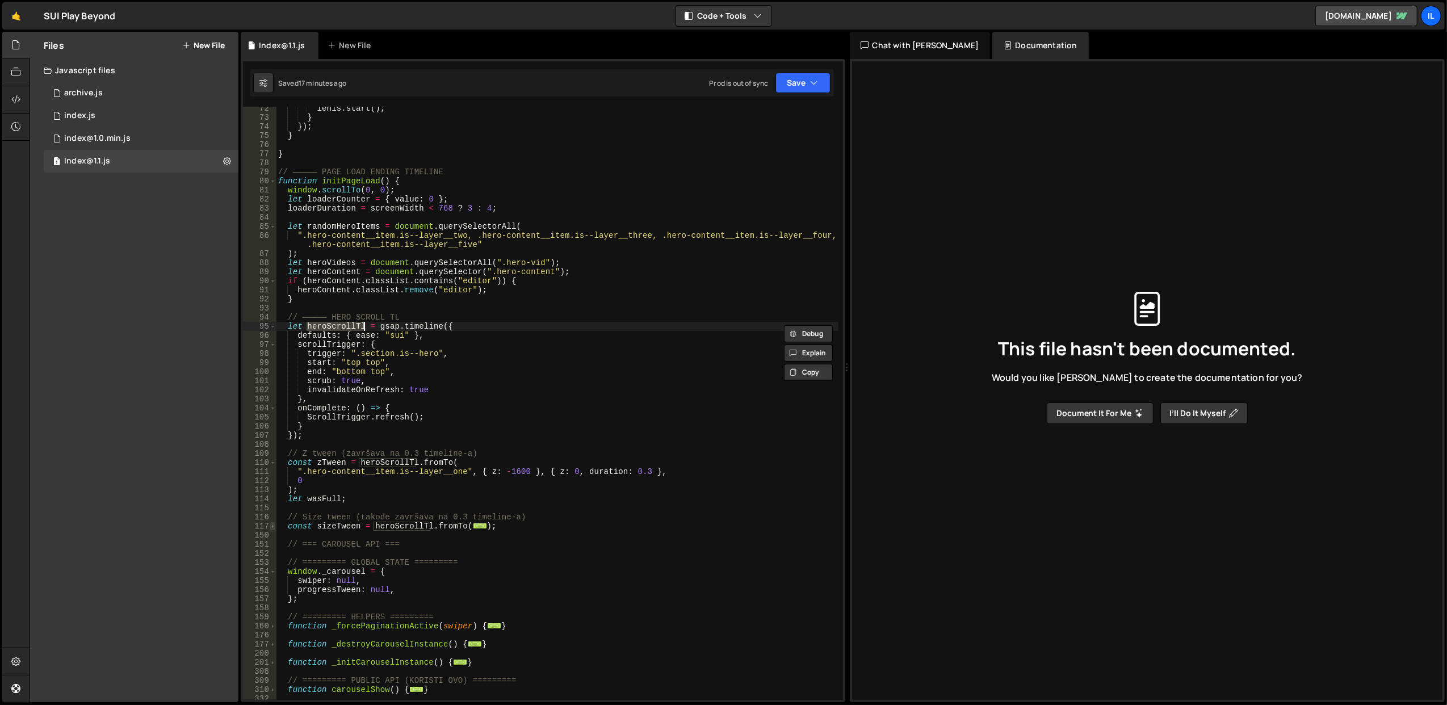
click at [270, 527] on span at bounding box center [273, 526] width 6 height 9
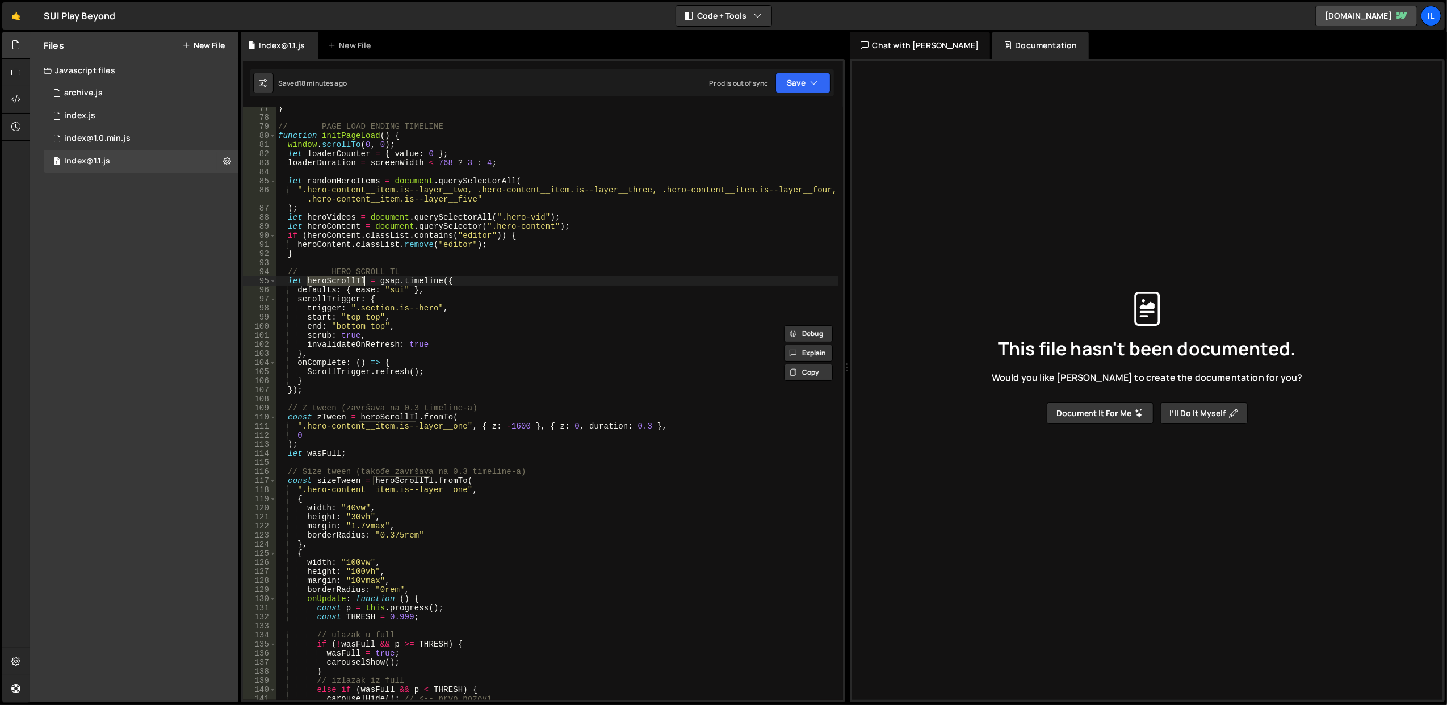
scroll to position [693, 0]
click at [487, 284] on div "} // ————— PAGE LOAD ENDING TIMELINE function initPageLoad ( ) { window . scrol…" at bounding box center [557, 410] width 563 height 612
click at [491, 295] on div "} // ————— PAGE LOAD ENDING TIMELINE function initPageLoad ( ) { window . scrol…" at bounding box center [557, 410] width 563 height 612
click at [500, 313] on div "} // ————— PAGE LOAD ENDING TIMELINE function initPageLoad ( ) { window . scrol…" at bounding box center [557, 410] width 563 height 612
click at [503, 323] on div "} // ————— PAGE LOAD ENDING TIMELINE function initPageLoad ( ) { window . scrol…" at bounding box center [557, 410] width 563 height 612
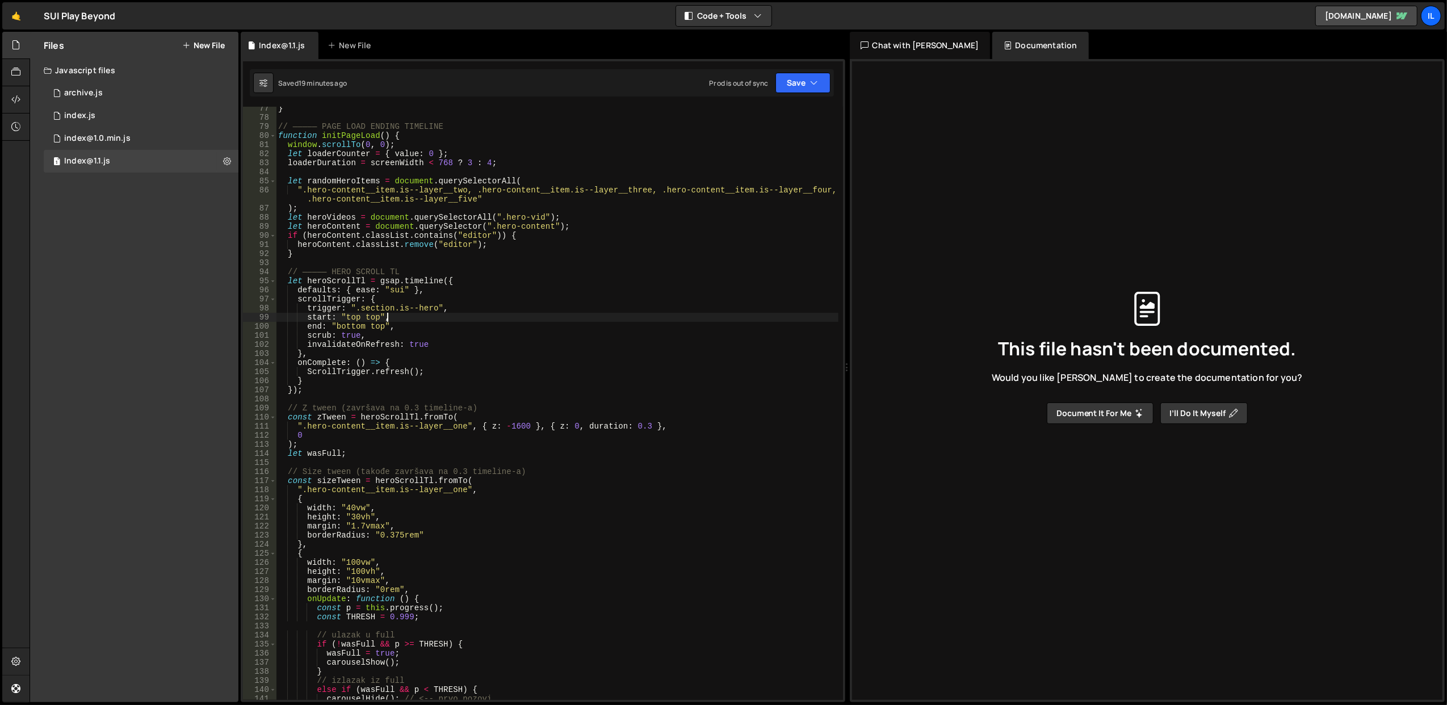
type textarea "end: "bottom top","
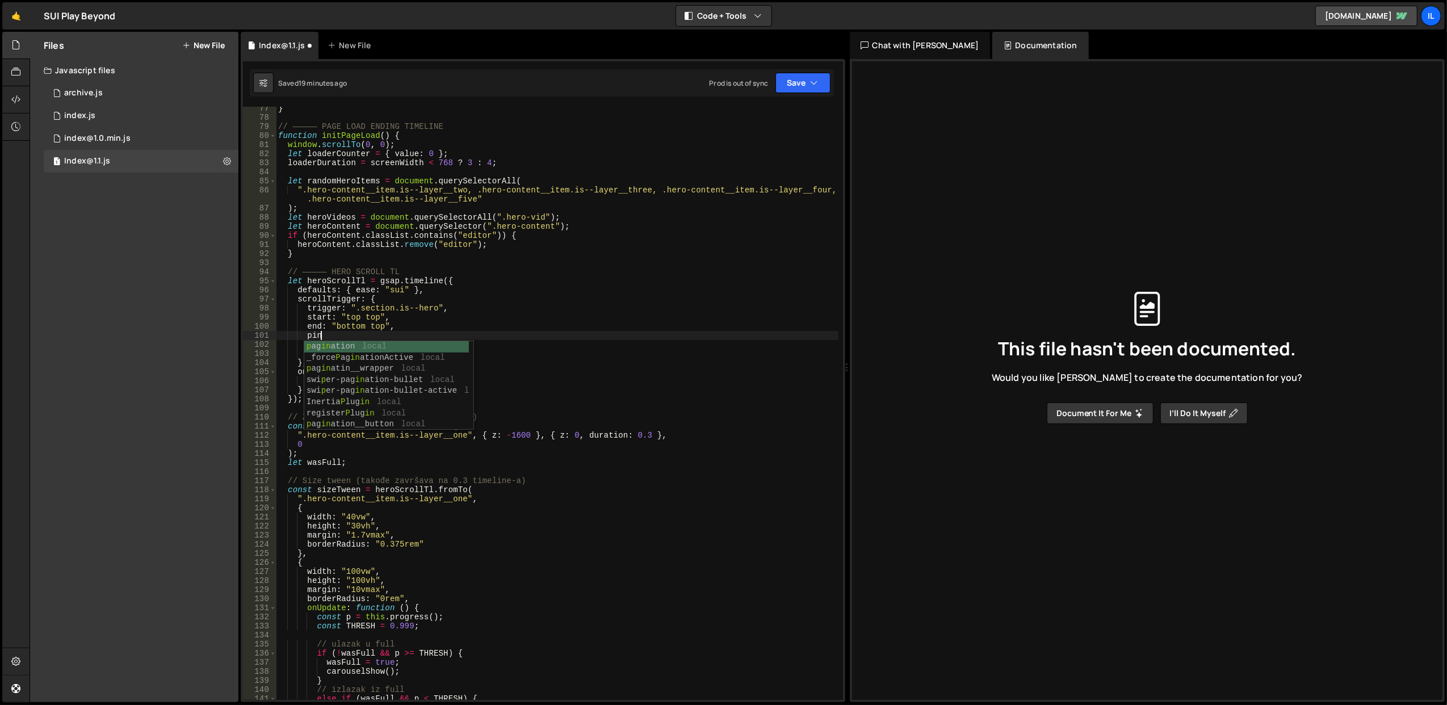
scroll to position [0, 2]
paste textarea "hero-wrapper"
click at [419, 320] on div "} // ————— PAGE LOAD ENDING TIMELINE function initPageLoad ( ) { window . scrol…" at bounding box center [557, 410] width 563 height 612
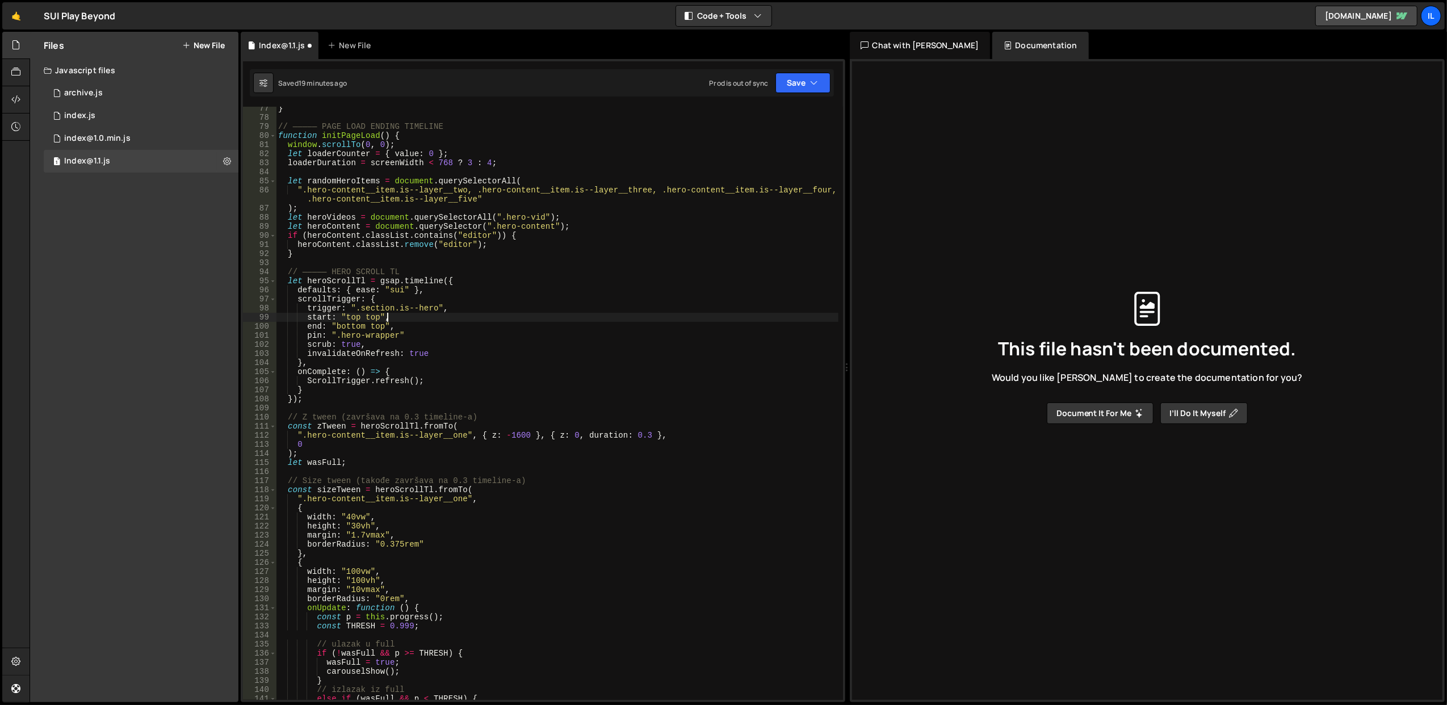
click at [419, 320] on div "} // ————— PAGE LOAD ENDING TIMELINE function initPageLoad ( ) { window . scrol…" at bounding box center [557, 410] width 563 height 612
click at [425, 334] on div "} // ————— PAGE LOAD ENDING TIMELINE function initPageLoad ( ) { window . scrol…" at bounding box center [557, 410] width 563 height 612
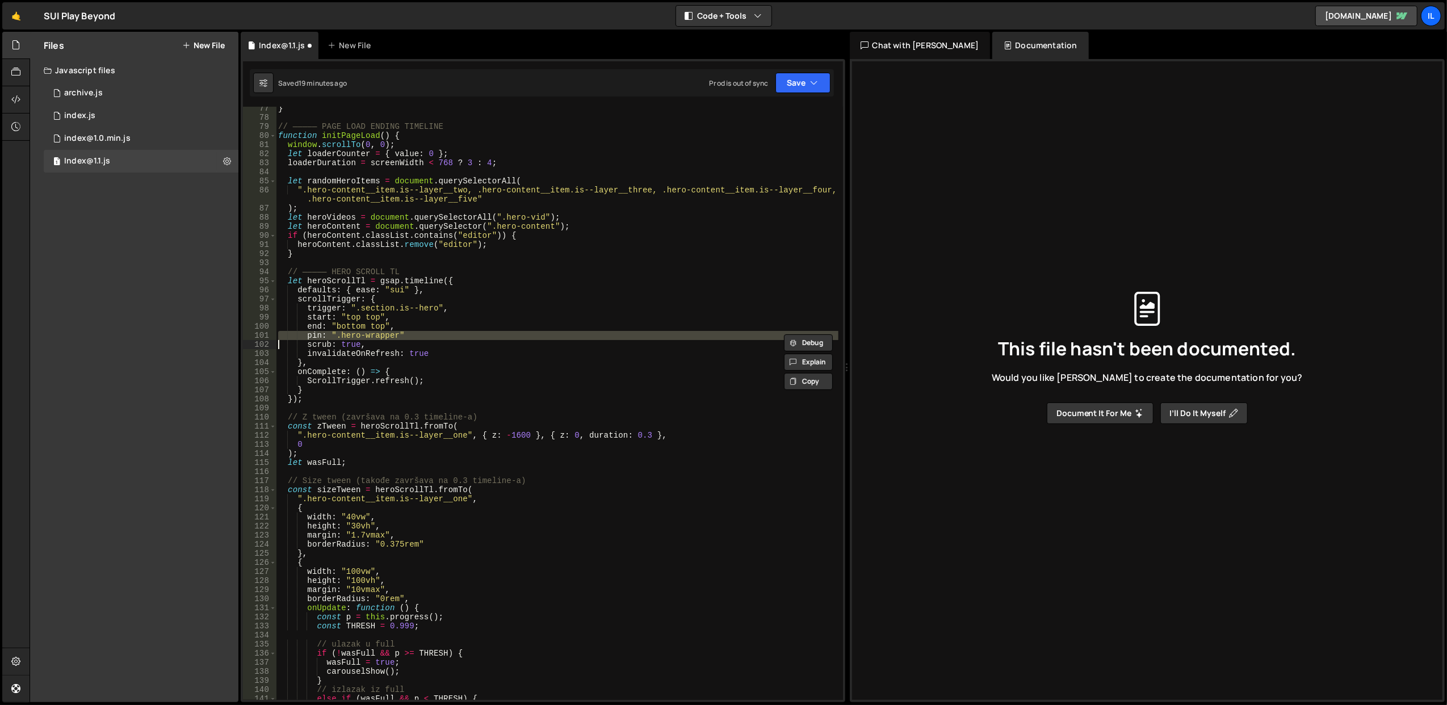
click at [430, 324] on div "} // ————— PAGE LOAD ENDING TIMELINE function initPageLoad ( ) { window . scrol…" at bounding box center [557, 410] width 563 height 612
click at [311, 334] on div "} // ————— PAGE LOAD ENDING TIMELINE function initPageLoad ( ) { window . scrol…" at bounding box center [557, 410] width 563 height 612
click at [469, 336] on div "} // ————— PAGE LOAD ENDING TIMELINE function initPageLoad ( ) { window . scrol…" at bounding box center [557, 410] width 563 height 612
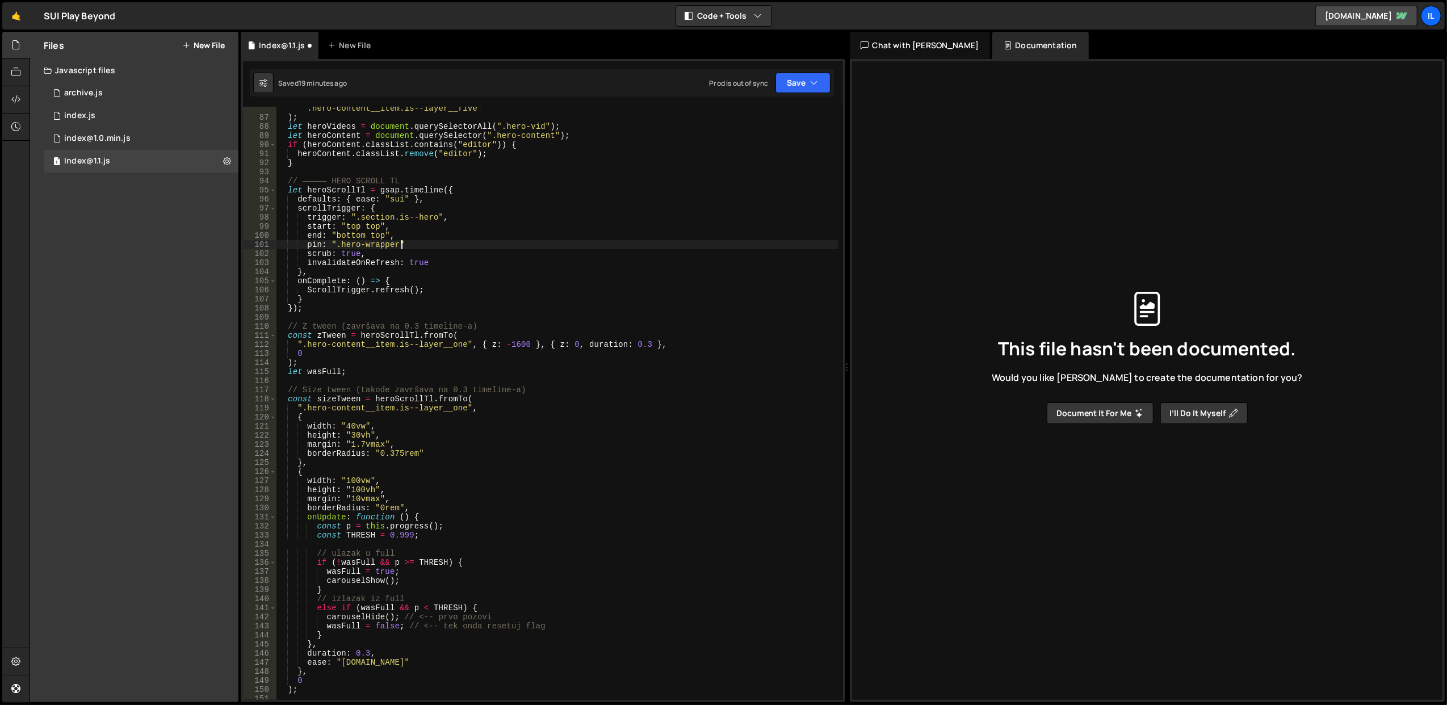
scroll to position [784, 0]
click at [376, 238] on div "".hero-content__item.is--layer__two, .hero-content__item.is--layer__three, .her…" at bounding box center [557, 405] width 563 height 621
drag, startPoint x: 410, startPoint y: 245, endPoint x: 307, endPoint y: 246, distance: 102.8
click at [307, 246] on div "".hero-content__item.is--layer__two, .hero-content__item.is--layer__three, .her…" at bounding box center [557, 405] width 563 height 621
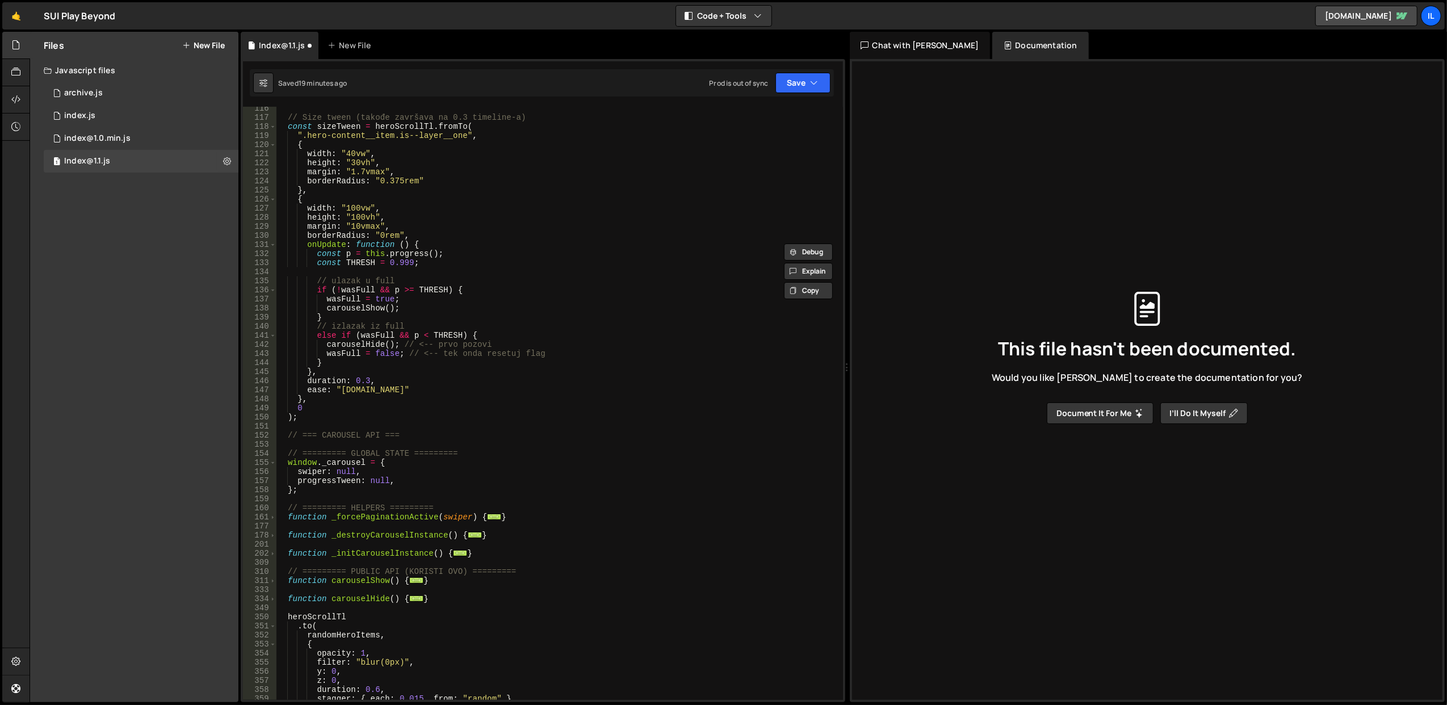
scroll to position [1011, 0]
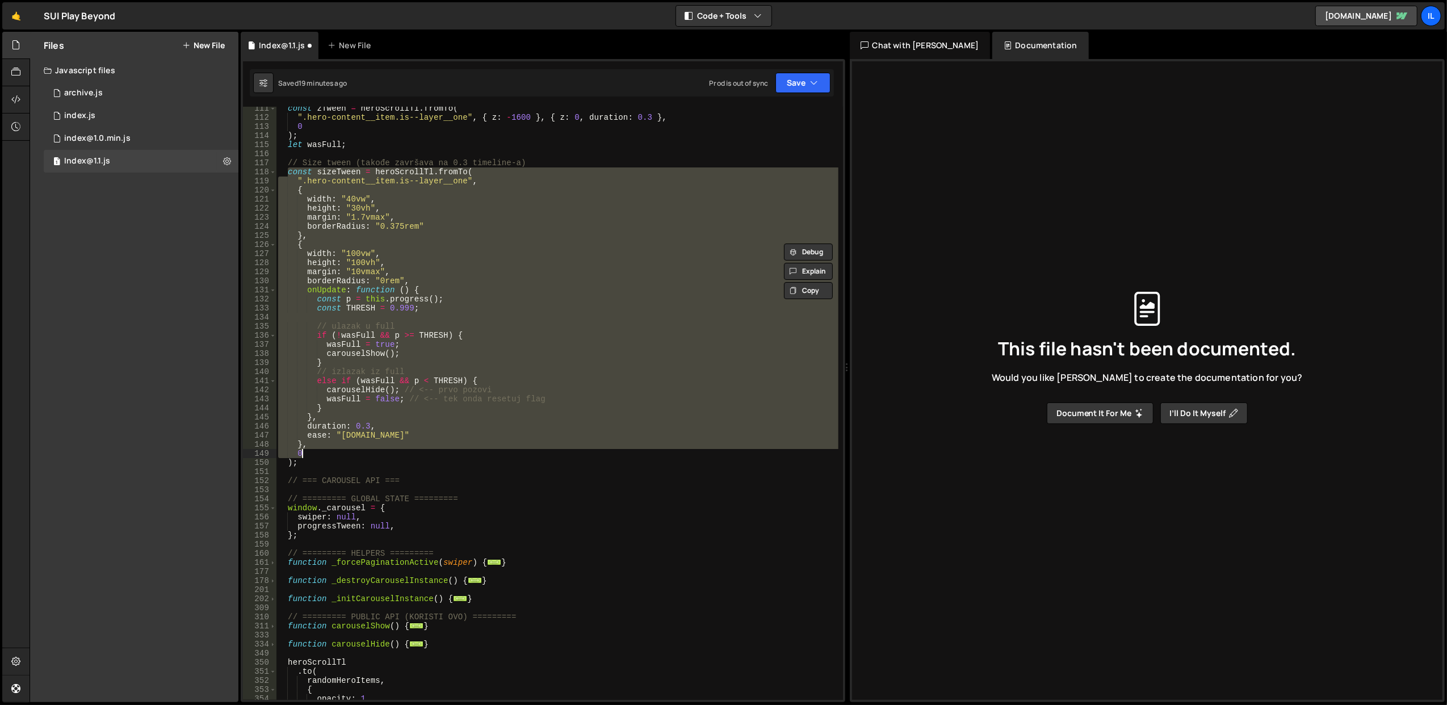
drag, startPoint x: 287, startPoint y: 173, endPoint x: 330, endPoint y: 462, distance: 292.8
click at [330, 462] on div "const zTween = heroScrollTl . fromTo ( ".hero-content__item.is--layer__one" , {…" at bounding box center [557, 410] width 563 height 612
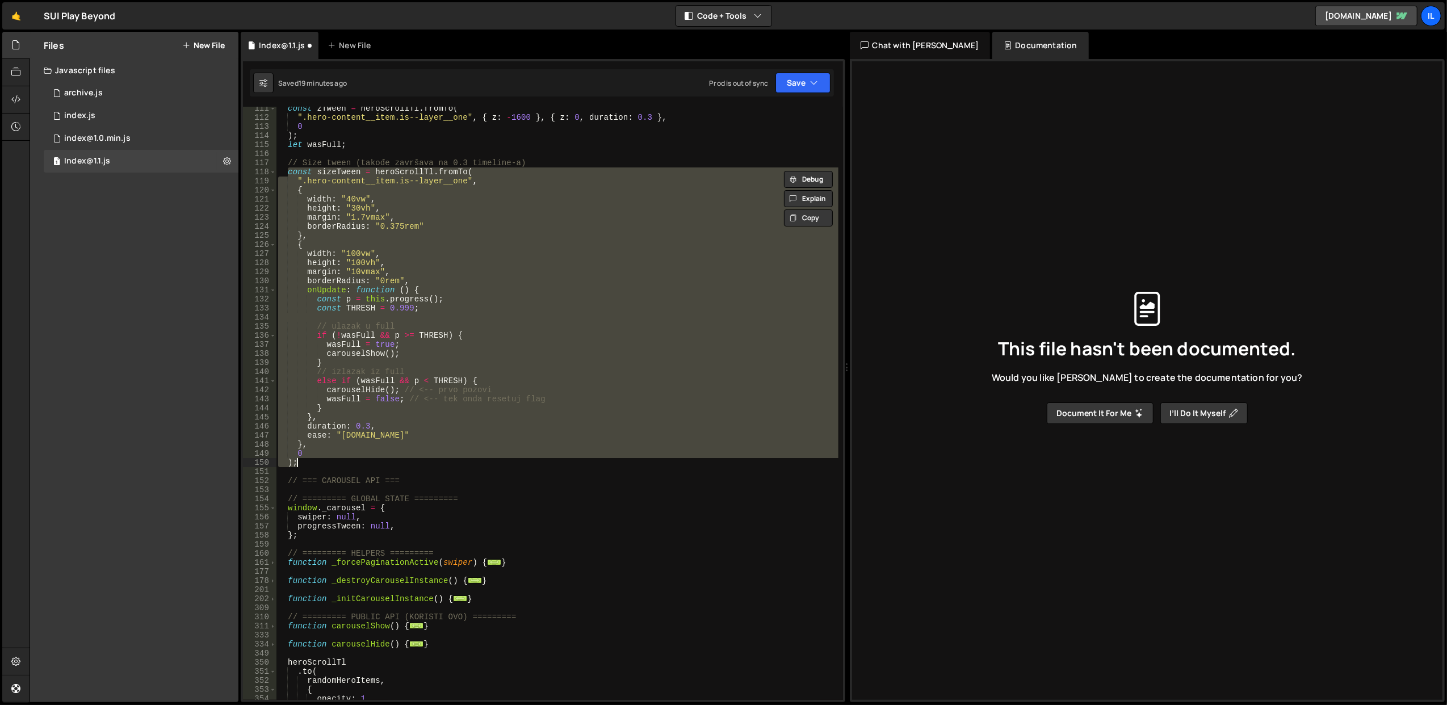
scroll to position [0, 1]
click at [432, 300] on div "const zTween = heroScrollTl . fromTo ( ".hero-content__item.is--layer__one" , {…" at bounding box center [557, 403] width 562 height 593
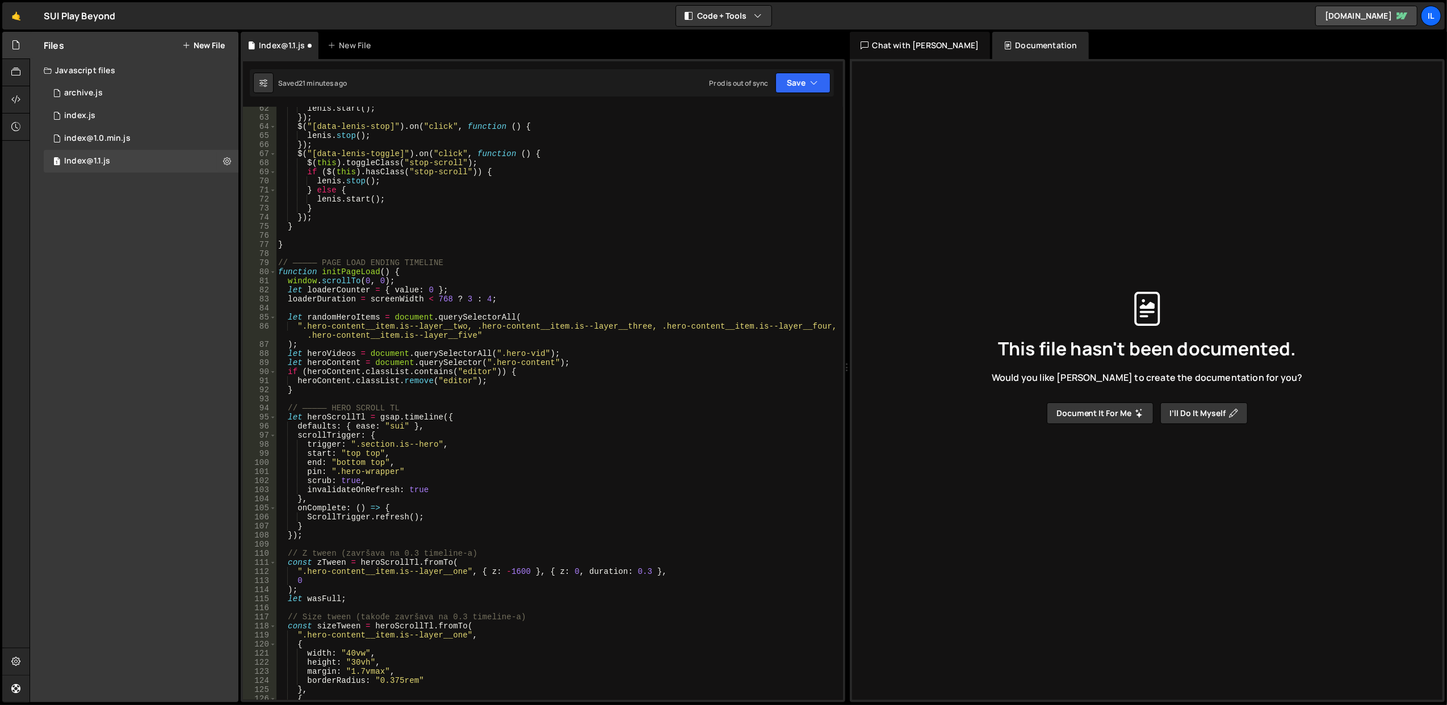
scroll to position [557, 0]
click at [477, 438] on div "lenis . start ( ) ; }) ; $ ( "[data-lenis-stop]" ) . on ( "click" , function ( …" at bounding box center [557, 410] width 563 height 612
click at [485, 451] on div "lenis . start ( ) ; }) ; $ ( "[data-lenis-stop]" ) . on ( "click" , function ( …" at bounding box center [557, 410] width 563 height 612
click at [454, 468] on div "lenis . start ( ) ; }) ; $ ( "[data-lenis-stop]" ) . on ( "click" , function ( …" at bounding box center [557, 410] width 563 height 612
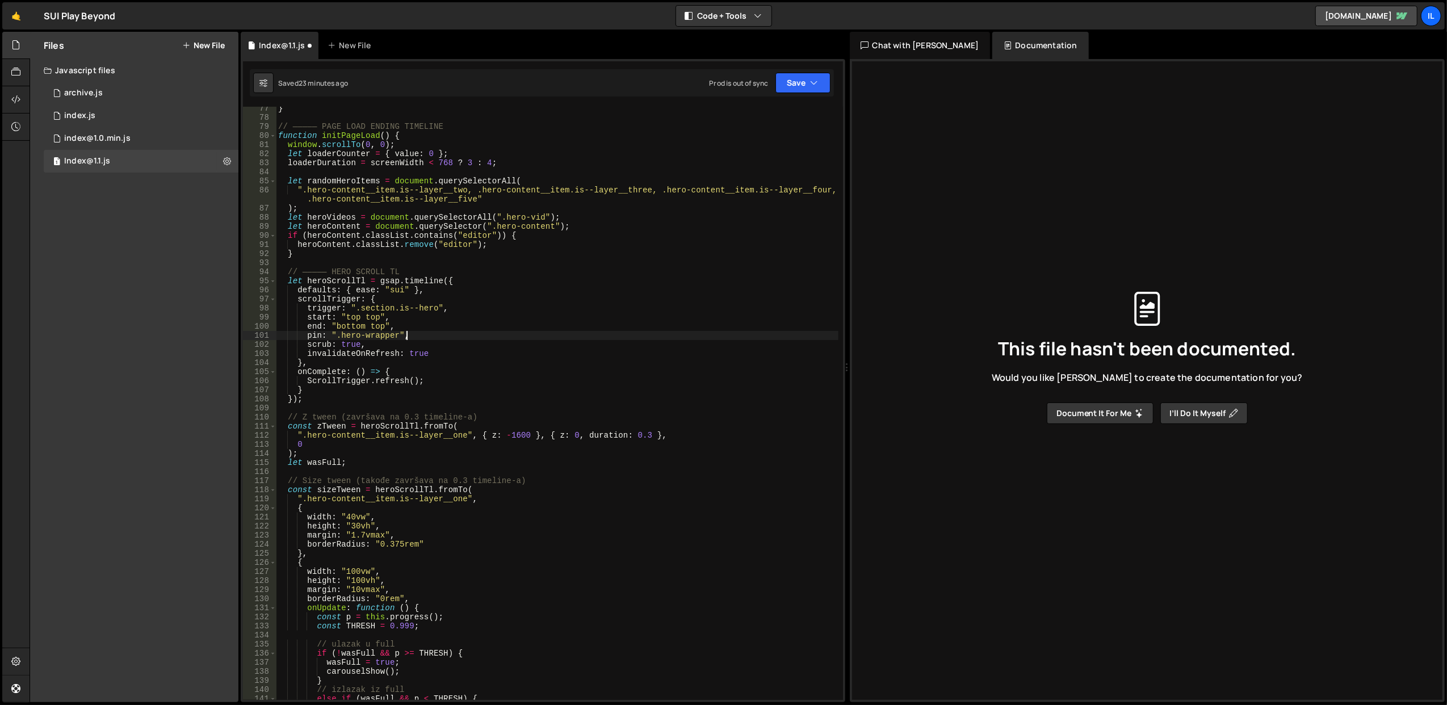
scroll to position [693, 0]
drag, startPoint x: 332, startPoint y: 327, endPoint x: 387, endPoint y: 327, distance: 55.1
click at [387, 327] on div "} // ————— PAGE LOAD ENDING TIMELINE function initPageLoad ( ) { window . scrol…" at bounding box center [557, 410] width 563 height 612
paste textarea "sizeTween.endTime()"
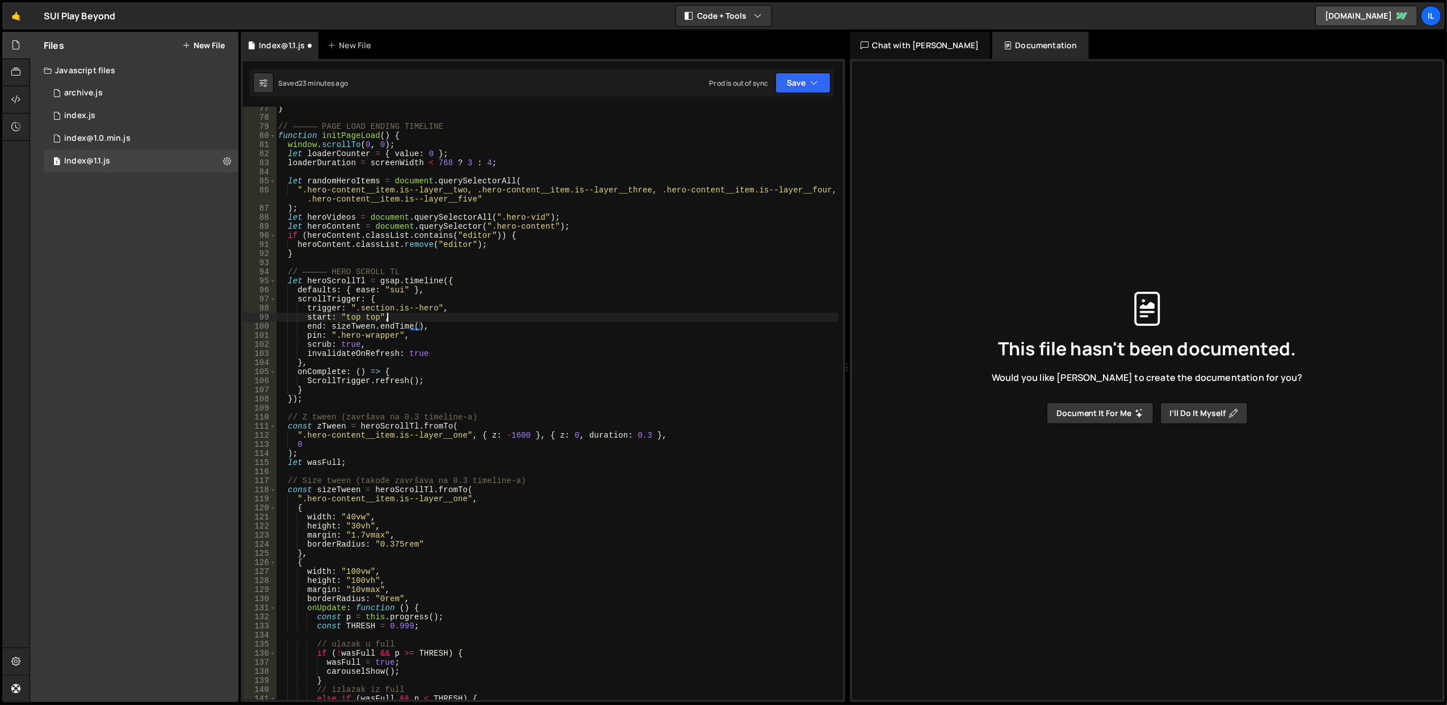
click at [468, 313] on div "} // ————— PAGE LOAD ENDING TIMELINE function initPageLoad ( ) { window . scrol…" at bounding box center [557, 410] width 563 height 612
click at [816, 83] on icon "button" at bounding box center [815, 82] width 8 height 11
click at [786, 121] on div "Saved 23 minutes ago" at bounding box center [765, 124] width 118 height 14
click at [473, 328] on div "} // ————— PAGE LOAD ENDING TIMELINE function initPageLoad ( ) { window . scrol…" at bounding box center [557, 410] width 563 height 612
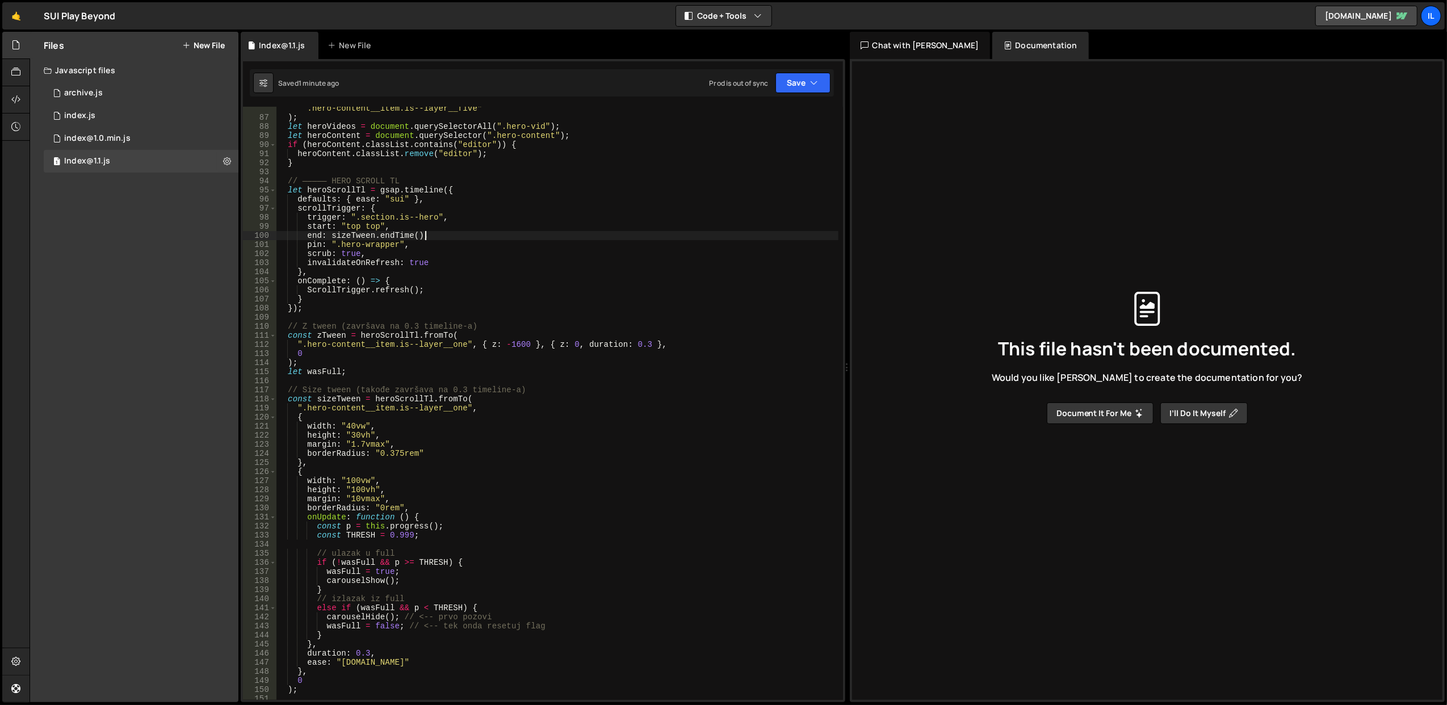
click at [367, 241] on div "".hero-content__item.is--layer__two, .hero-content__item.is--layer__three, .her…" at bounding box center [557, 405] width 563 height 621
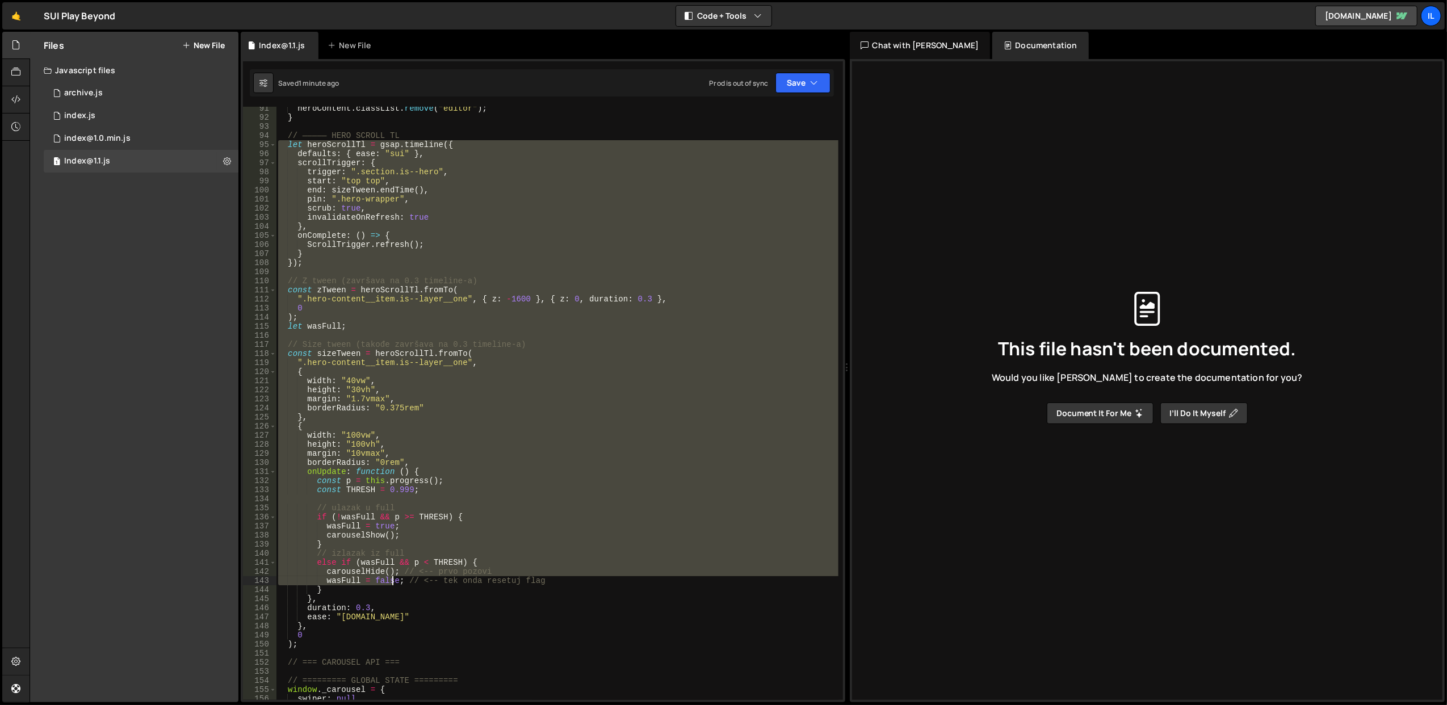
scroll to position [875, 0]
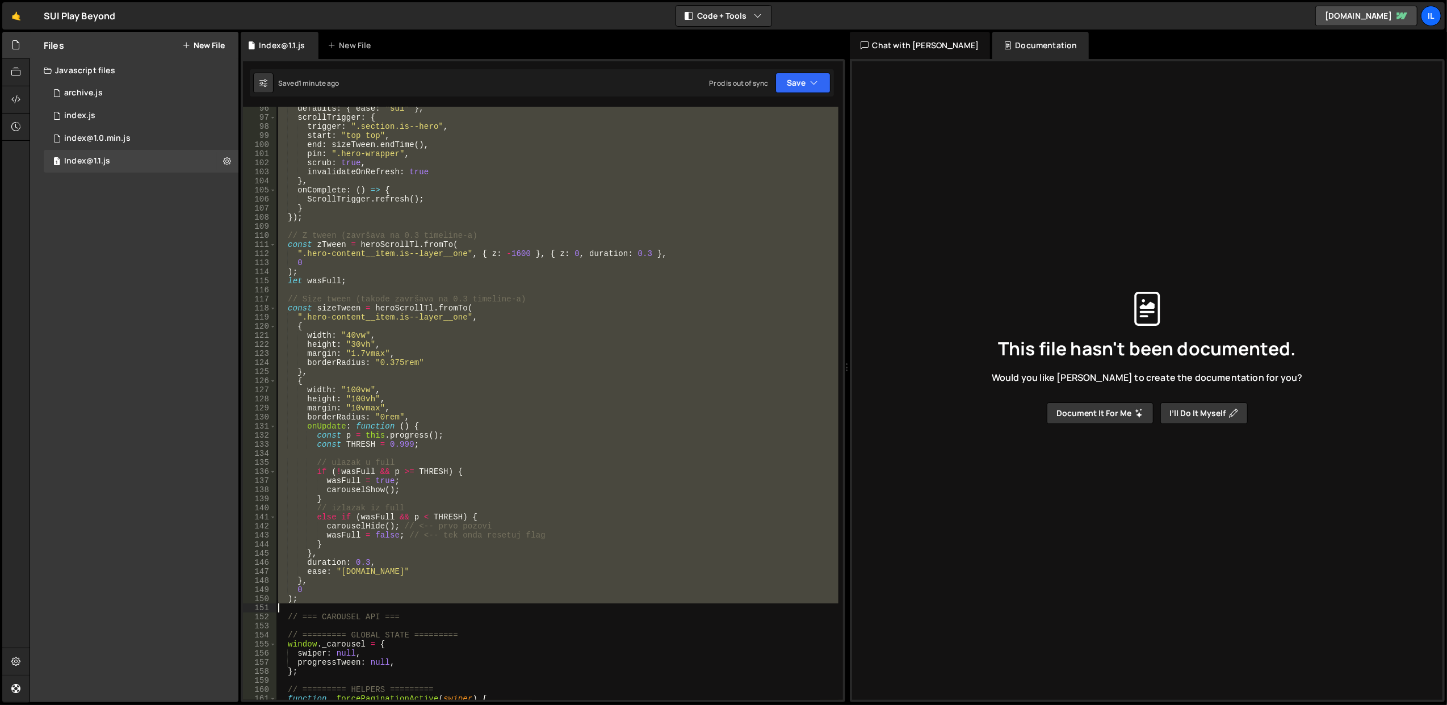
drag, startPoint x: 278, startPoint y: 191, endPoint x: 372, endPoint y: 605, distance: 425.0
click at [372, 605] on div "defaults : { ease : "sui" } , scrollTrigger : { trigger : ".section.is--hero" ,…" at bounding box center [557, 410] width 563 height 612
type textarea ");"
paste textarea
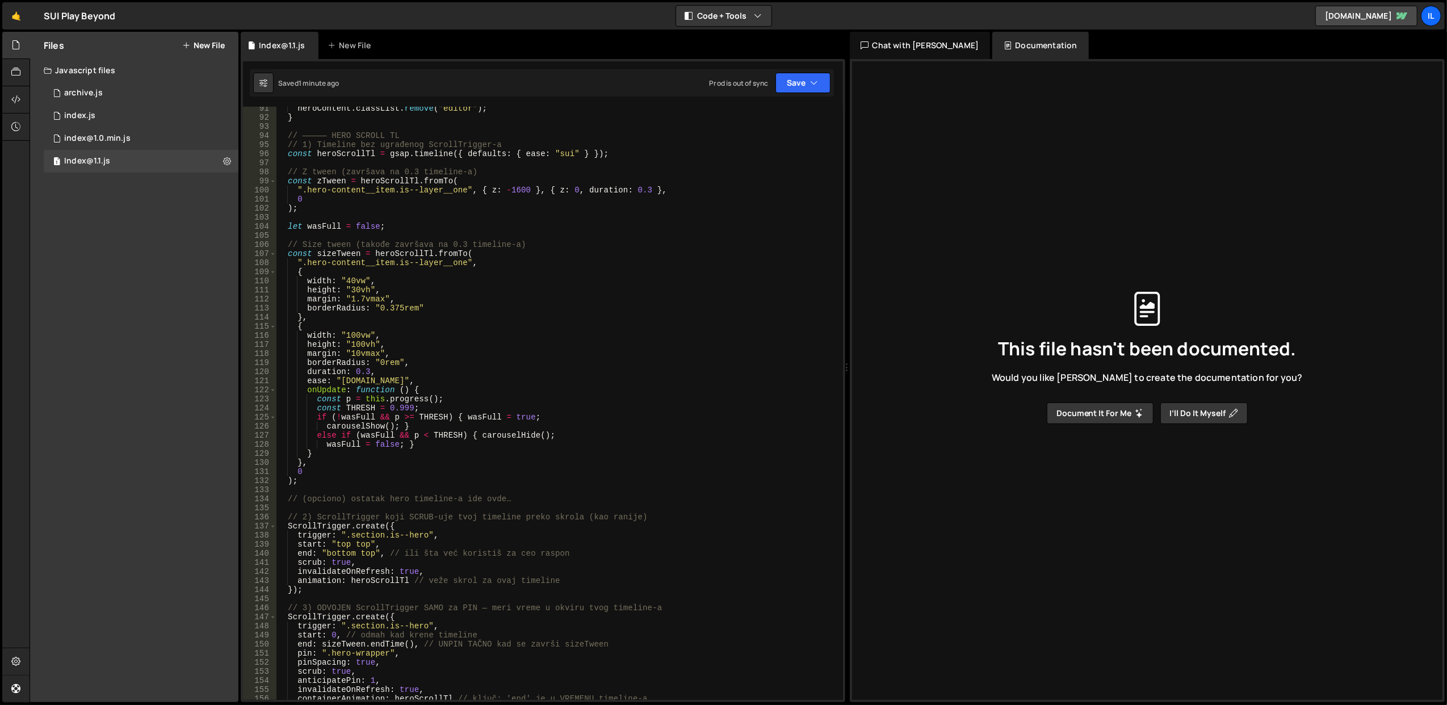
scroll to position [739, 0]
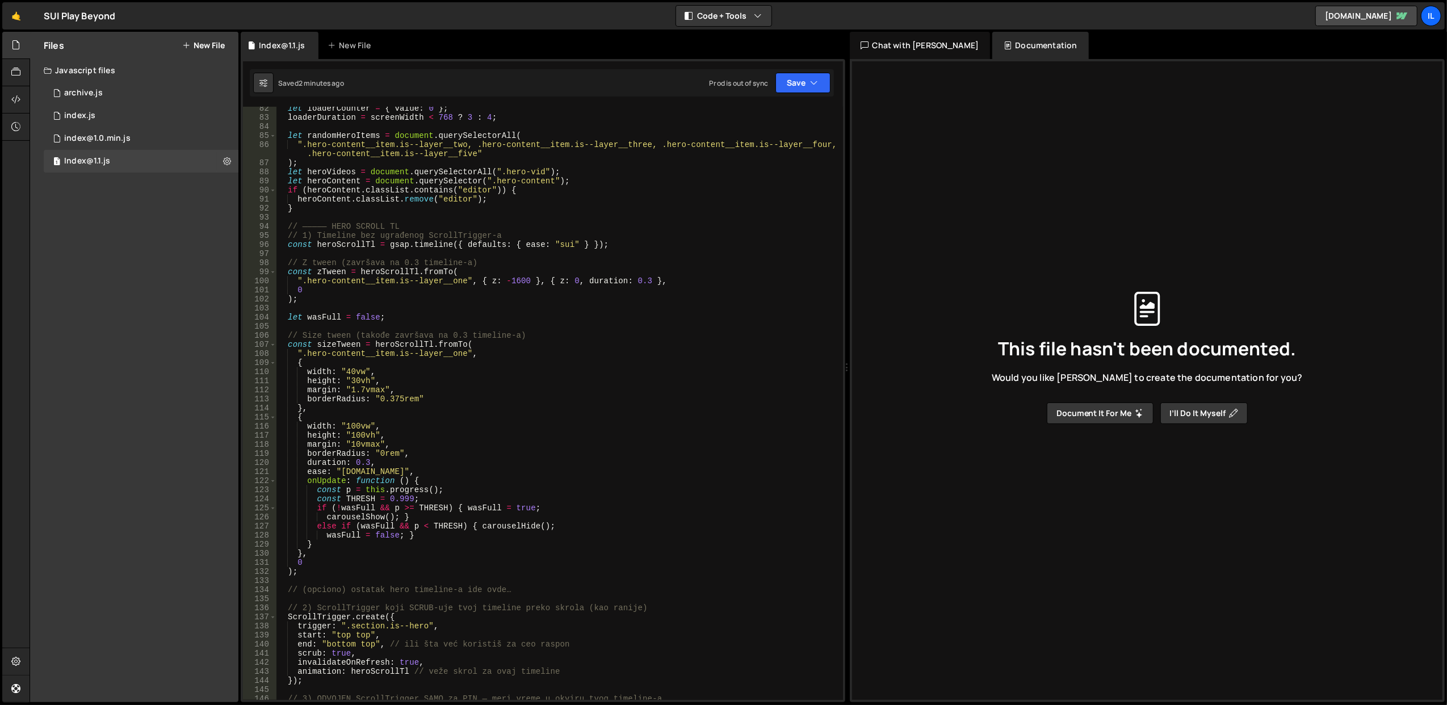
click at [443, 298] on div "let loaderCounter = { value : 0 } ; loaderDuration = screenWidth < 768 ? 3 : 4 …" at bounding box center [557, 410] width 563 height 612
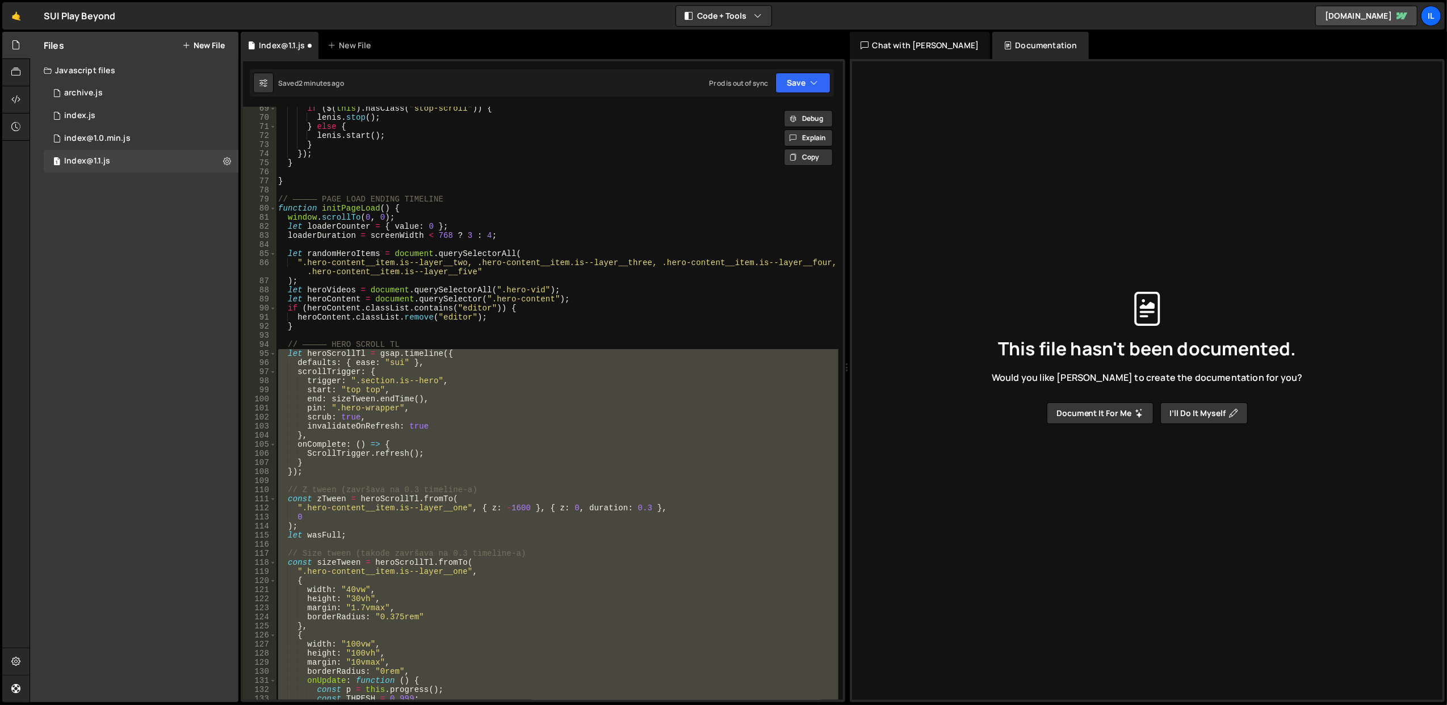
scroll to position [621, 0]
click at [498, 341] on div "if ( $ ( this ) . hasClass ( "stop-scroll" )) { lenis . stop ( ) ; } else { len…" at bounding box center [557, 410] width 563 height 612
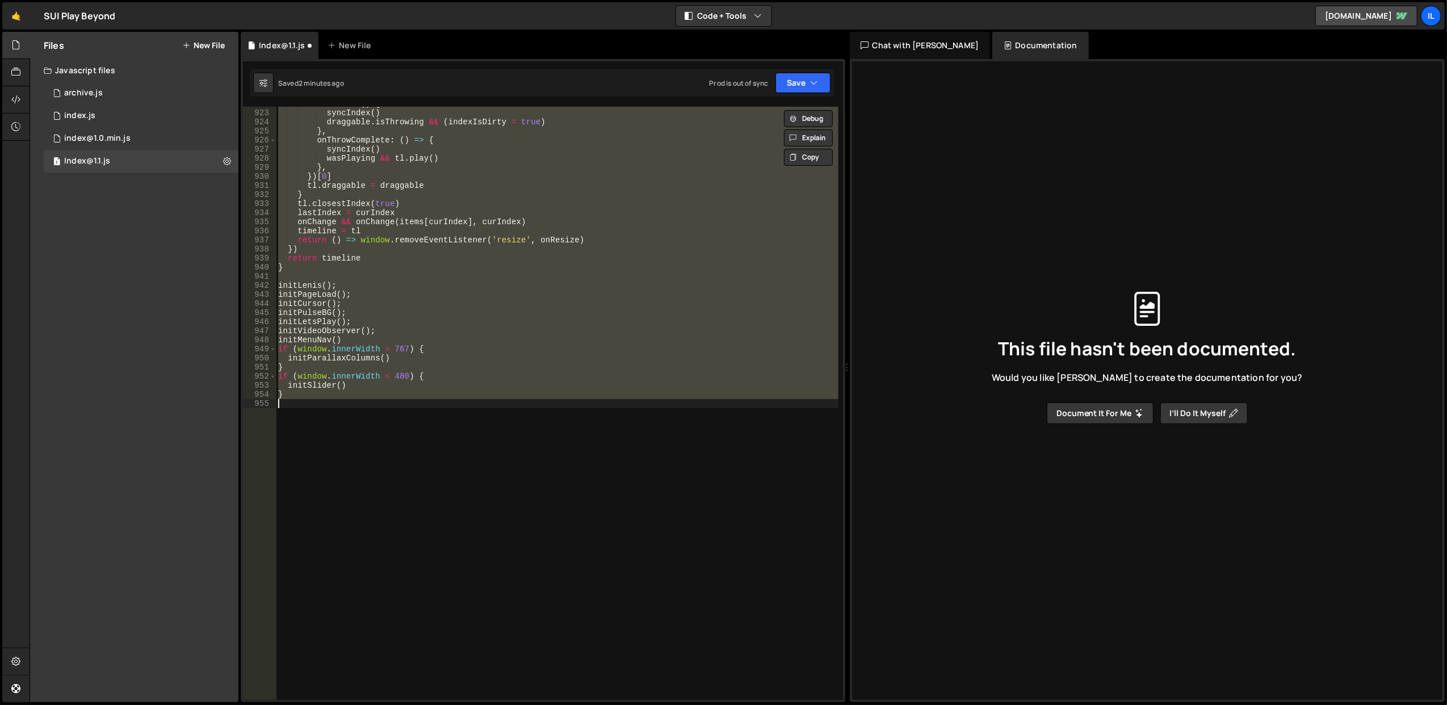
scroll to position [611, 0]
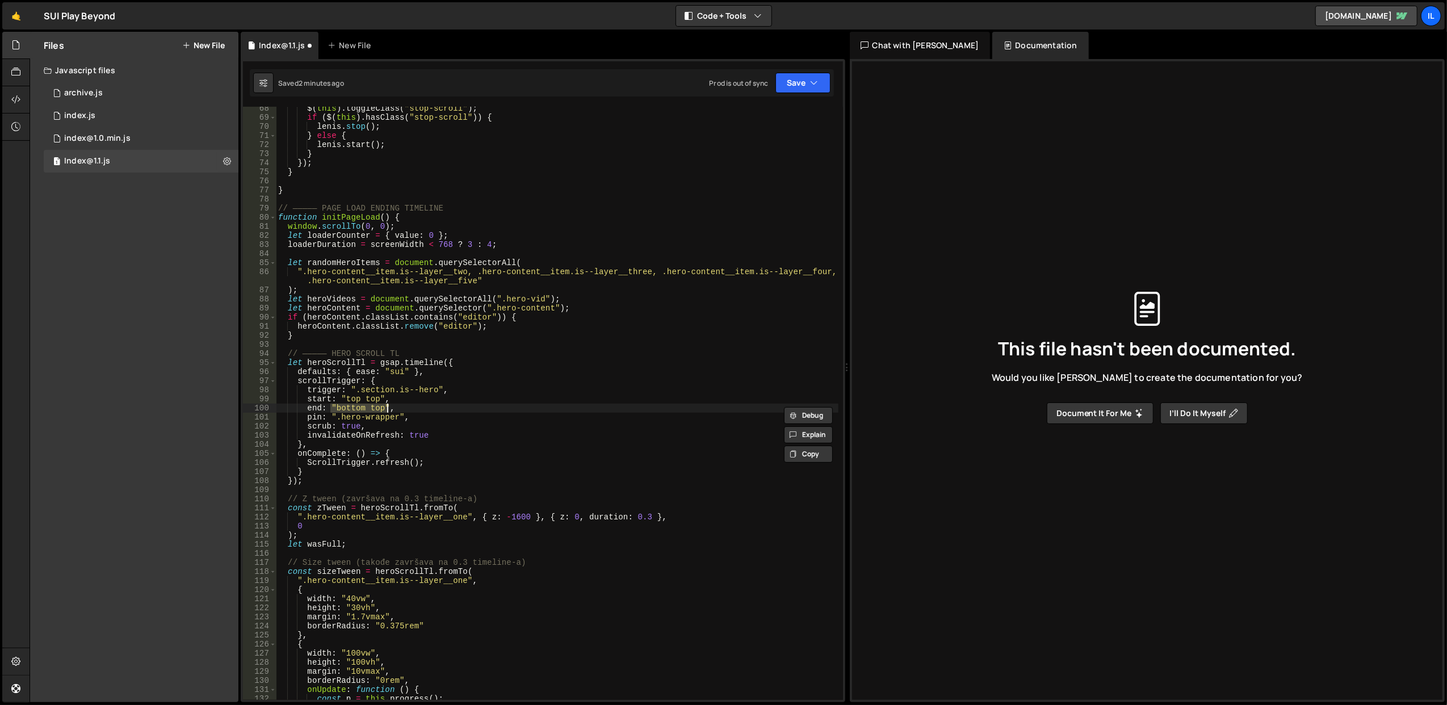
click at [477, 327] on div "$ ( this ) . toggleClass ( "stop-scroll" ) ; if ( $ ( this ) . hasClass ( "stop…" at bounding box center [557, 410] width 563 height 612
click at [481, 372] on div "$ ( this ) . toggleClass ( "stop-scroll" ) ; if ( $ ( this ) . hasClass ( "stop…" at bounding box center [557, 410] width 563 height 612
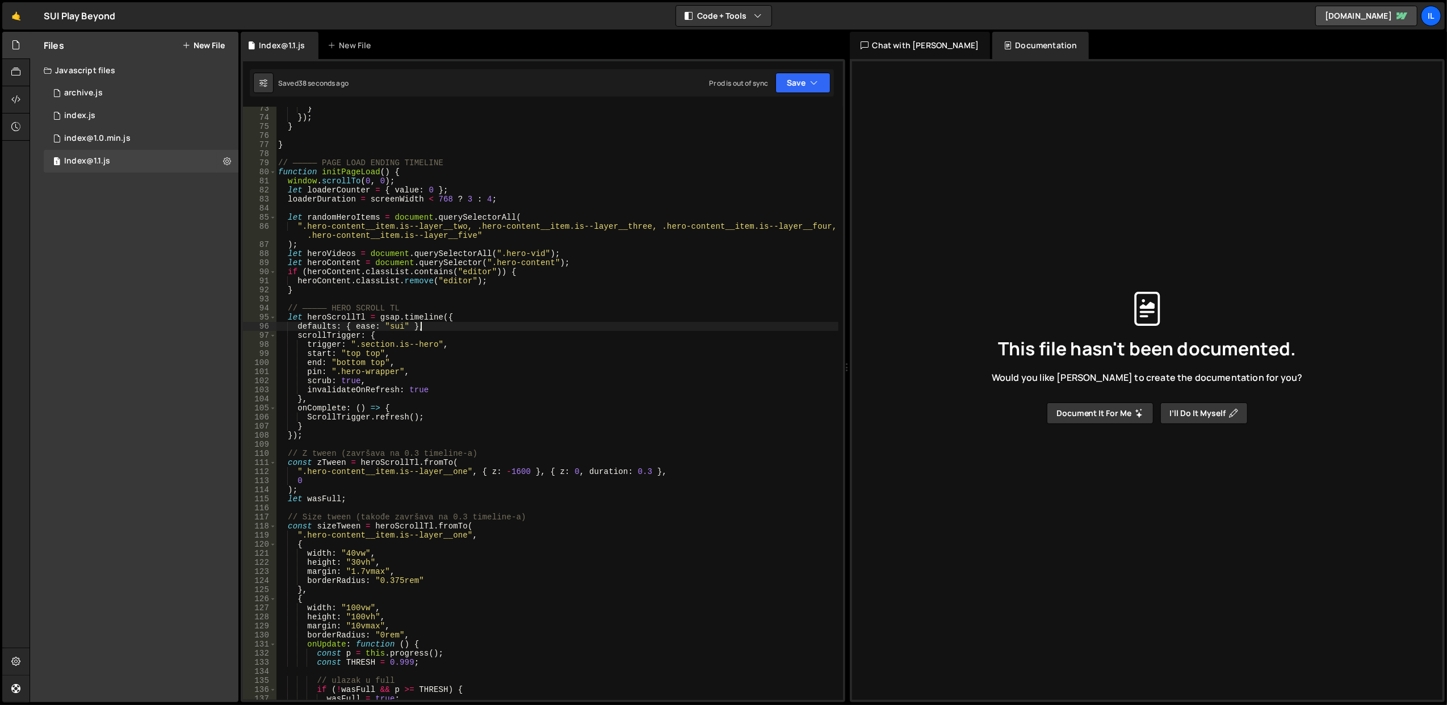
scroll to position [702, 0]
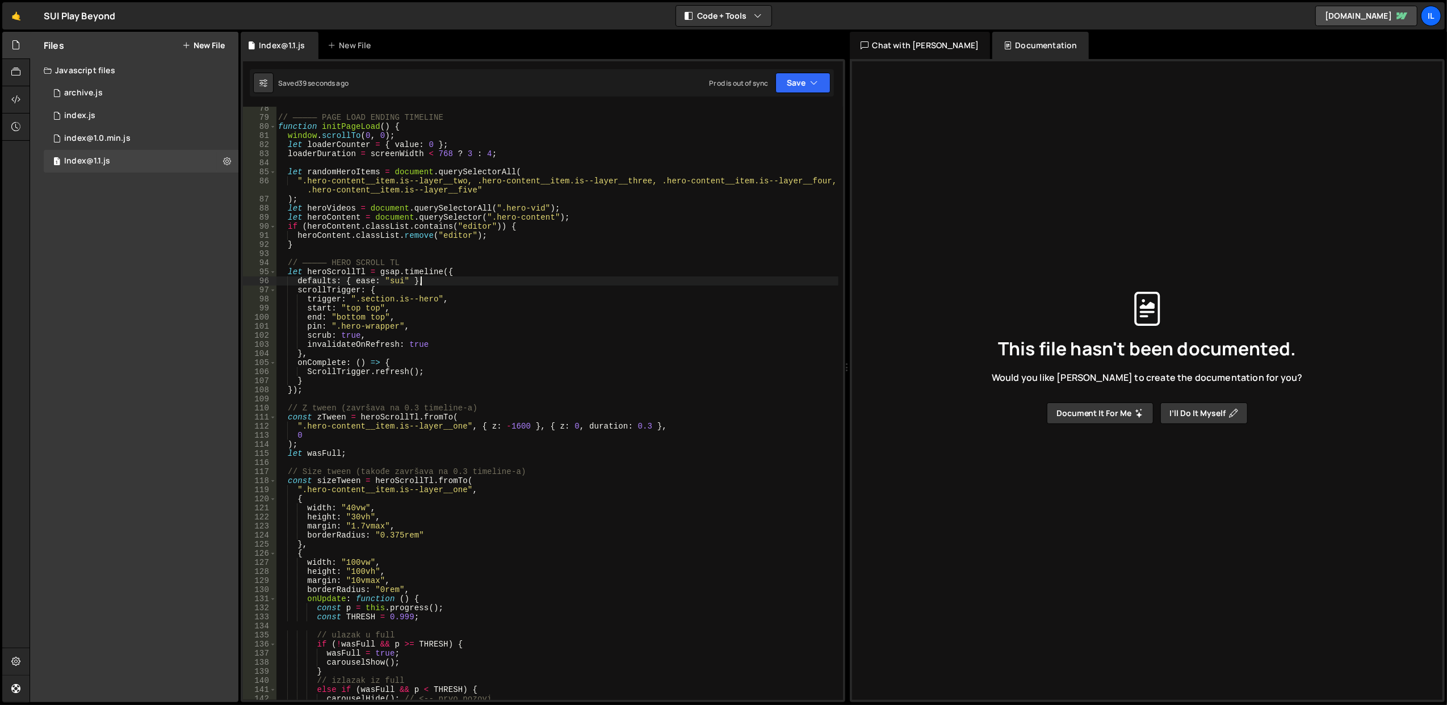
click at [500, 412] on div "// ————— PAGE LOAD ENDING TIMELINE function initPageLoad ( ) { window . scrollT…" at bounding box center [557, 410] width 563 height 612
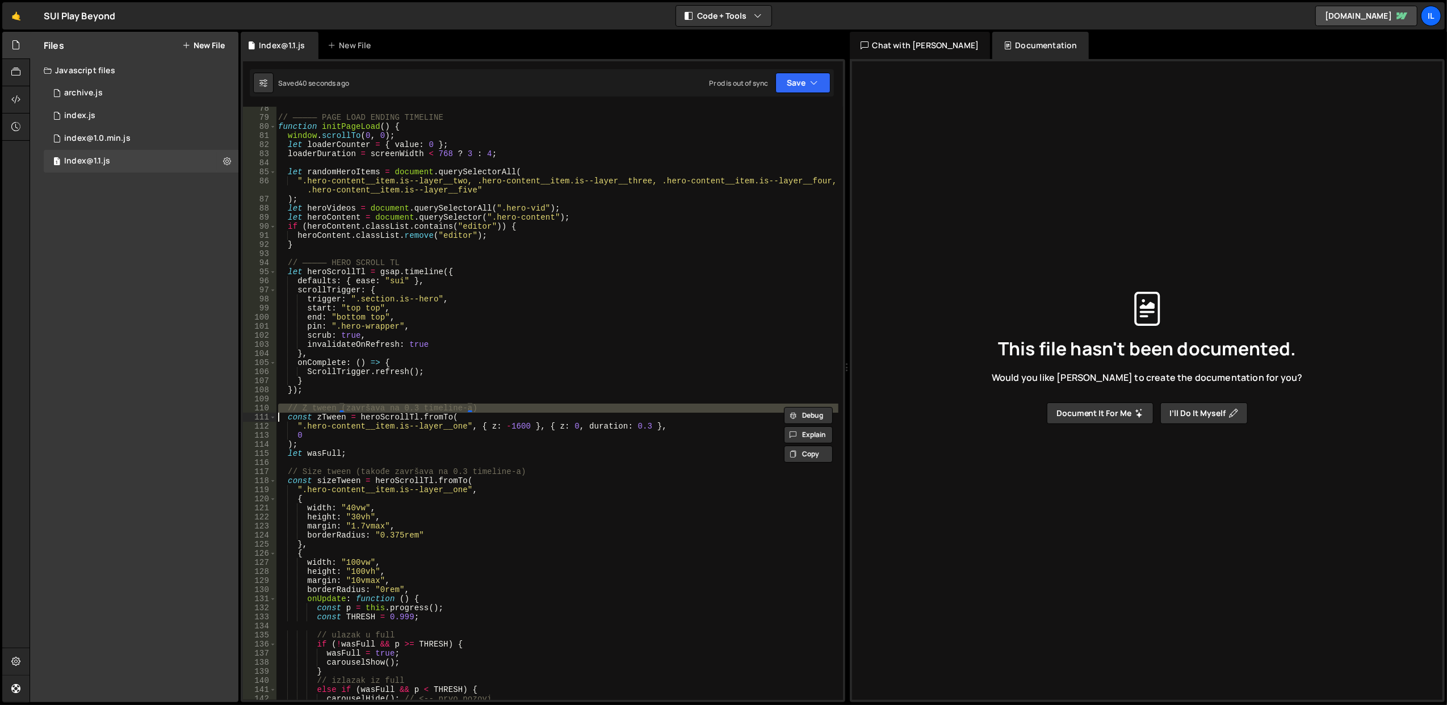
click at [500, 412] on div "// ————— PAGE LOAD ENDING TIMELINE function initPageLoad ( ) { window . scrollT…" at bounding box center [557, 410] width 563 height 612
click at [504, 425] on div "// ————— PAGE LOAD ENDING TIMELINE function initPageLoad ( ) { window . scrollT…" at bounding box center [557, 410] width 563 height 612
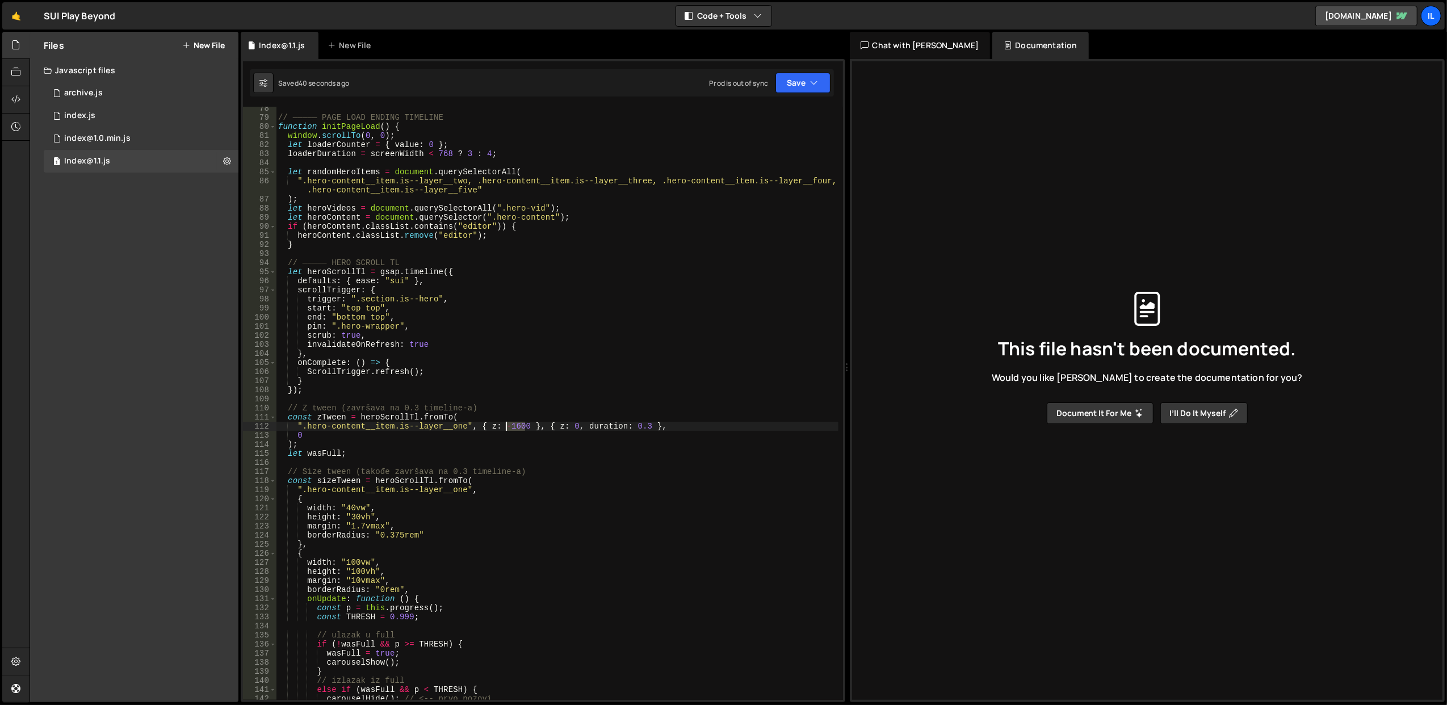
click at [504, 425] on div "// ————— PAGE LOAD ENDING TIMELINE function initPageLoad ( ) { window . scrollT…" at bounding box center [557, 410] width 563 height 612
click at [502, 416] on div "// ————— PAGE LOAD ENDING TIMELINE function initPageLoad ( ) { window . scrollT…" at bounding box center [557, 410] width 563 height 612
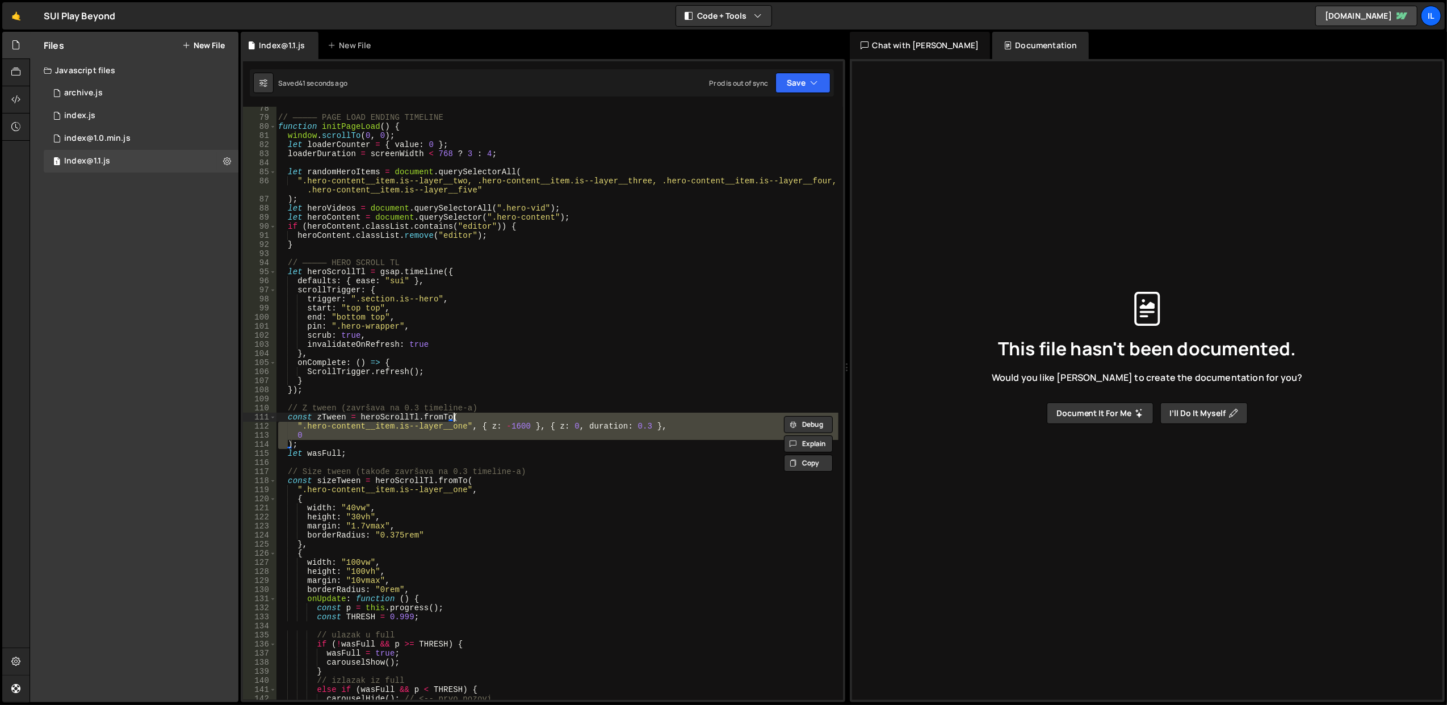
click at [502, 416] on div "// ————— PAGE LOAD ENDING TIMELINE function initPageLoad ( ) { window . scrollT…" at bounding box center [557, 410] width 563 height 612
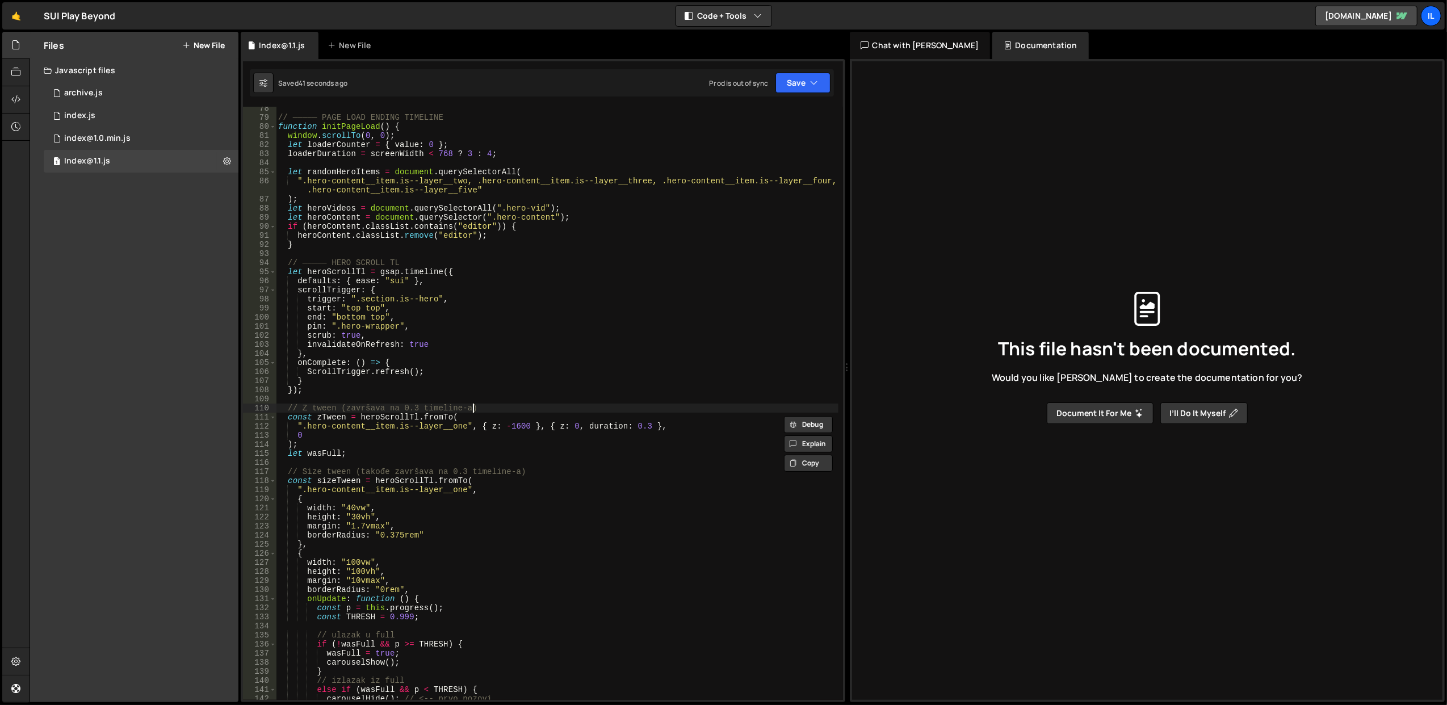
click at [501, 409] on div "// ————— PAGE LOAD ENDING TIMELINE function initPageLoad ( ) { window . scrollT…" at bounding box center [557, 410] width 563 height 612
click at [505, 321] on div "// ————— PAGE LOAD ENDING TIMELINE function initPageLoad ( ) { window . scrollT…" at bounding box center [557, 410] width 563 height 612
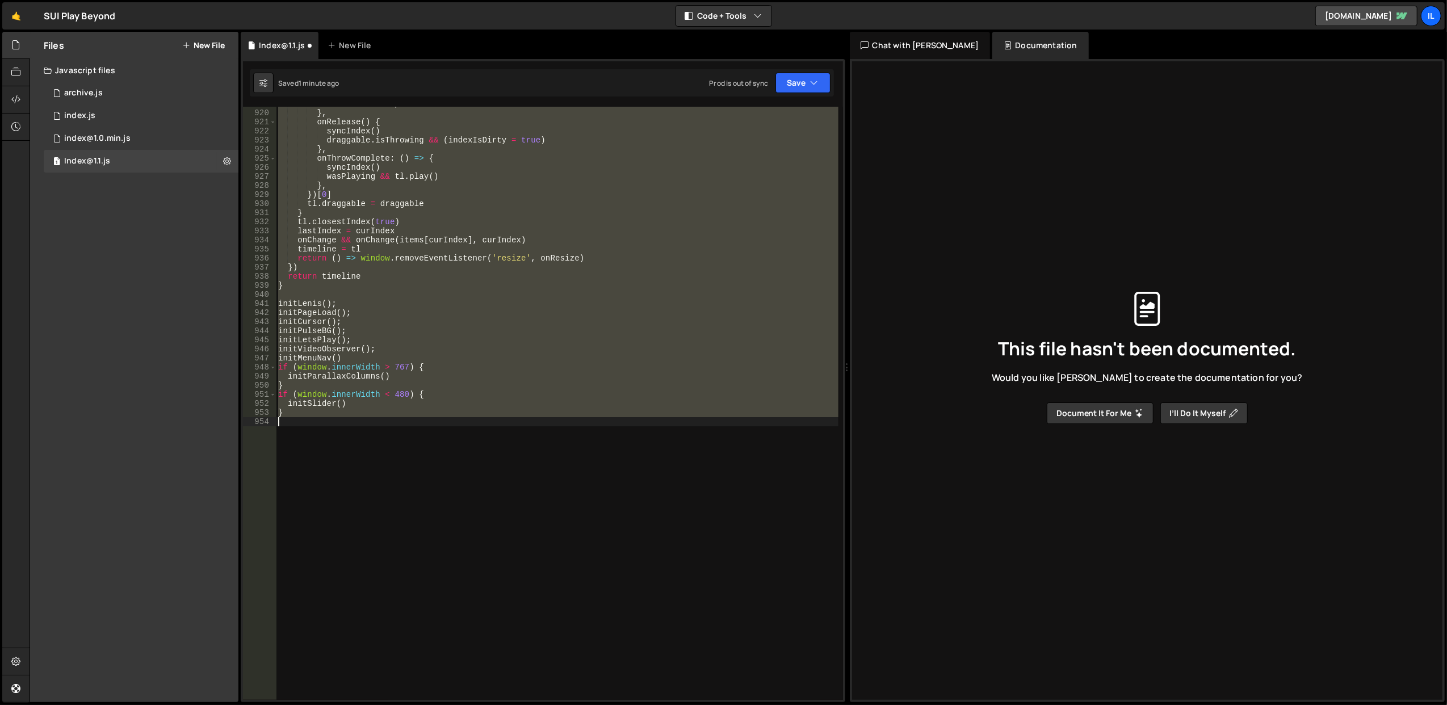
scroll to position [621, 0]
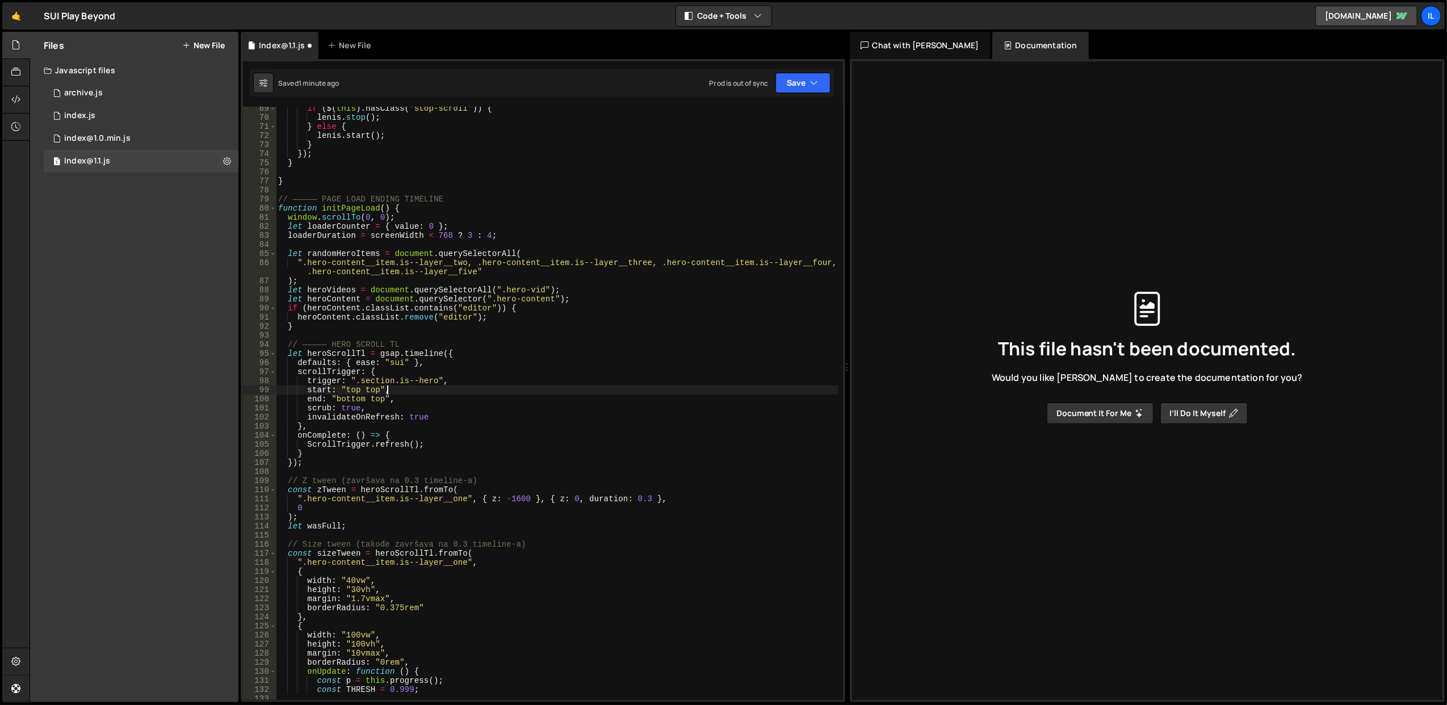
click at [514, 391] on div "if ( $ ( this ) . hasClass ( "stop-scroll" )) { lenis . stop ( ) ; } else { len…" at bounding box center [557, 410] width 563 height 612
type textarea "start: "top top","
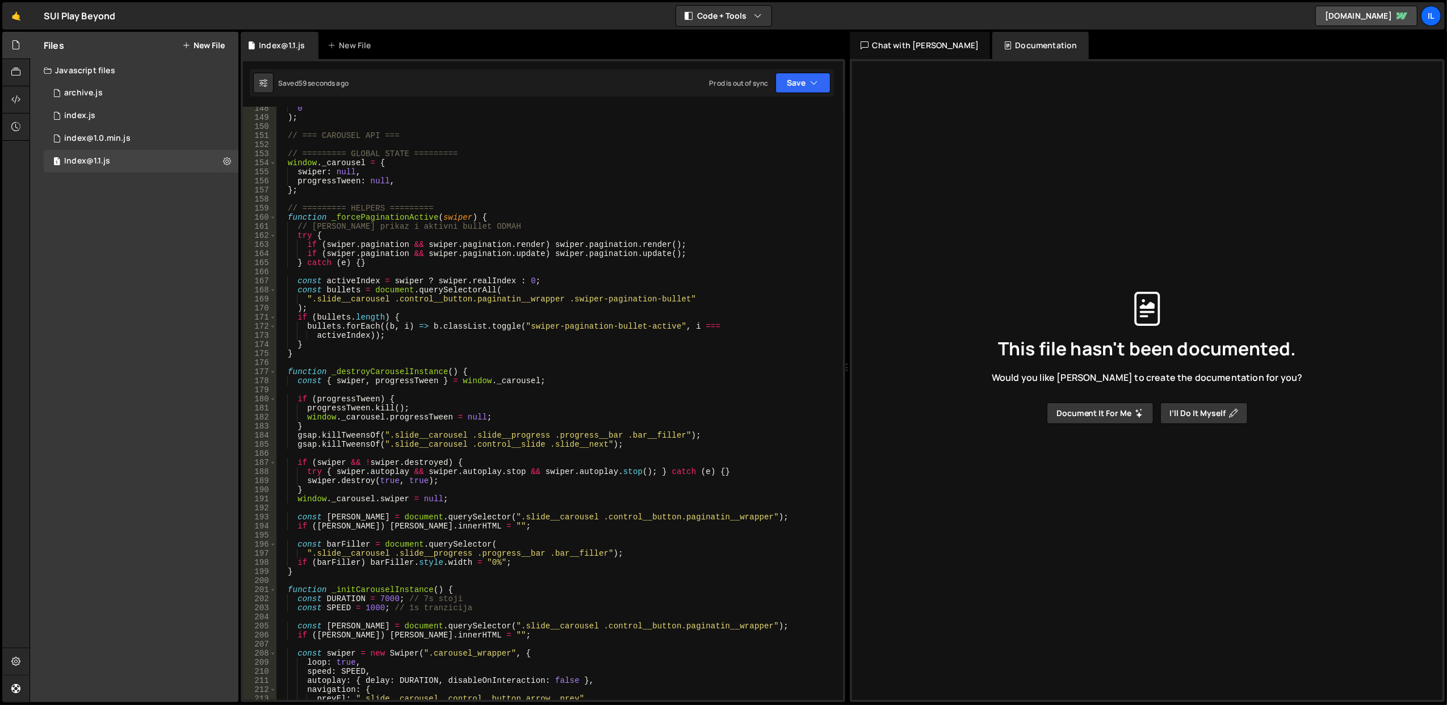
scroll to position [1393, 0]
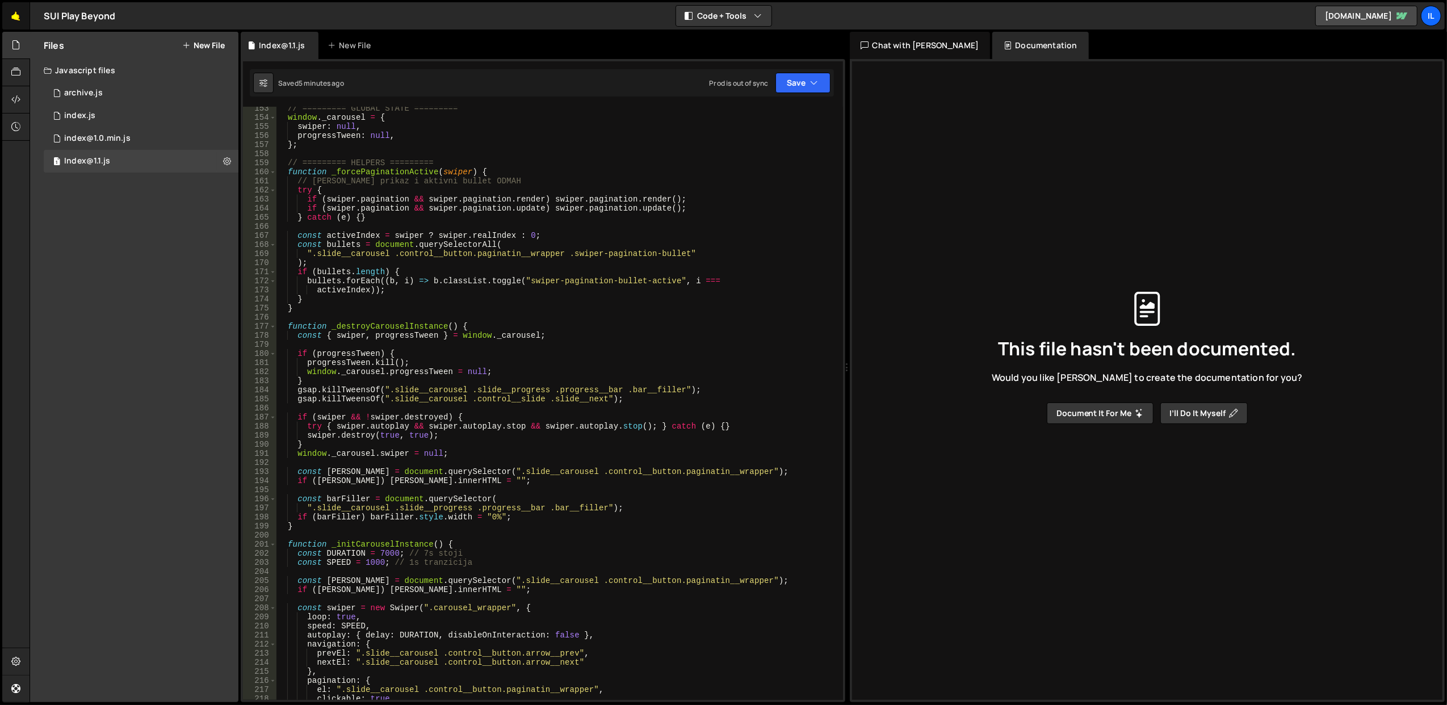
click at [10, 18] on link "🤙" at bounding box center [16, 15] width 28 height 27
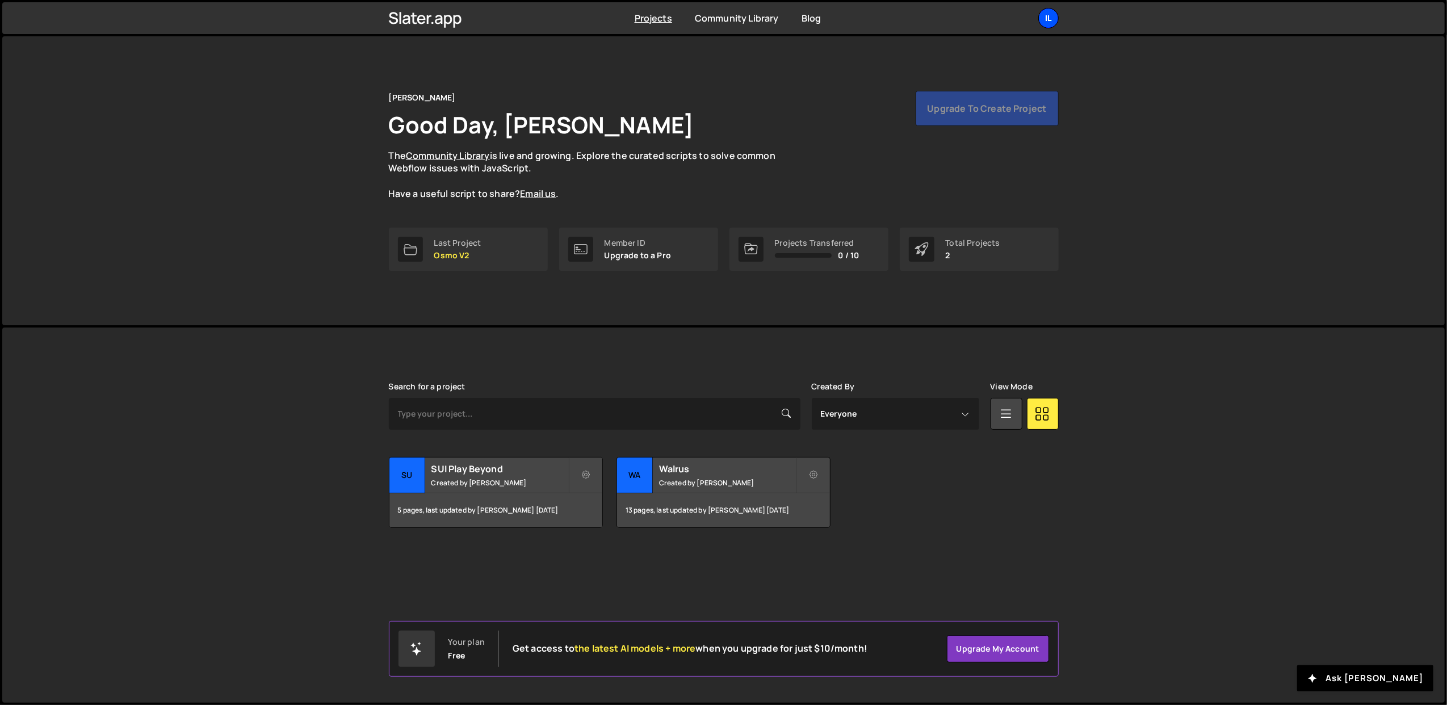
click at [1038, 14] on div "Il" at bounding box center [1048, 18] width 20 height 20
click at [974, 125] on button "Logout" at bounding box center [988, 126] width 141 height 20
